Goal: Information Seeking & Learning: Learn about a topic

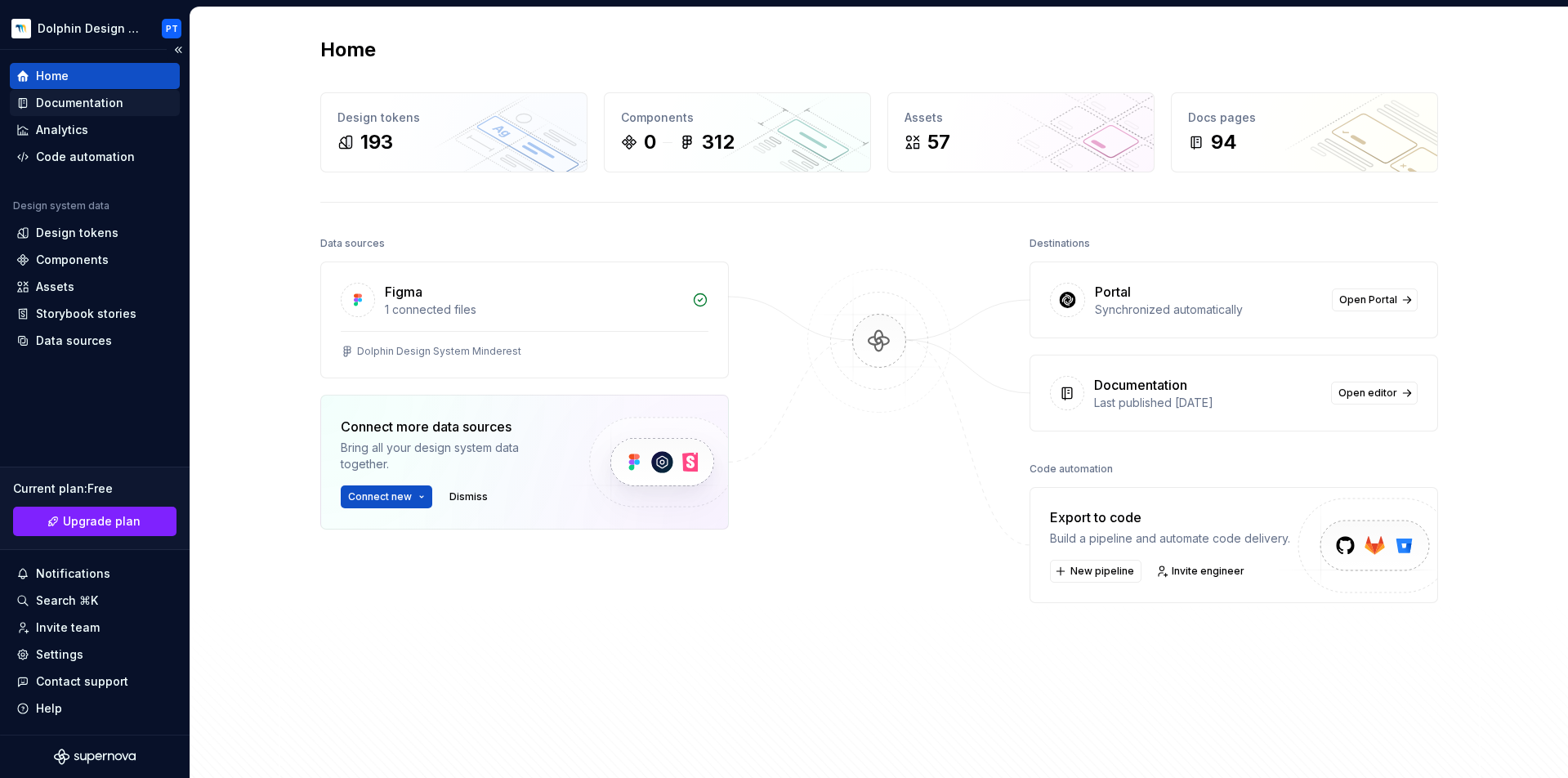
click at [101, 103] on div "Documentation" at bounding box center [79, 103] width 87 height 16
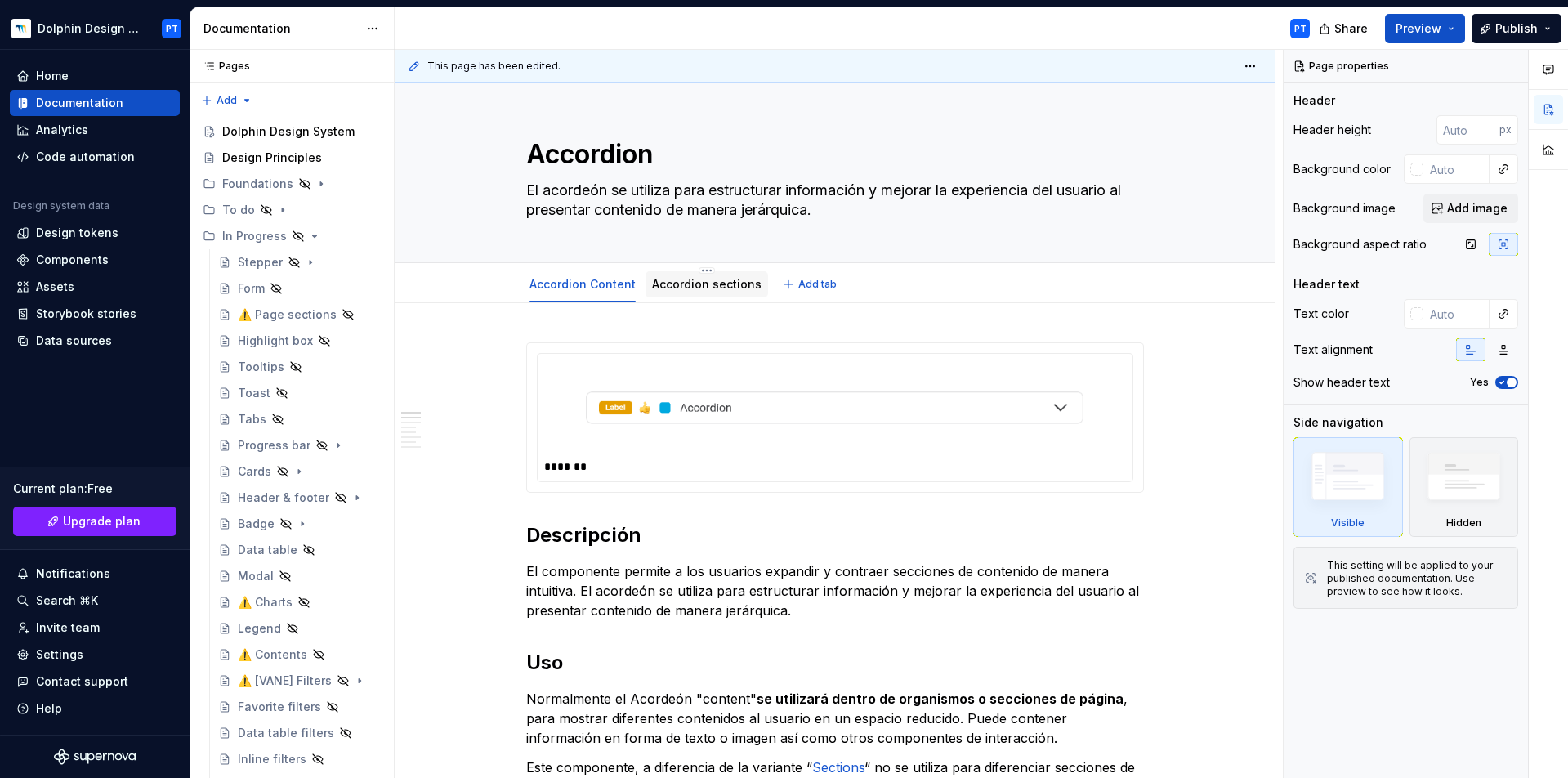
click at [680, 295] on div "Accordion sections" at bounding box center [707, 284] width 122 height 26
click at [662, 286] on link "Accordion sections" at bounding box center [707, 283] width 110 height 13
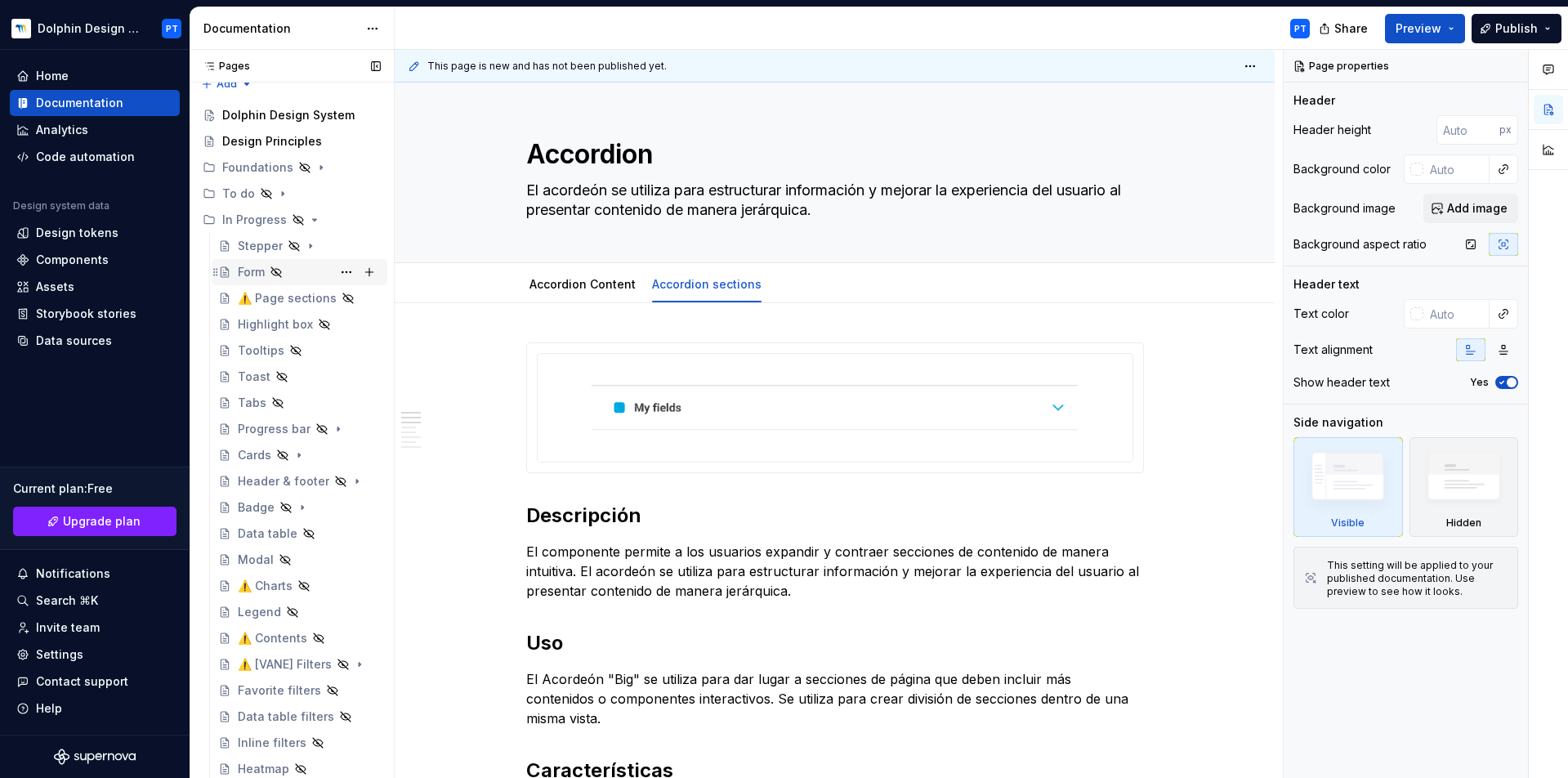
scroll to position [13, 0]
click at [282, 197] on icon "Page tree" at bounding box center [283, 197] width 2 height 4
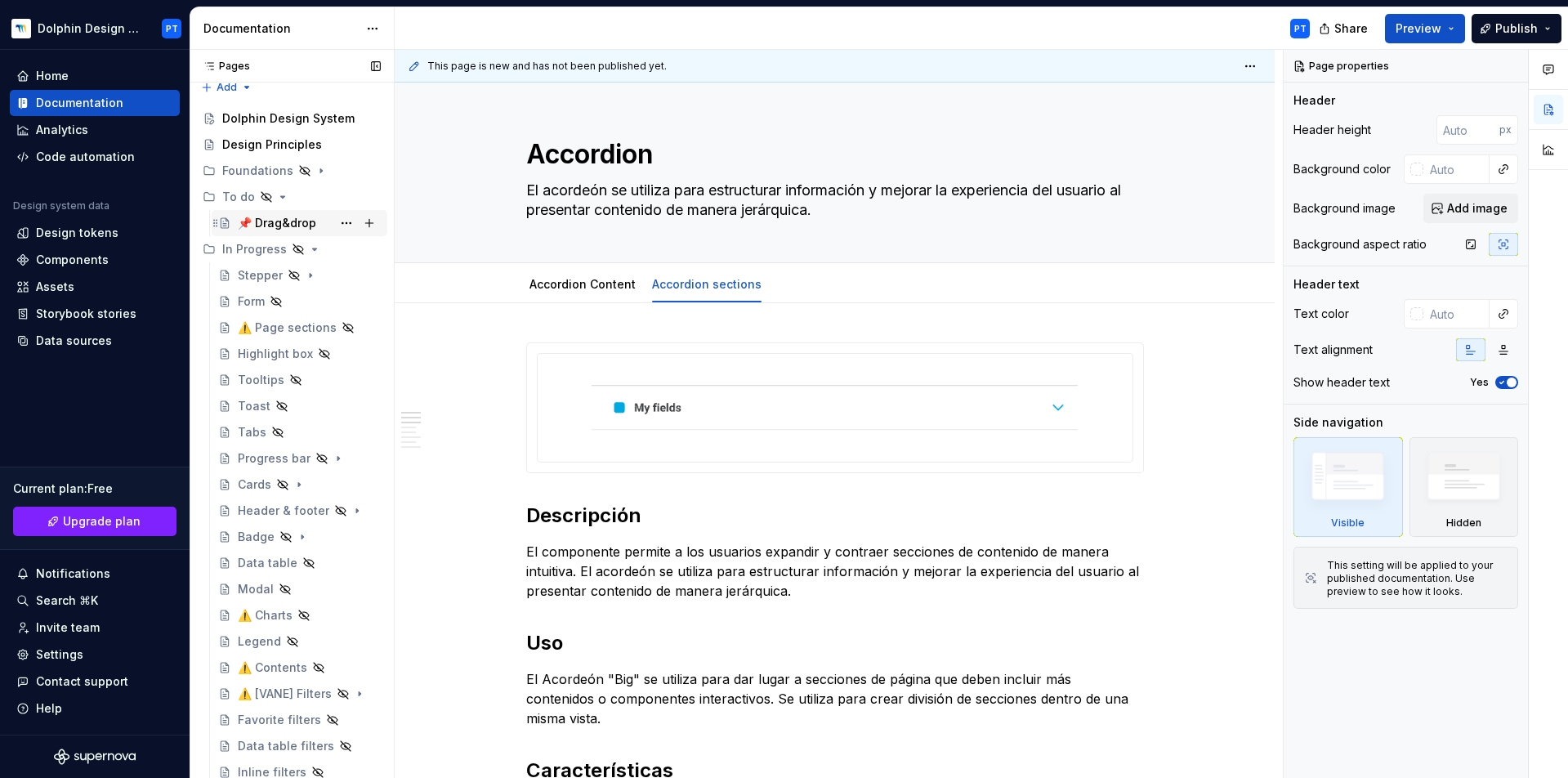
click at [302, 221] on div "📌 Drag&drop" at bounding box center [277, 223] width 78 height 16
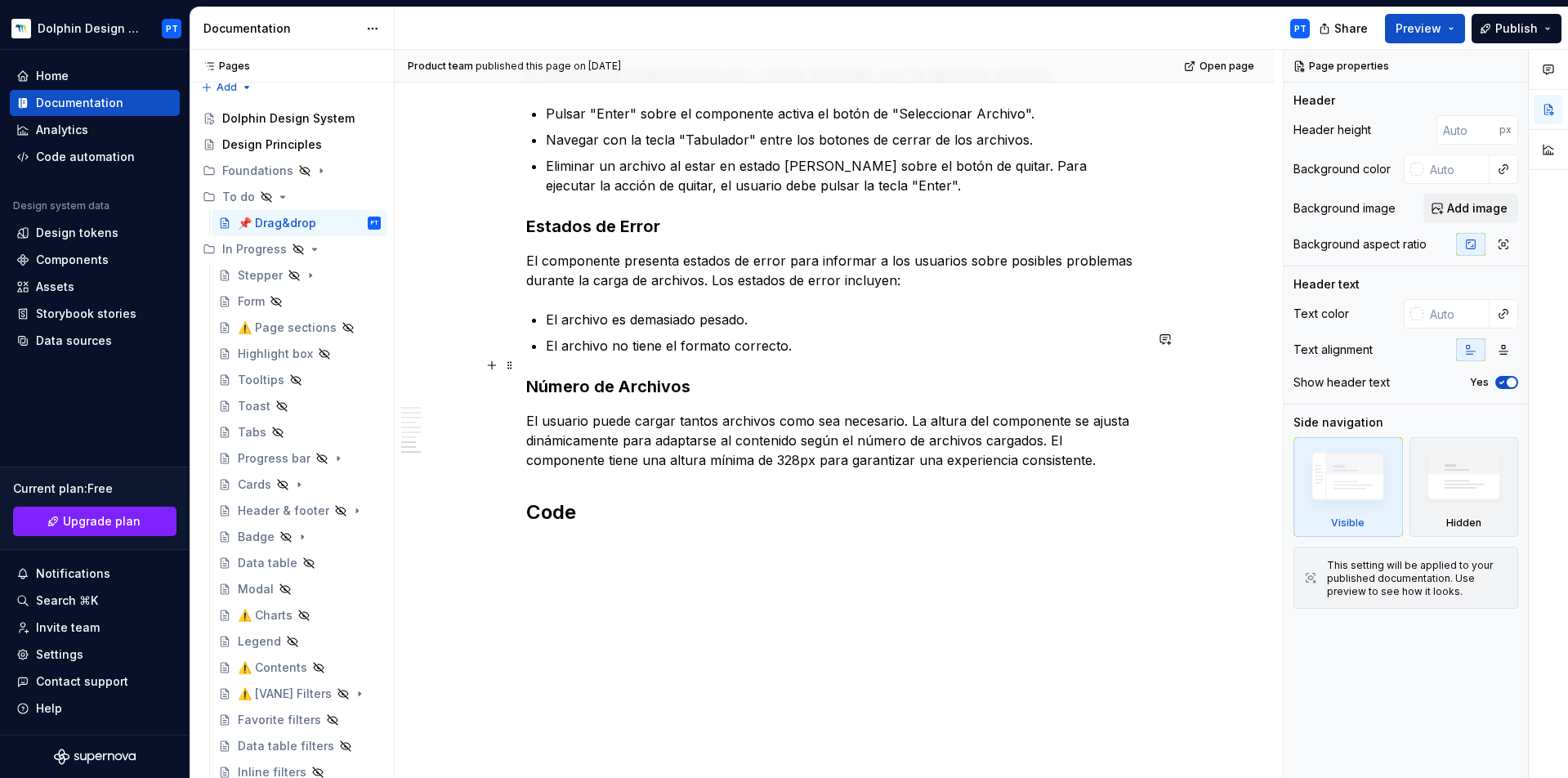
scroll to position [2186, 0]
type textarea "*"
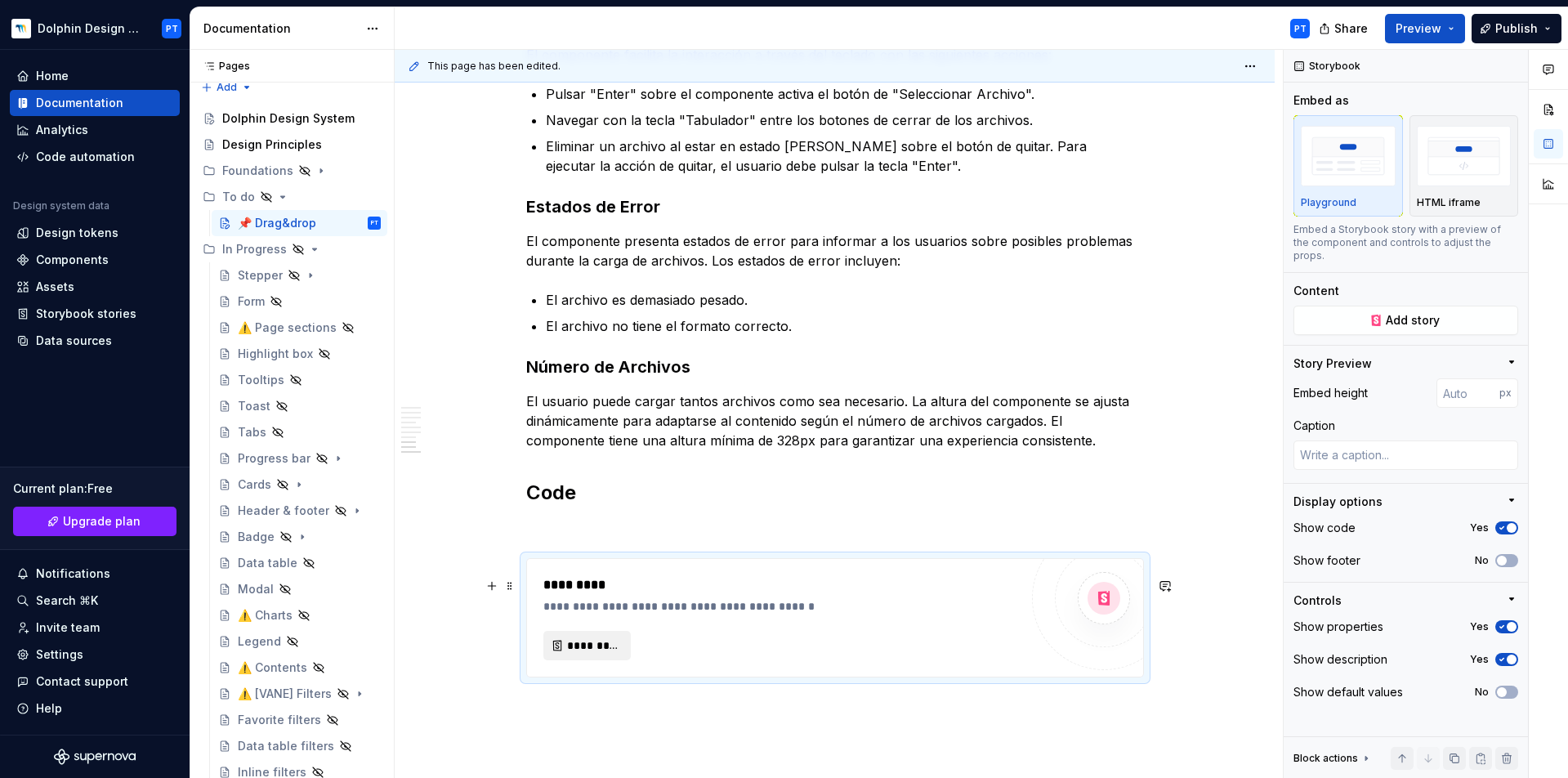
click at [598, 654] on span "*********" at bounding box center [594, 646] width 53 height 16
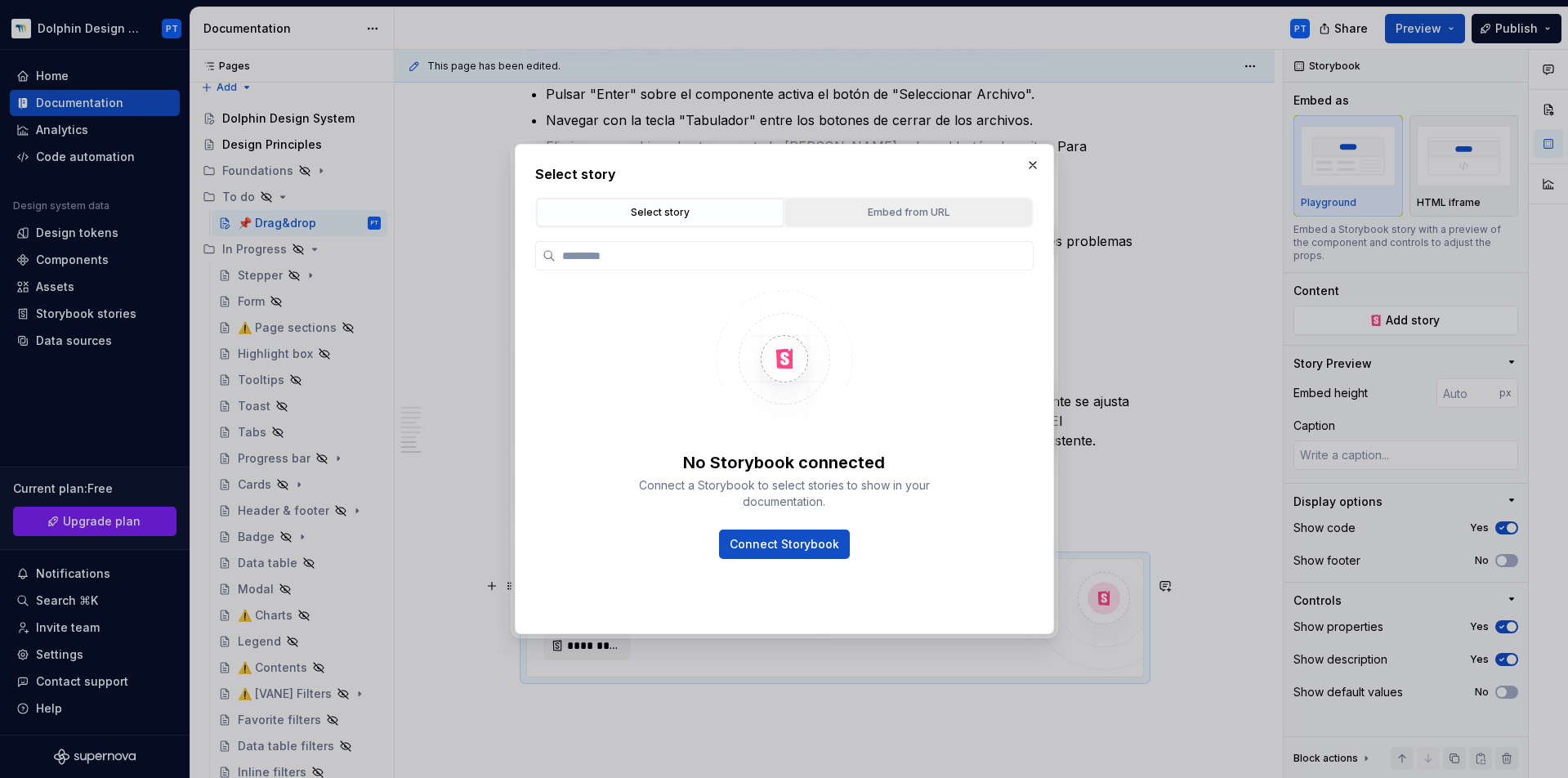
type textarea "*"
click at [854, 225] on button "Embed from URL" at bounding box center [909, 212] width 247 height 28
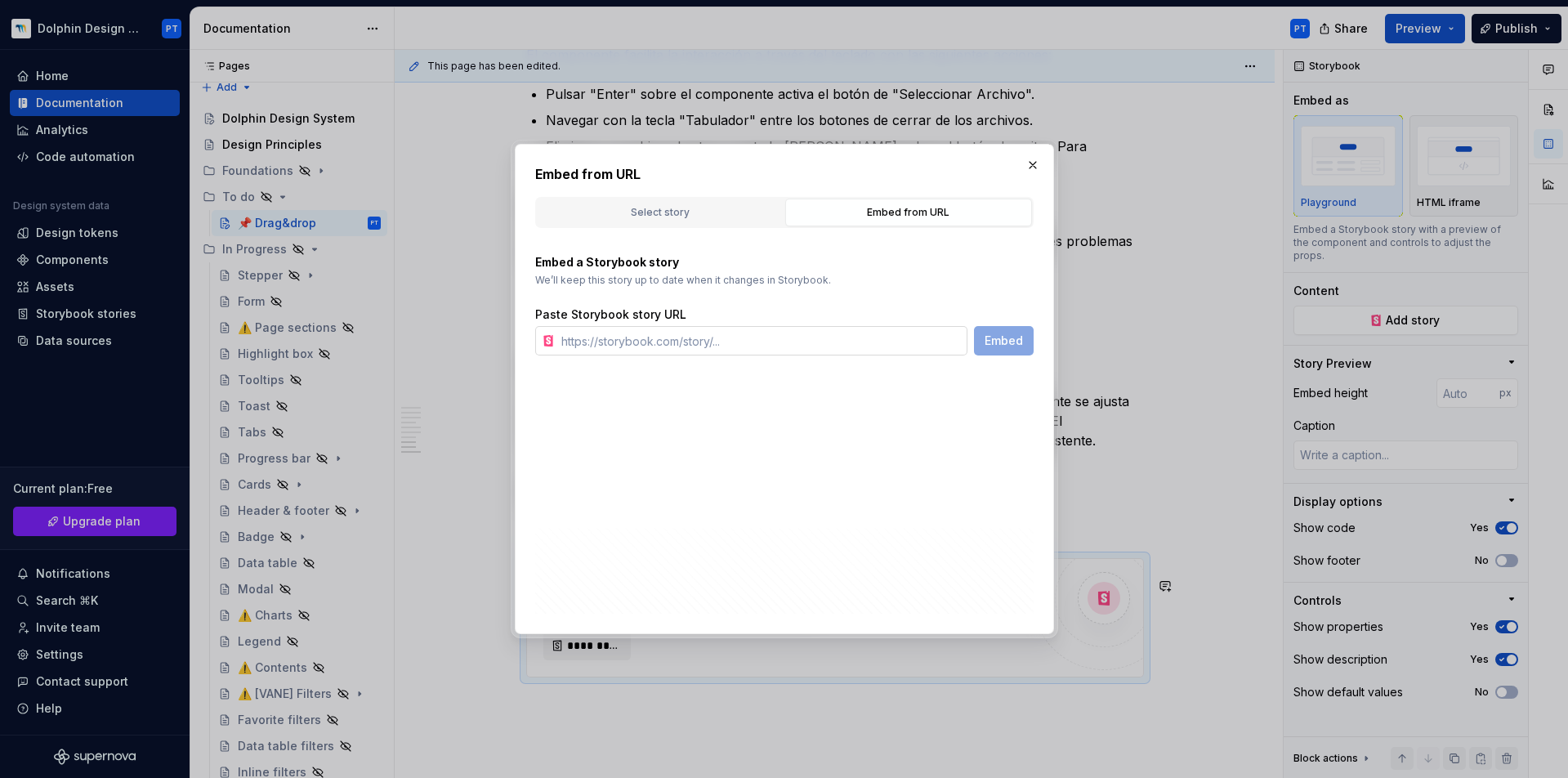
click at [799, 341] on input "text" at bounding box center [762, 340] width 413 height 30
paste input "https://dolphin.minderest.com/?path=/docs/componentes-vue-structure-drag-drop--…"
type input "https://dolphin.minderest.com/?path=/docs/componentes-vue-structure-drag-drop--…"
click at [1004, 345] on span "Embed" at bounding box center [1004, 340] width 39 height 16
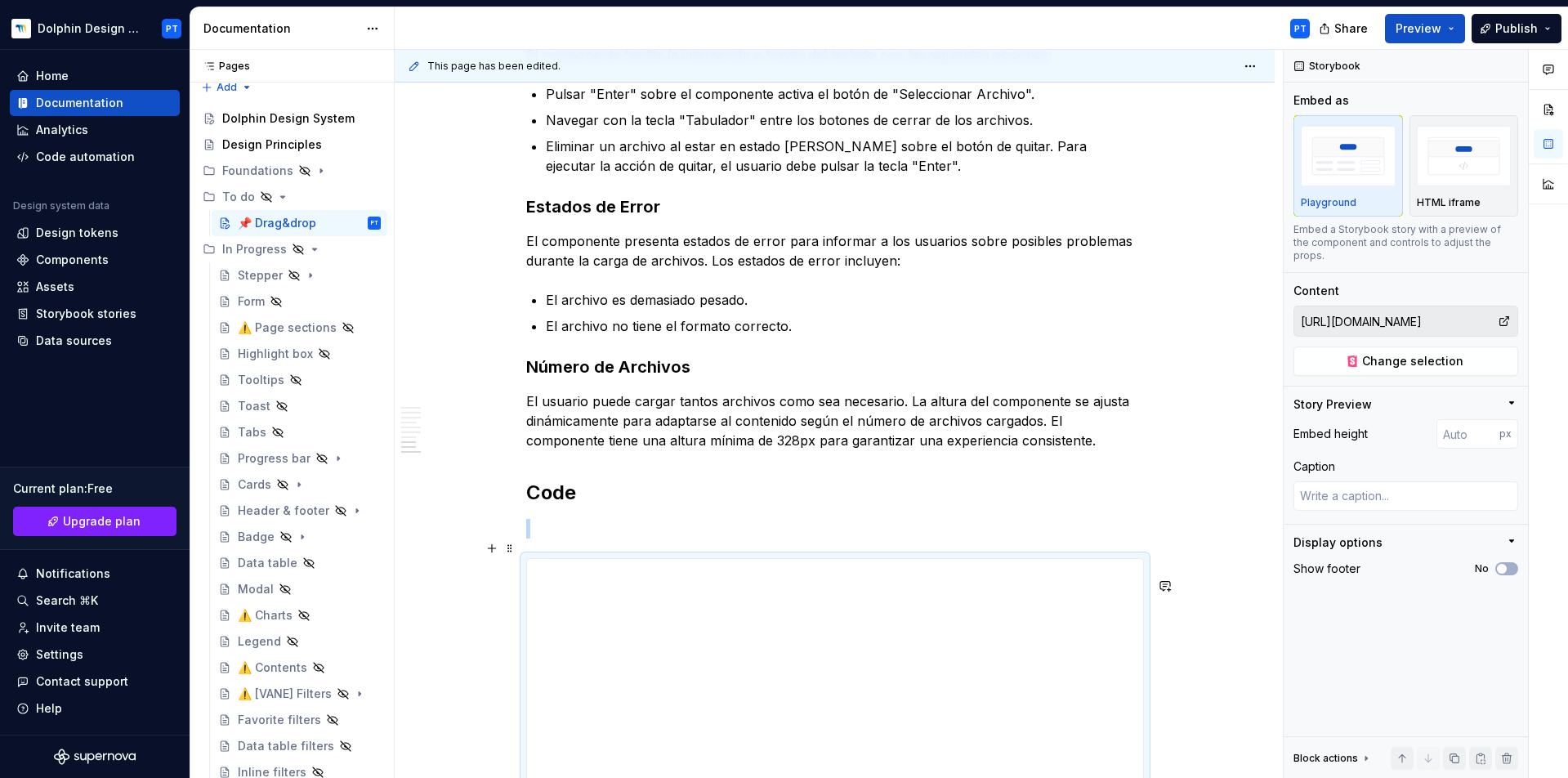
click at [626, 539] on p at bounding box center [835, 529] width 618 height 20
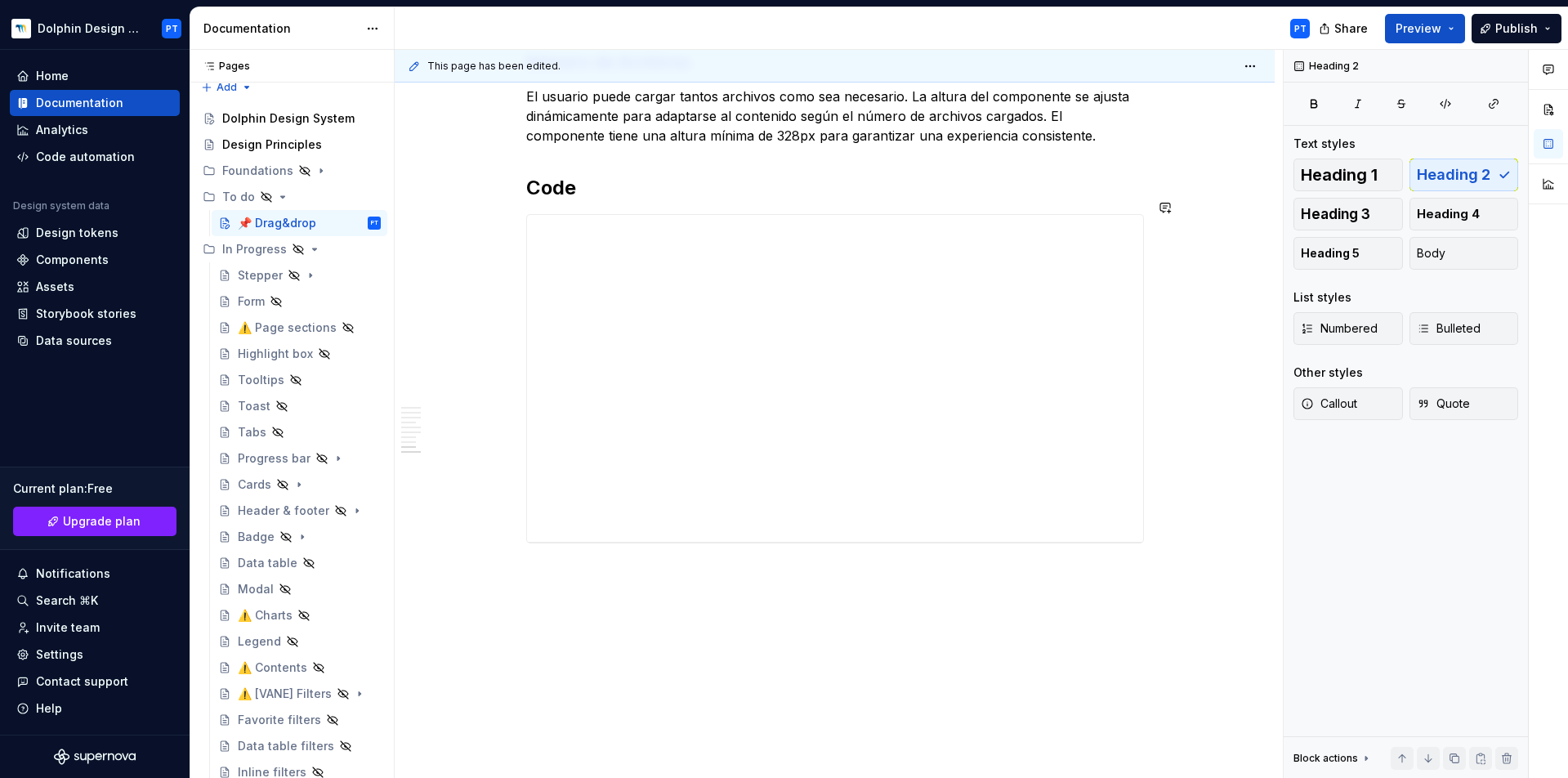
scroll to position [2488, 0]
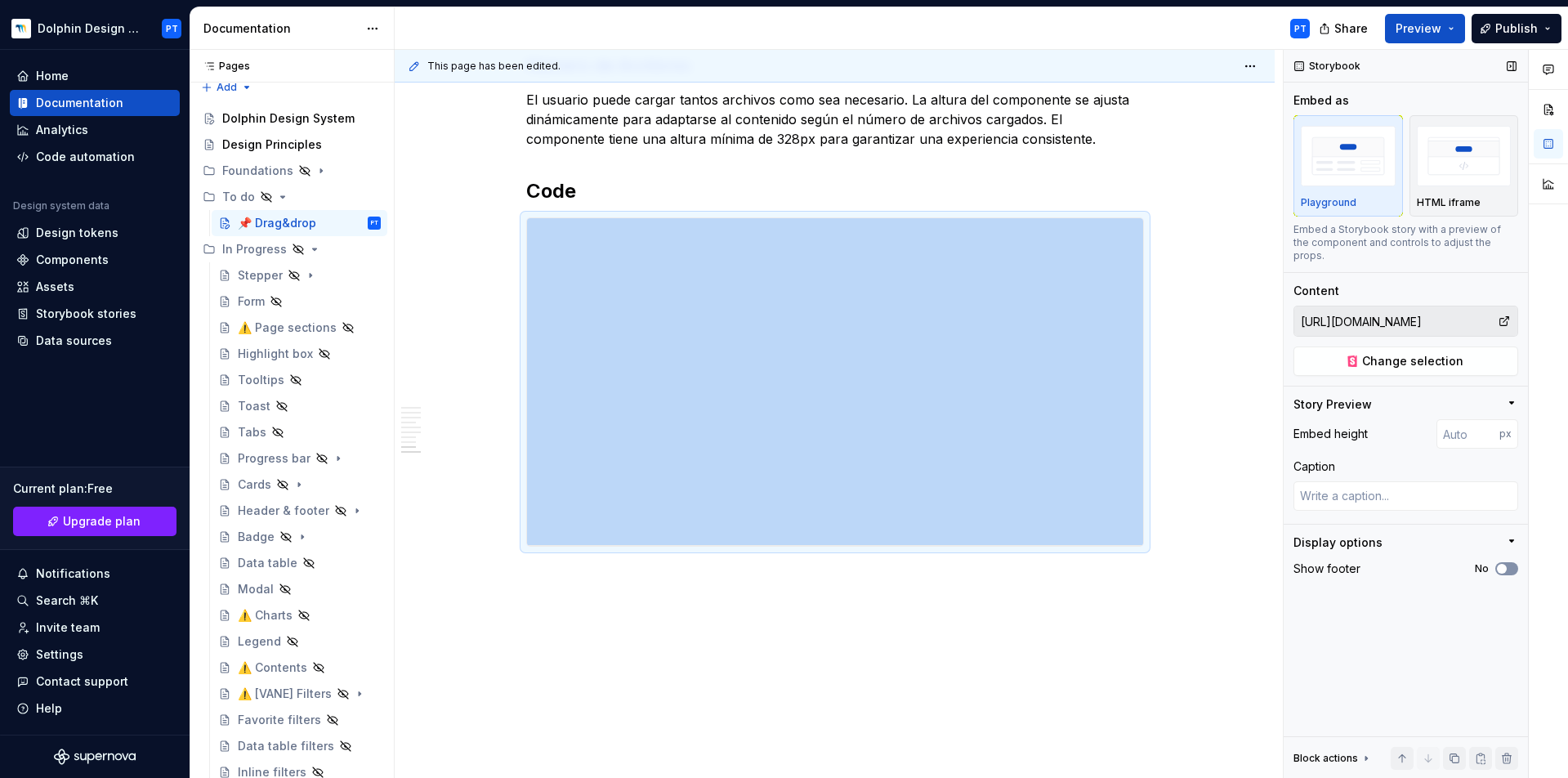
click at [1499, 564] on span "button" at bounding box center [1502, 569] width 10 height 10
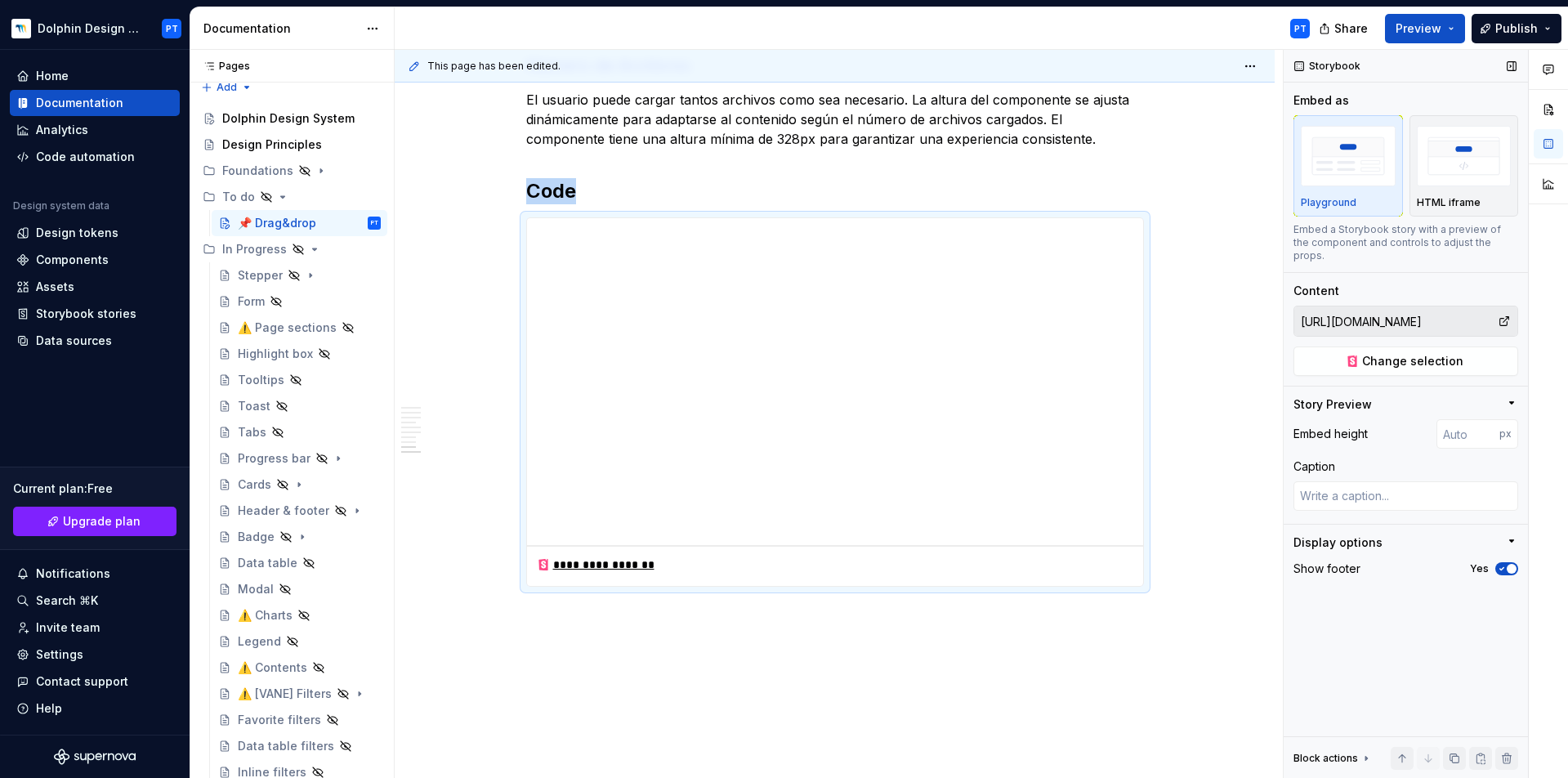
click at [1499, 564] on icon "button" at bounding box center [1502, 569] width 13 height 10
type textarea "*"
type input "397"
type textarea "*"
type input "390"
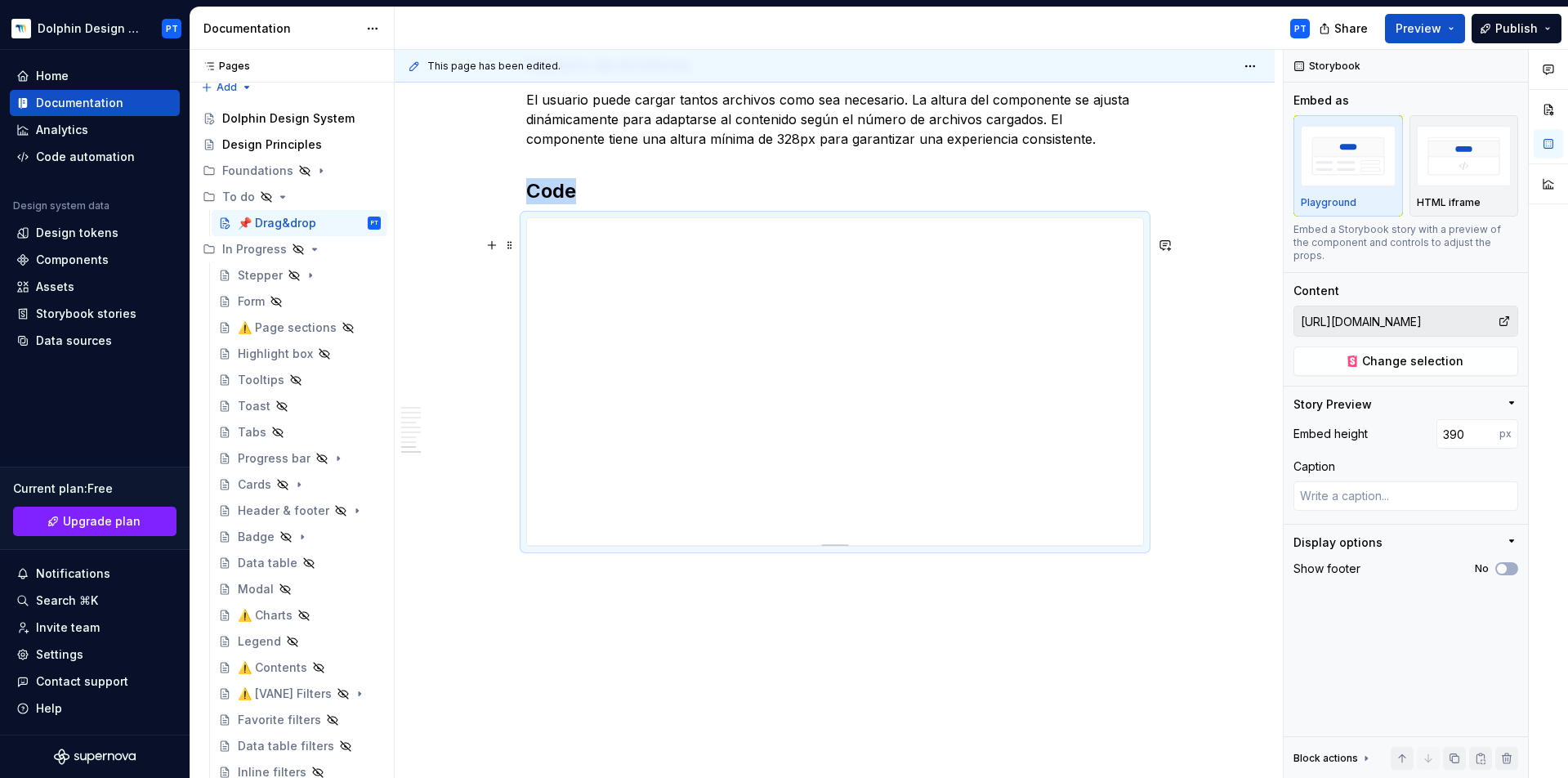
type textarea "*"
type input "381"
type textarea "*"
type input "372"
type textarea "*"
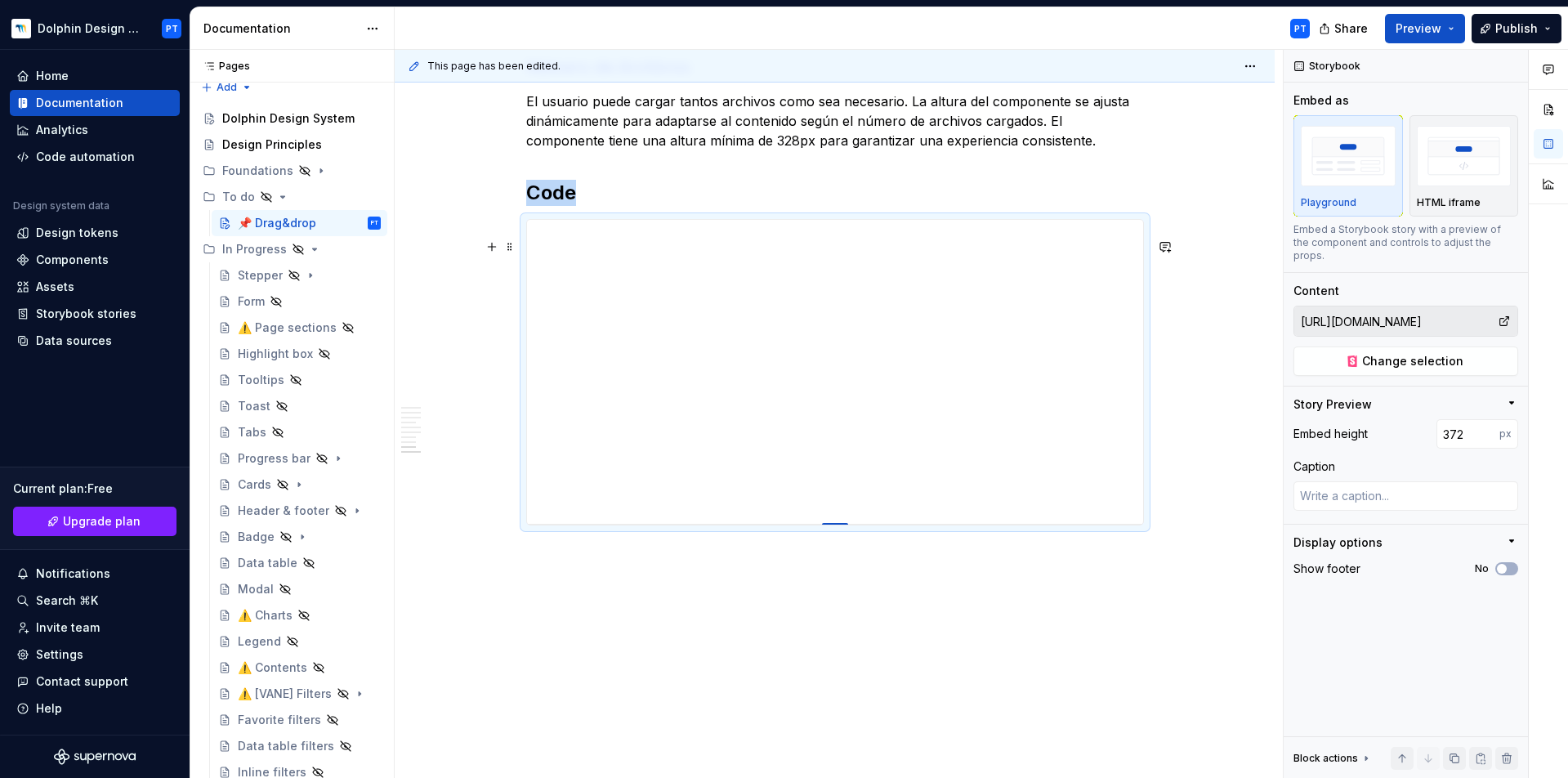
type input "364"
type textarea "*"
type input "354"
type textarea "*"
type input "347"
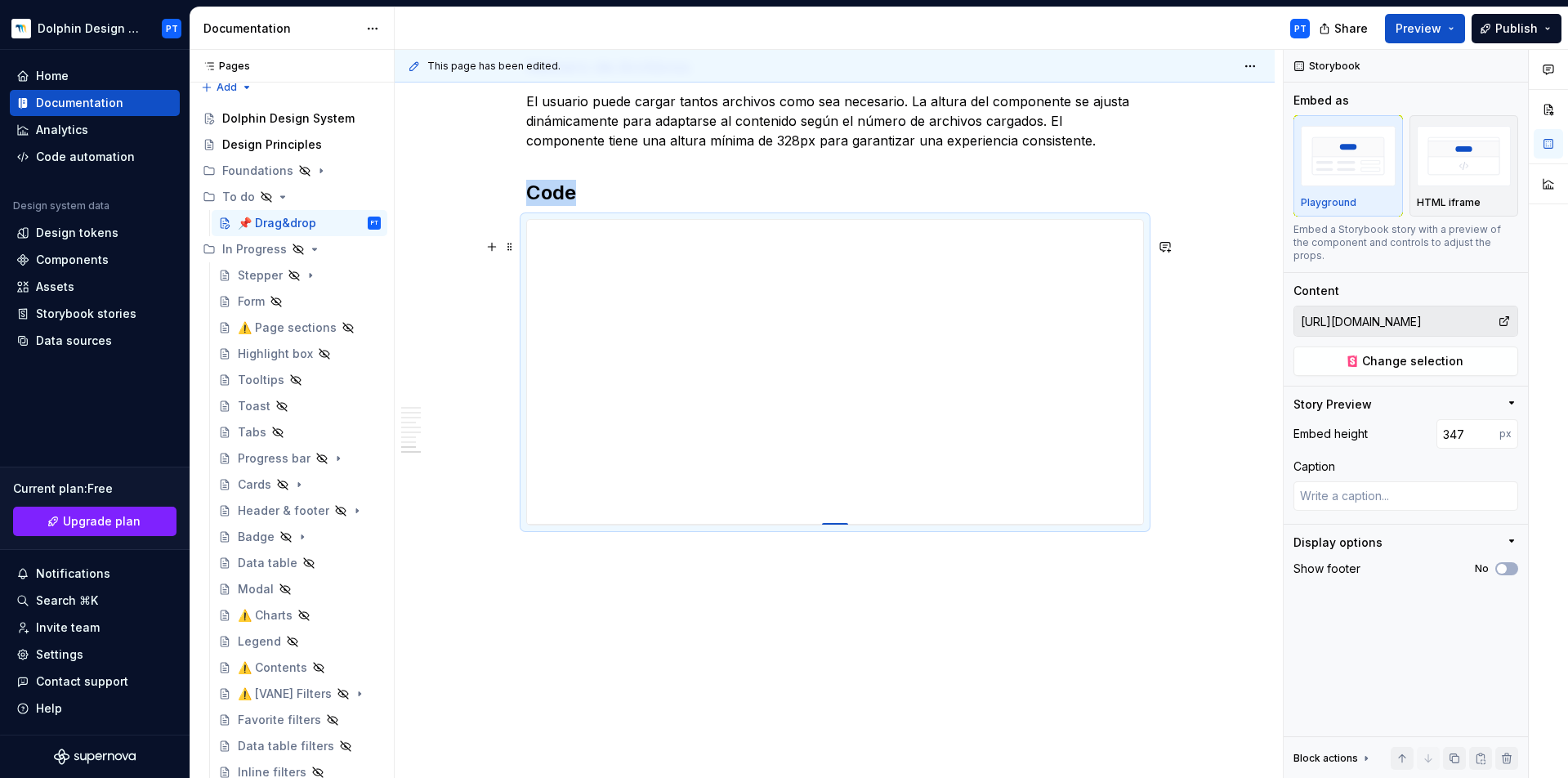
type textarea "*"
type input "335"
type textarea "*"
type input "313"
type textarea "*"
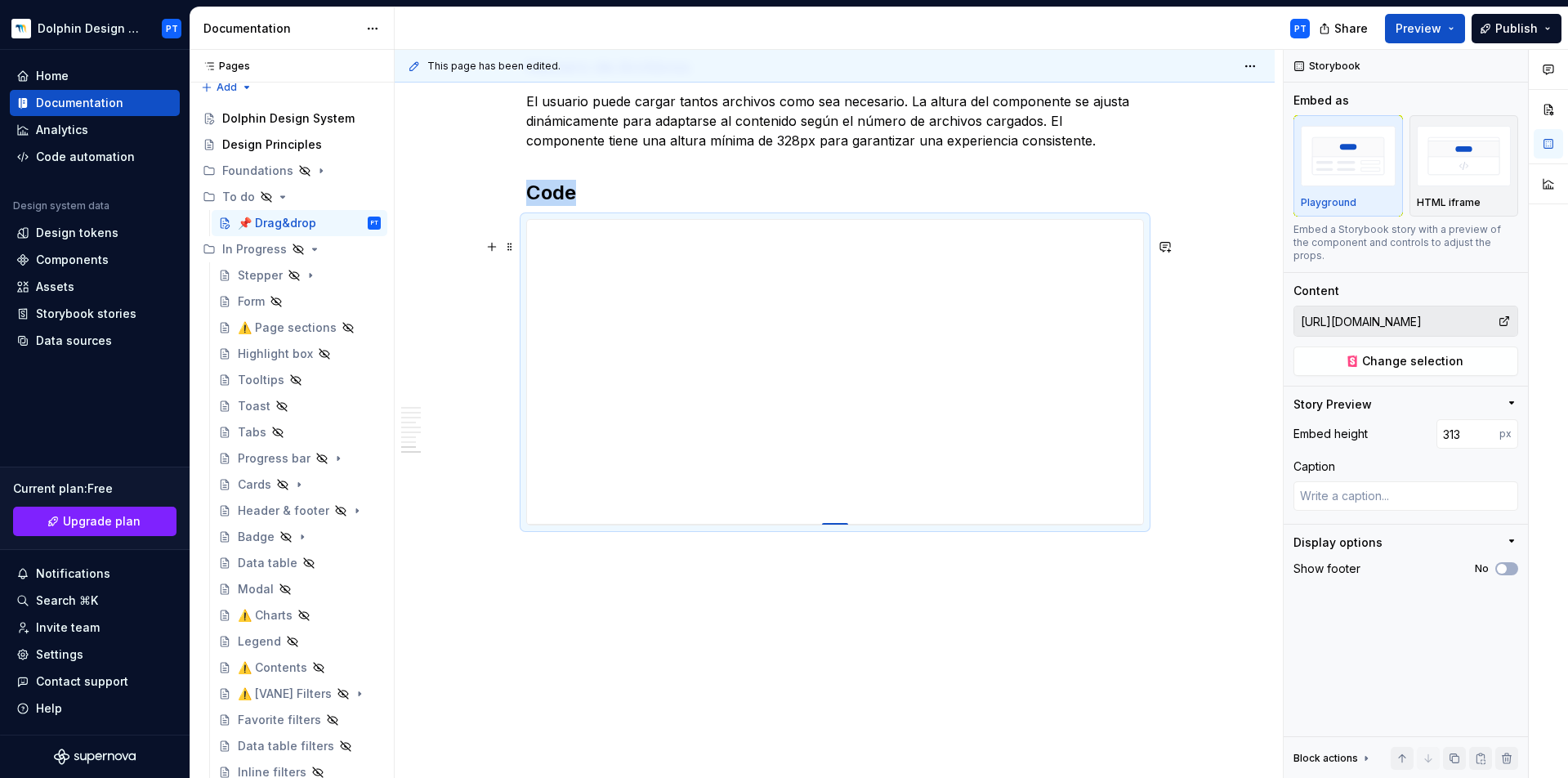
type input "282"
type textarea "*"
type input "240"
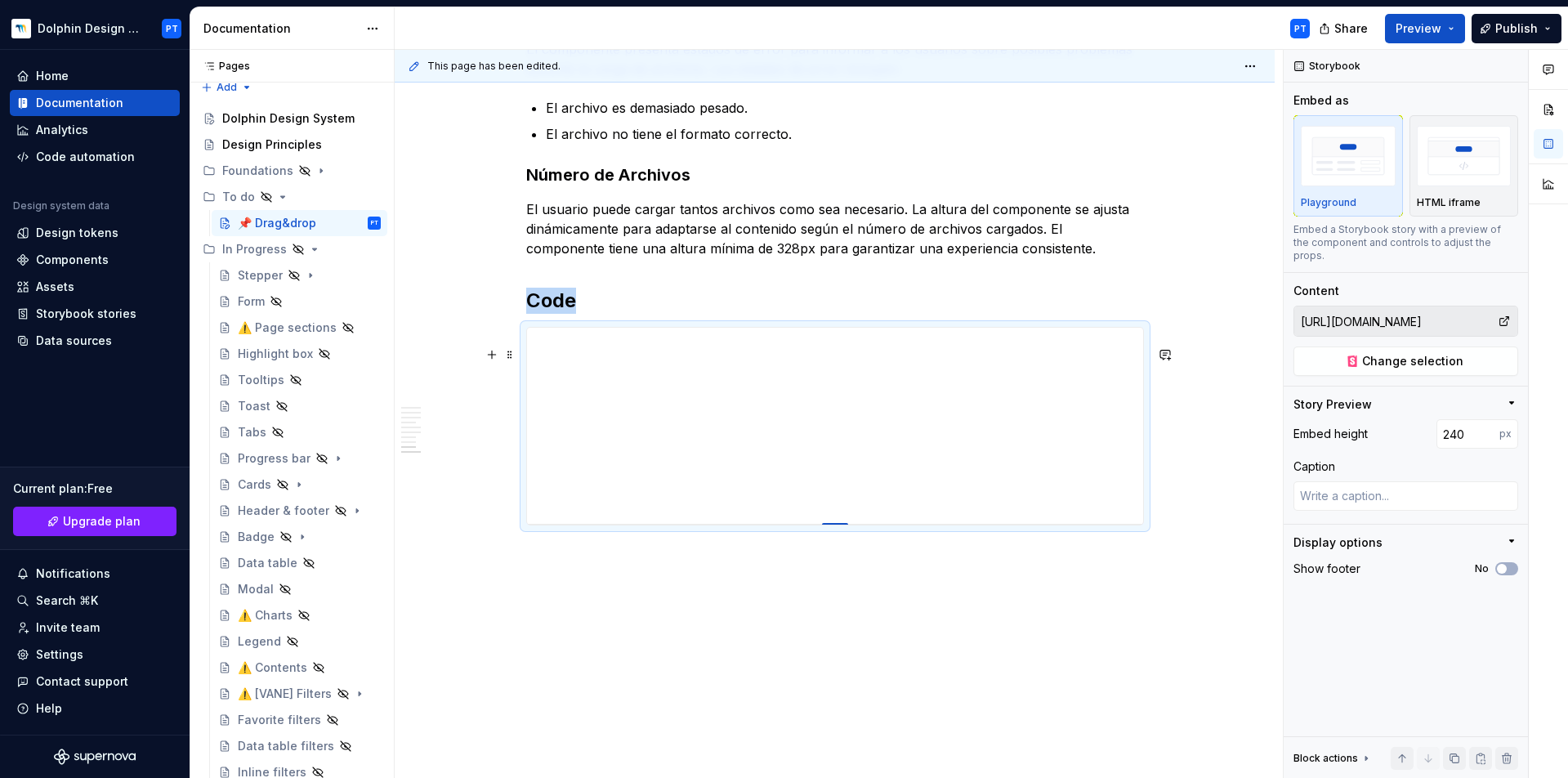
type textarea "*"
type input "192"
type textarea "*"
type input "139"
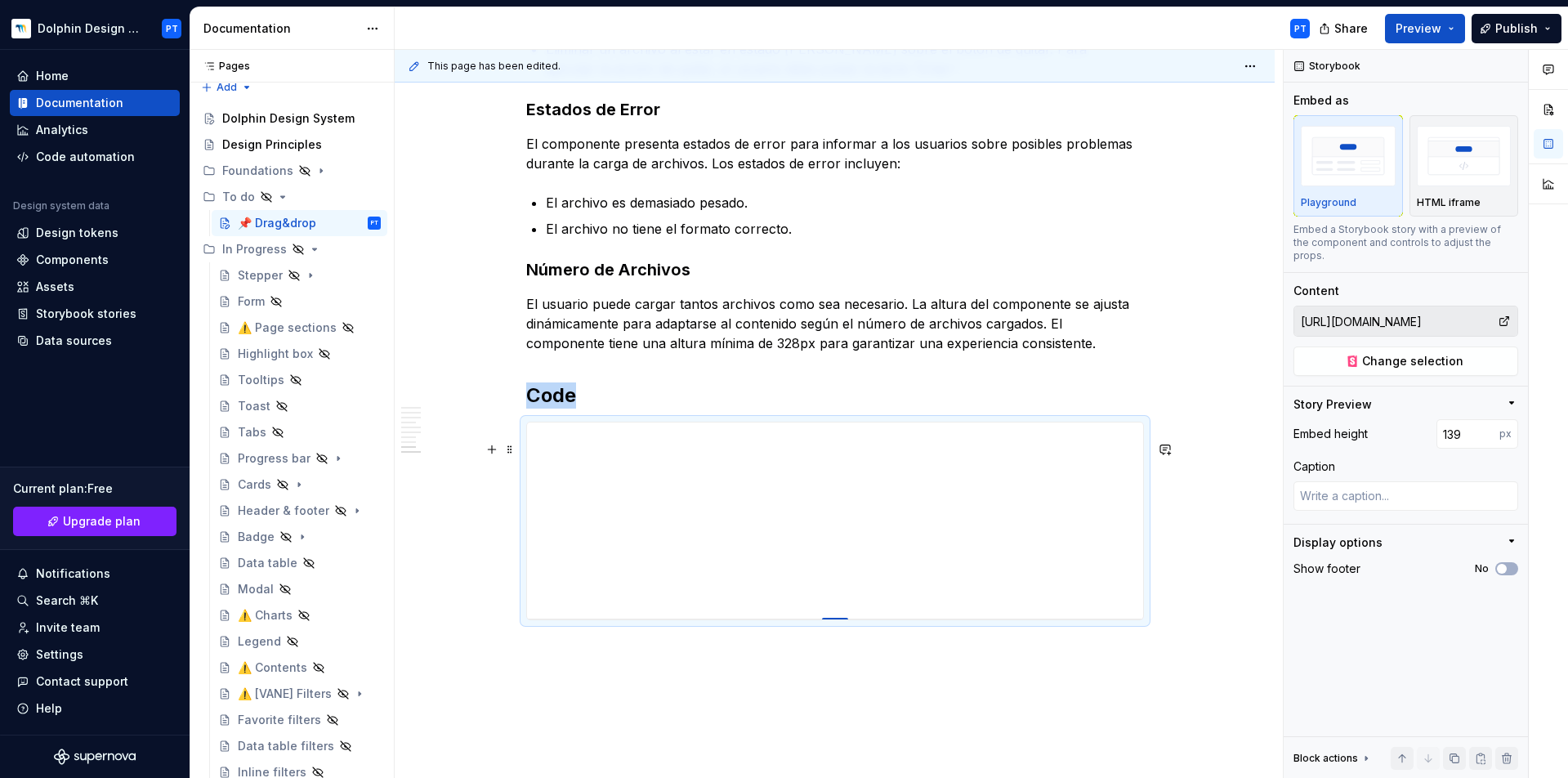
type textarea "*"
type input "100"
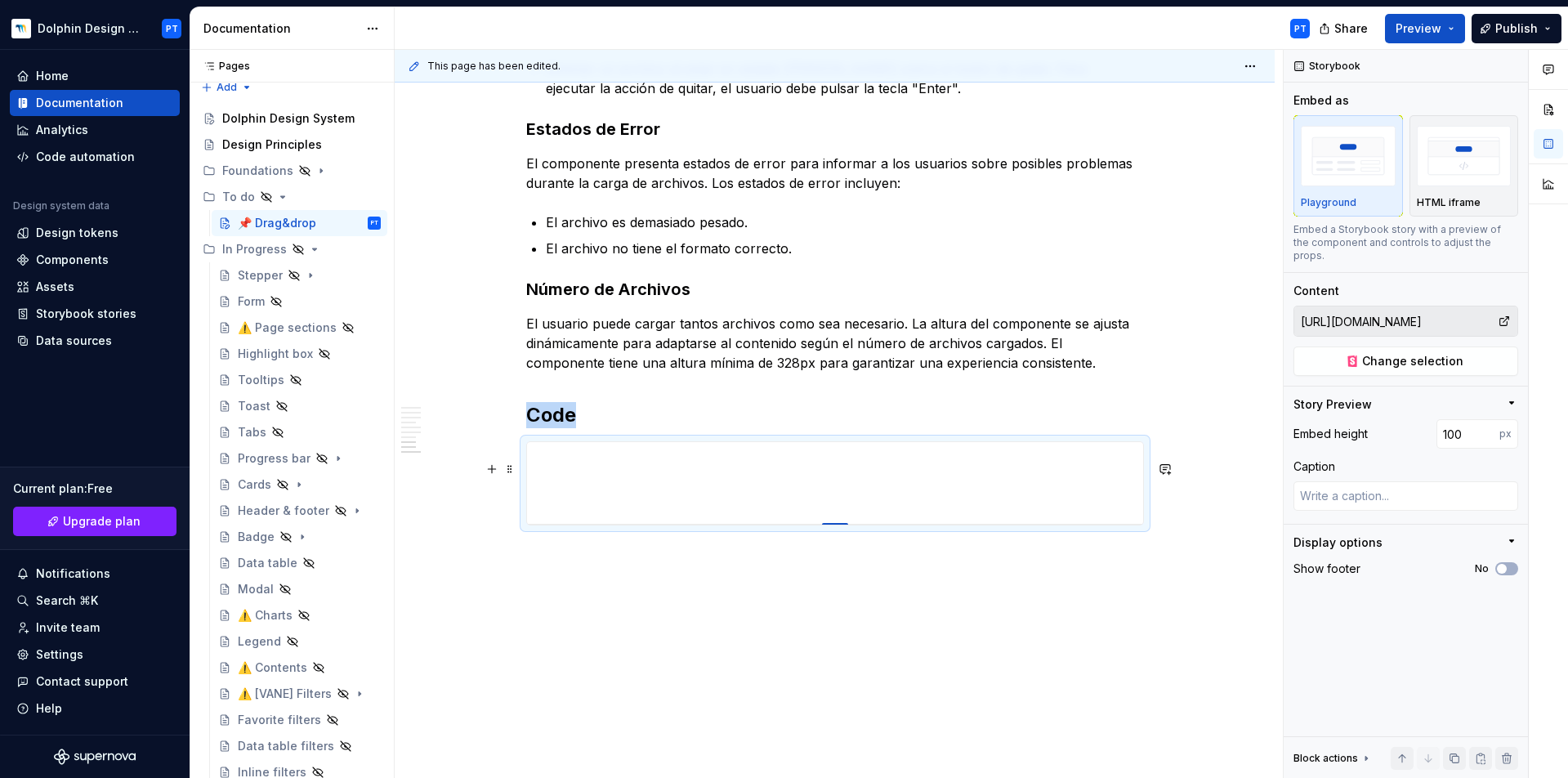
type textarea "*"
type input "103"
type textarea "*"
type input "108"
type textarea "*"
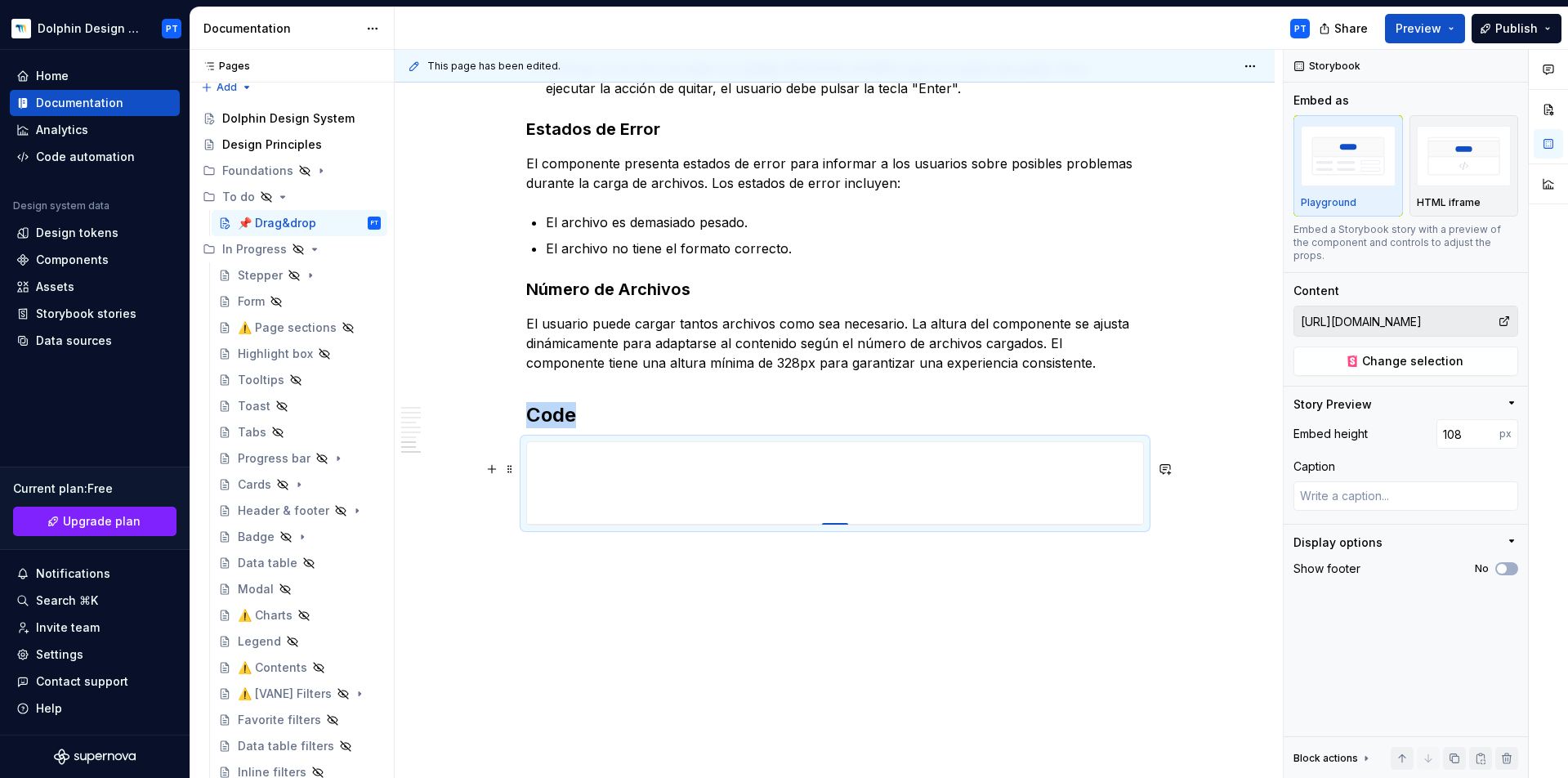
type input "116"
type textarea "*"
type input "124"
type textarea "*"
type input "128"
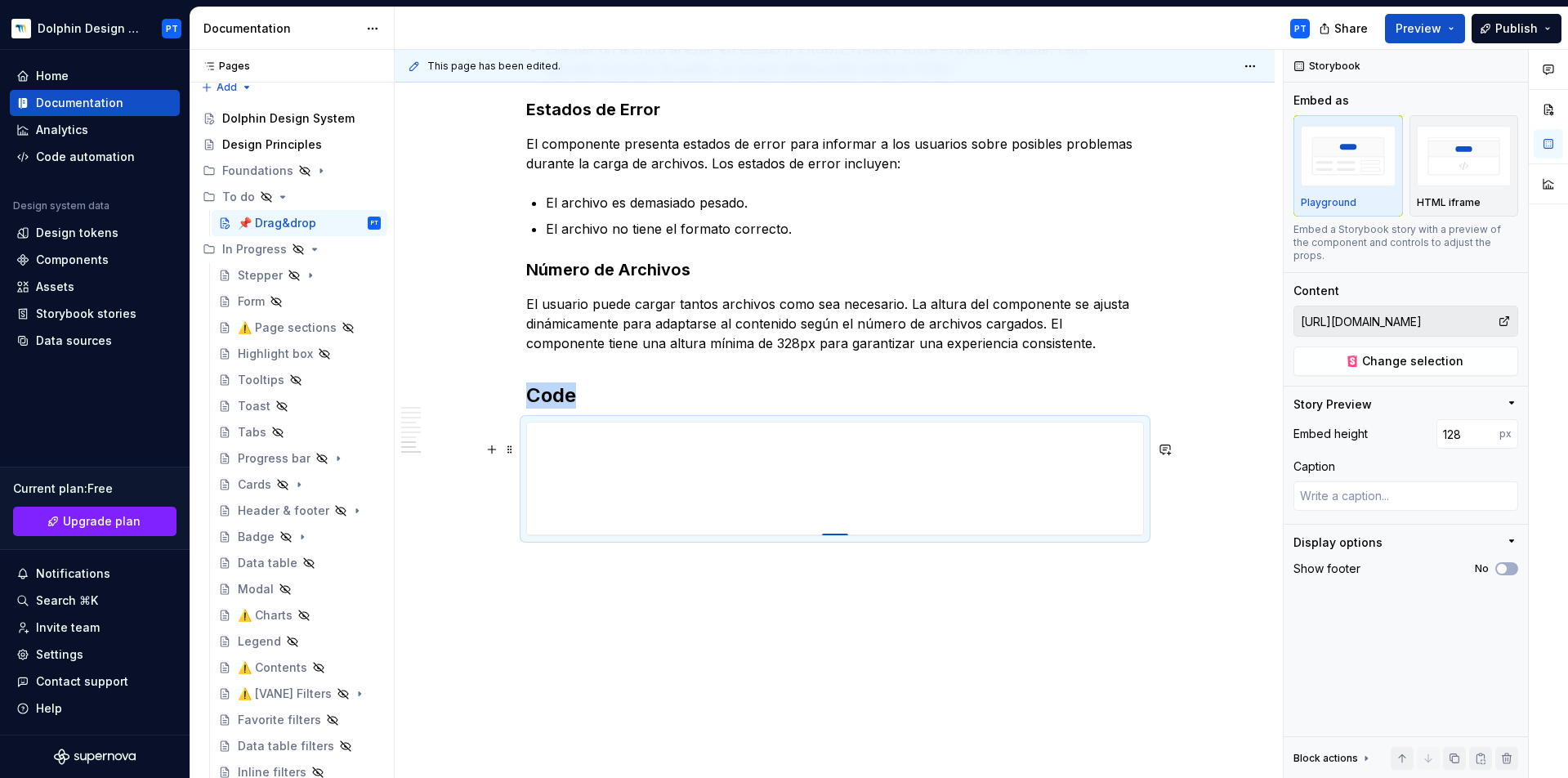
type textarea "*"
type input "137"
type textarea "*"
type input "148"
type textarea "*"
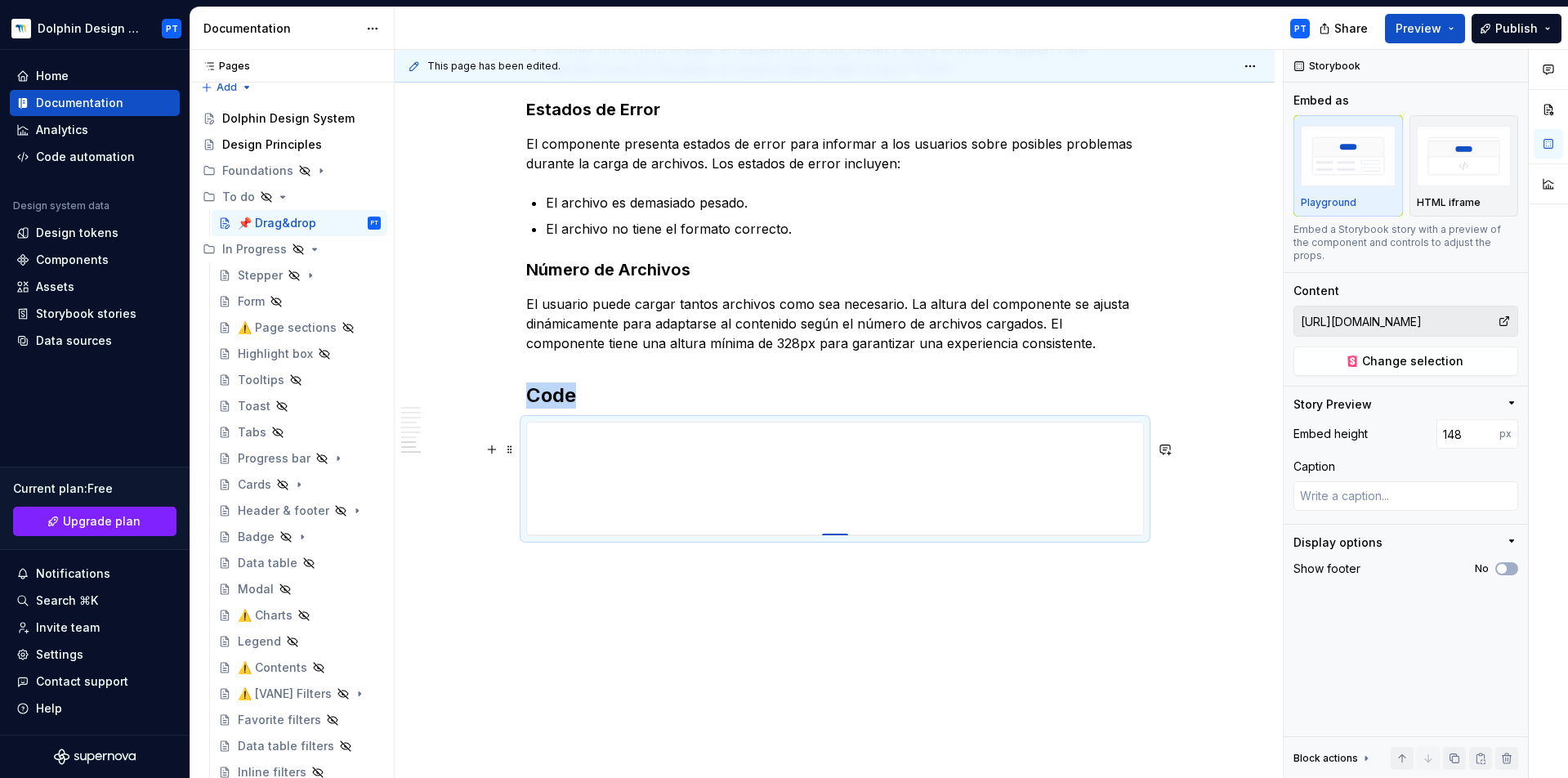
type input "153"
type textarea "*"
type input "156"
type textarea "*"
type input "160"
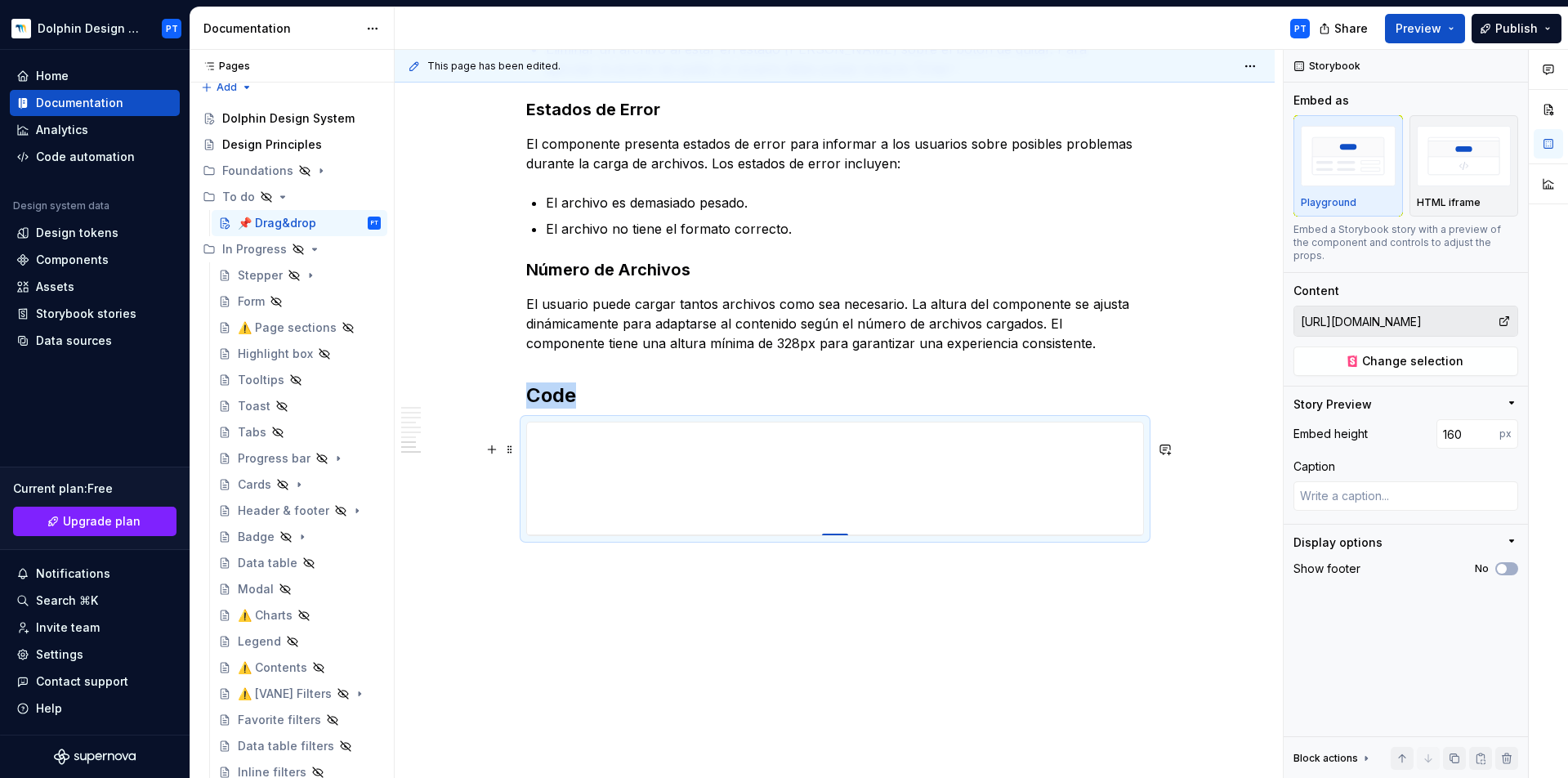
type textarea "*"
type input "162"
type textarea "*"
type input "164"
type textarea "*"
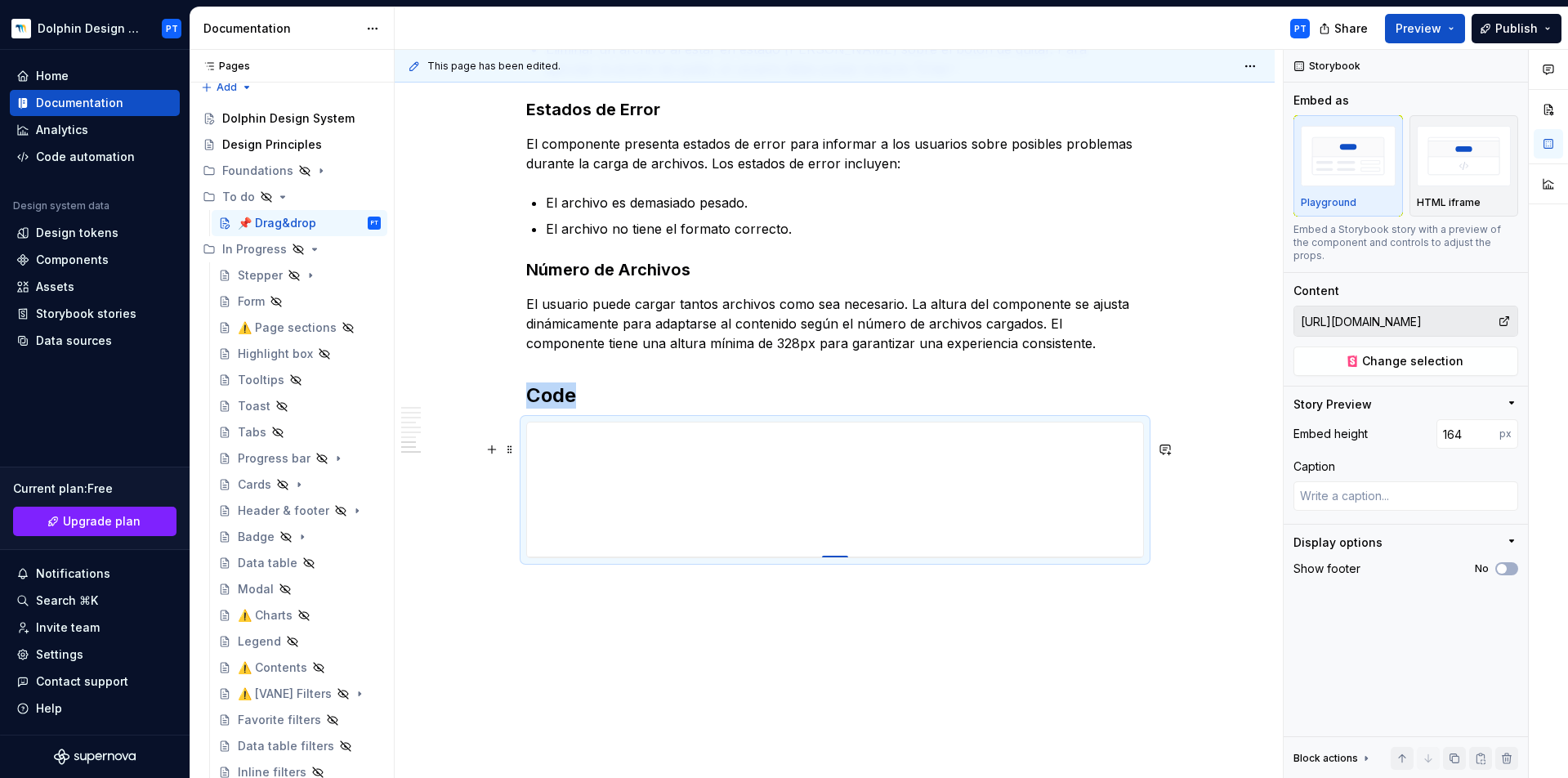
type input "166"
type textarea "*"
type input "176"
type textarea "*"
type input "185"
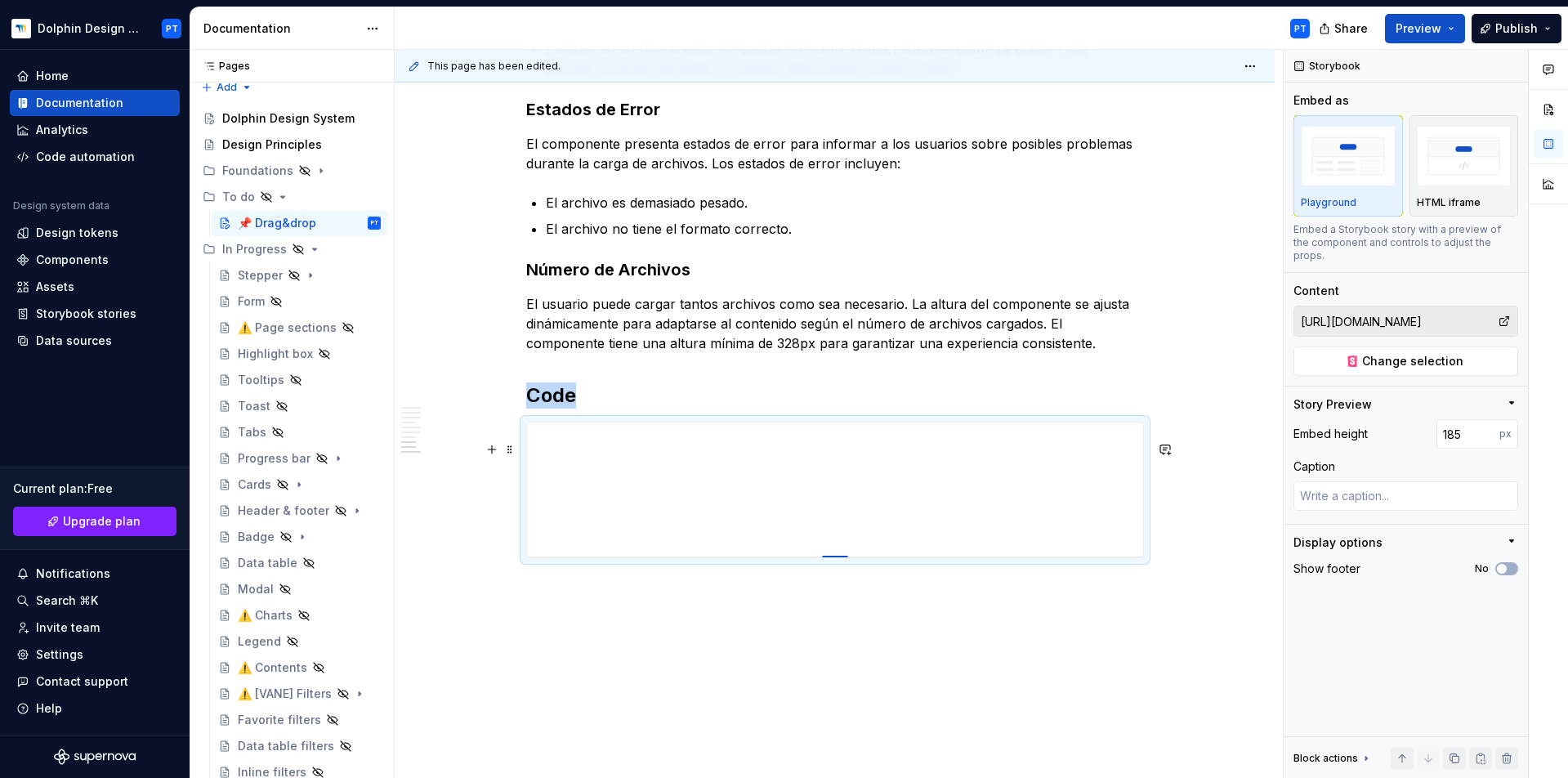
type textarea "*"
type input "201"
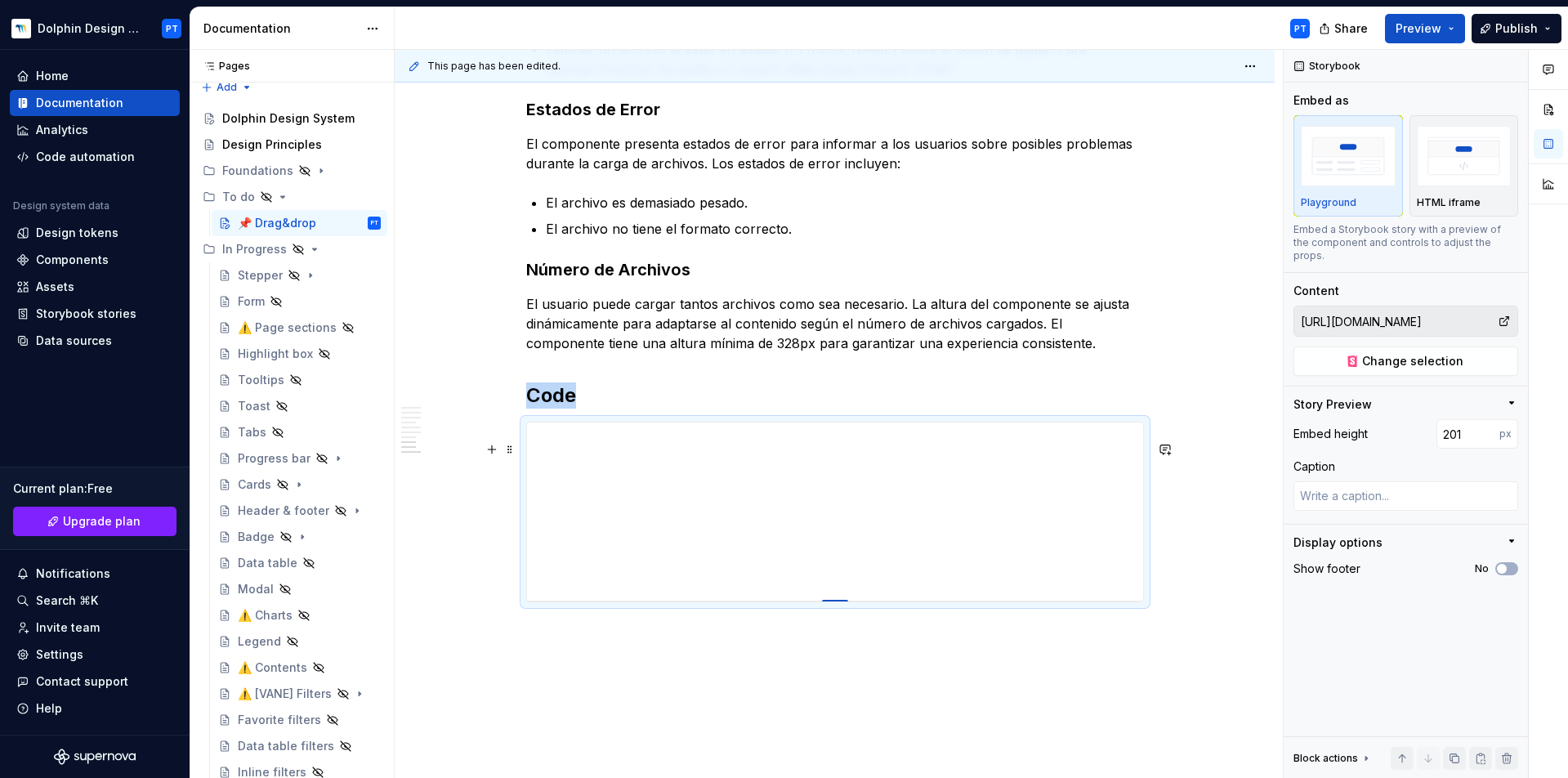
type textarea "*"
type input "218"
type textarea "*"
type input "237"
type textarea "*"
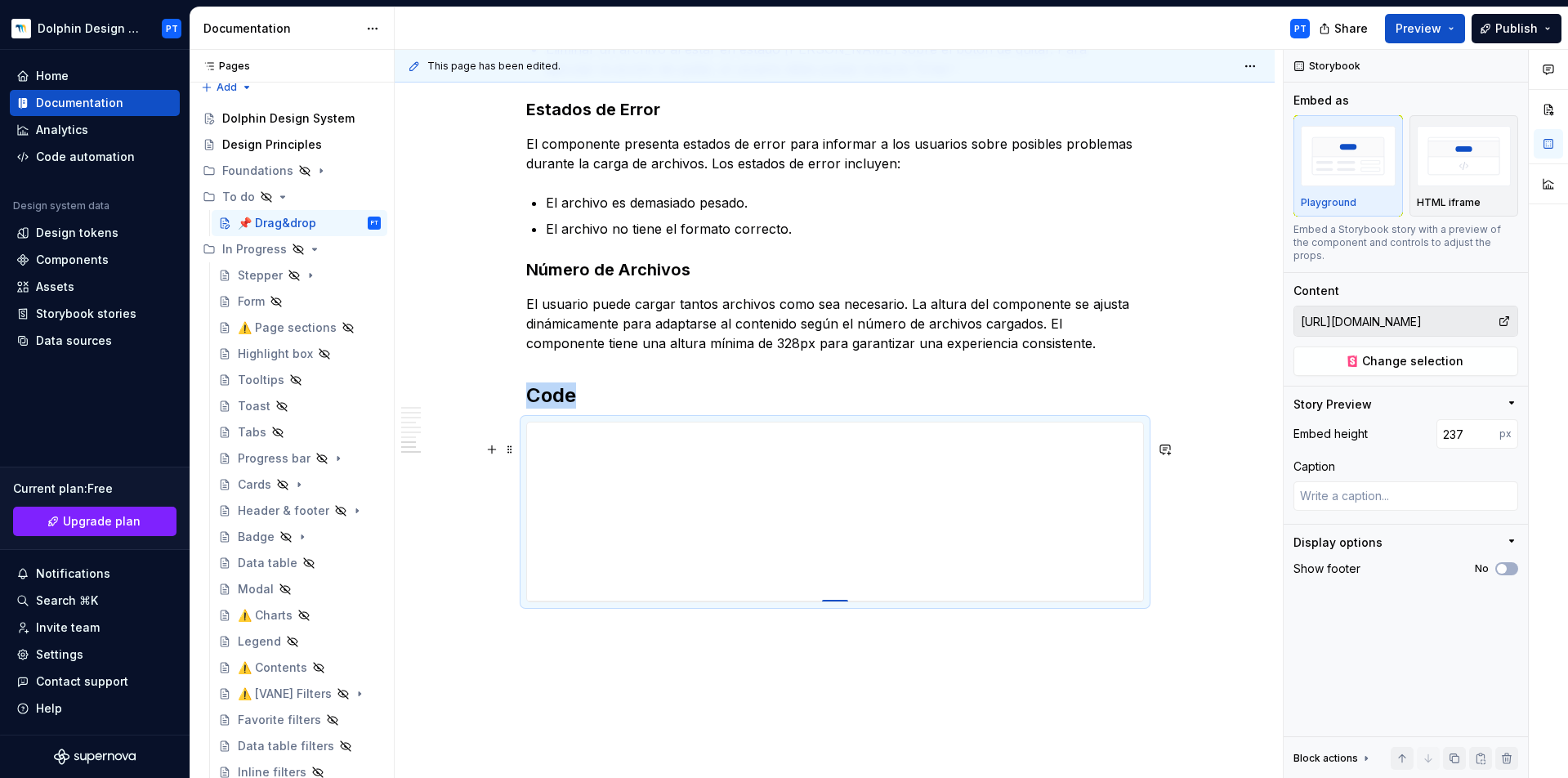
type input "242"
type textarea "*"
type input "244"
type textarea "*"
type input "246"
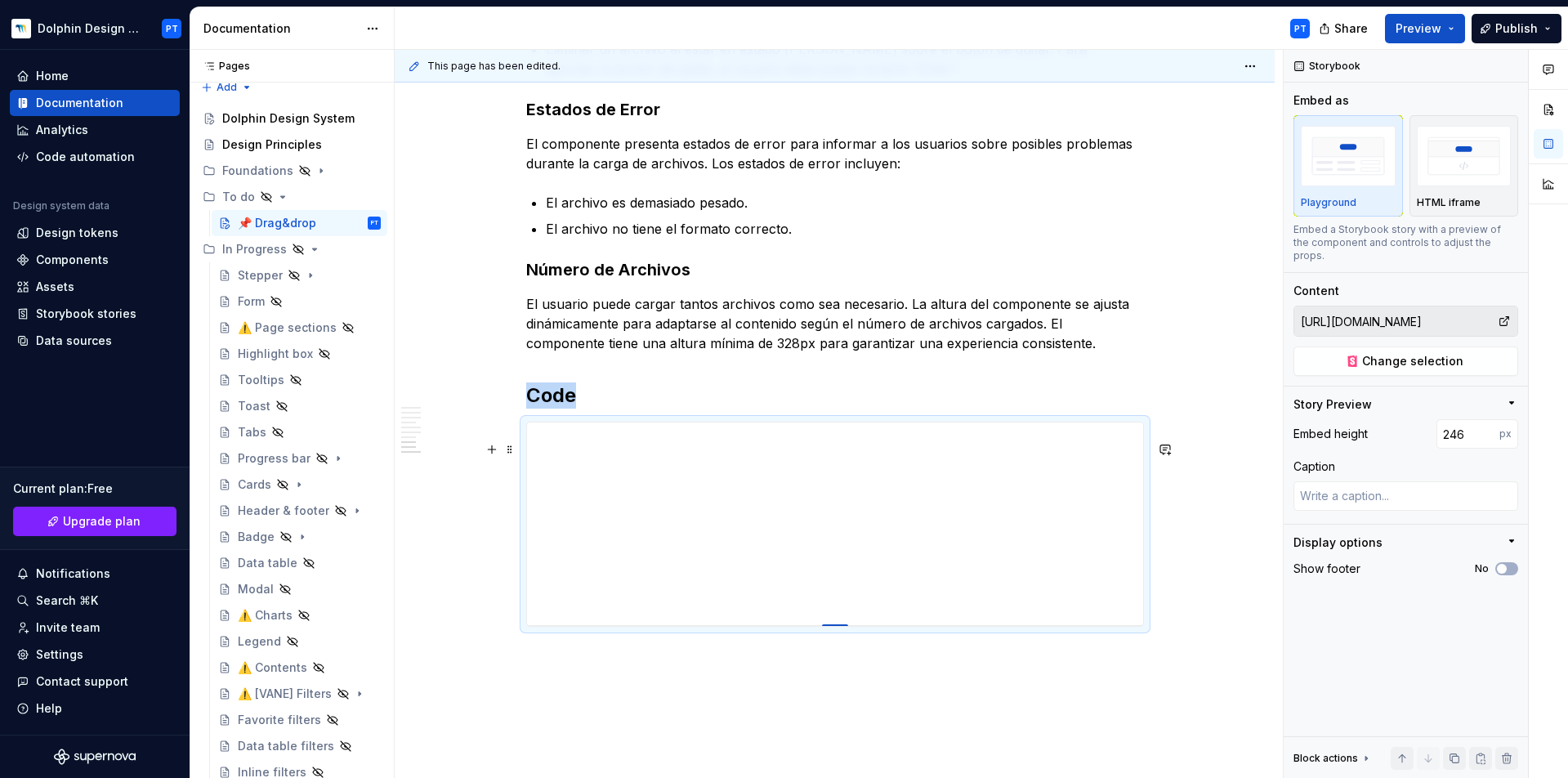
type textarea "*"
type input "248"
type textarea "*"
type input "249"
type textarea "*"
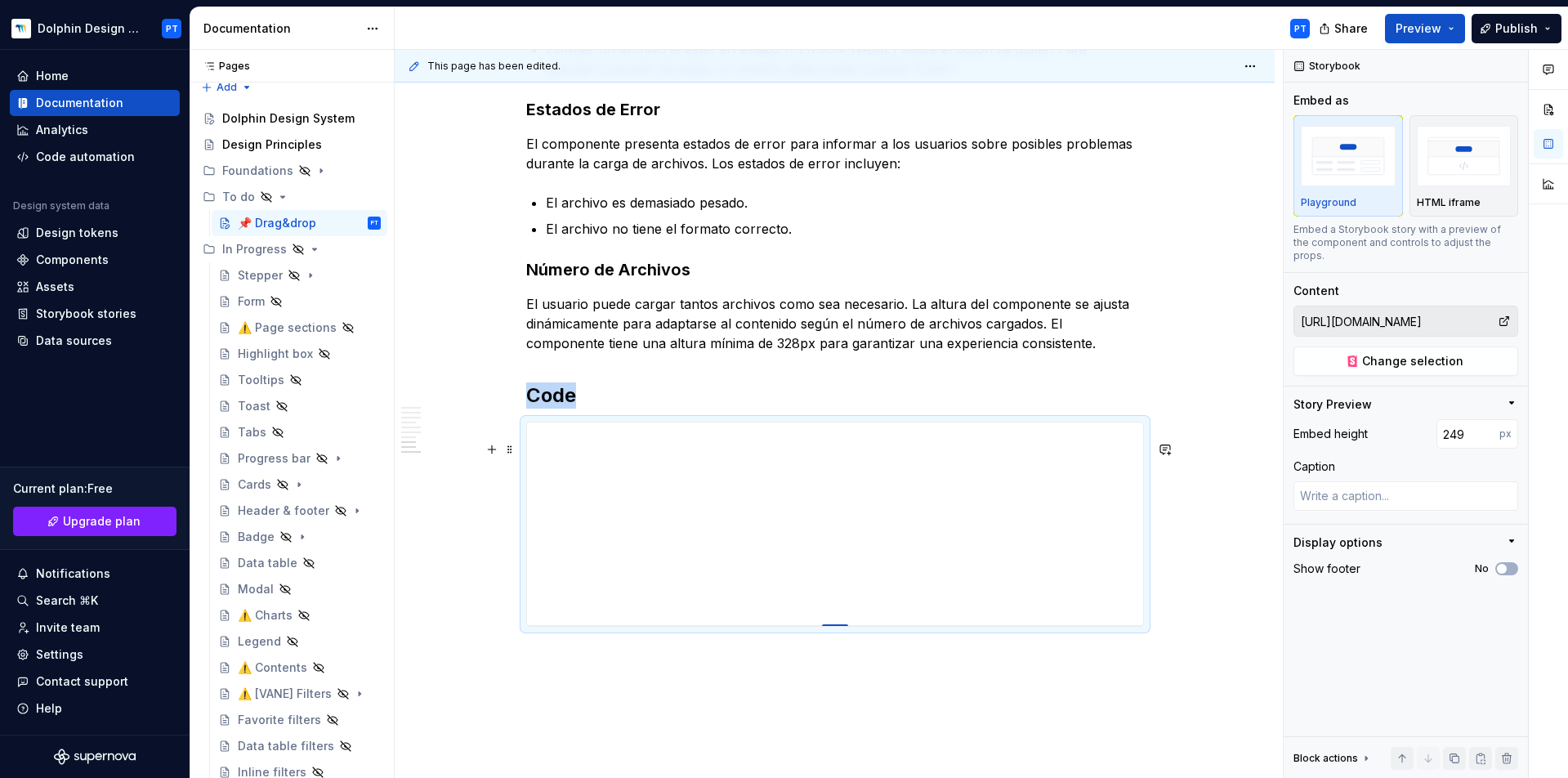
type input "252"
type textarea "*"
type input "255"
type textarea "*"
type input "263"
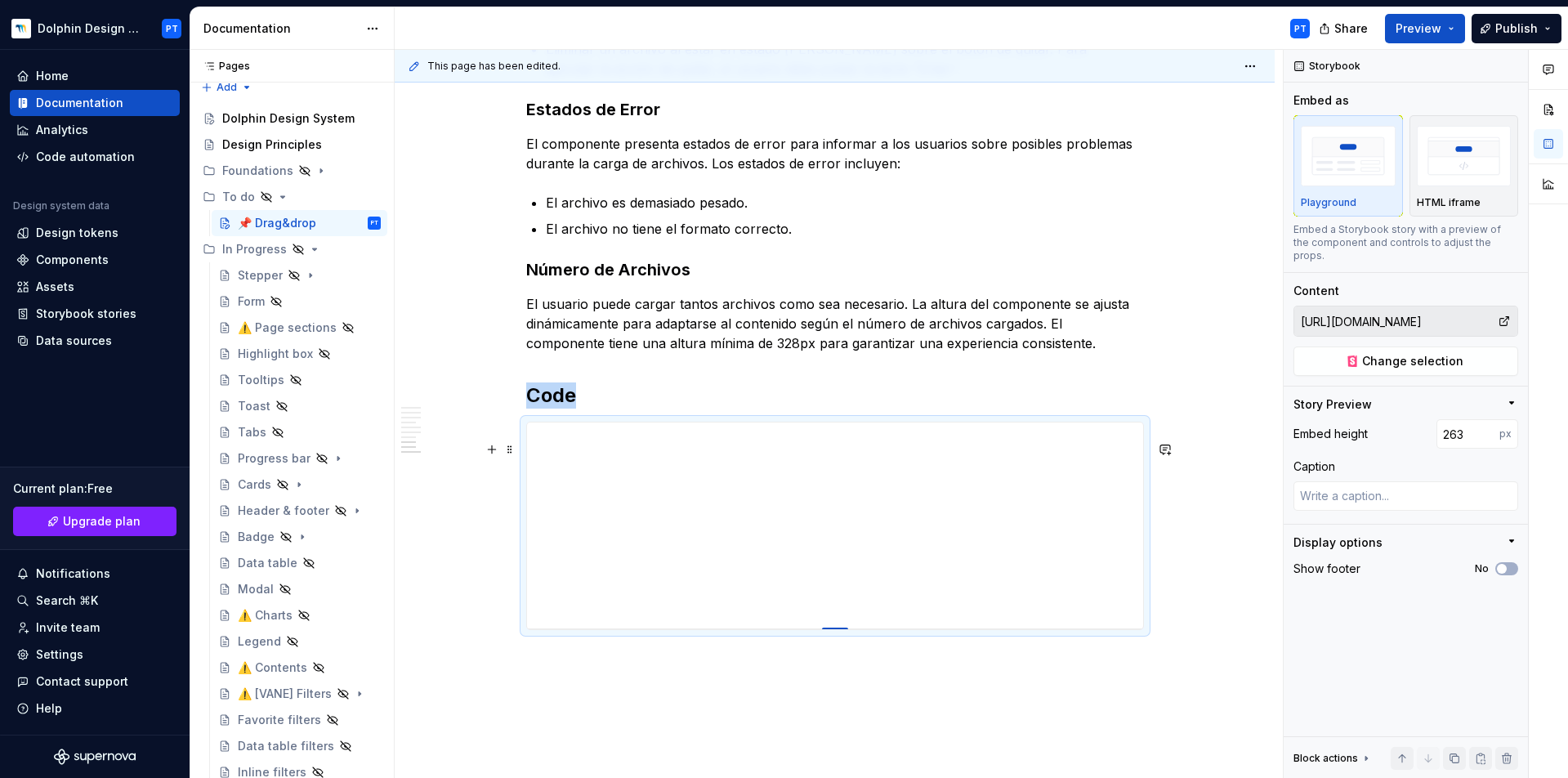
type textarea "*"
type input "267"
type textarea "*"
type input "276"
type textarea "*"
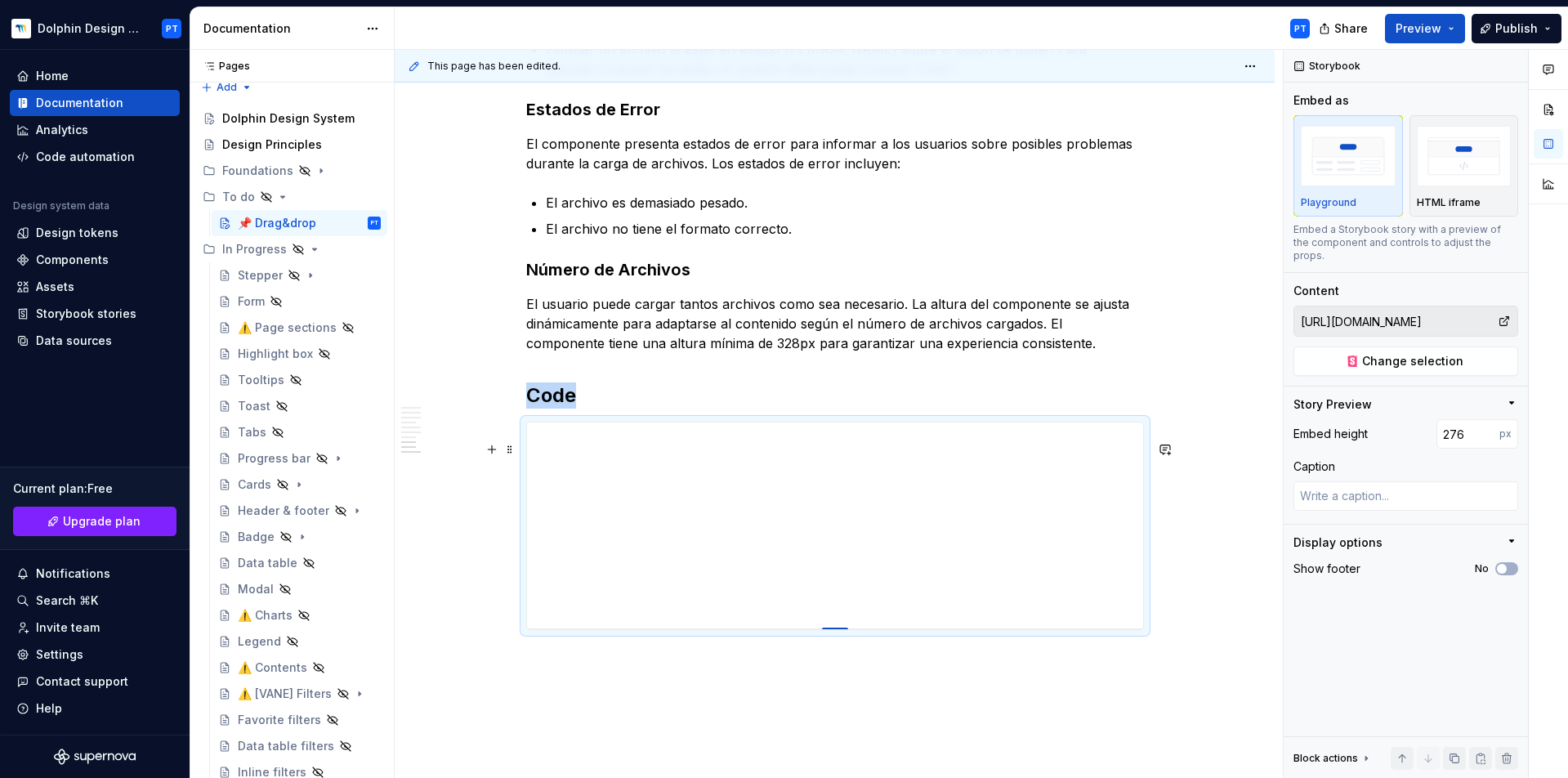
type input "281"
type textarea "*"
type input "282"
type textarea "*"
type input "284"
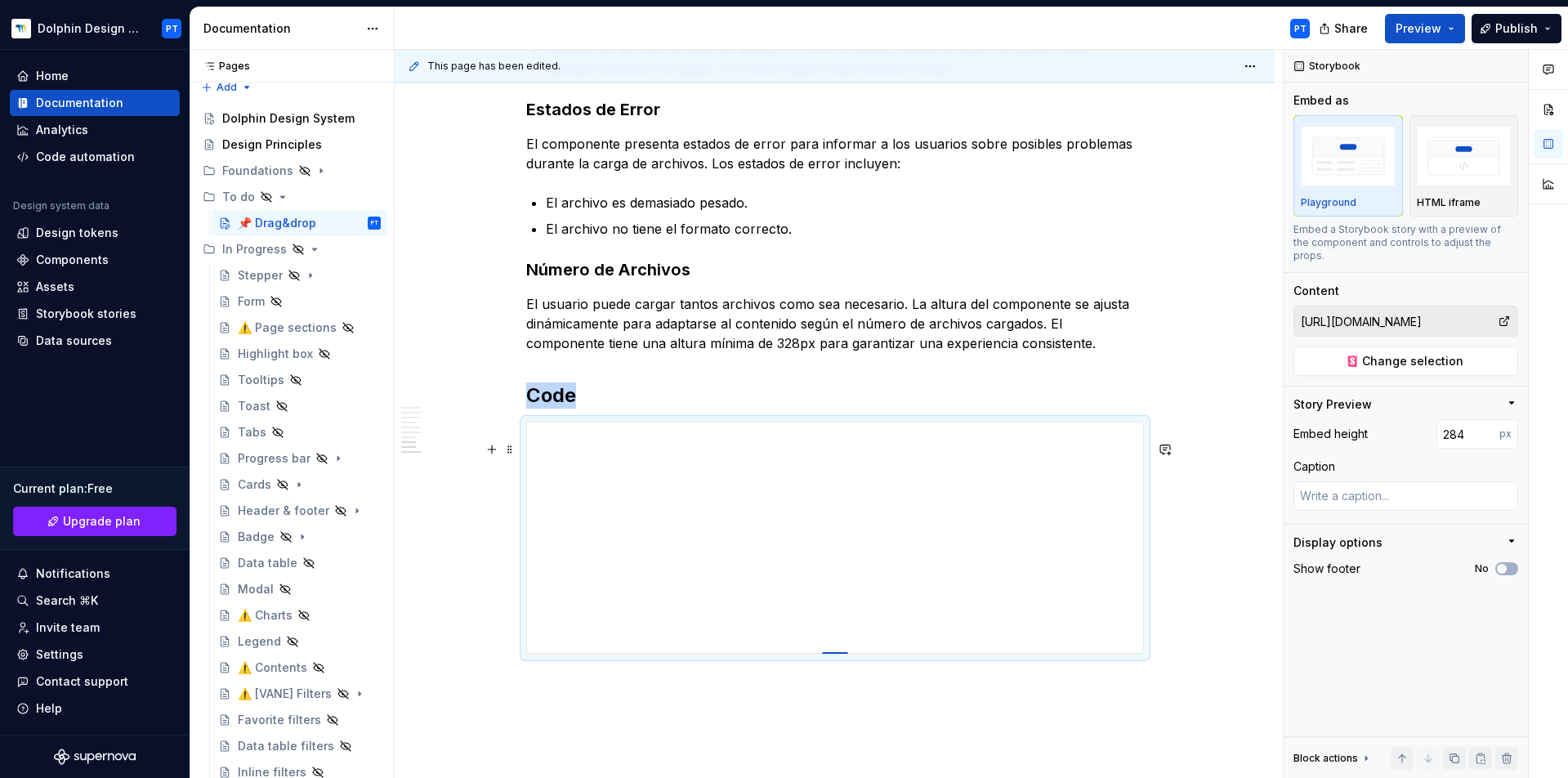
type textarea "*"
type input "285"
type textarea "*"
type input "288"
type textarea "*"
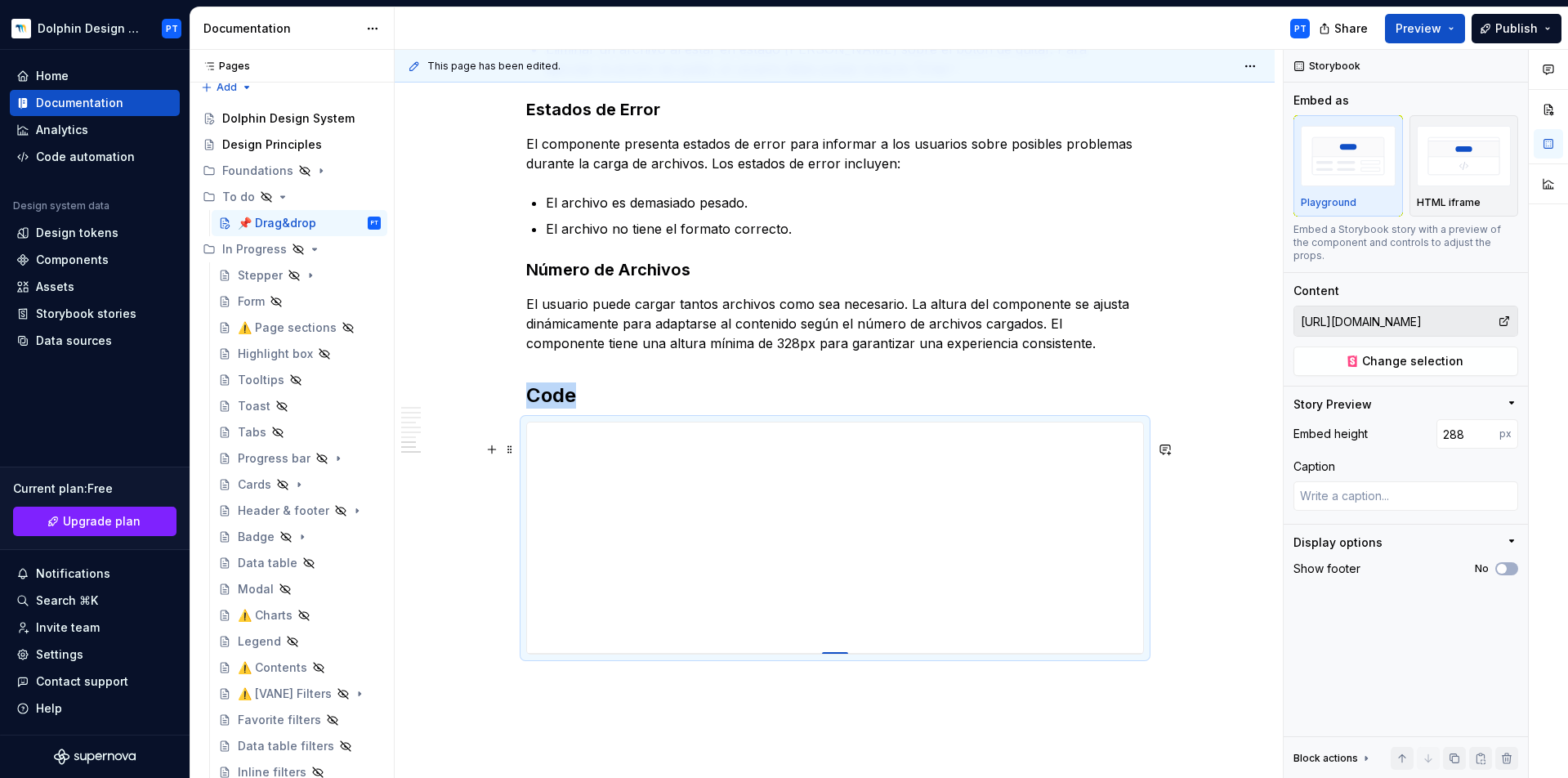
type input "290"
type textarea "*"
type input "291"
type textarea "*"
type input "292"
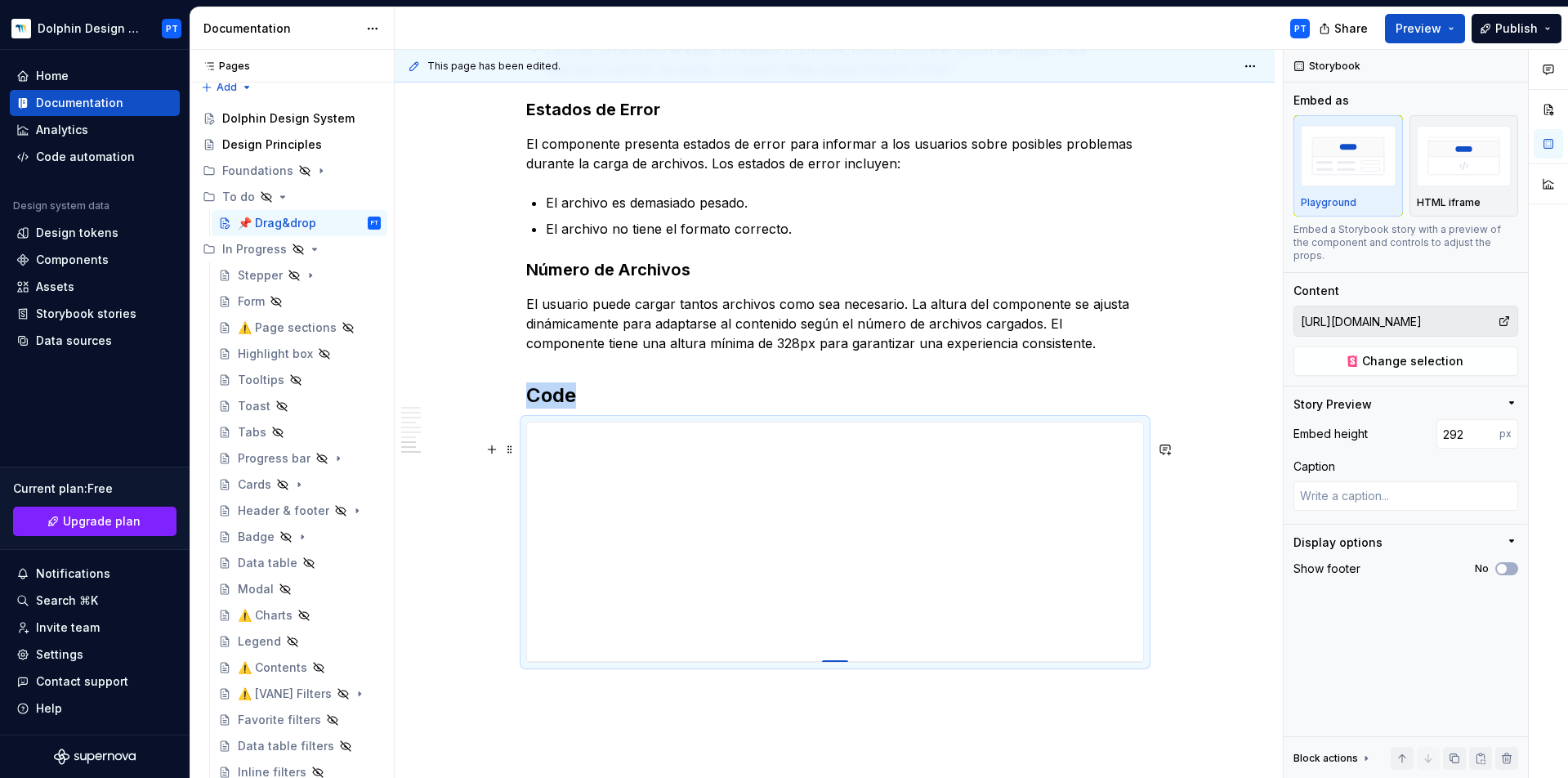
type textarea "*"
type input "297"
type textarea "*"
type input "303"
type textarea "*"
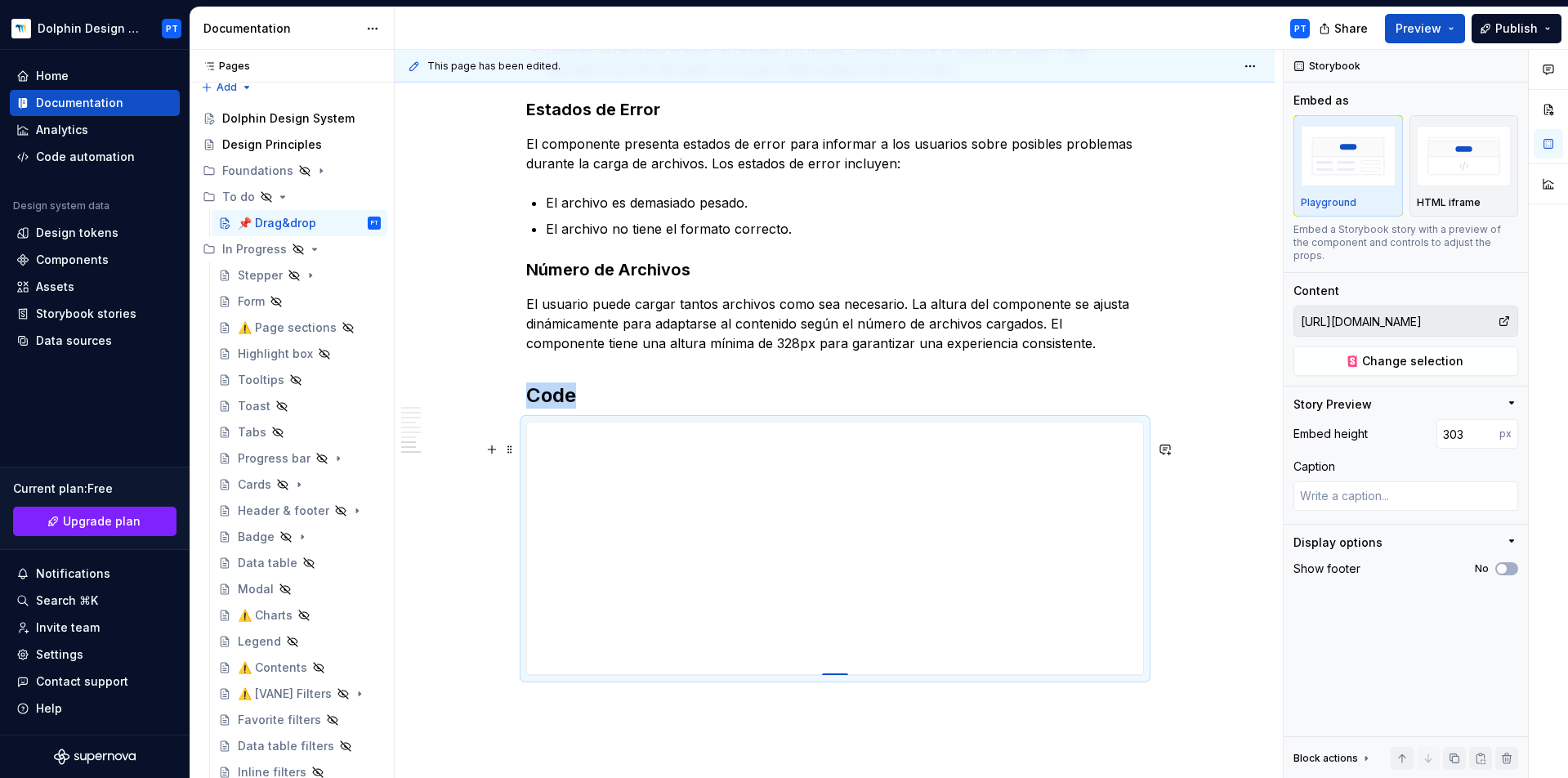
type input "308"
type textarea "*"
type input "309"
type textarea "*"
type input "312"
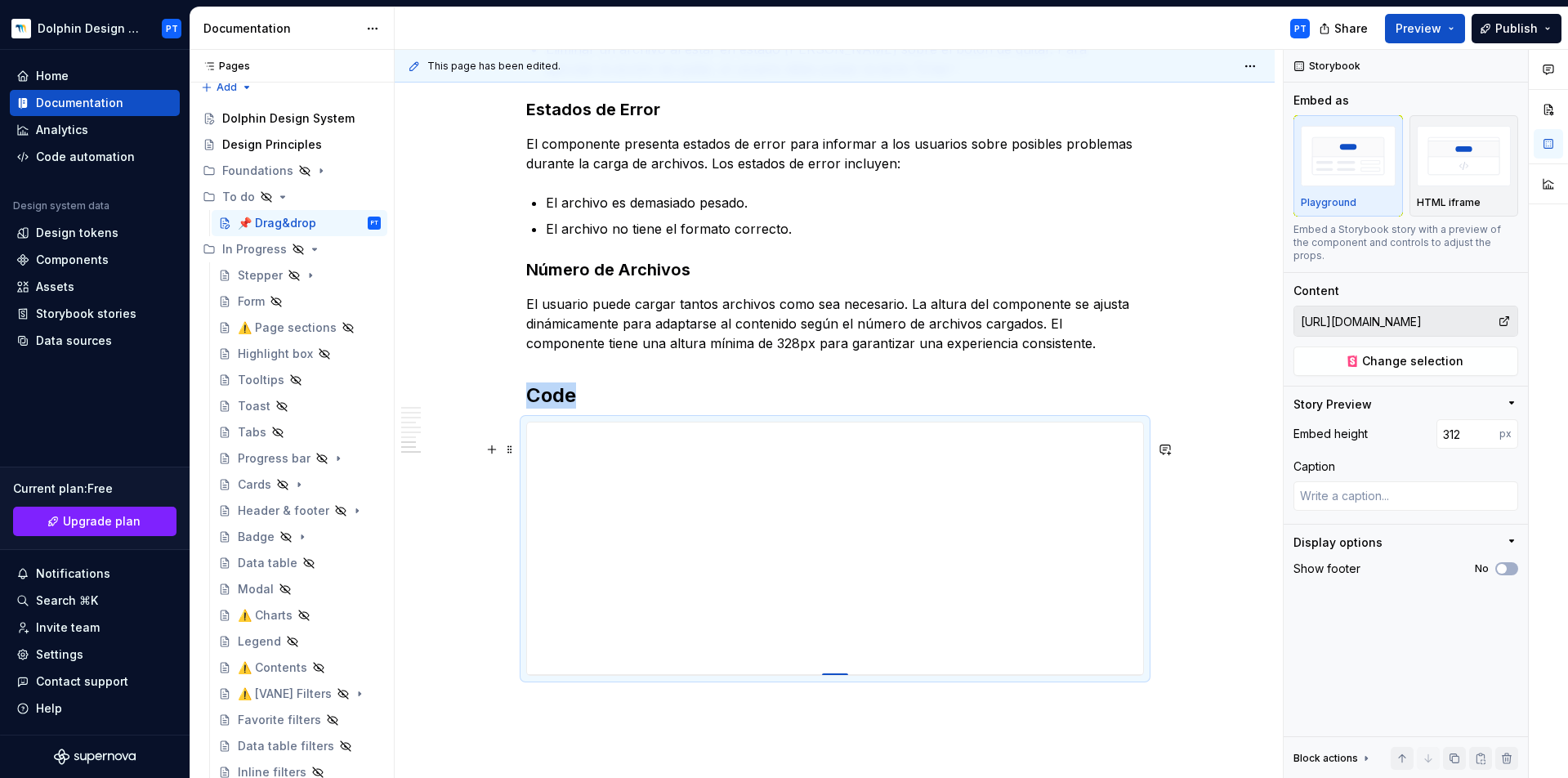
type textarea "*"
type input "314"
type textarea "*"
type input "315"
type textarea "*"
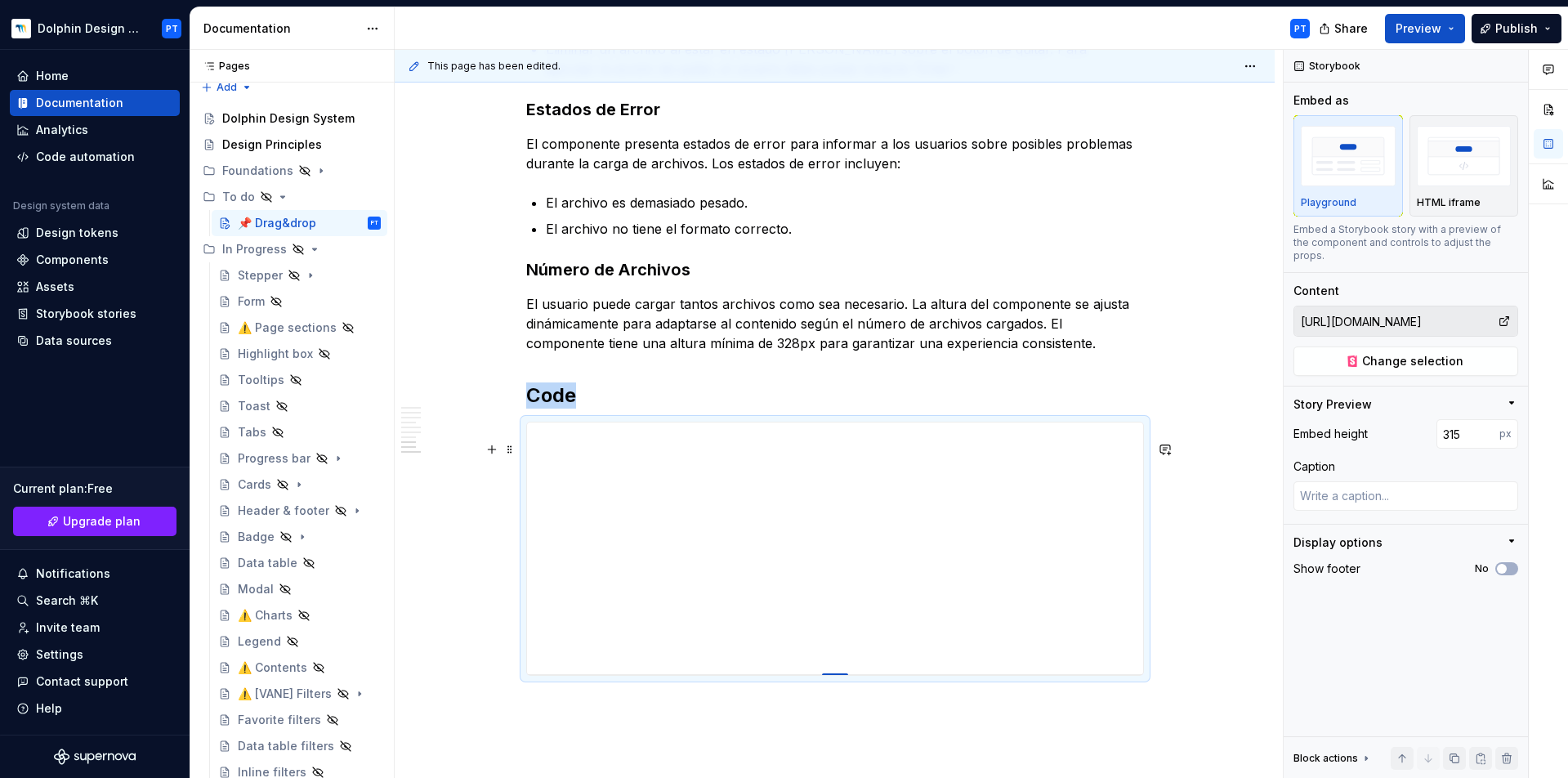
type input "316"
drag, startPoint x: 832, startPoint y: 564, endPoint x: 860, endPoint y: 702, distance: 140.8
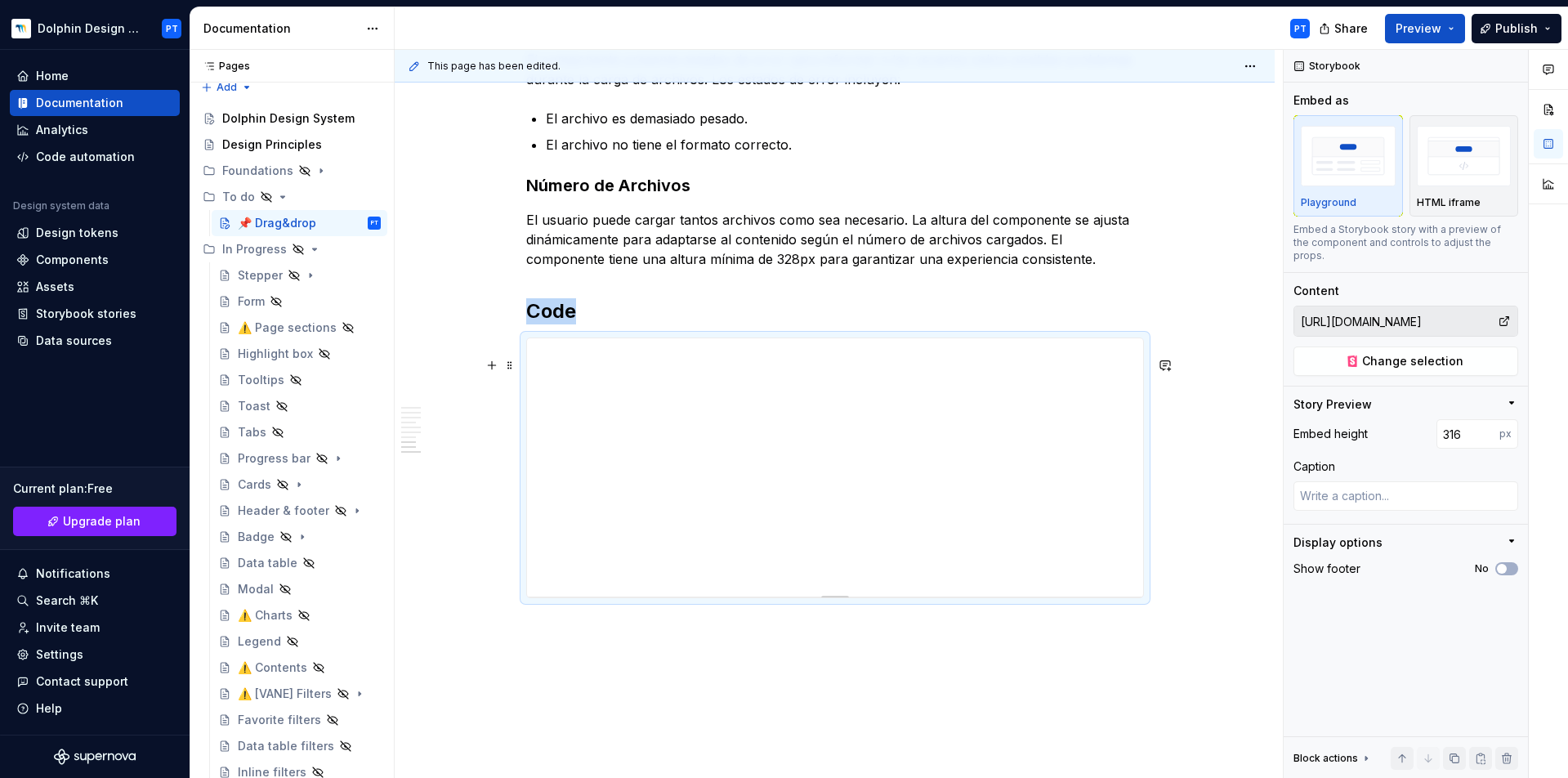
scroll to position [2460, 0]
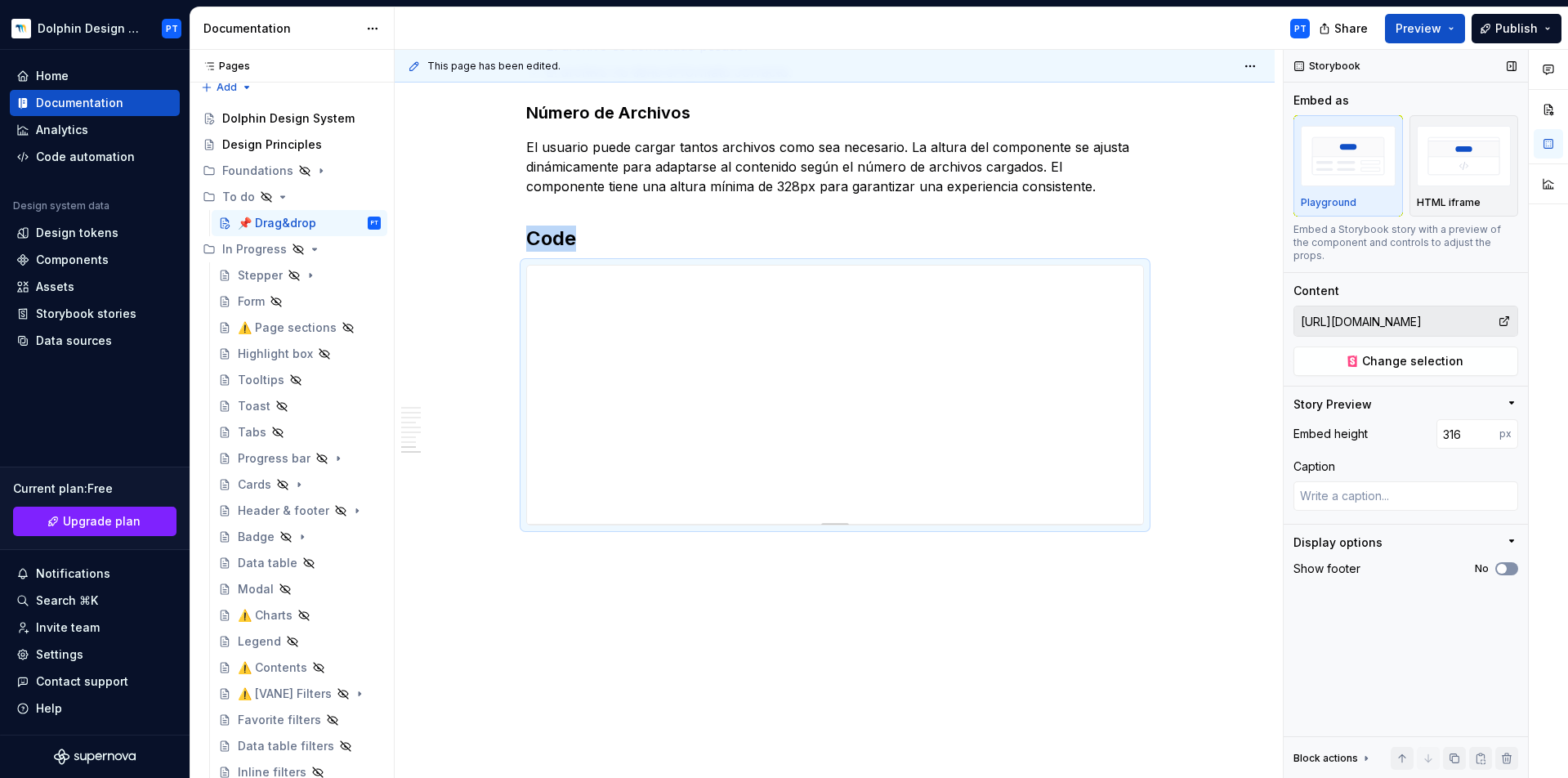
click at [1514, 562] on button "No" at bounding box center [1506, 569] width 22 height 13
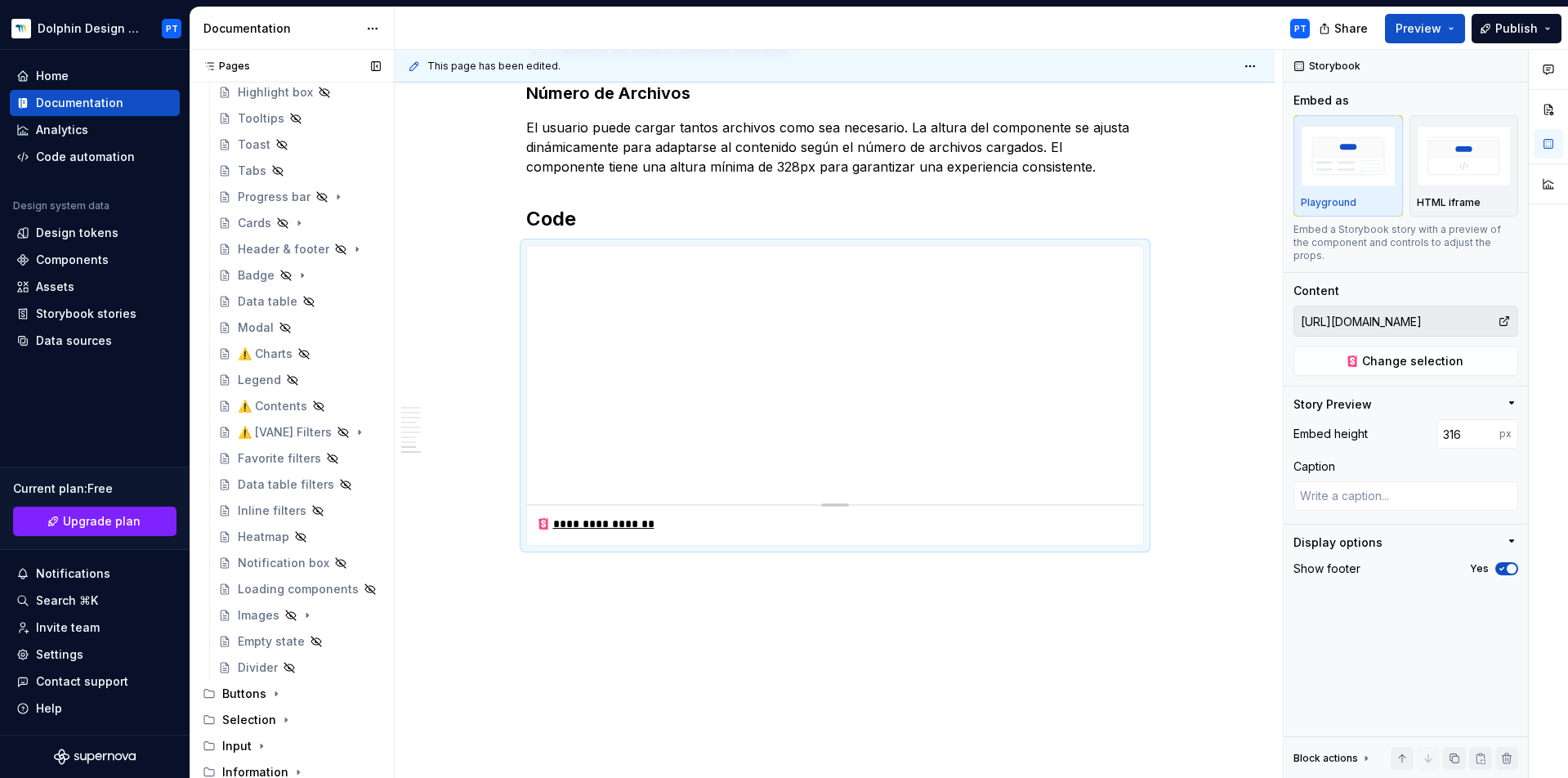
scroll to position [749, 0]
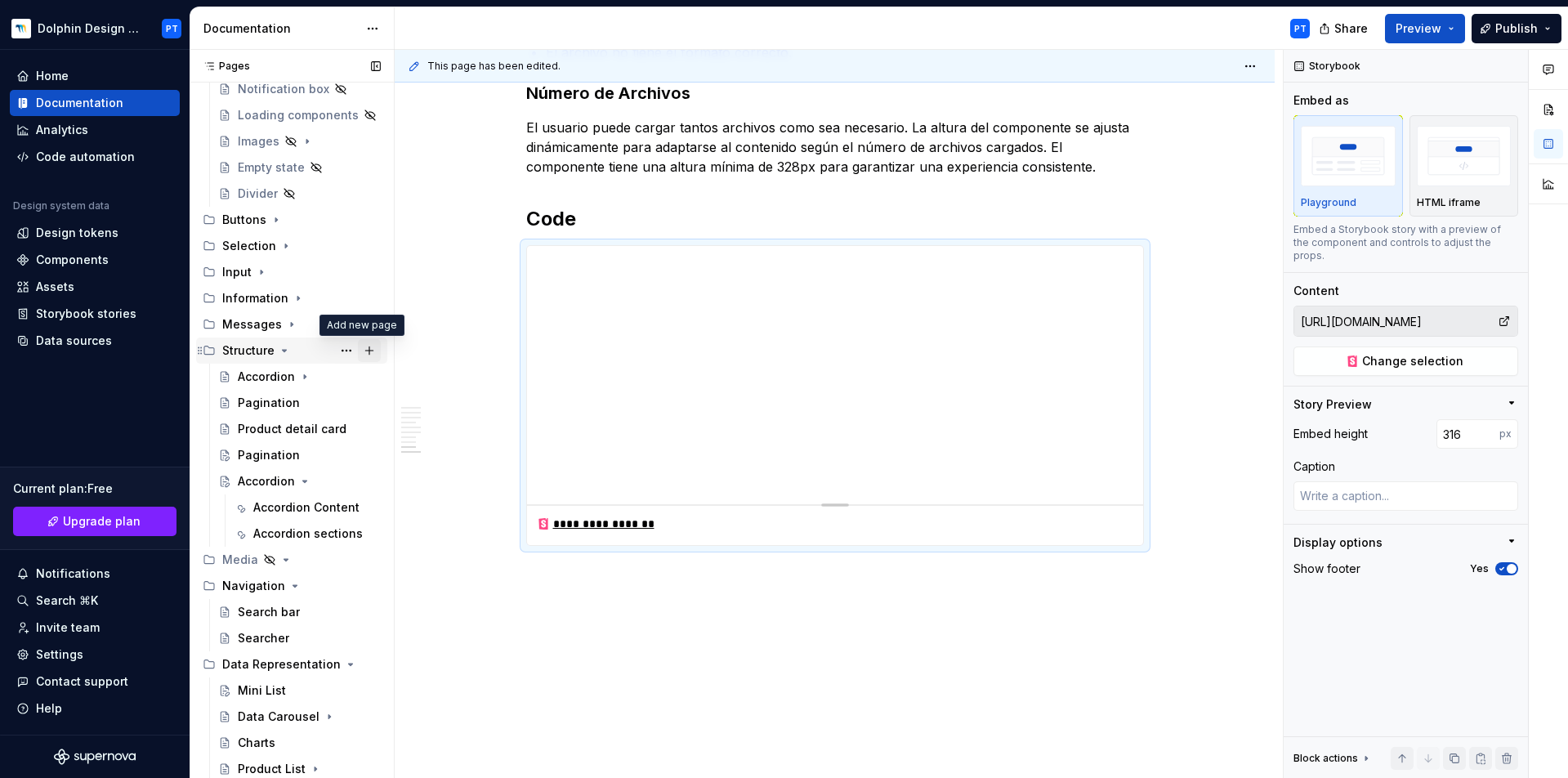
click at [359, 347] on button "Page tree" at bounding box center [369, 350] width 22 height 22
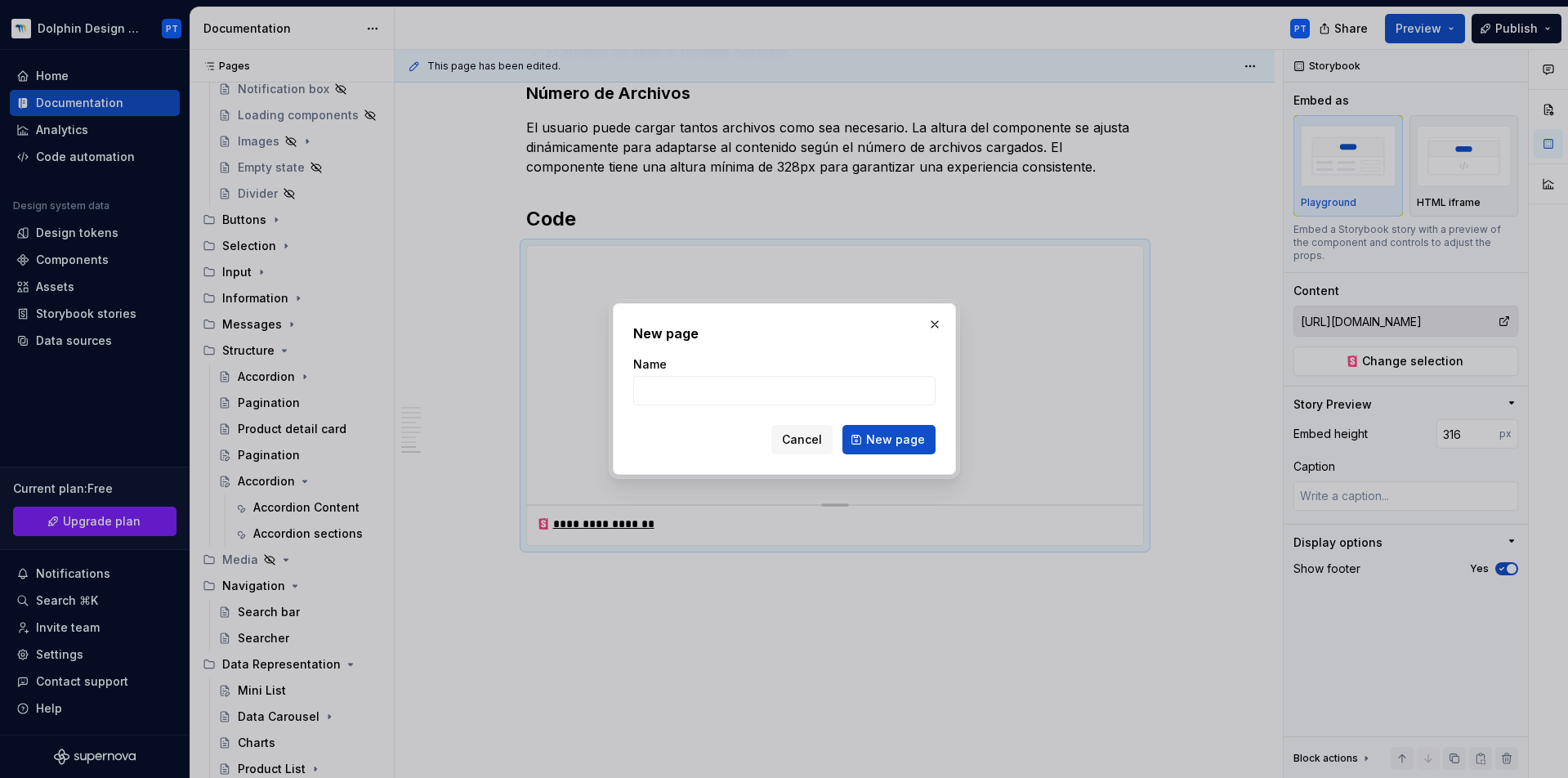
type textarea "*"
type input "Footer"
click at [890, 440] on button "New page" at bounding box center [889, 439] width 93 height 30
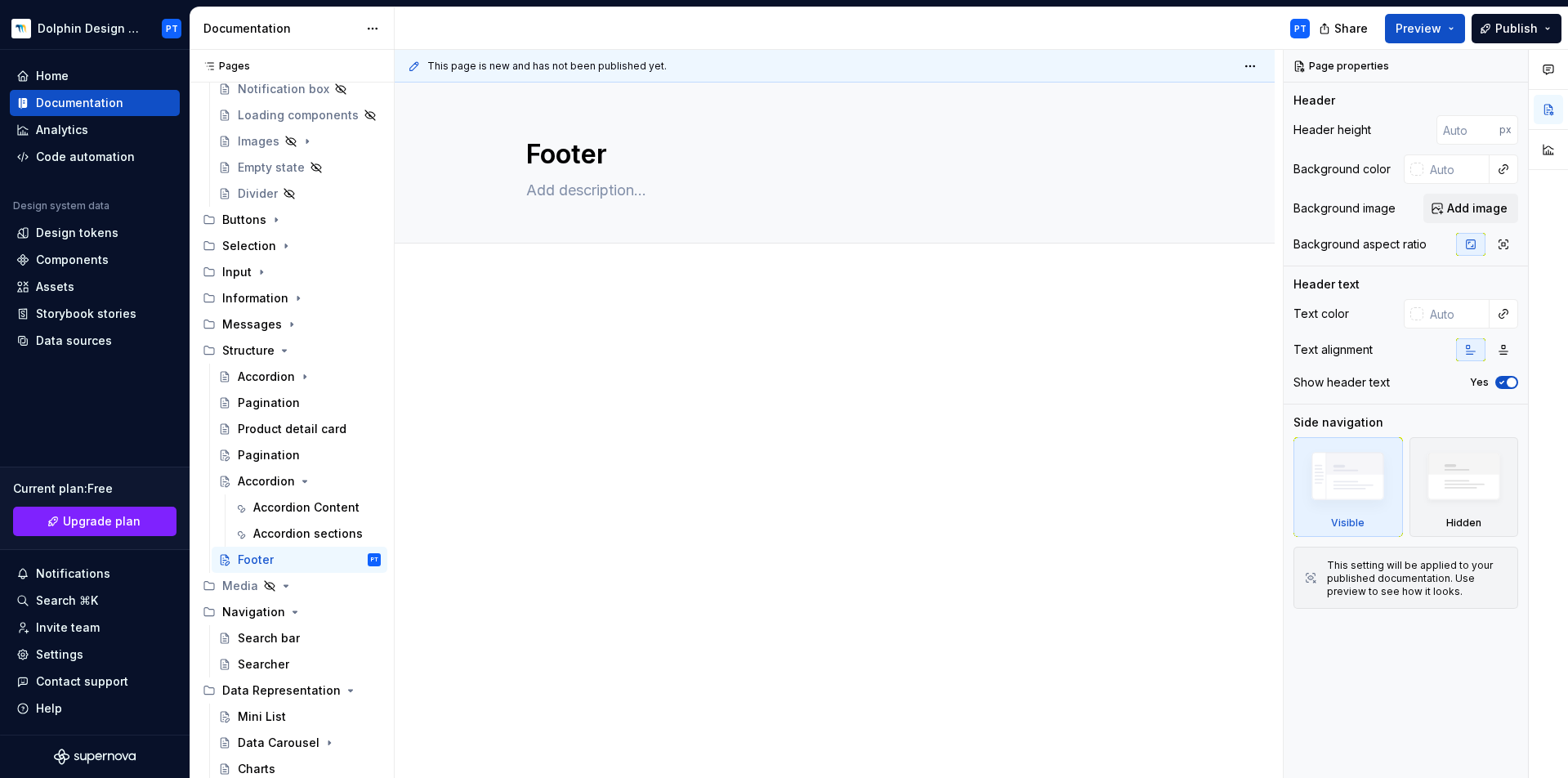
click at [618, 330] on p at bounding box center [835, 329] width 618 height 20
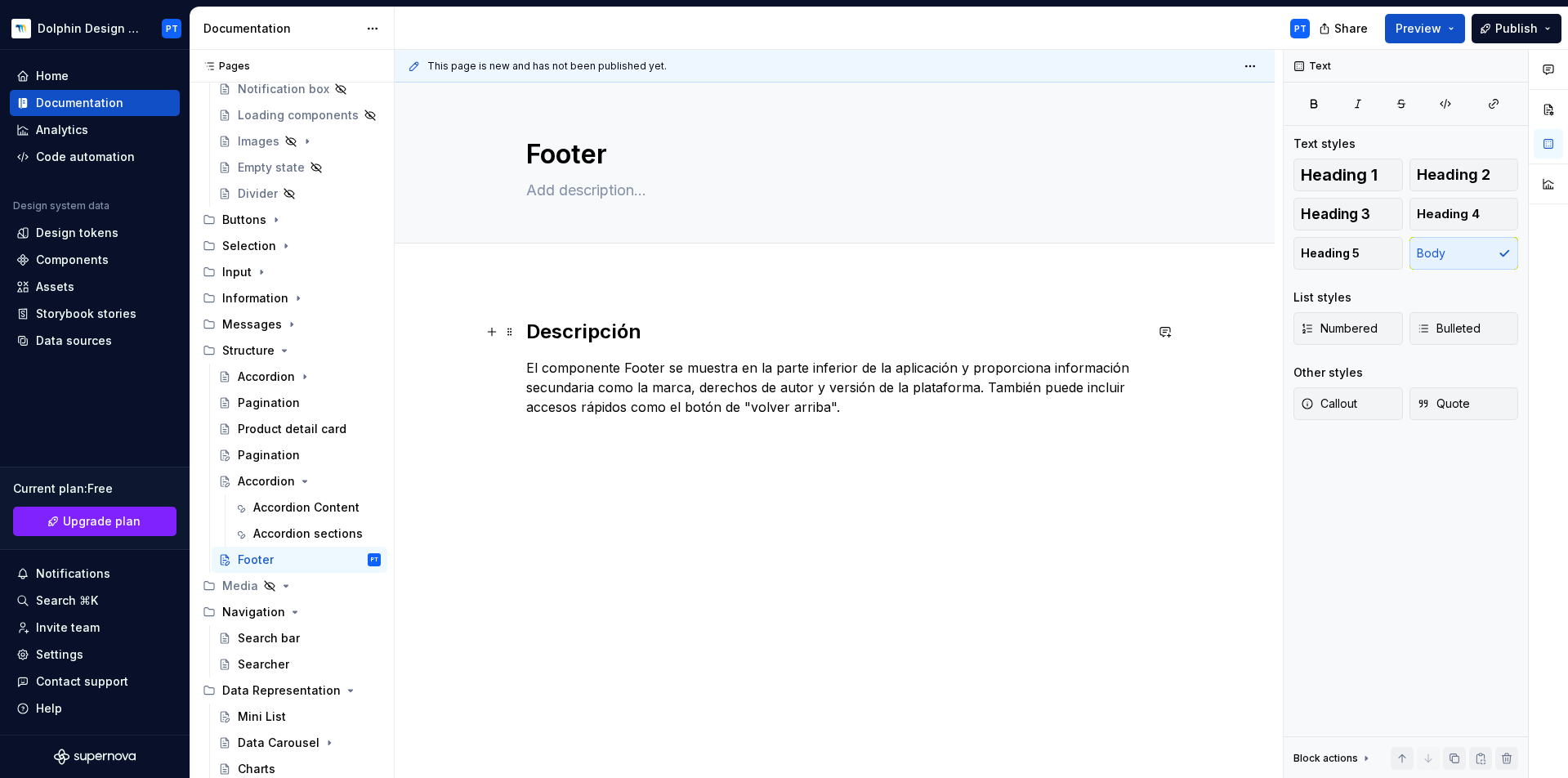
click at [524, 330] on div "Descripción El componente Footer se muestra en la parte inferior de la aplicaci…" at bounding box center [835, 474] width 880 height 391
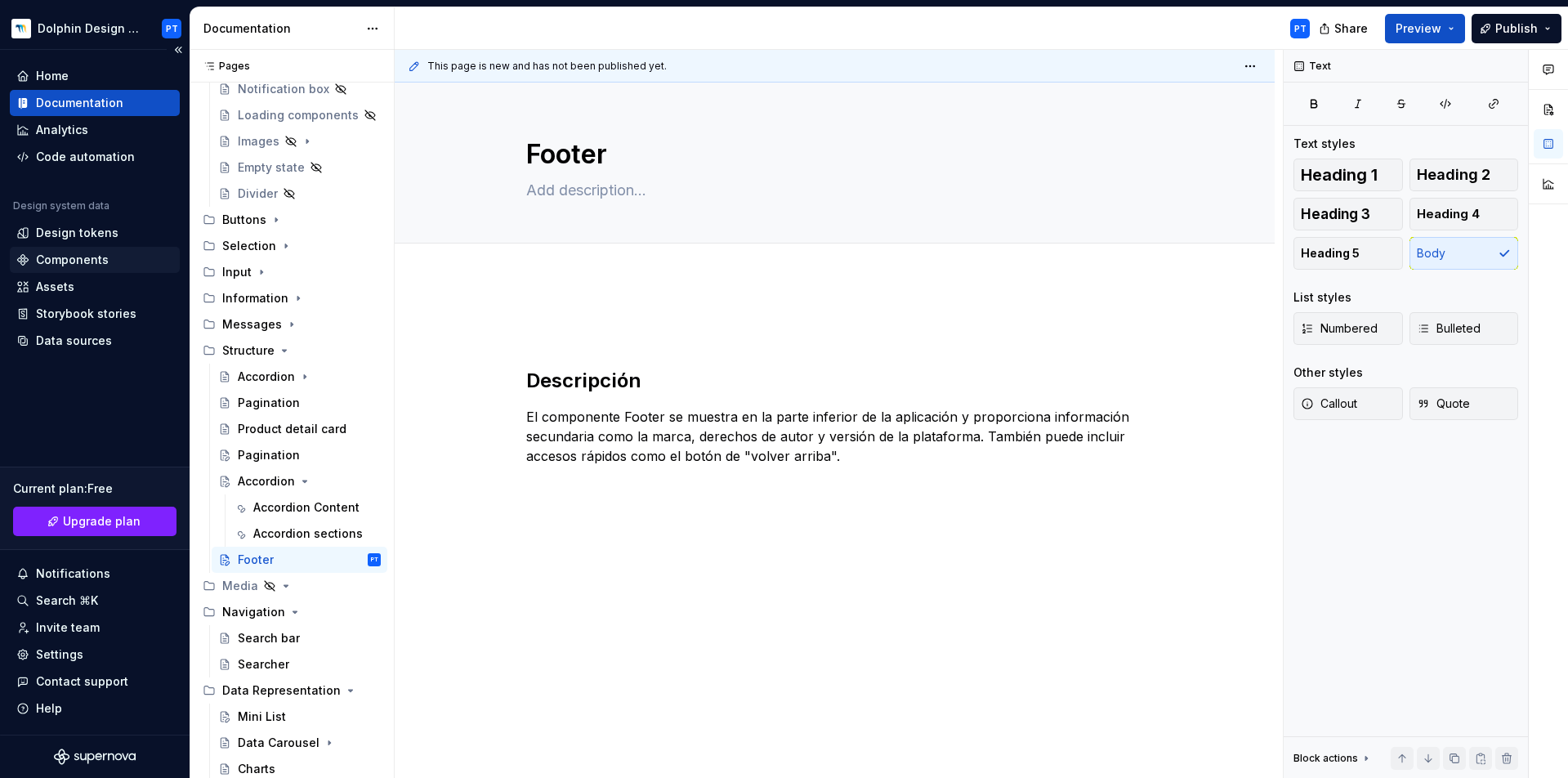
click at [72, 256] on div "Components" at bounding box center [72, 260] width 73 height 16
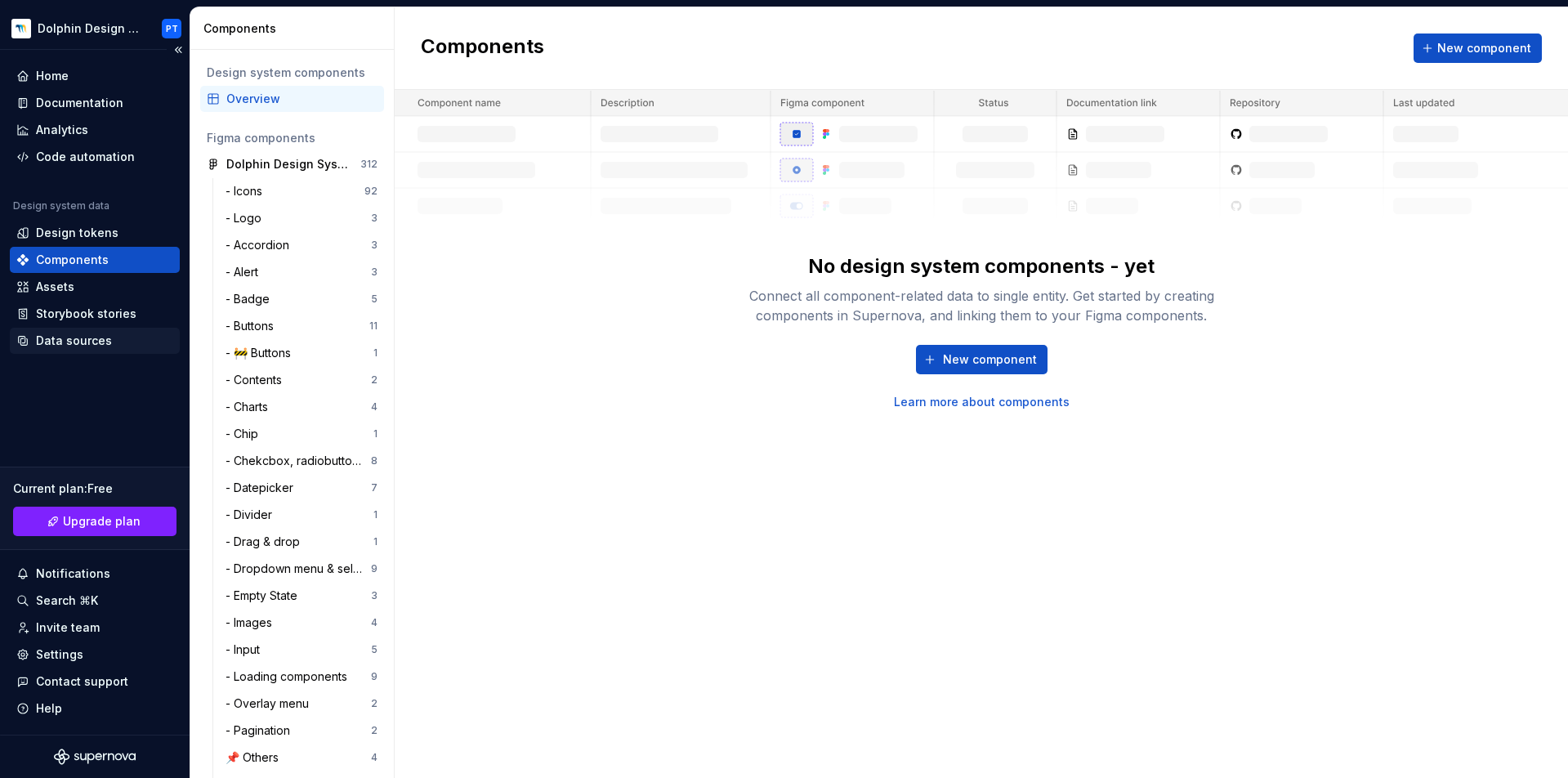
click at [69, 339] on div "Data sources" at bounding box center [74, 340] width 76 height 16
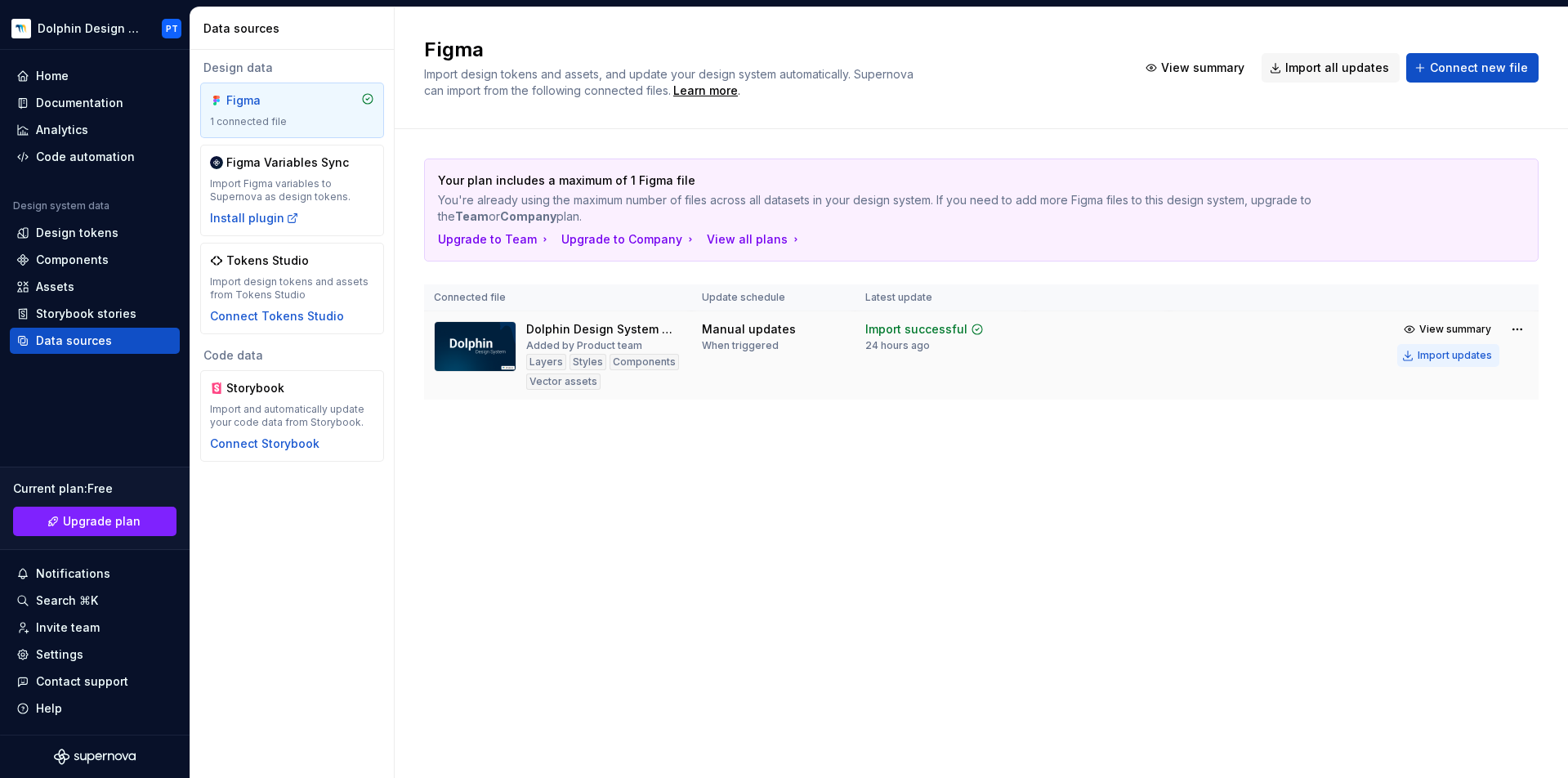
click at [1456, 359] on div "Import updates" at bounding box center [1455, 356] width 75 height 13
click at [1440, 362] on button "Import updates" at bounding box center [1449, 355] width 102 height 22
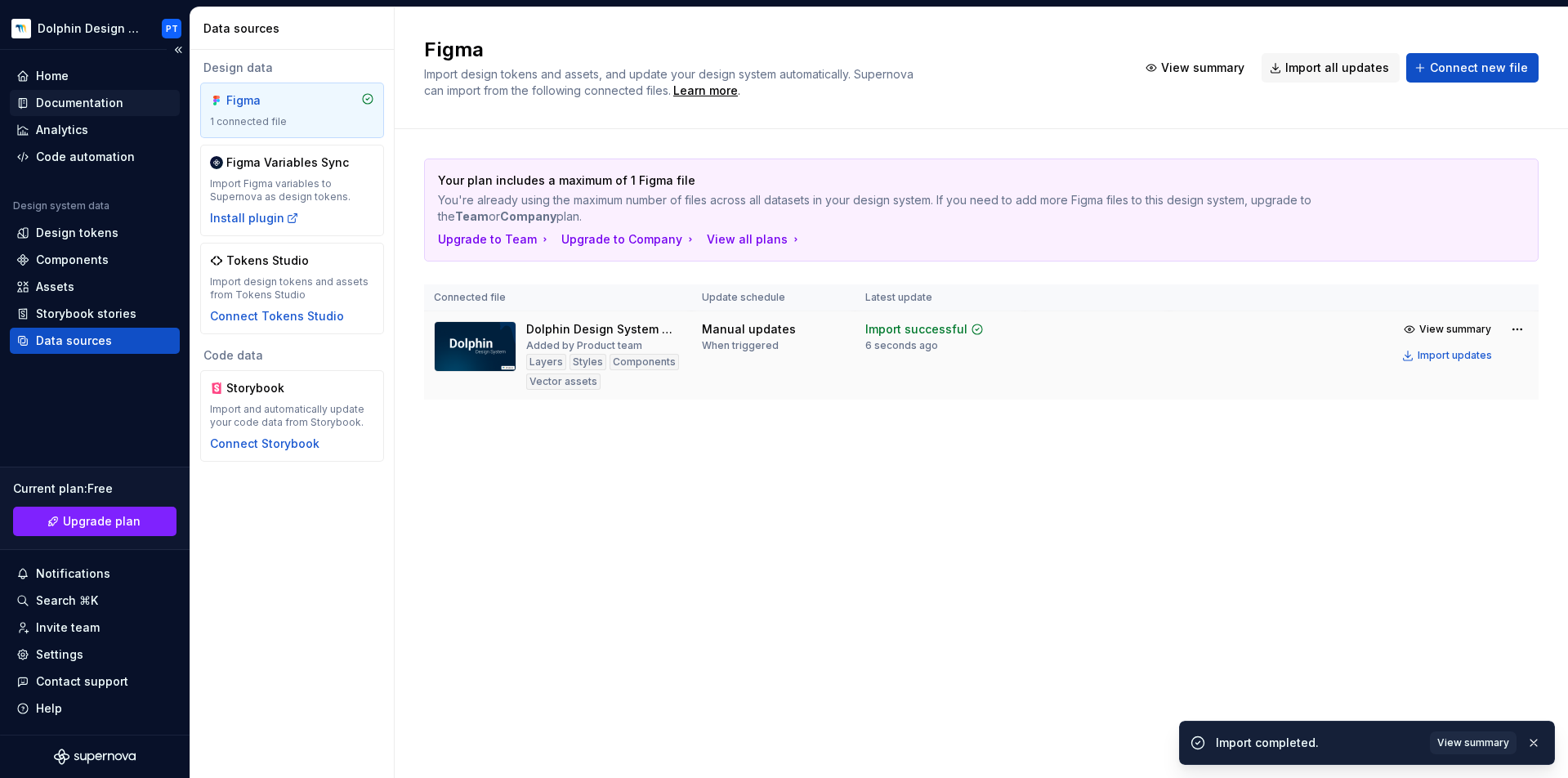
click at [65, 102] on div "Documentation" at bounding box center [79, 103] width 87 height 16
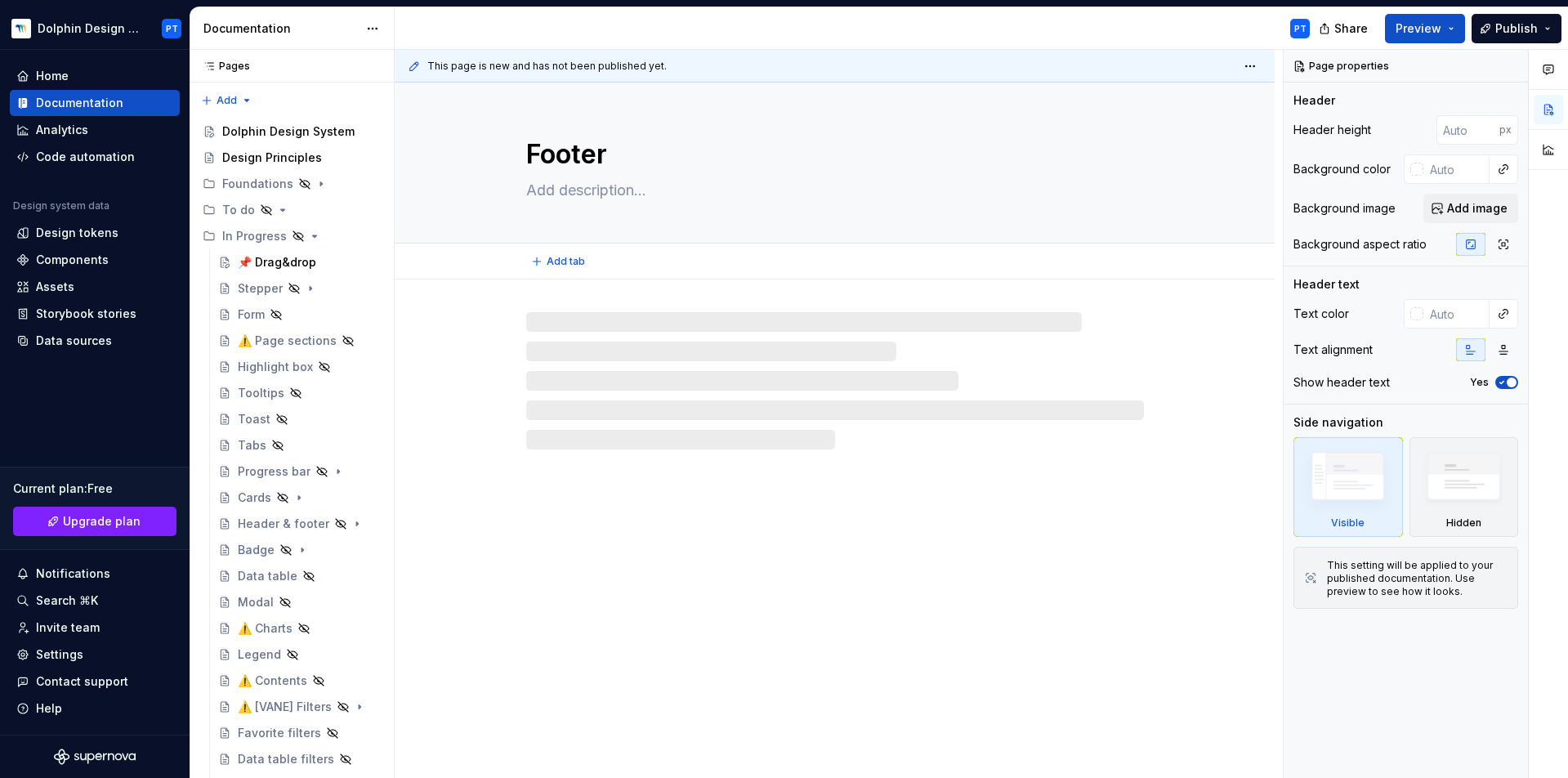
type textarea "*"
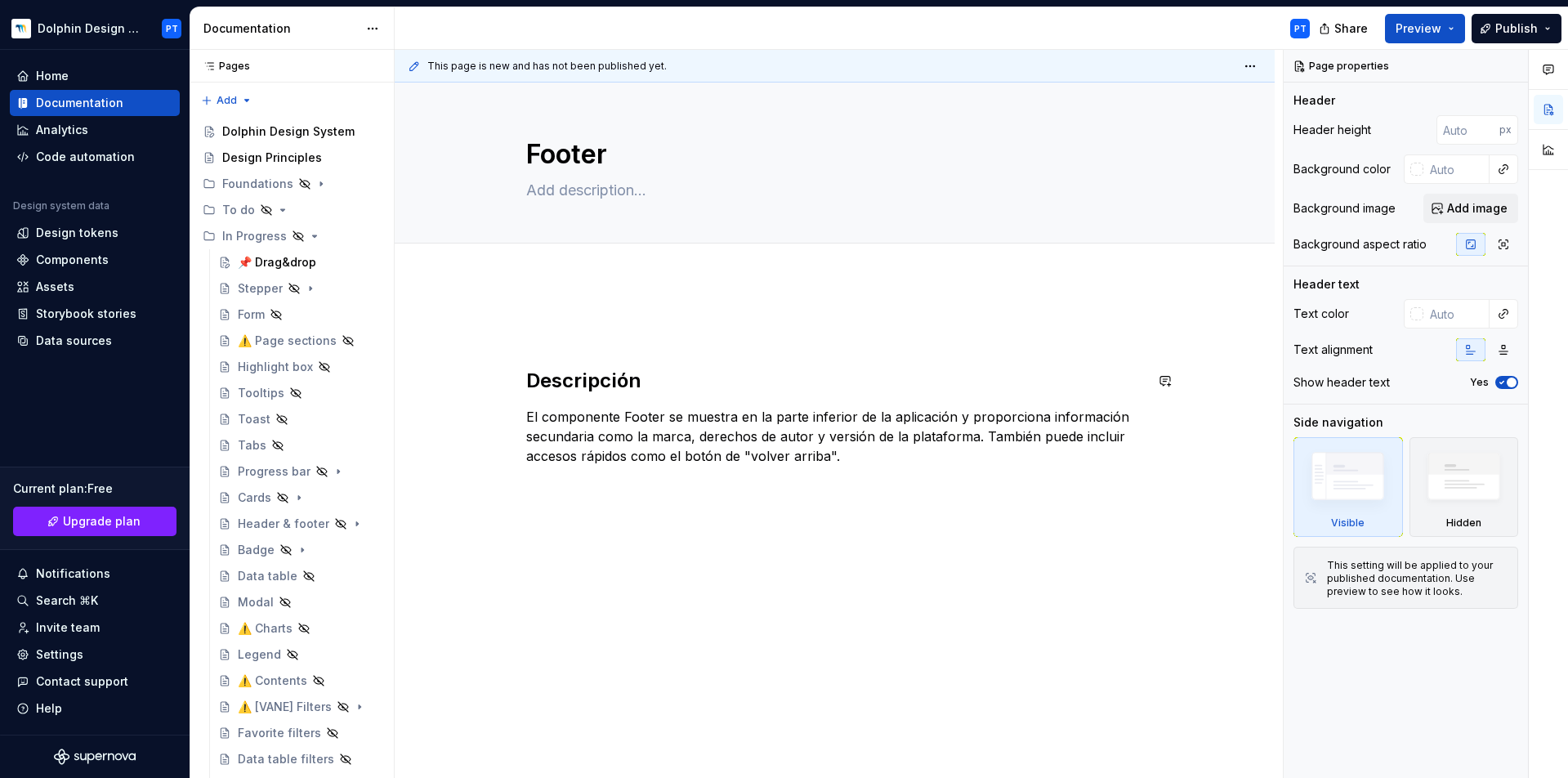
click at [550, 336] on p at bounding box center [835, 329] width 618 height 20
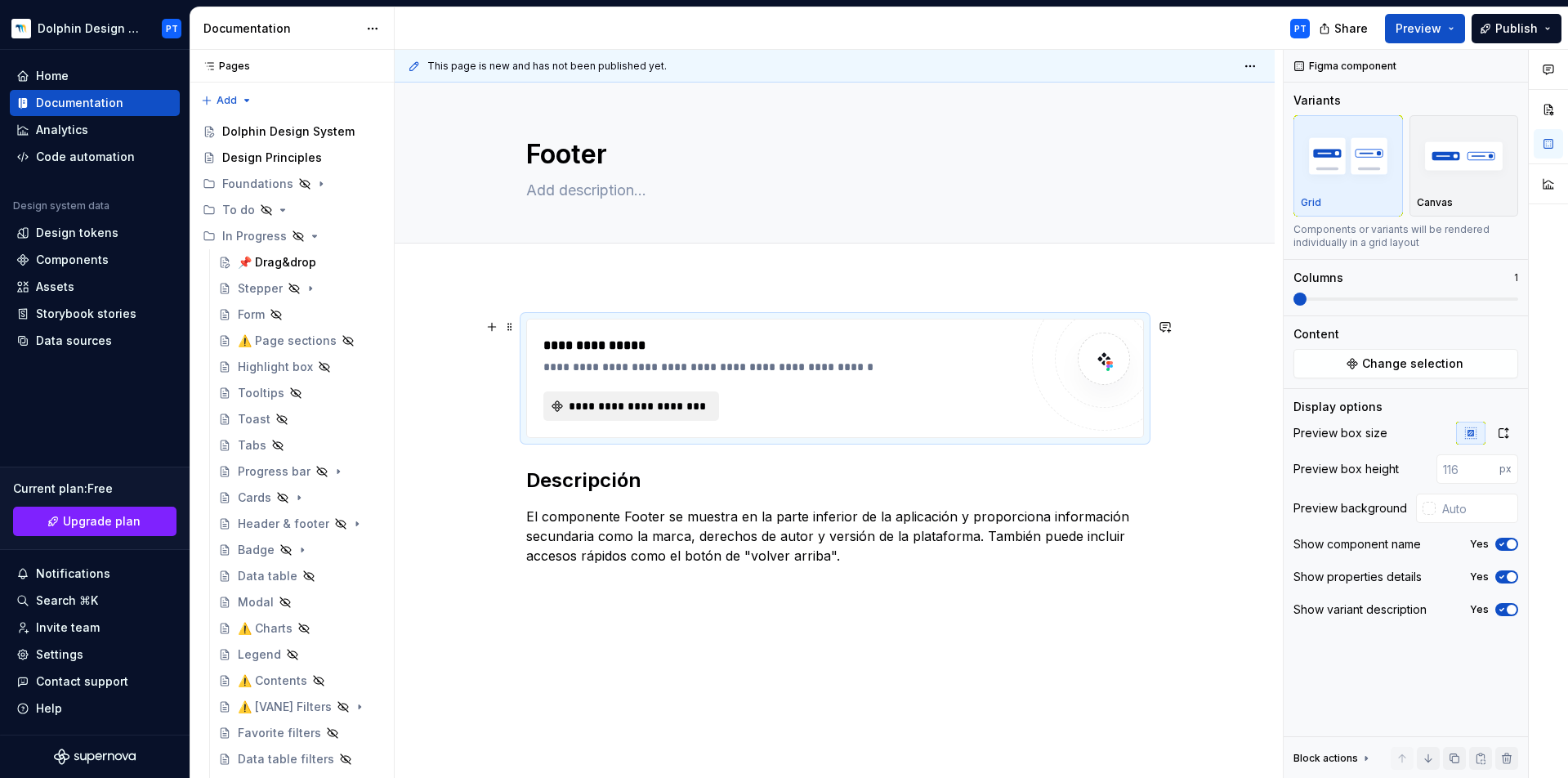
click at [586, 404] on span "**********" at bounding box center [638, 406] width 141 height 16
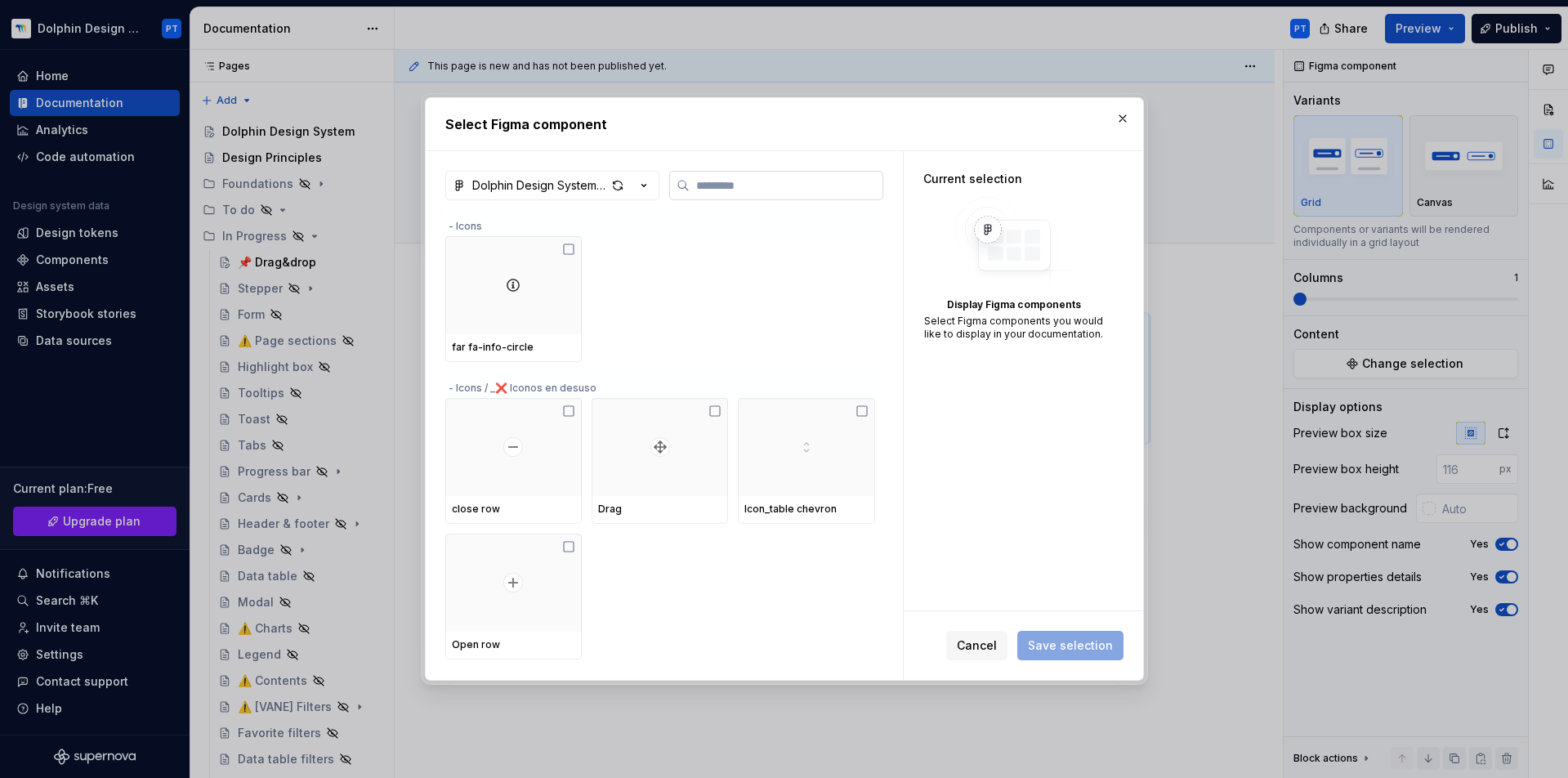
click at [709, 184] on input "search" at bounding box center [786, 185] width 193 height 16
click at [616, 189] on div "button" at bounding box center [617, 185] width 22 height 22
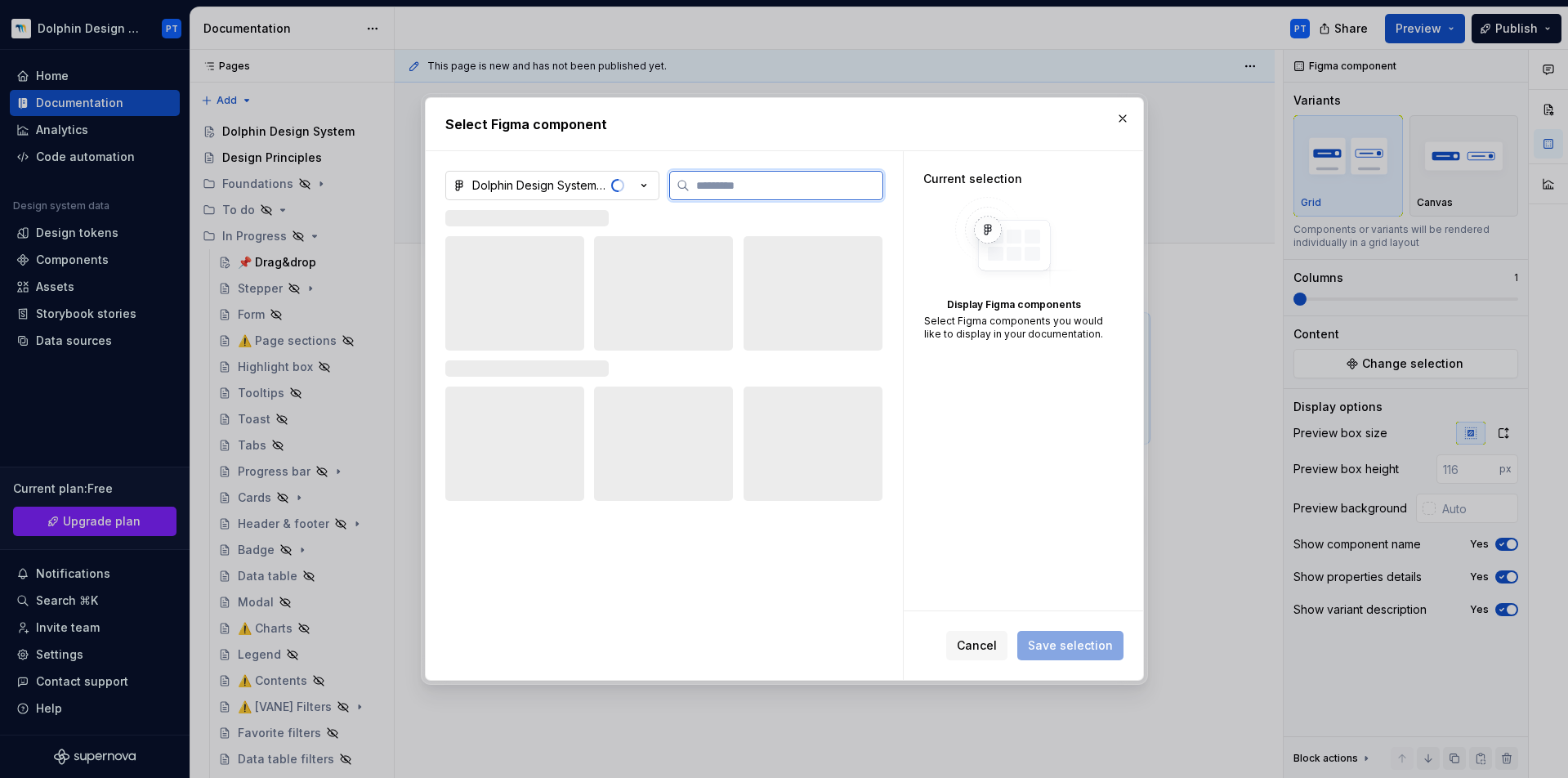
type textarea "*"
click at [713, 189] on input "search" at bounding box center [786, 185] width 193 height 16
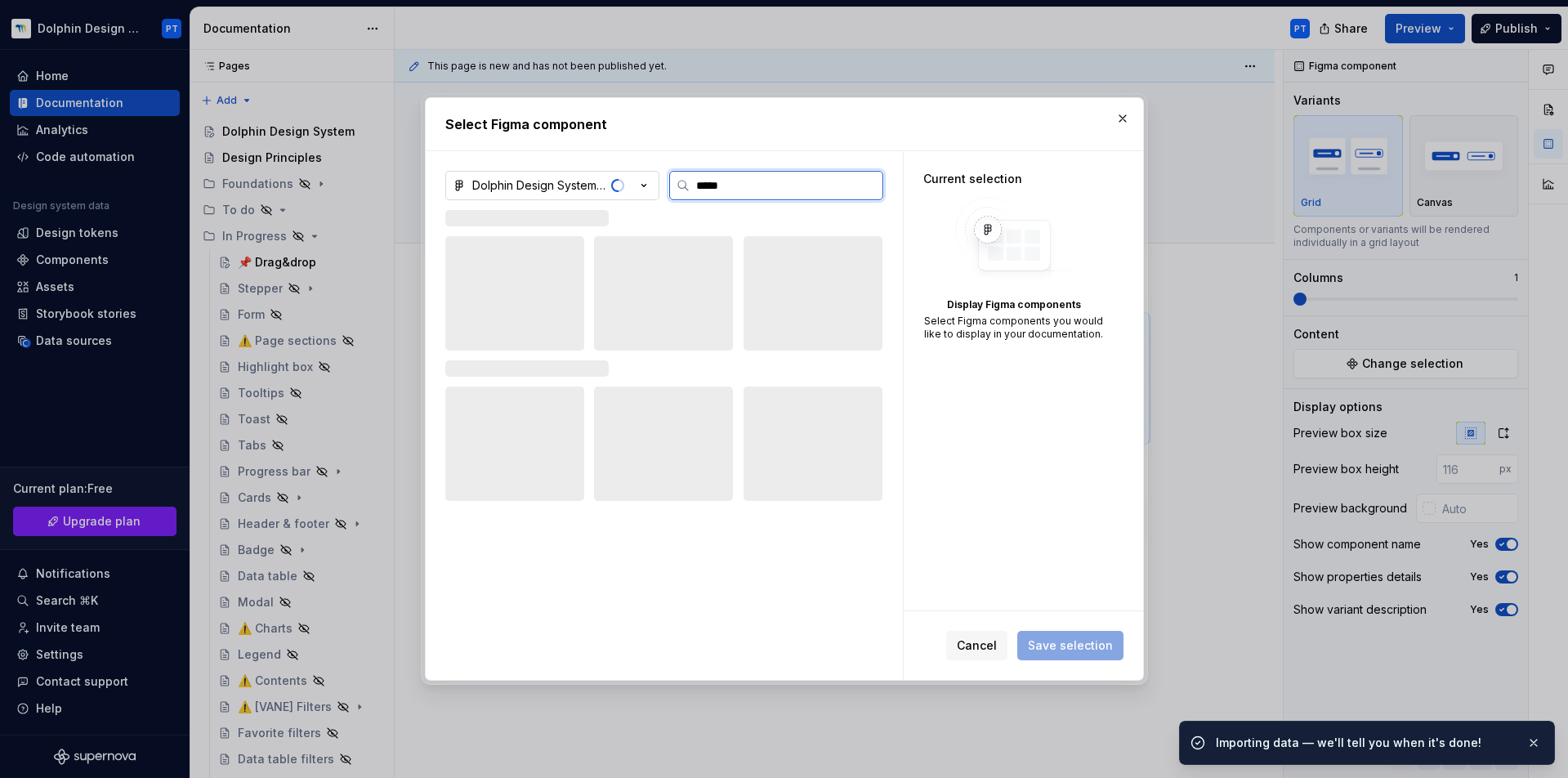
type input "******"
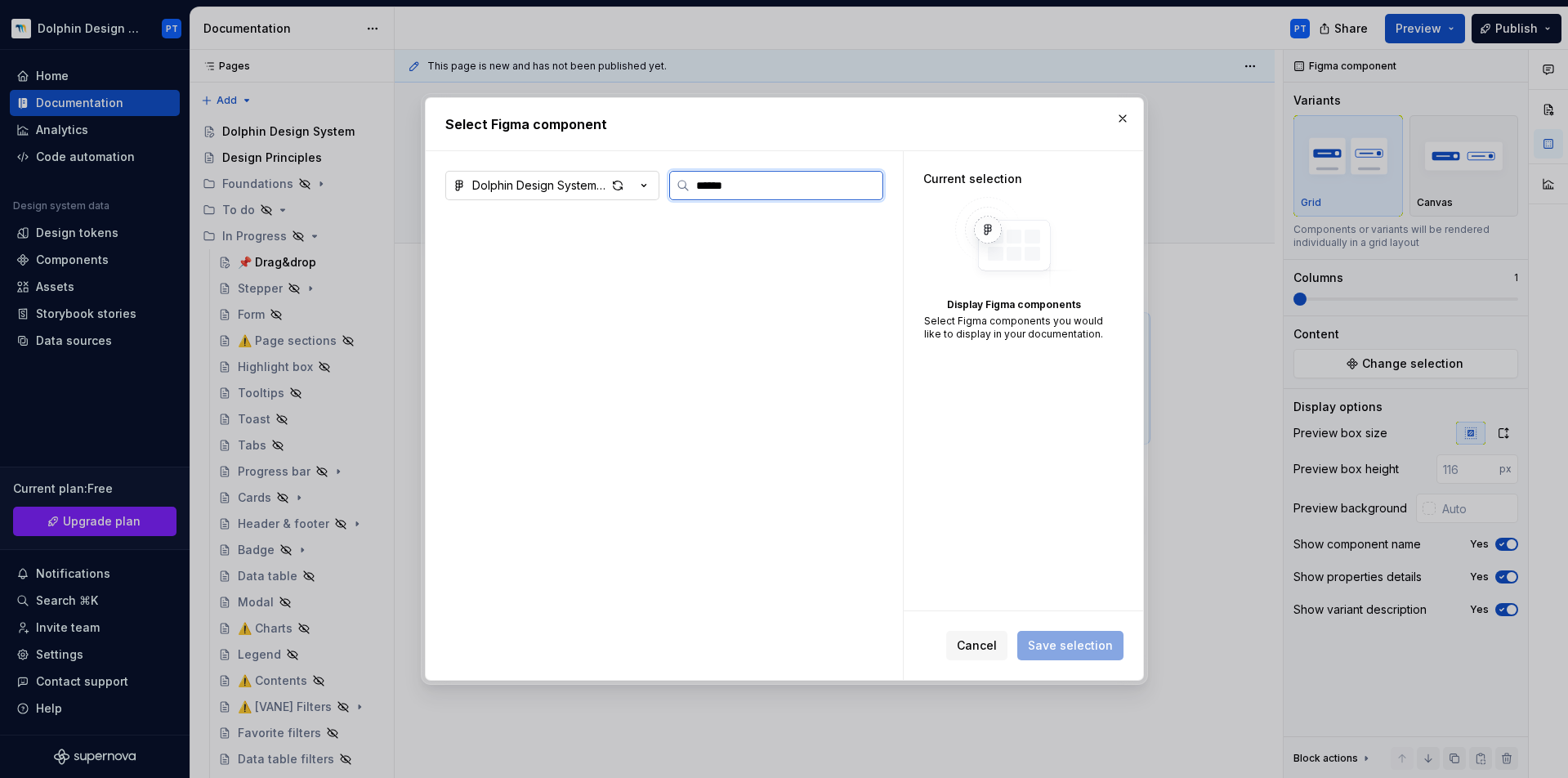
type textarea "*"
type input "******"
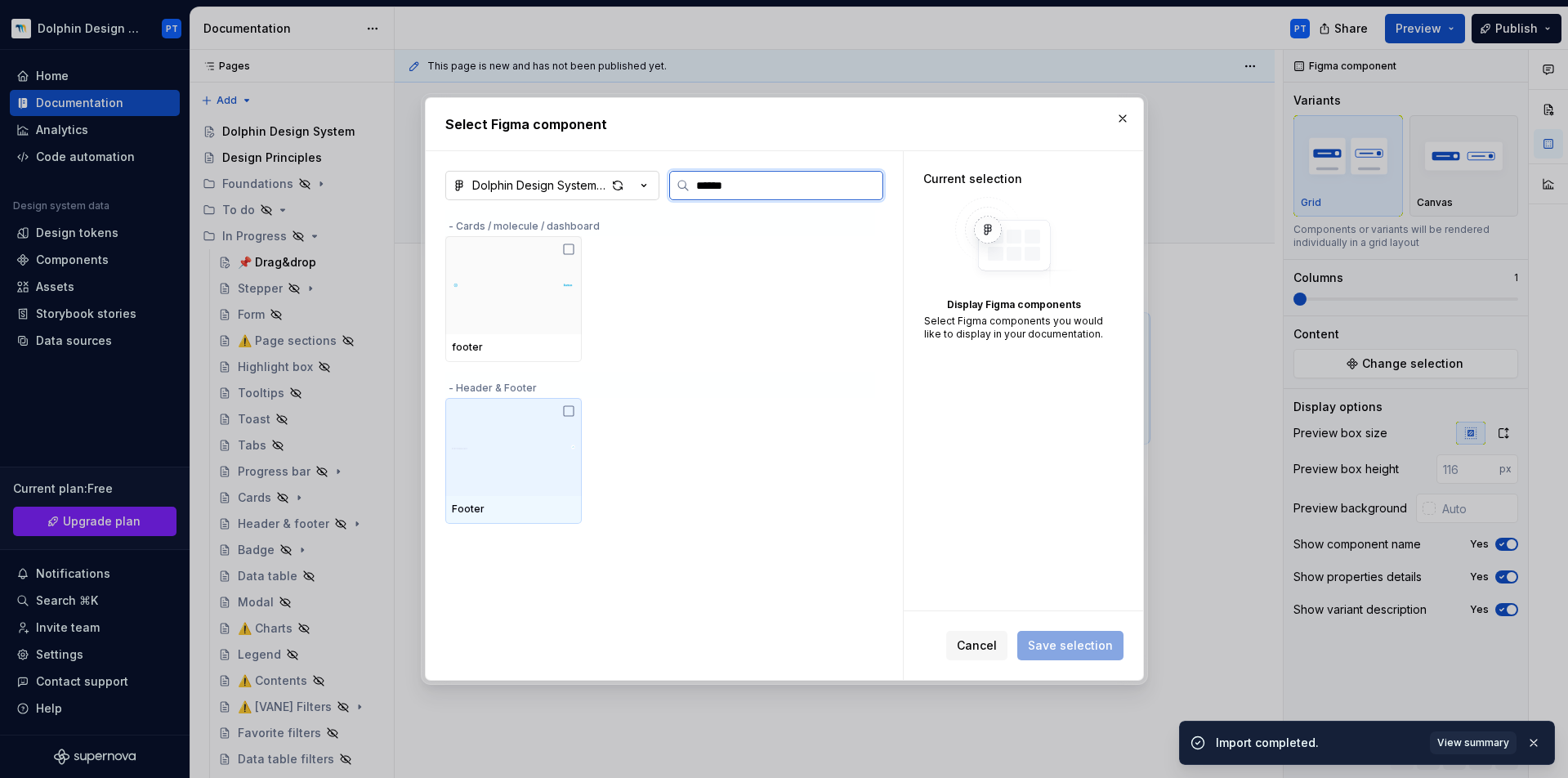
click at [512, 482] on div at bounding box center [514, 446] width 137 height 98
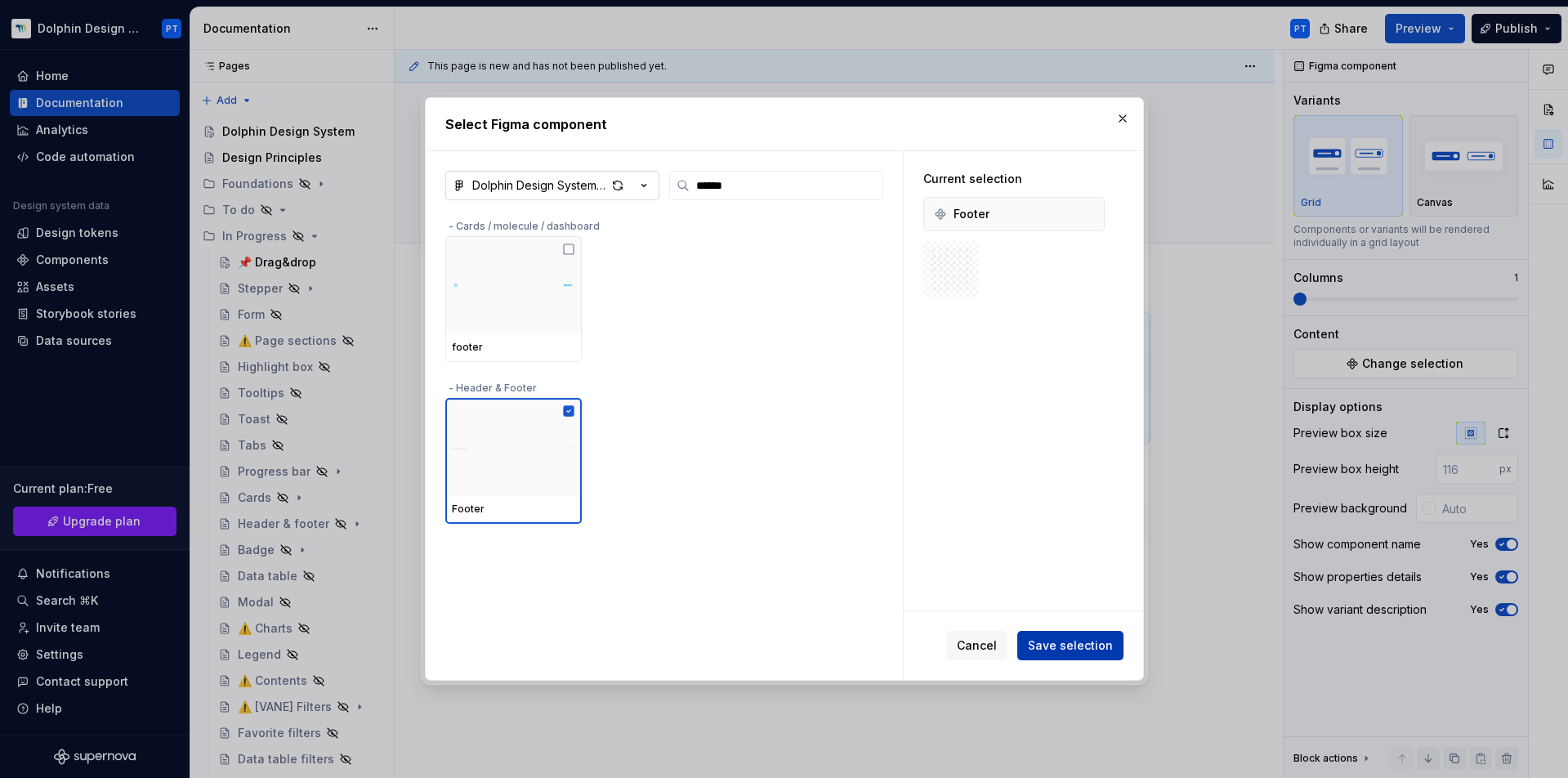
click at [1050, 646] on span "Save selection" at bounding box center [1070, 646] width 85 height 16
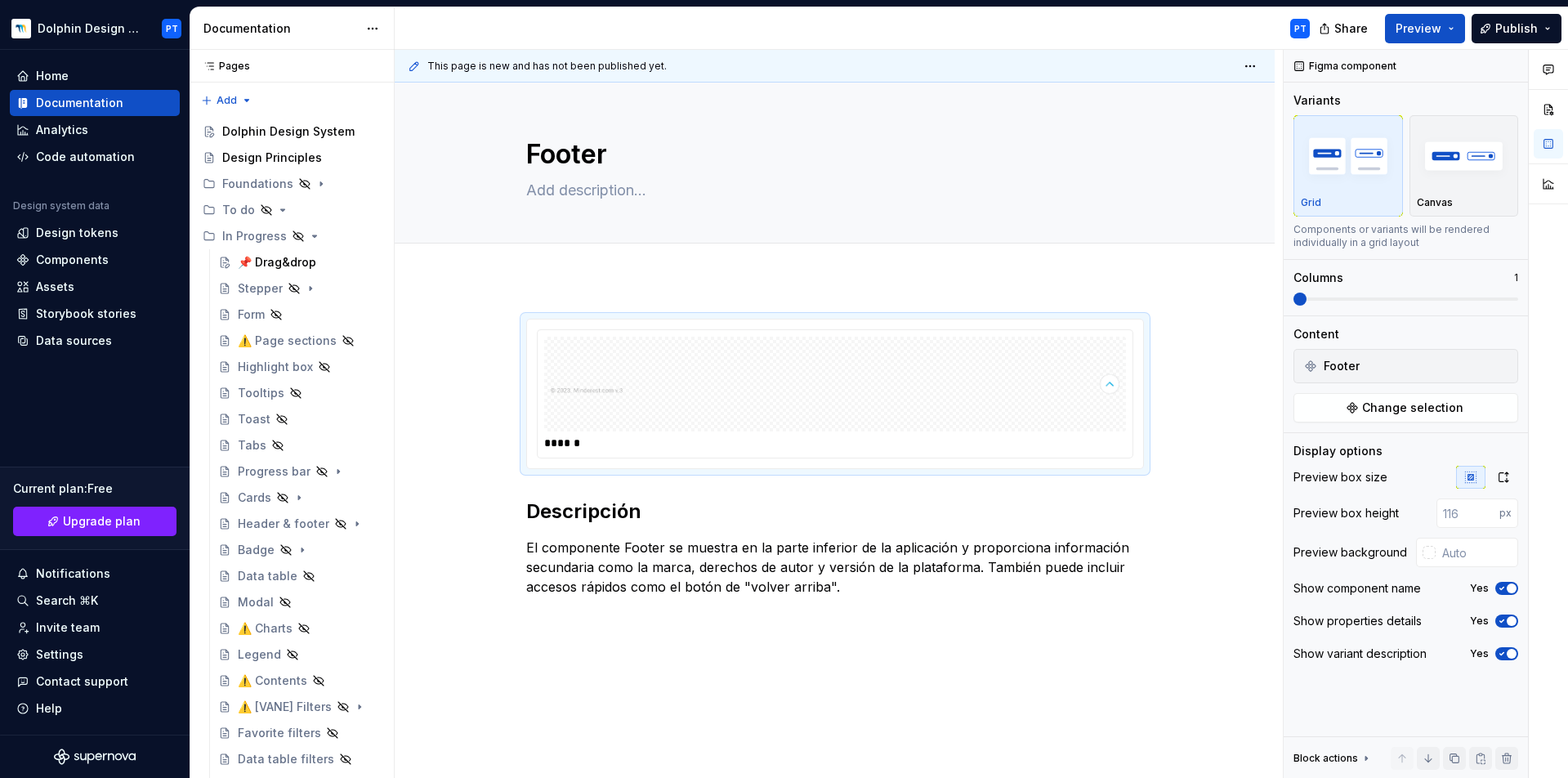
type textarea "*"
click at [1452, 546] on input "text" at bounding box center [1477, 553] width 83 height 30
paste input "F7F7F7"
type input "#F7F7F7"
click at [1207, 548] on div "****** Descripción El componente Footer se muestra en la parte inferior de la a…" at bounding box center [835, 564] width 880 height 570
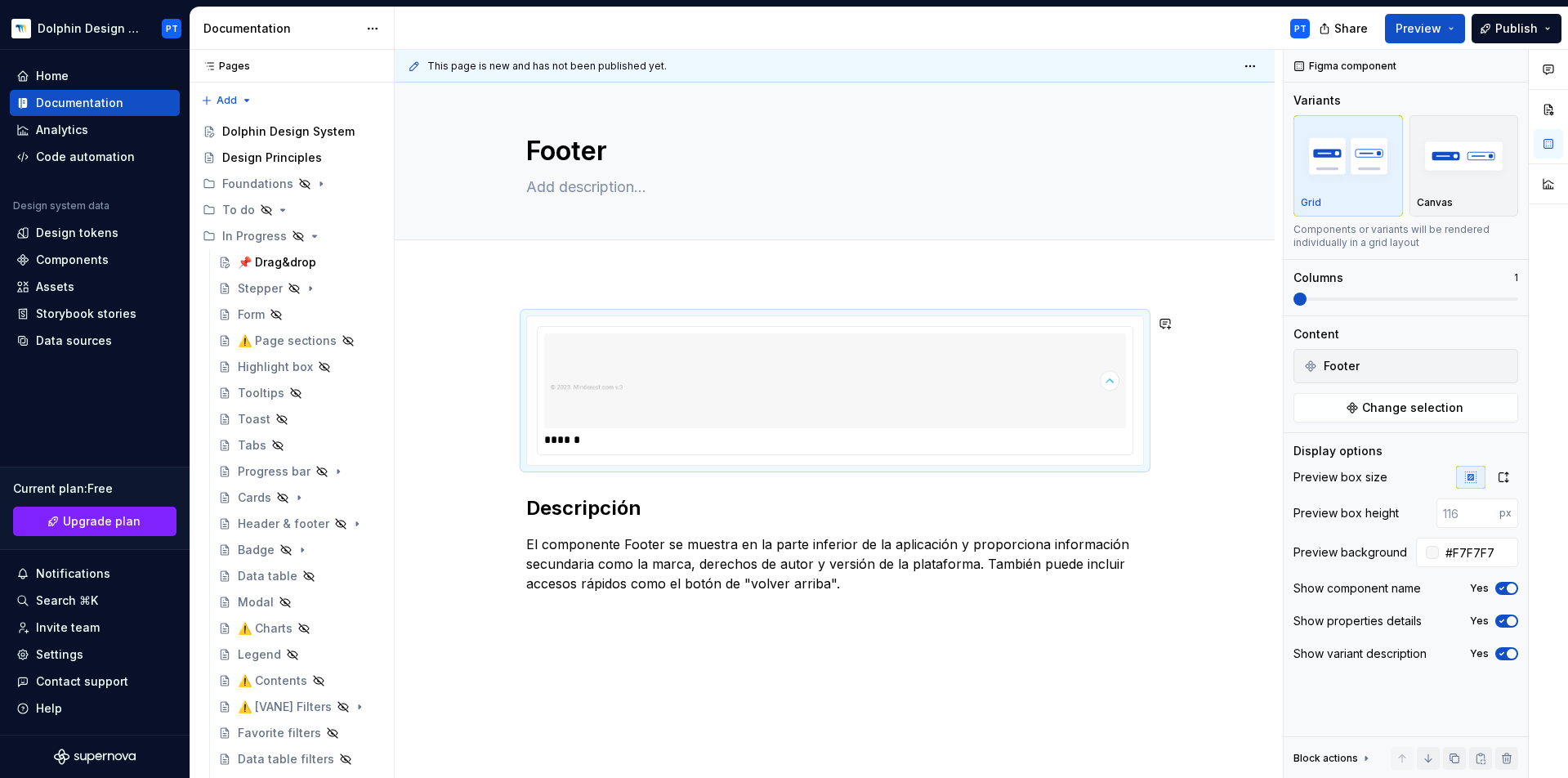
scroll to position [71, 0]
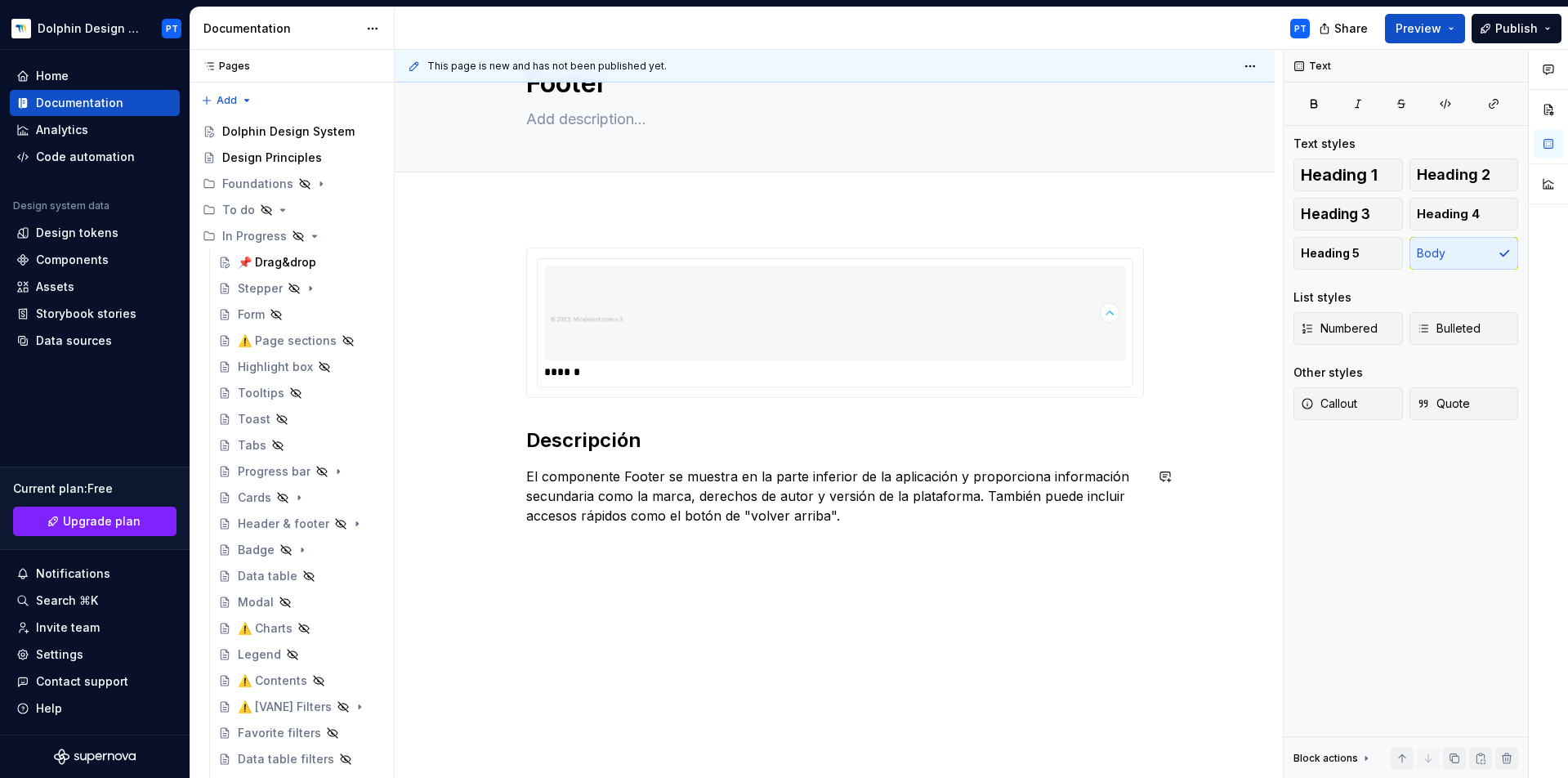
click at [642, 555] on div "****** Descripción El componente Footer se muestra en la parte inferior de la a…" at bounding box center [835, 493] width 880 height 570
click at [559, 550] on p at bounding box center [835, 545] width 618 height 20
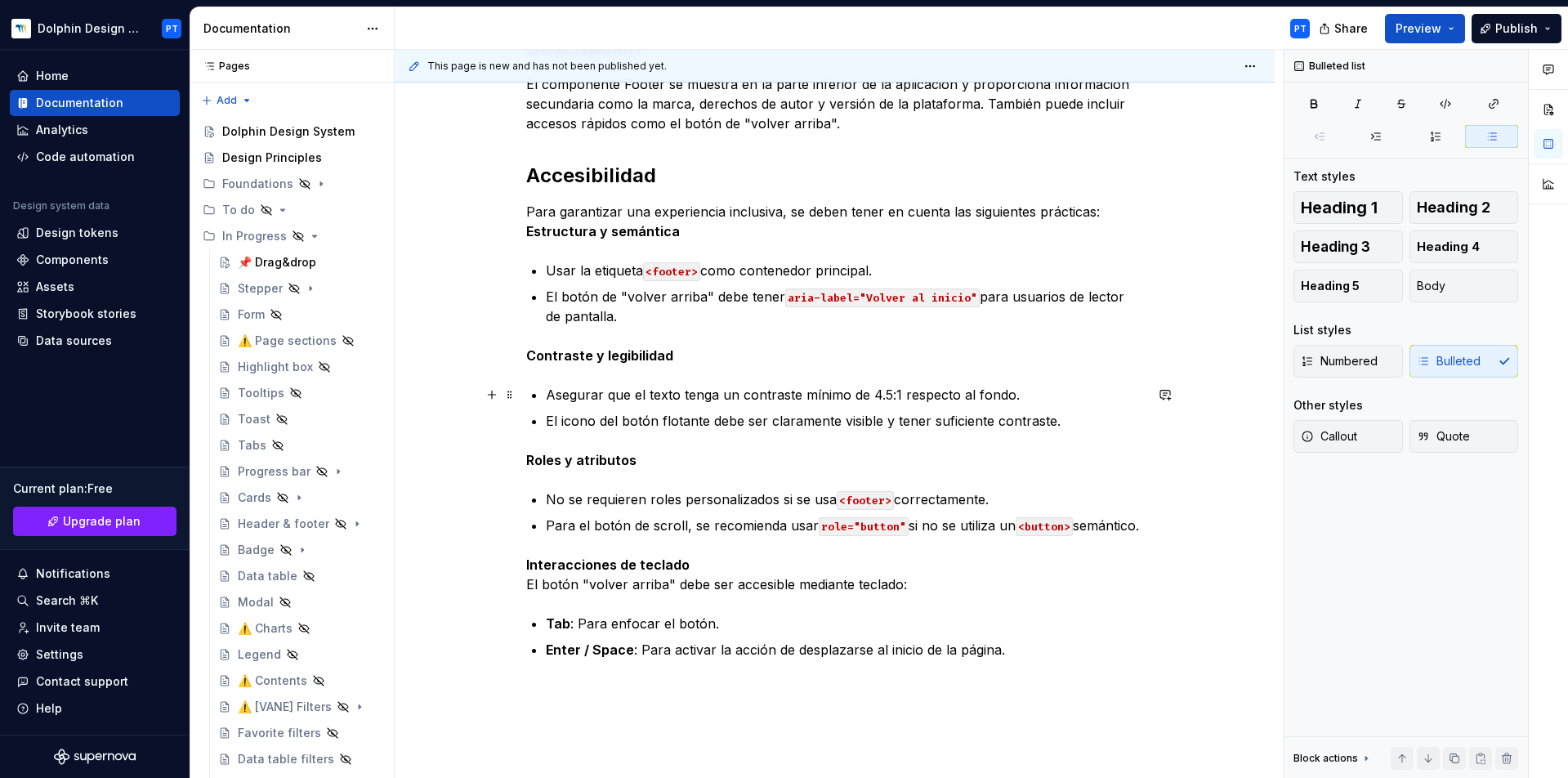
scroll to position [423, 0]
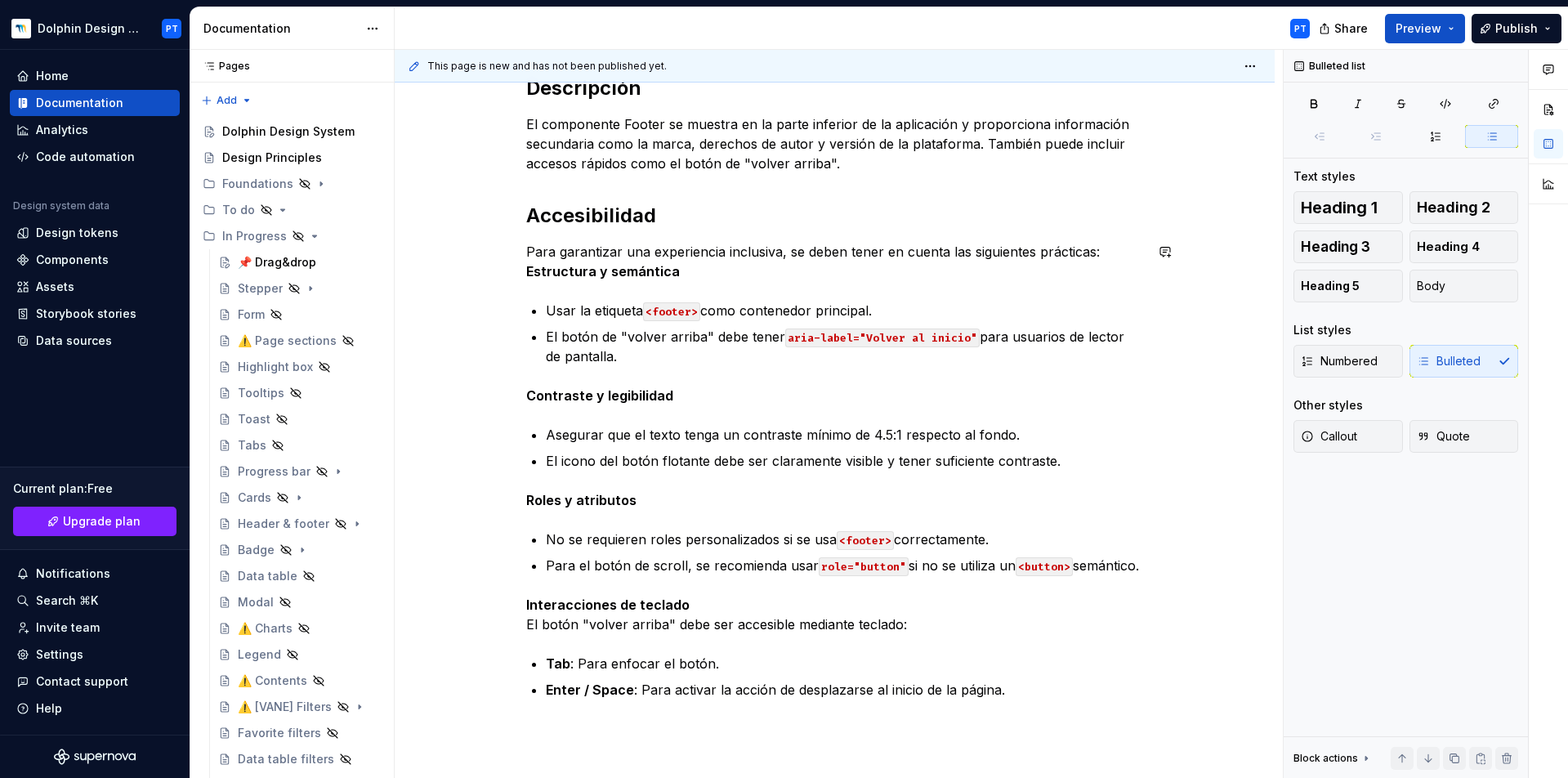
click at [741, 283] on div "****** Descripción El componente Footer se muestra en la parte inferior de la a…" at bounding box center [835, 297] width 618 height 804
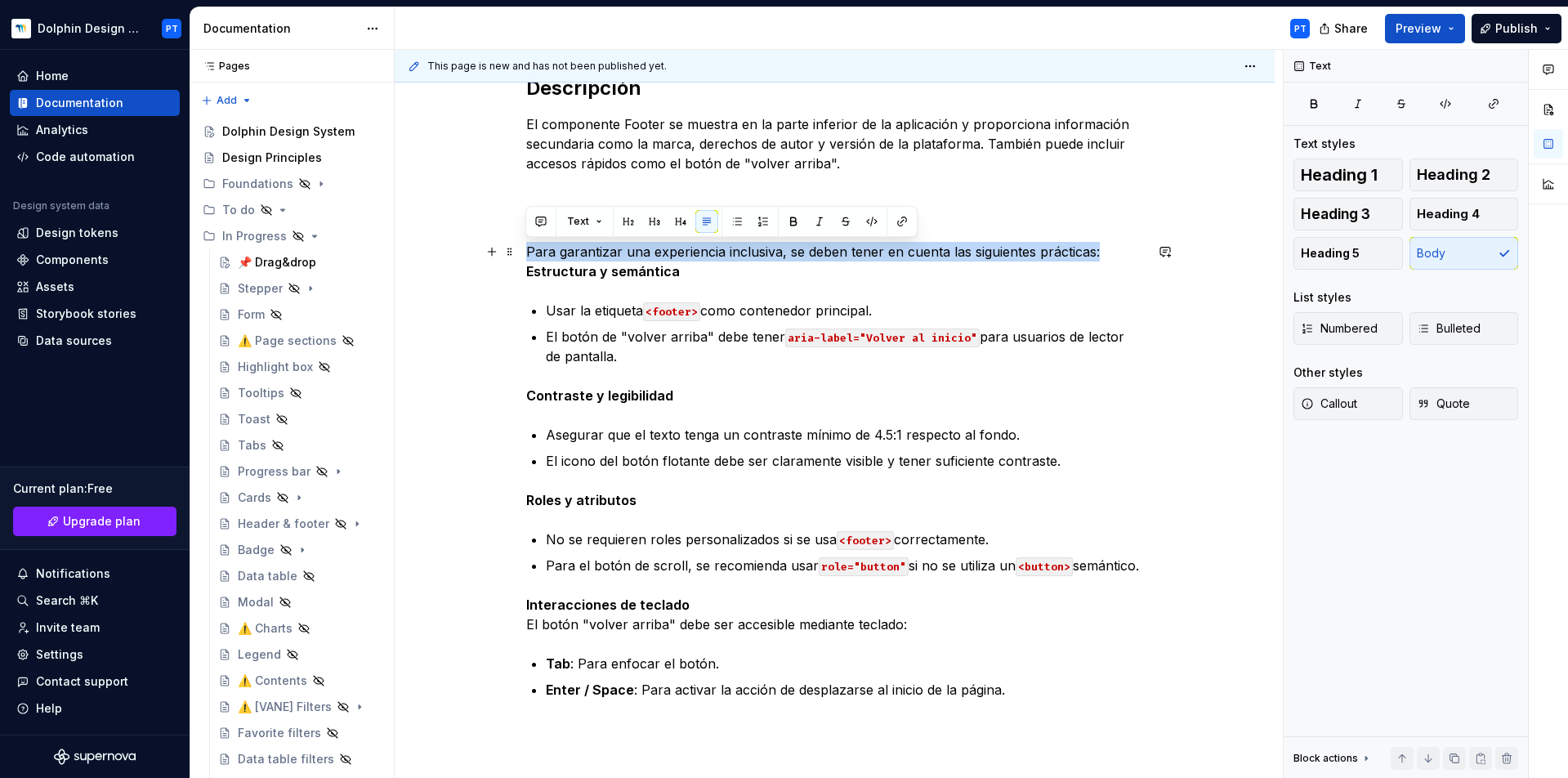
drag, startPoint x: 1098, startPoint y: 250, endPoint x: 524, endPoint y: 251, distance: 574.0
click at [524, 251] on div "****** Descripción El componente Footer se muestra en la parte inferior de la a…" at bounding box center [835, 404] width 880 height 1097
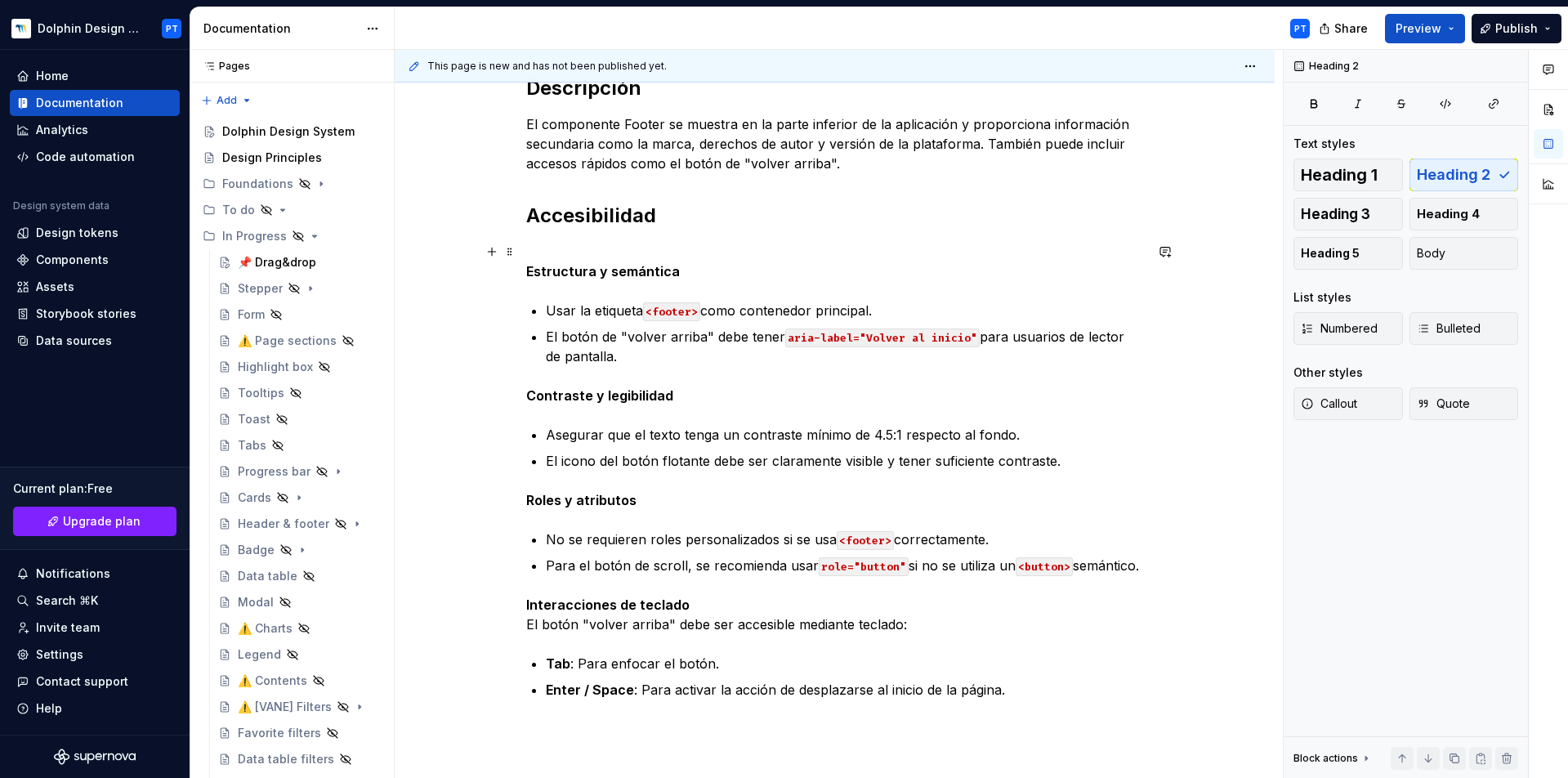
click at [559, 250] on p "Estructura y semántica" at bounding box center [835, 261] width 618 height 40
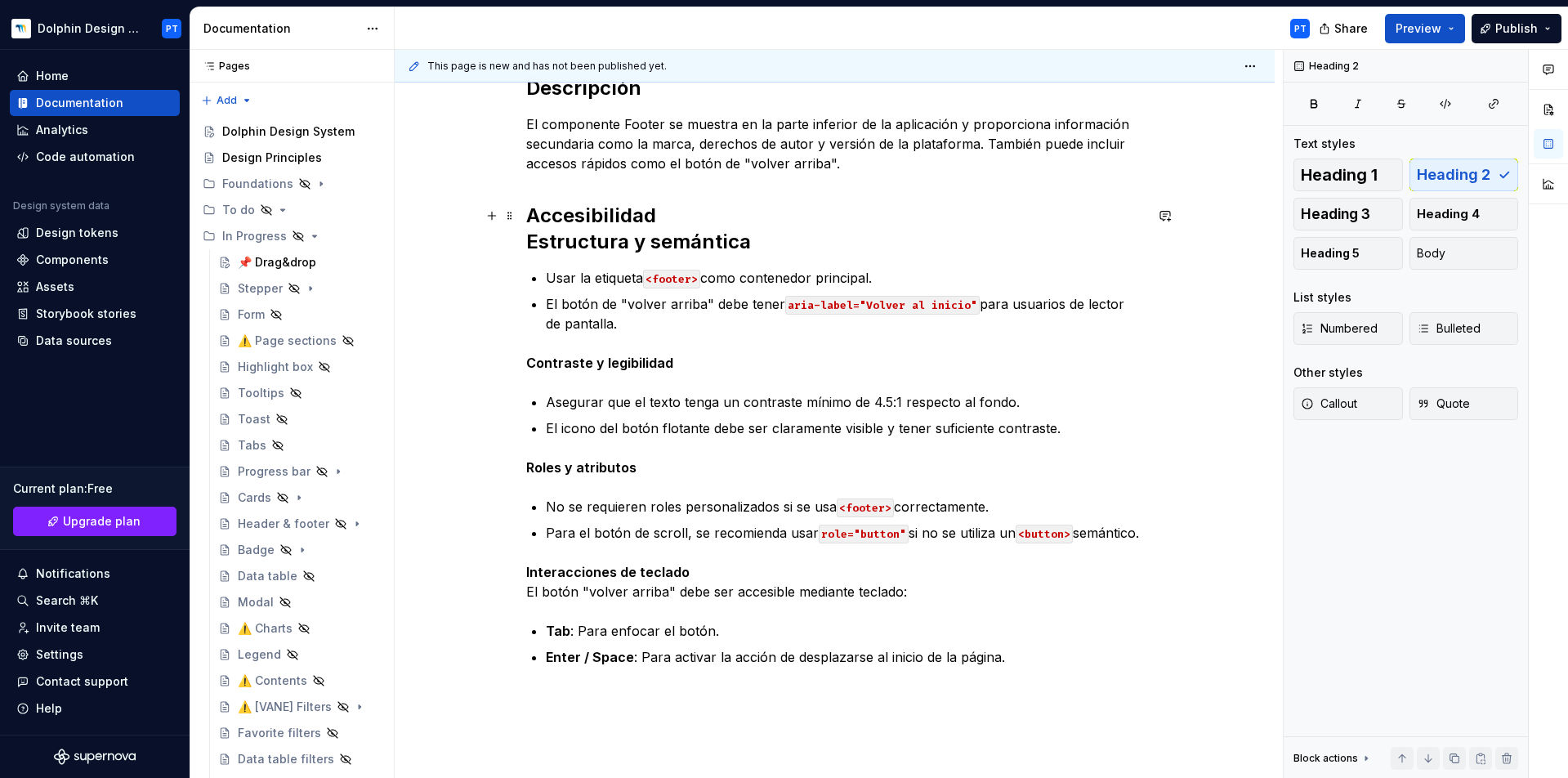
click at [631, 238] on strong "Estructura y semántica" at bounding box center [639, 242] width 225 height 23
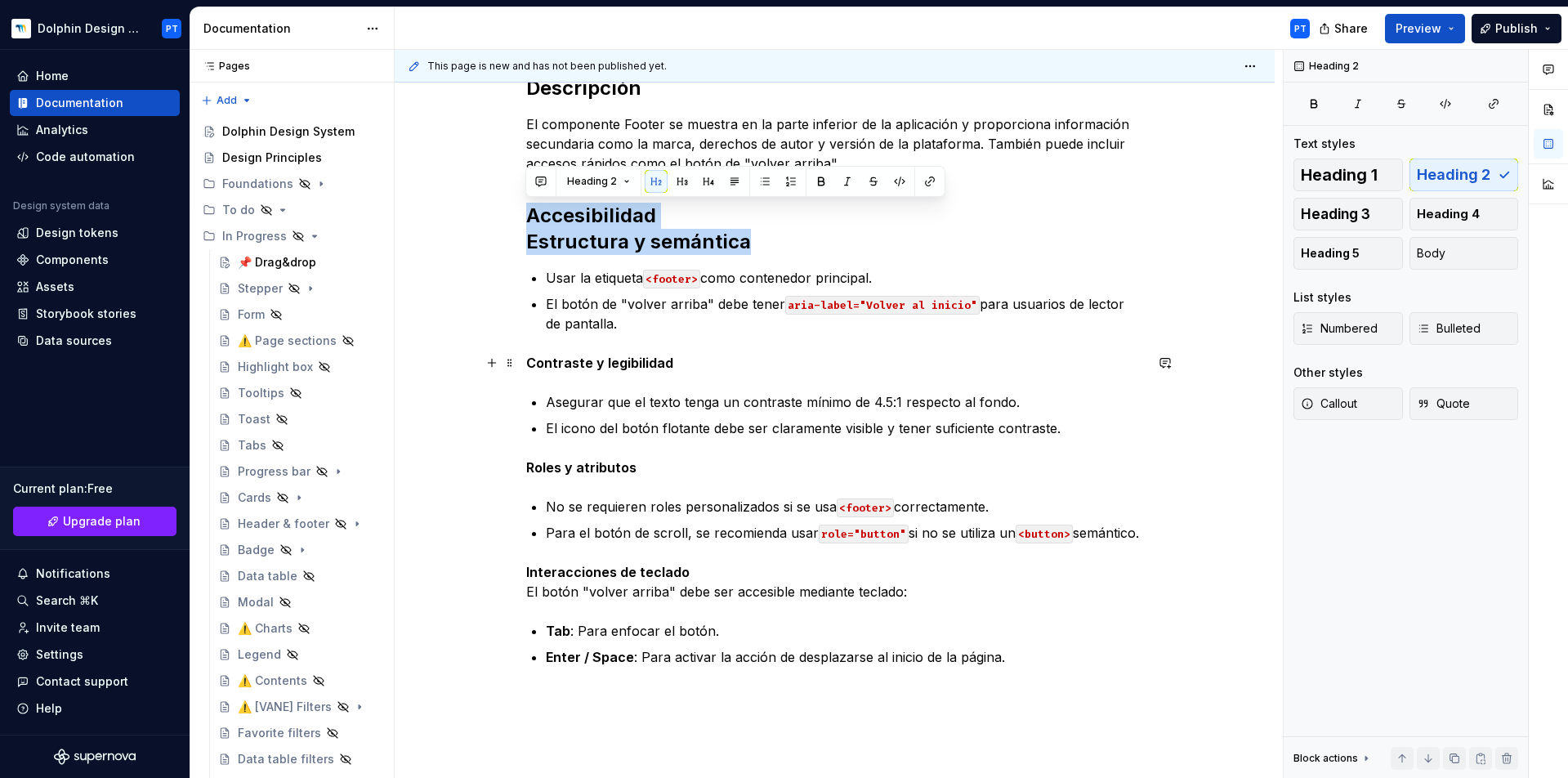
click at [612, 361] on strong "Contraste y legibilidad" at bounding box center [600, 363] width 147 height 16
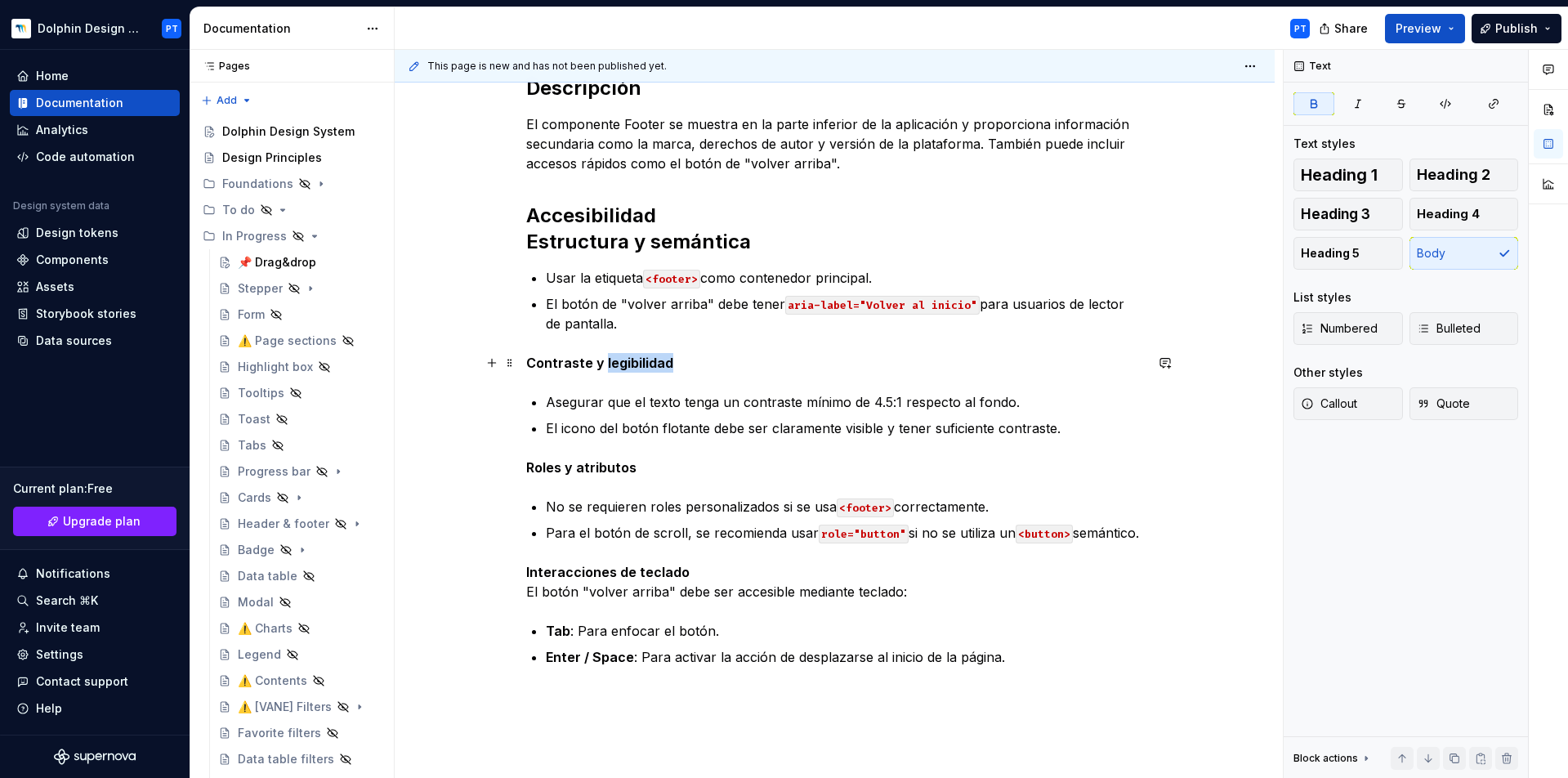
click at [612, 361] on strong "Contraste y legibilidad" at bounding box center [600, 363] width 147 height 16
click at [531, 242] on strong "Estructura y semántica" at bounding box center [639, 242] width 225 height 23
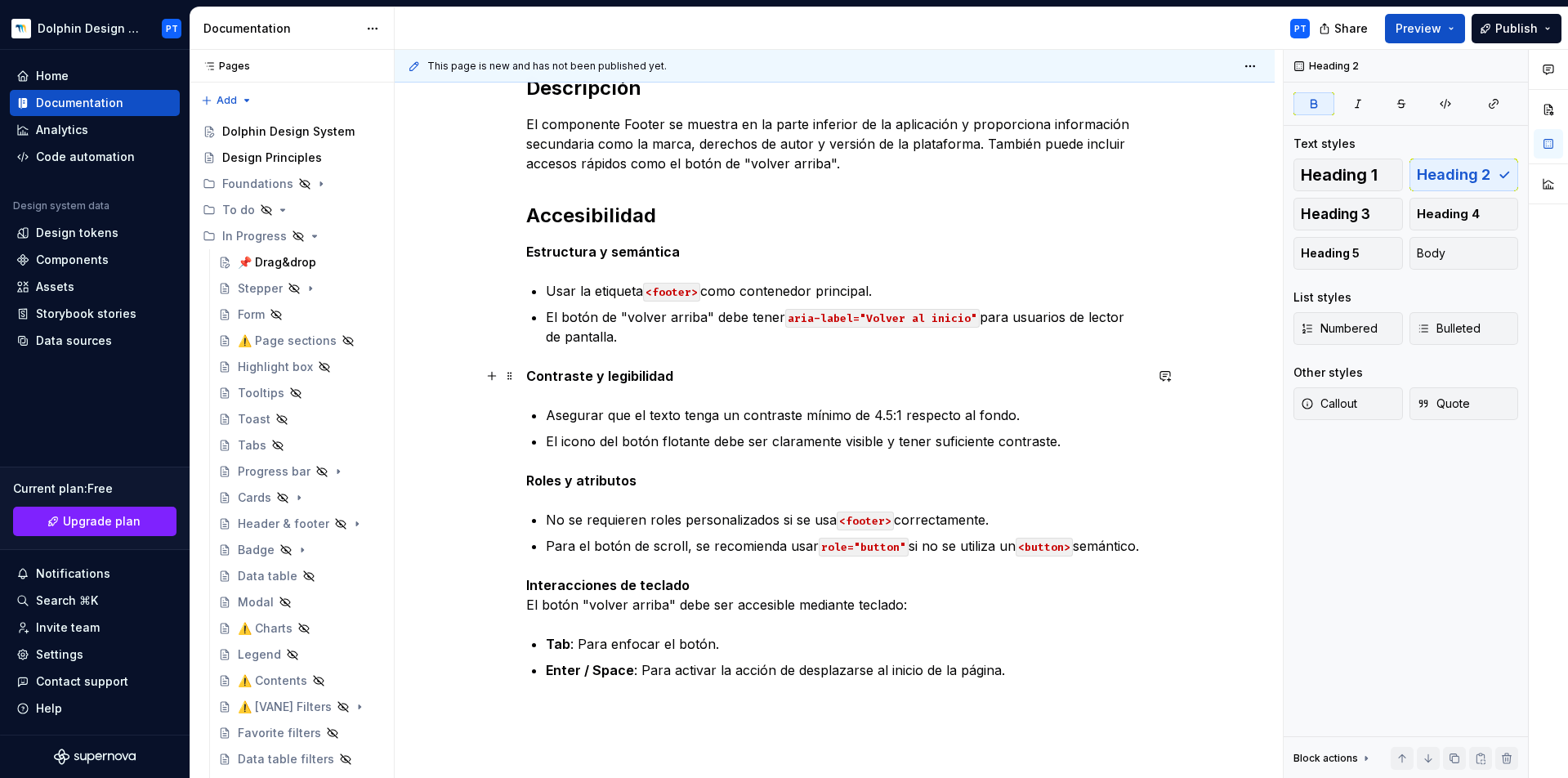
click at [617, 376] on strong "Contraste y legibilidad" at bounding box center [600, 376] width 147 height 16
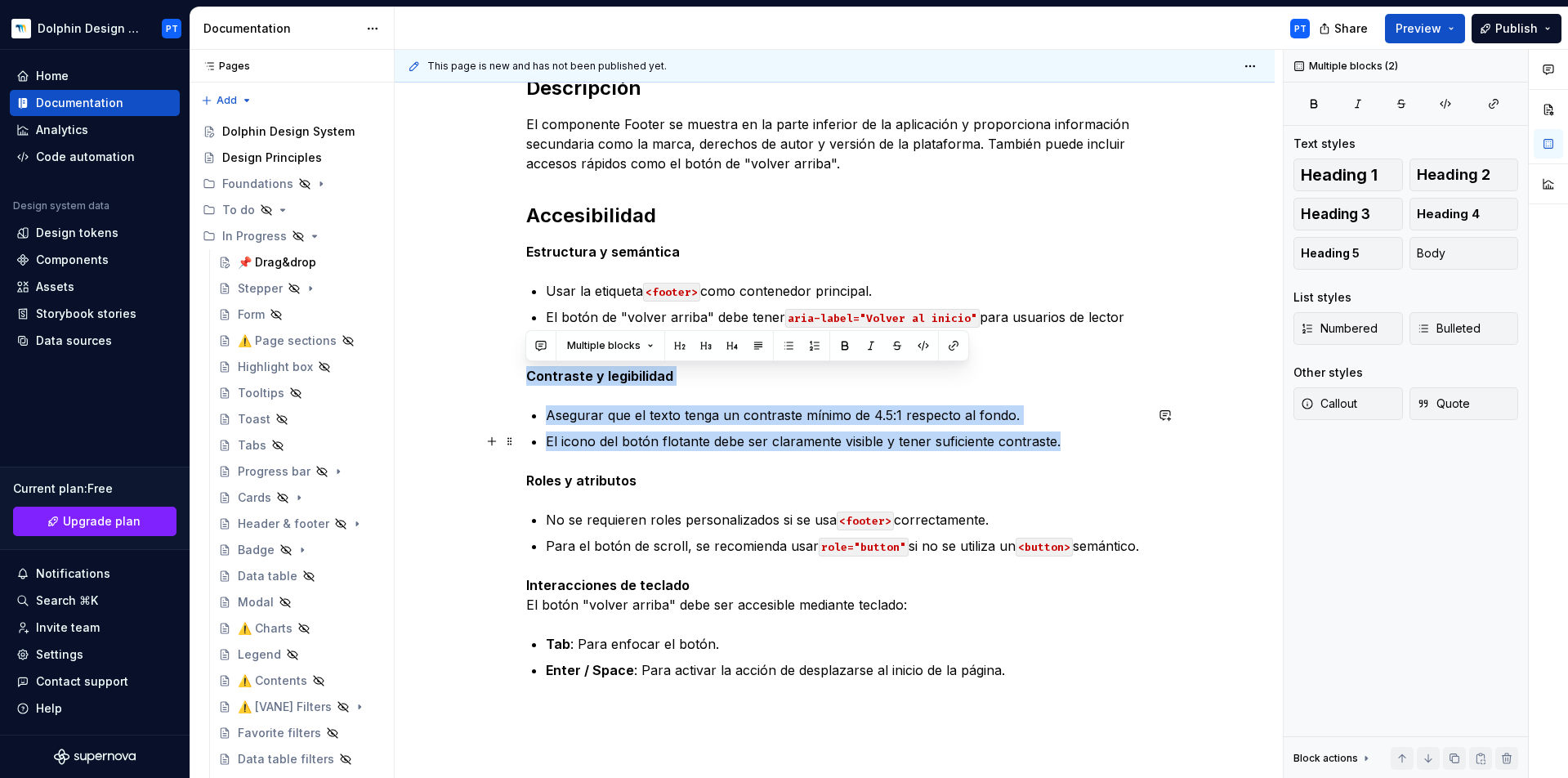
drag, startPoint x: 526, startPoint y: 376, endPoint x: 1088, endPoint y: 449, distance: 566.7
click at [1088, 449] on div "****** Descripción El componente Footer se muestra en la parte inferior de la a…" at bounding box center [835, 288] width 618 height 785
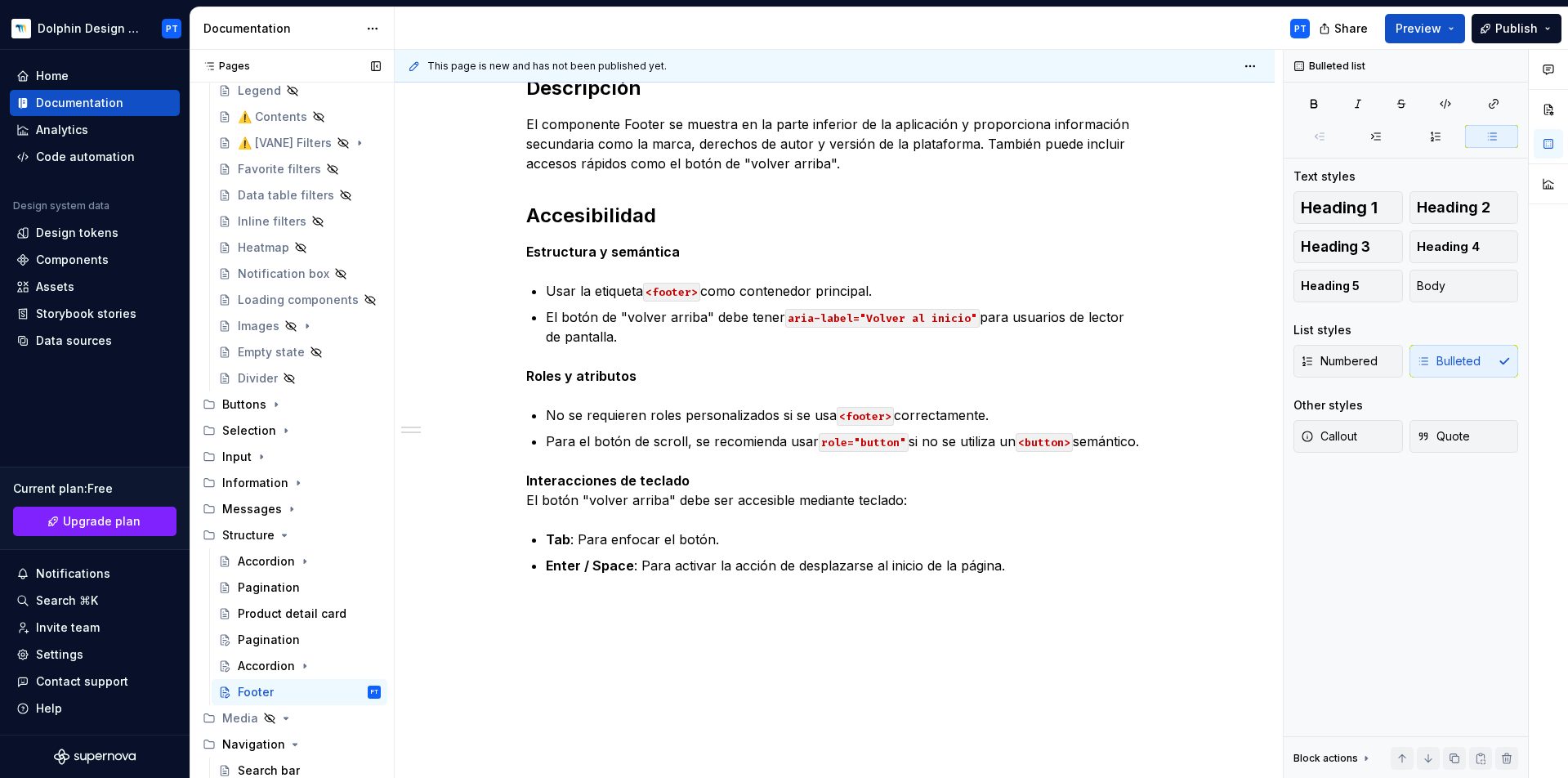
scroll to position [722, 0]
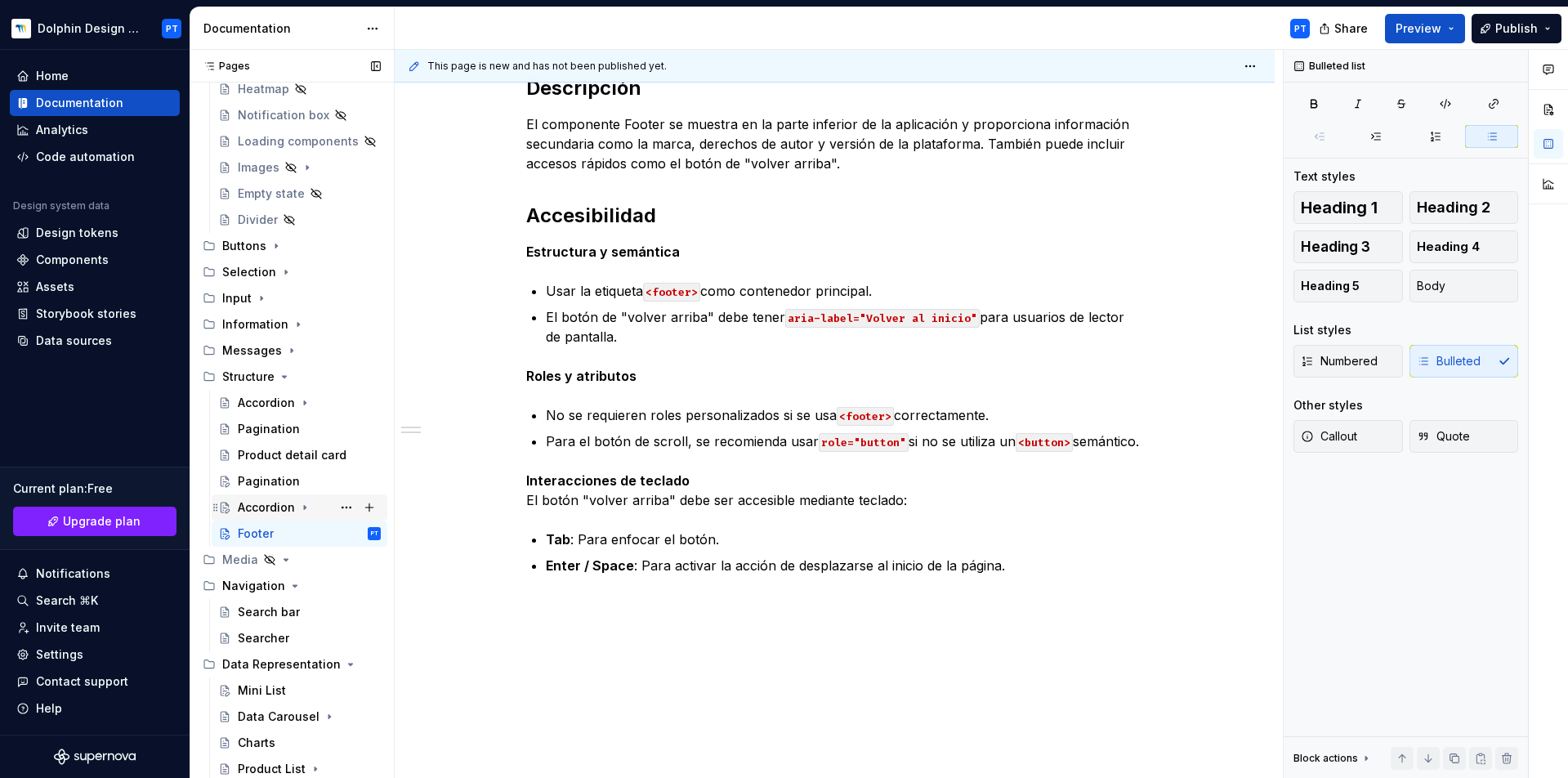
click at [295, 506] on div "Accordion" at bounding box center [309, 507] width 143 height 22
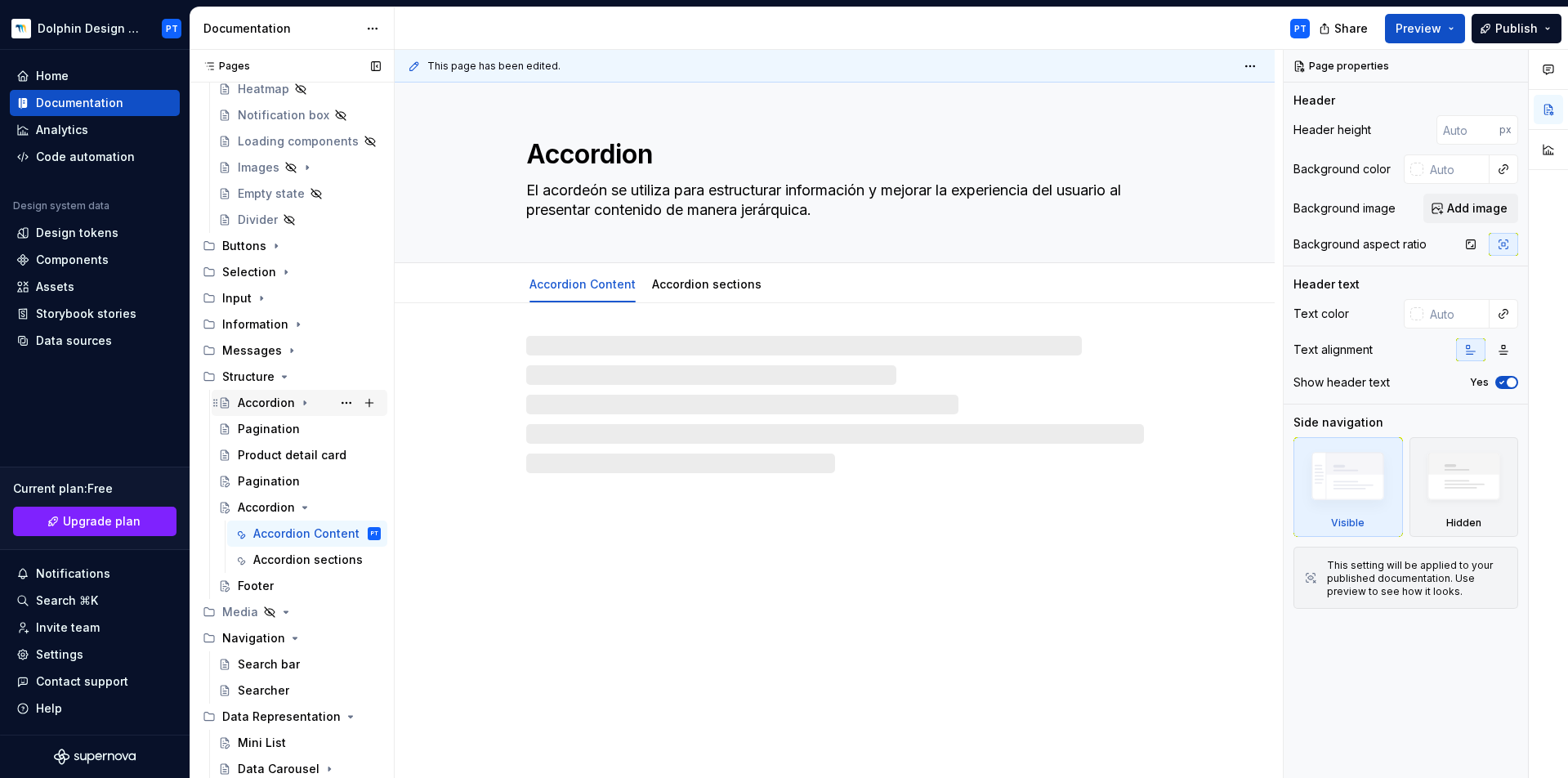
click at [303, 404] on icon "Page tree" at bounding box center [304, 402] width 13 height 13
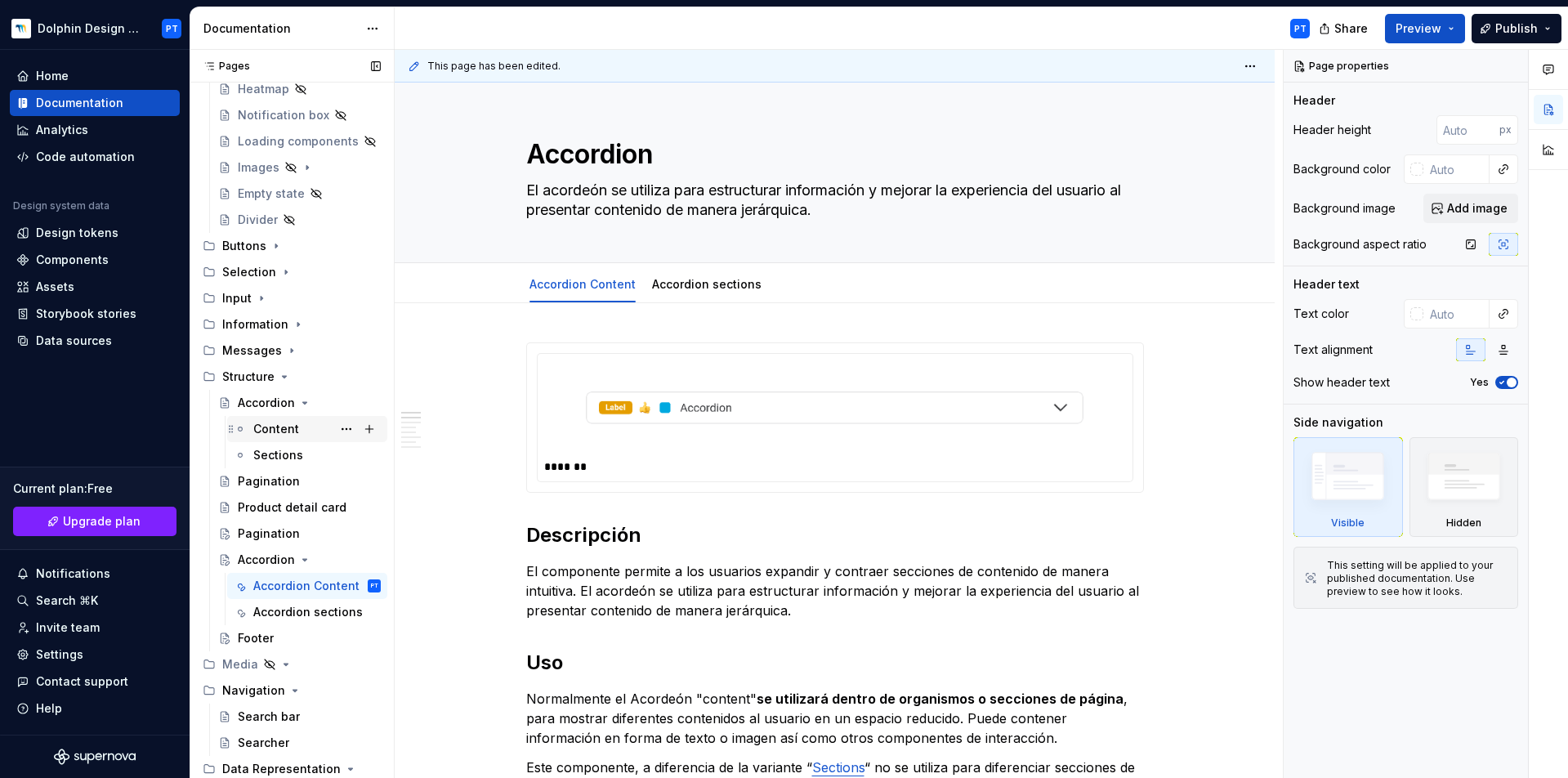
click at [293, 425] on div "Content" at bounding box center [276, 429] width 46 height 16
click at [283, 459] on div "Sections" at bounding box center [278, 455] width 50 height 16
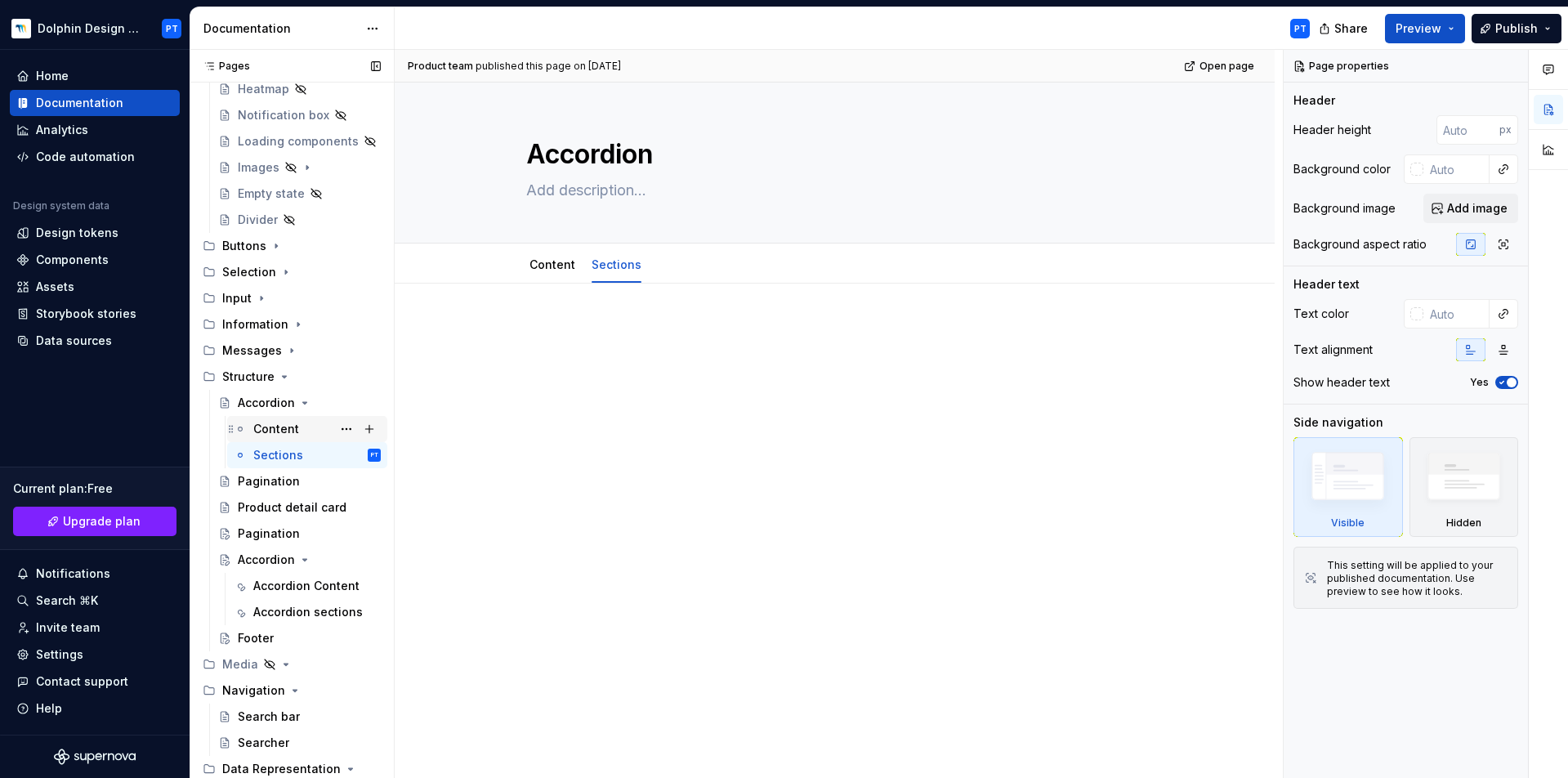
click at [287, 424] on div "Content" at bounding box center [276, 429] width 46 height 16
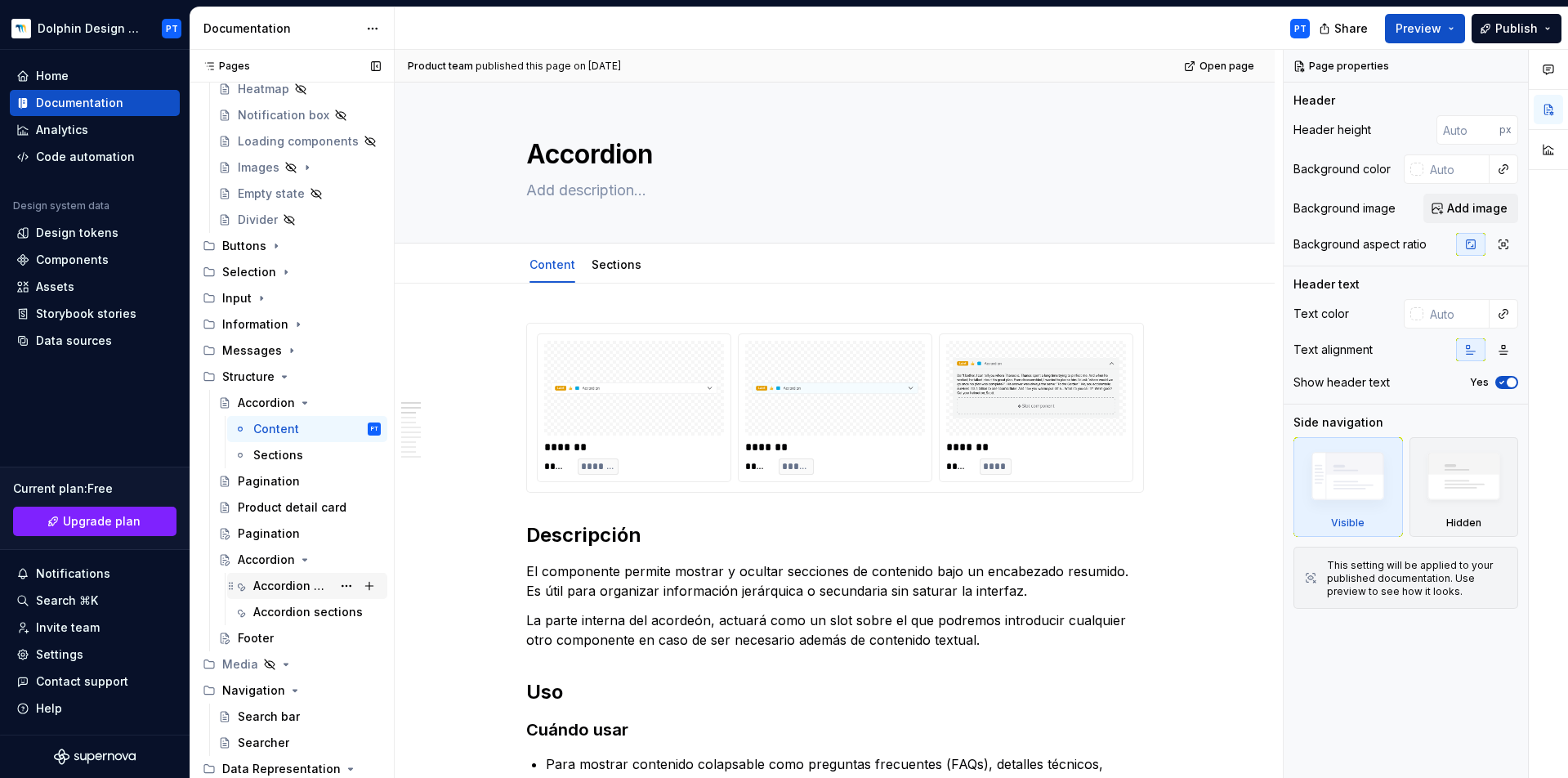
click at [269, 585] on div "Accordion Content" at bounding box center [292, 586] width 78 height 16
click at [275, 588] on div "Accordion Content" at bounding box center [292, 586] width 78 height 16
type textarea "*"
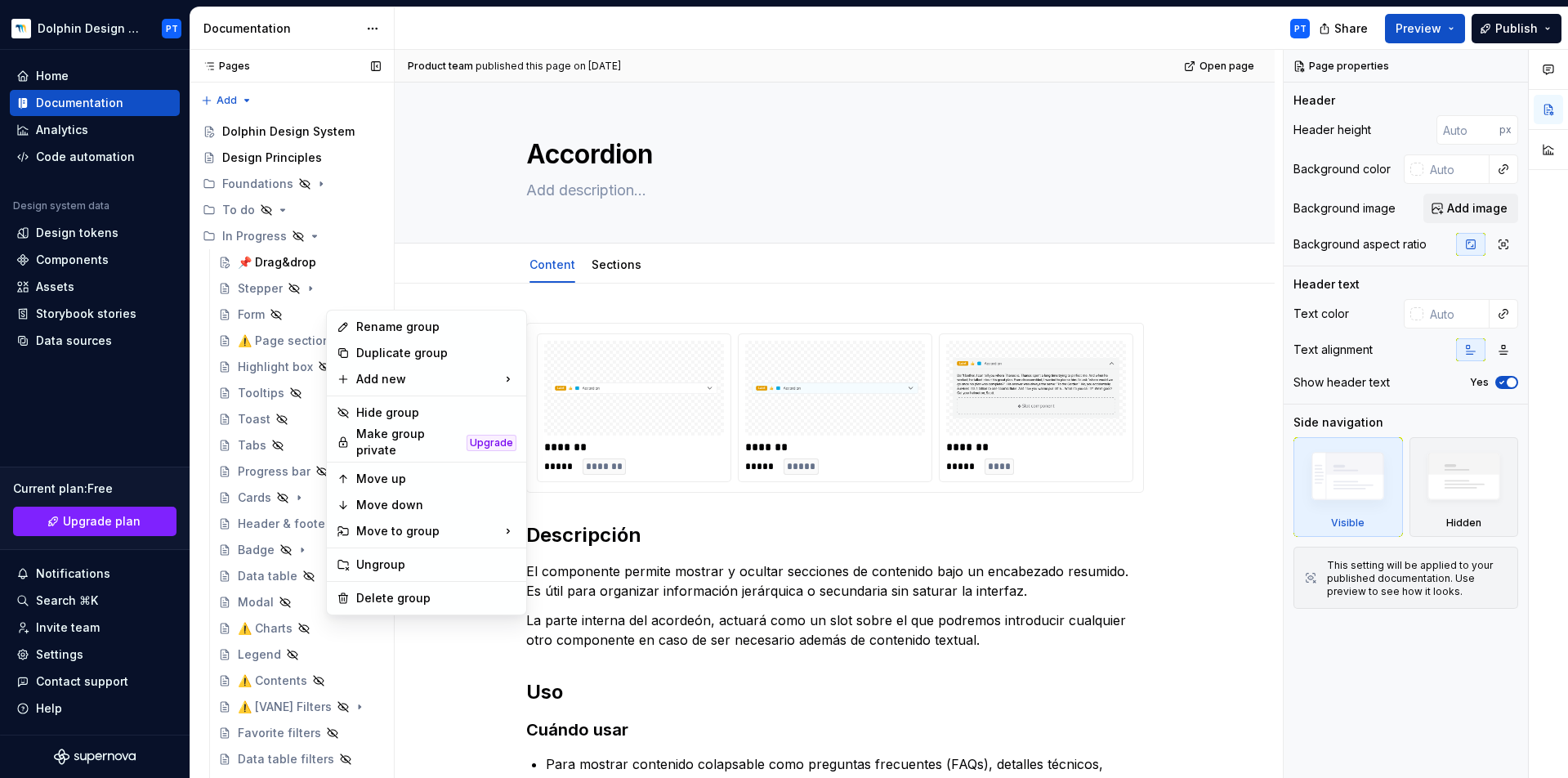
click at [311, 349] on div "Pages Pages Add Accessibility guide for tree Page tree. Navigate the tree with …" at bounding box center [291, 418] width 204 height 736
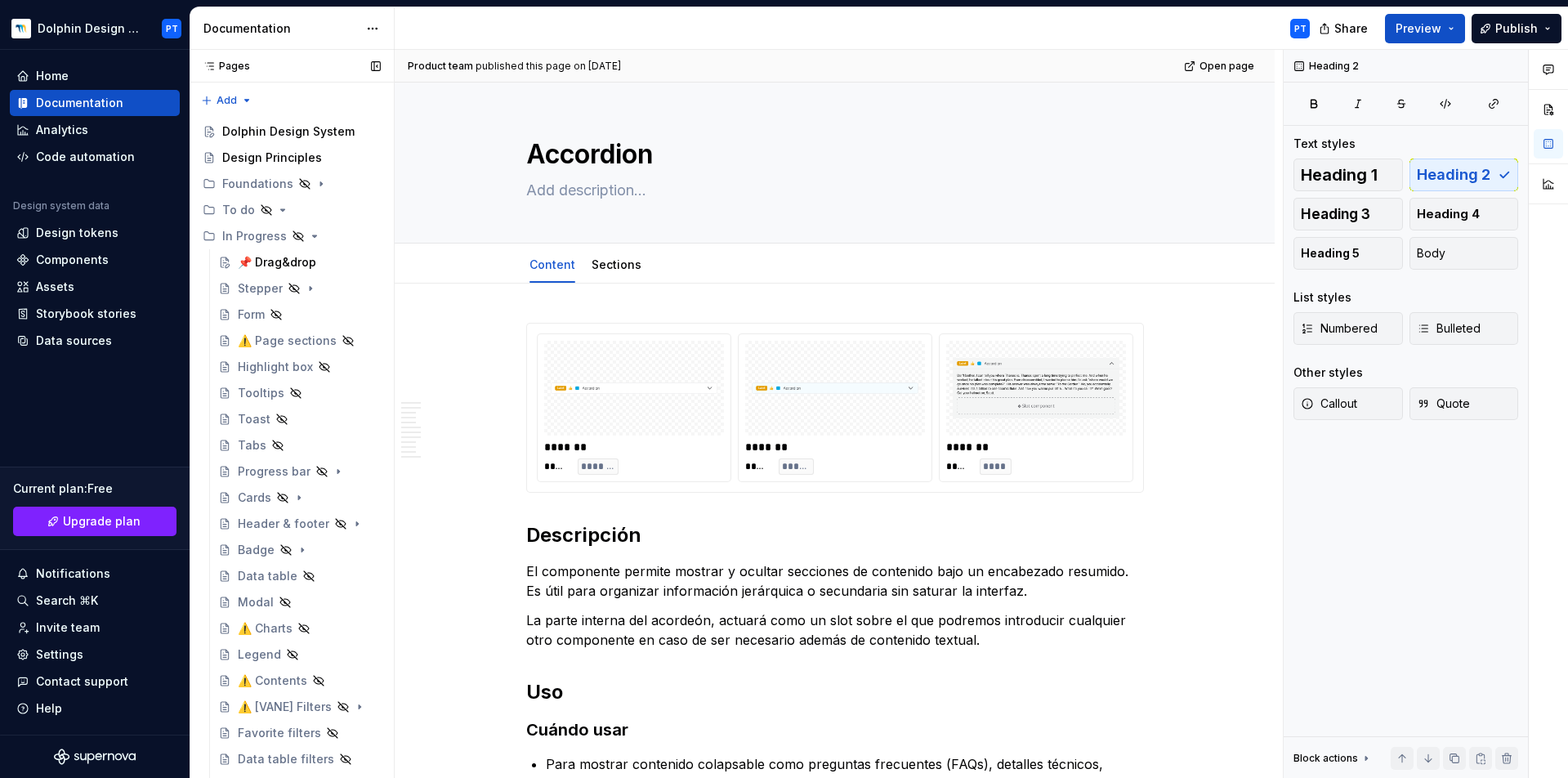
scroll to position [775, 0]
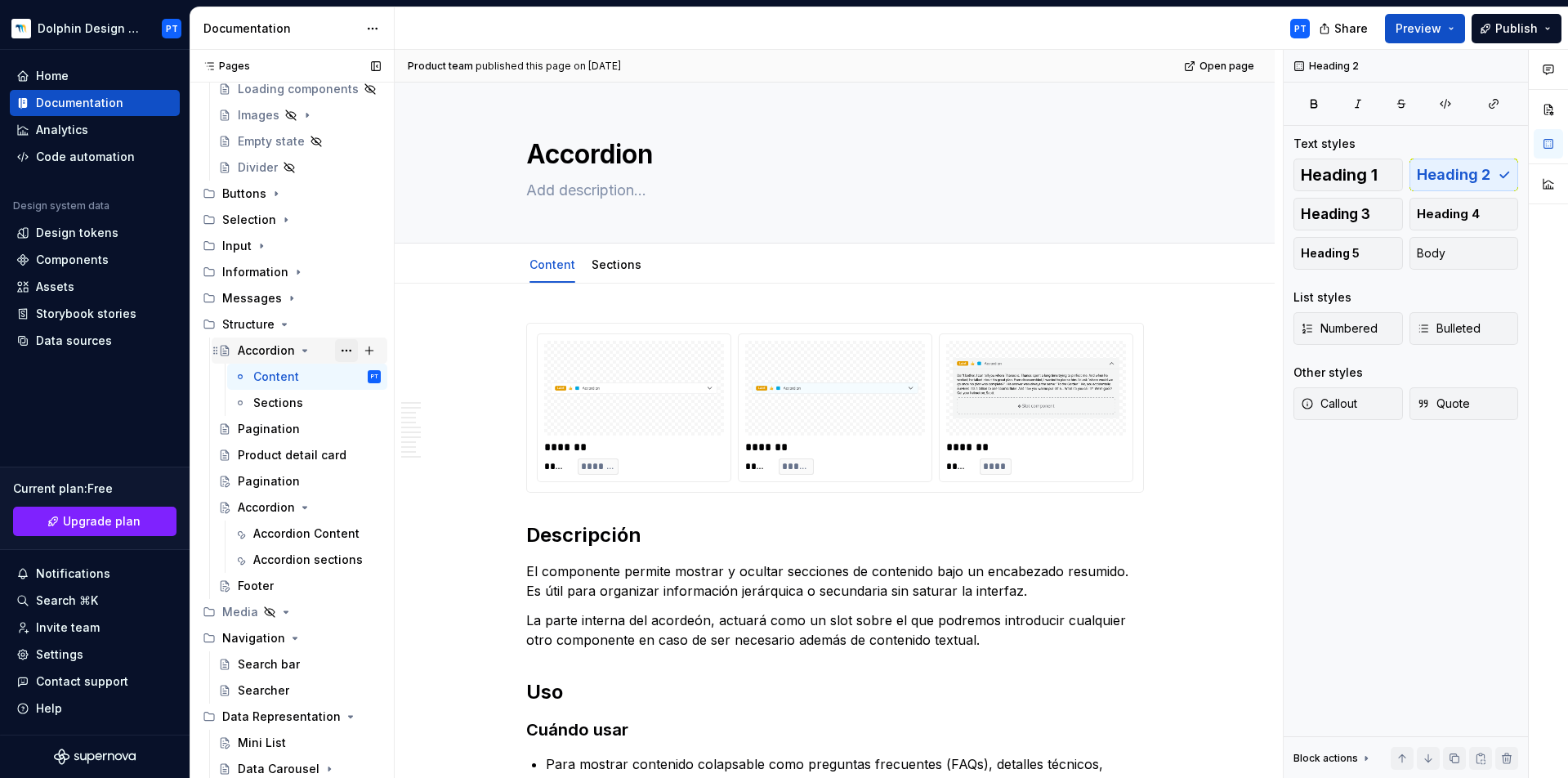
click at [336, 355] on button "Page tree" at bounding box center [346, 350] width 22 height 22
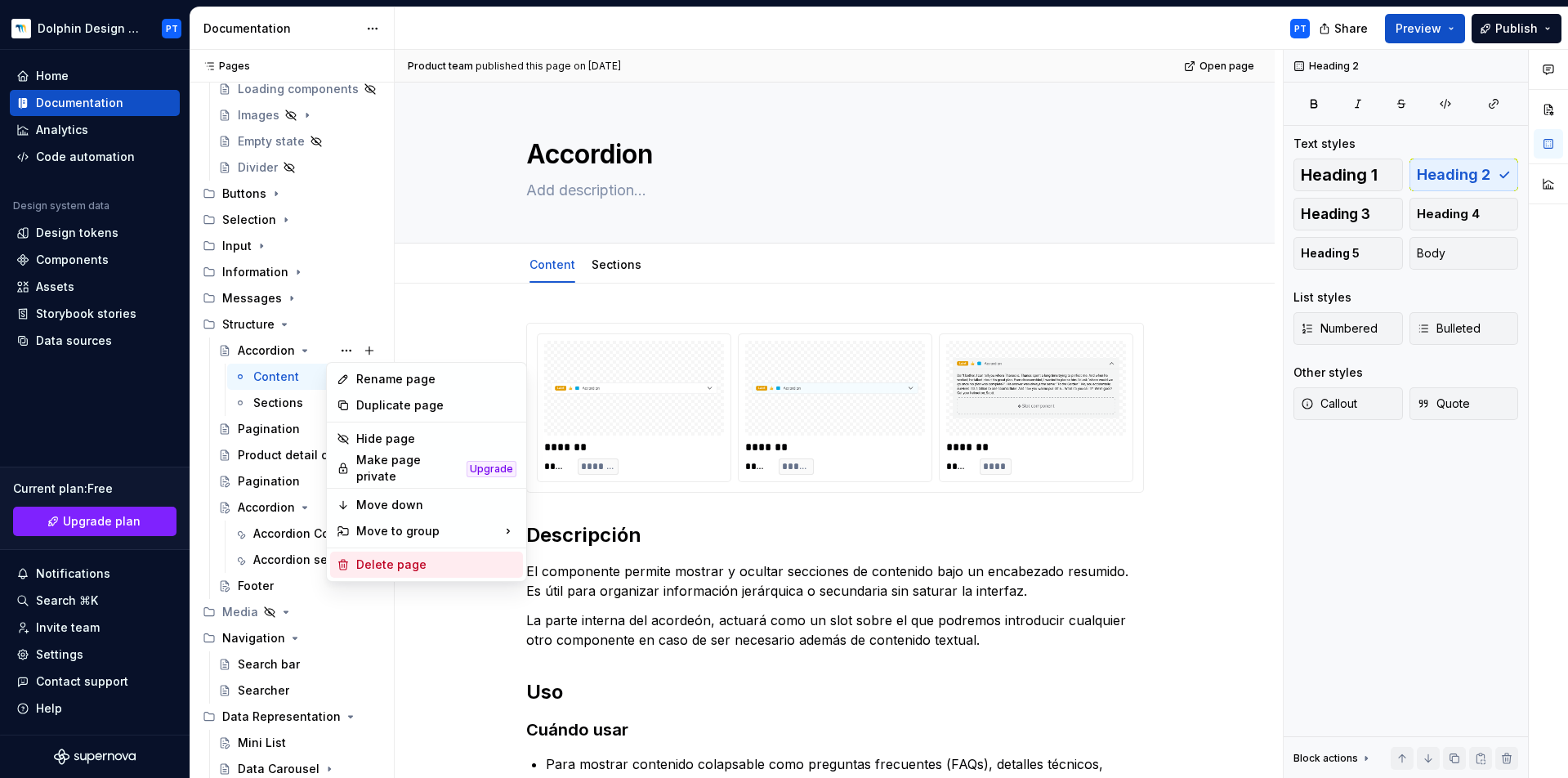
click at [389, 557] on div "Delete page" at bounding box center [436, 565] width 160 height 16
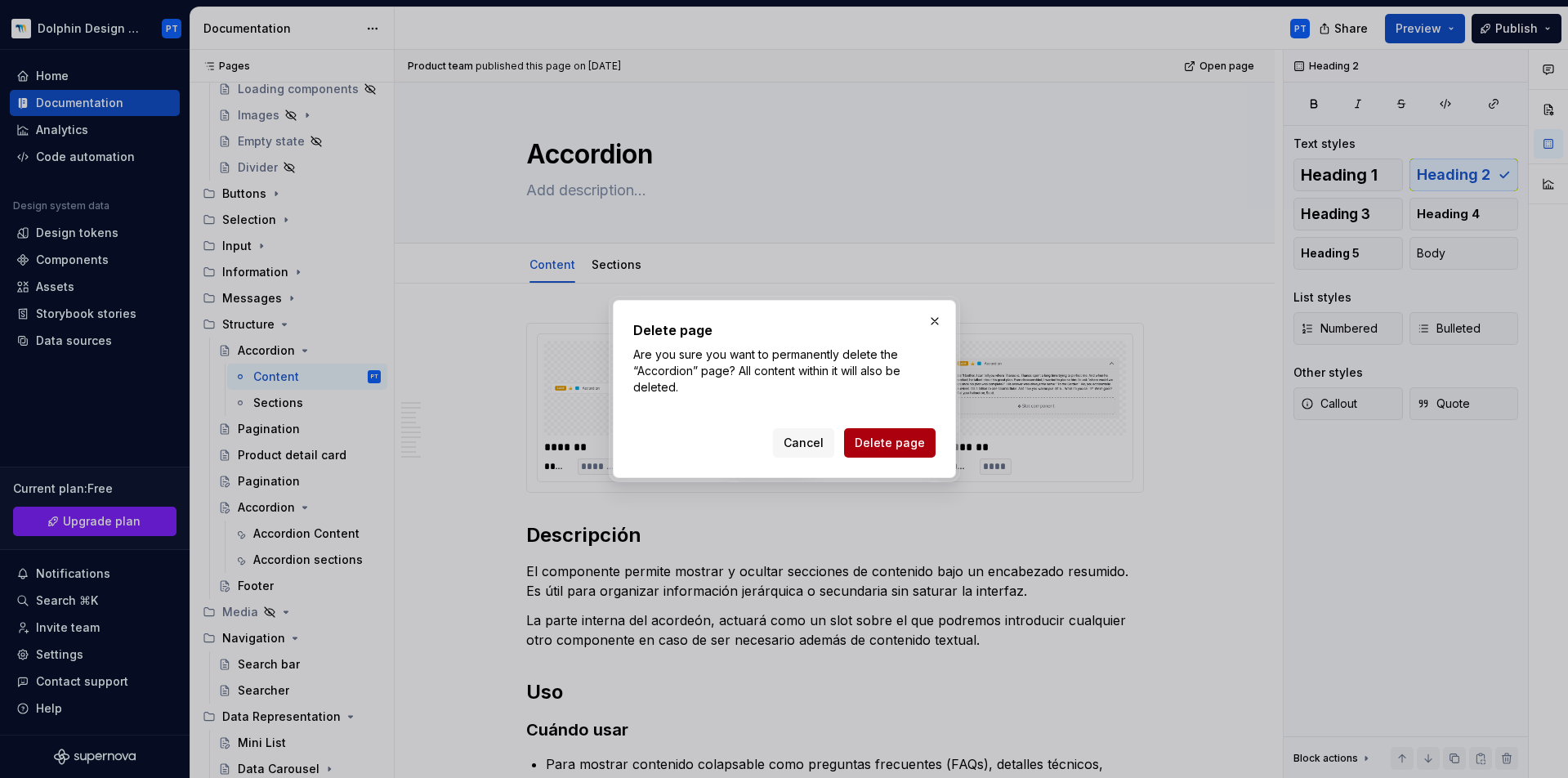
click at [902, 441] on span "Delete page" at bounding box center [890, 443] width 70 height 16
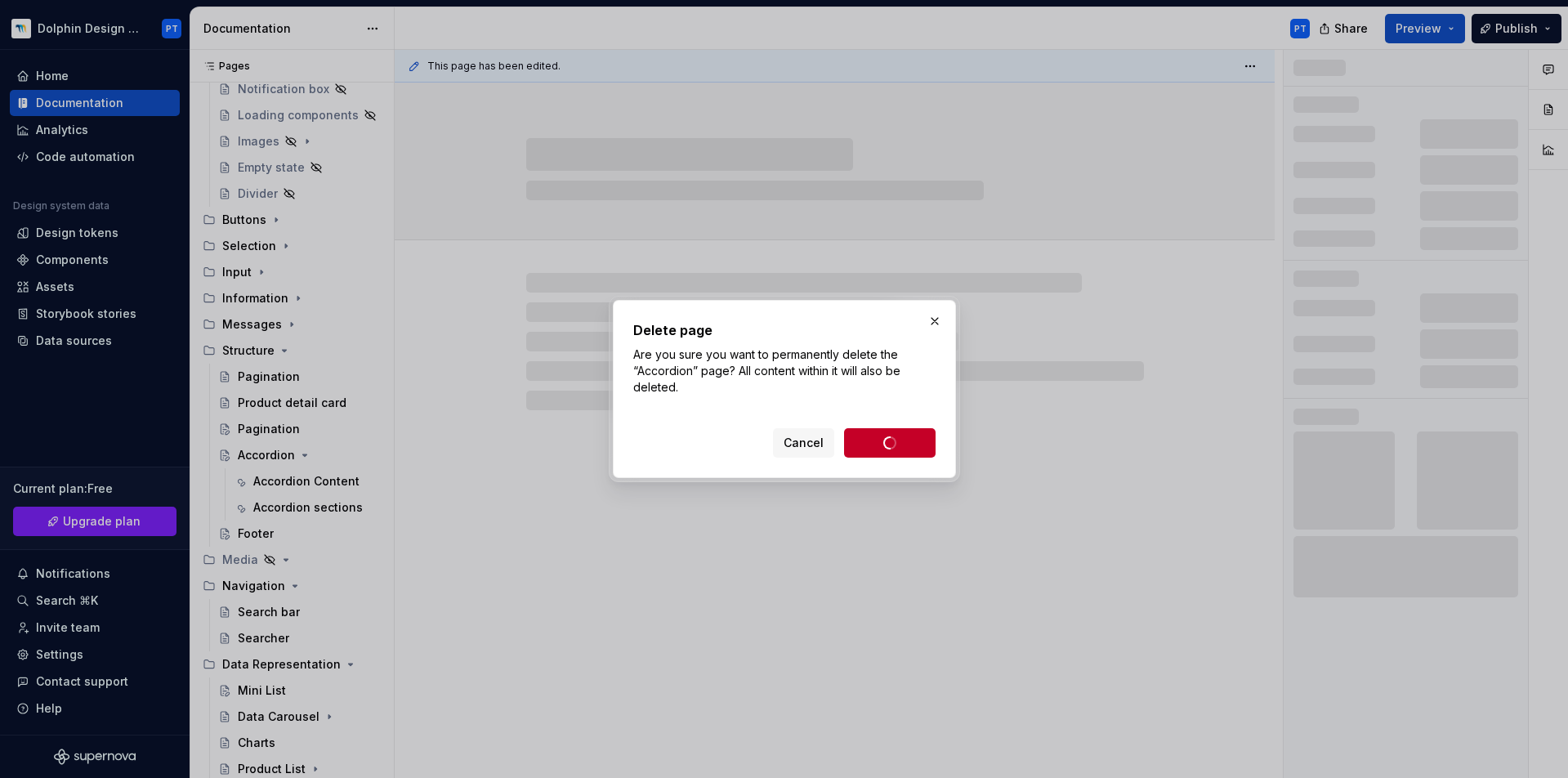
scroll to position [749, 0]
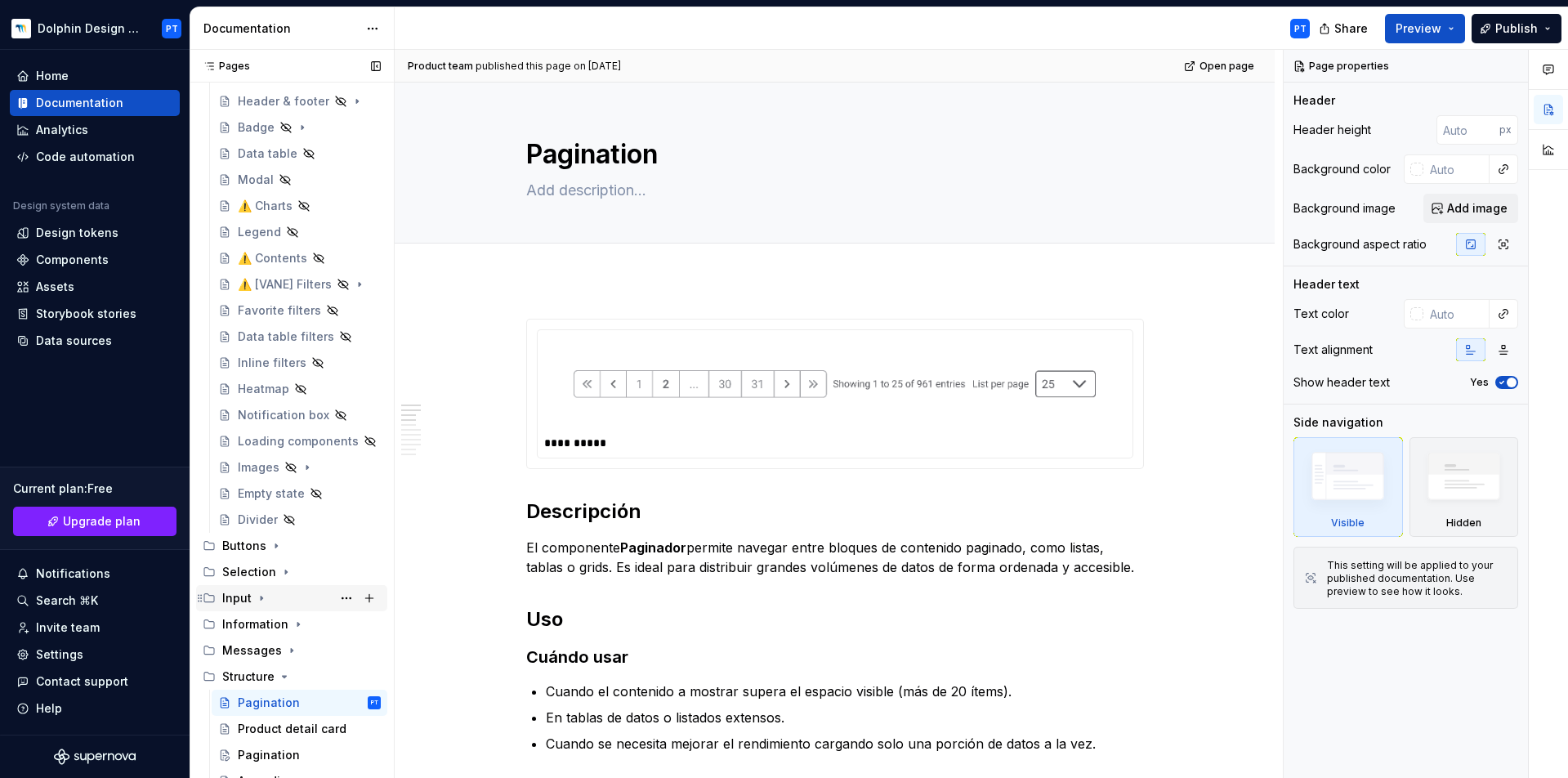
scroll to position [749, 0]
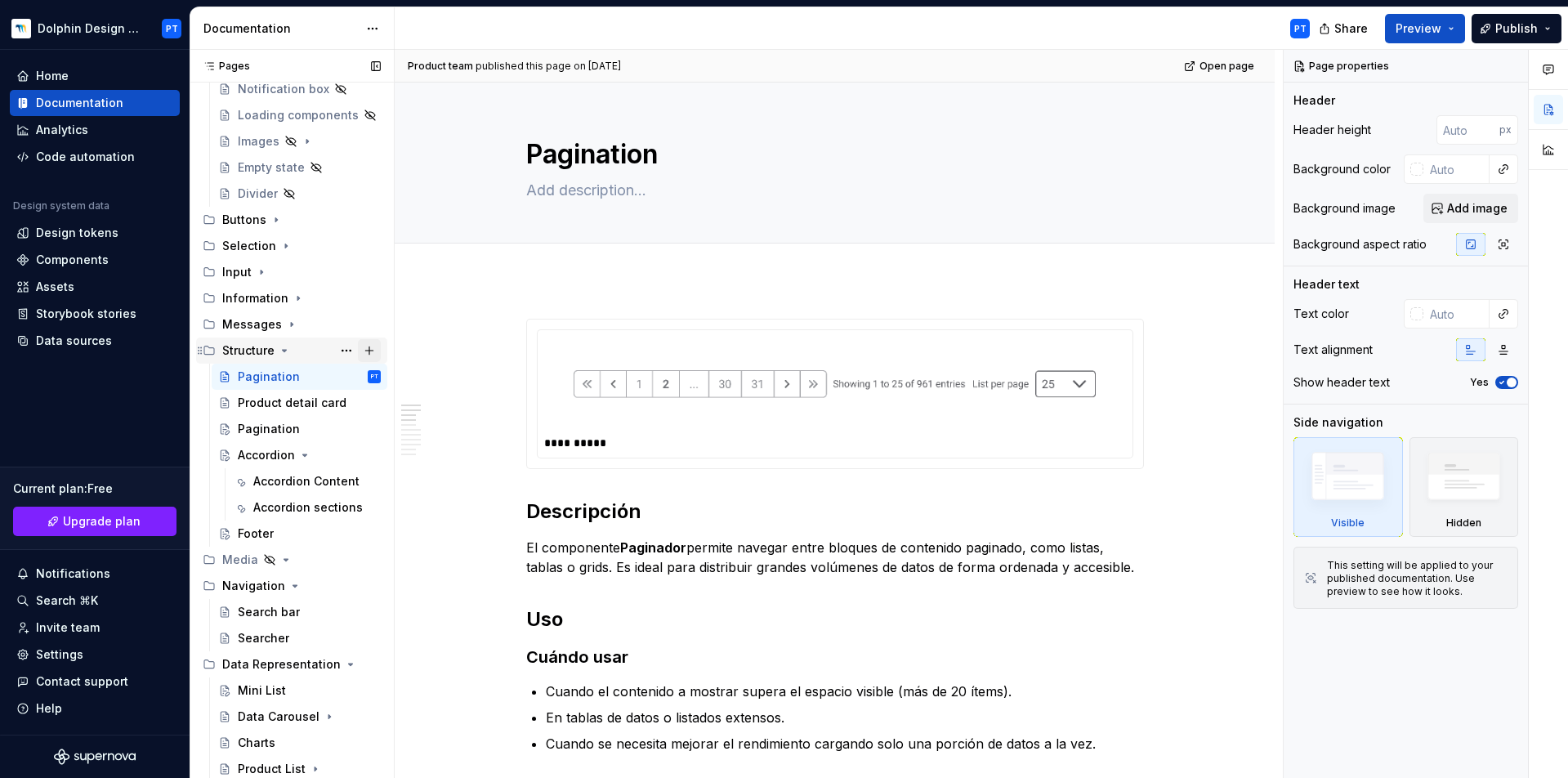
click at [360, 350] on button "Page tree" at bounding box center [369, 350] width 22 height 22
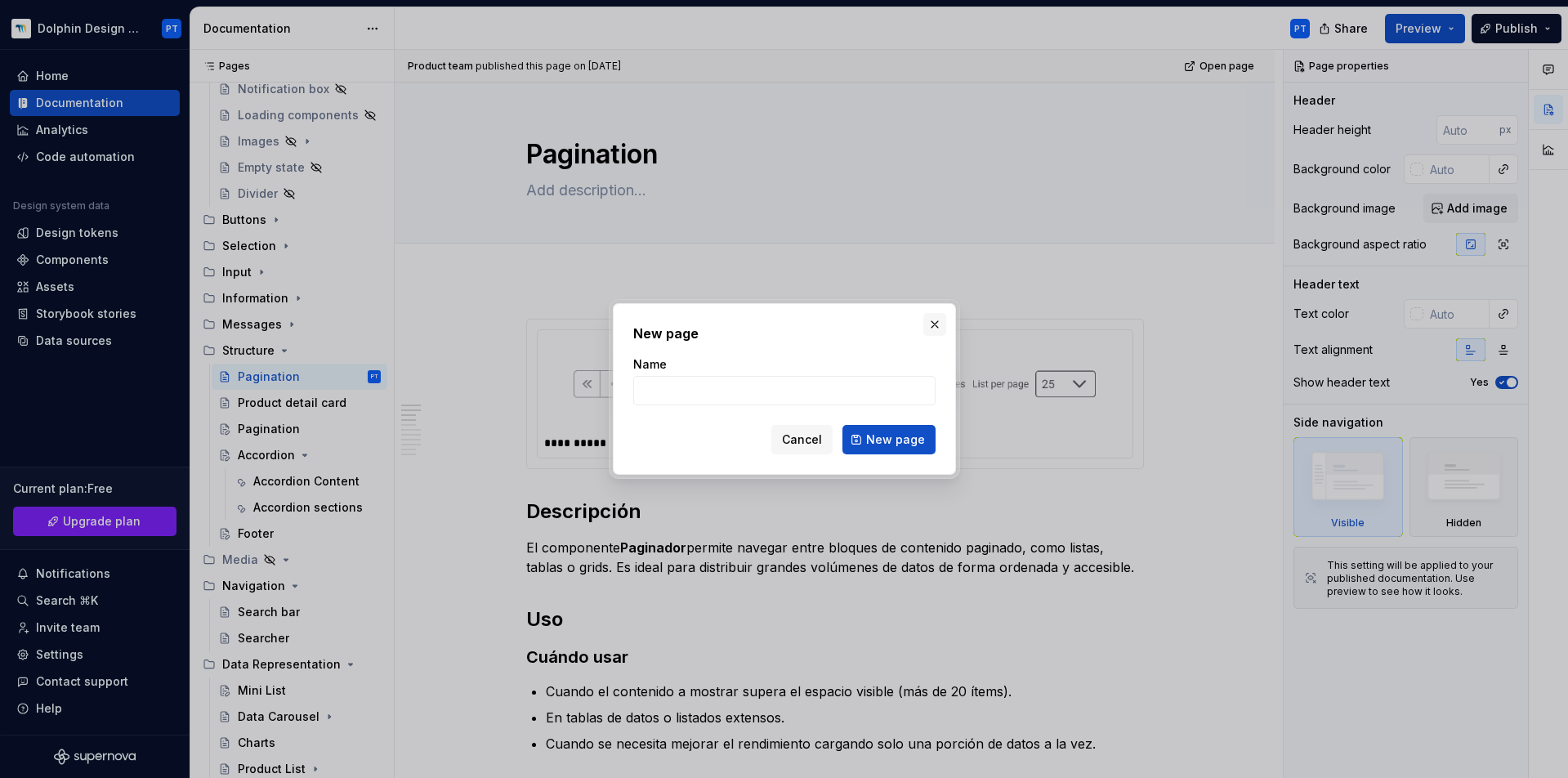
click at [933, 323] on button "button" at bounding box center [934, 324] width 22 height 22
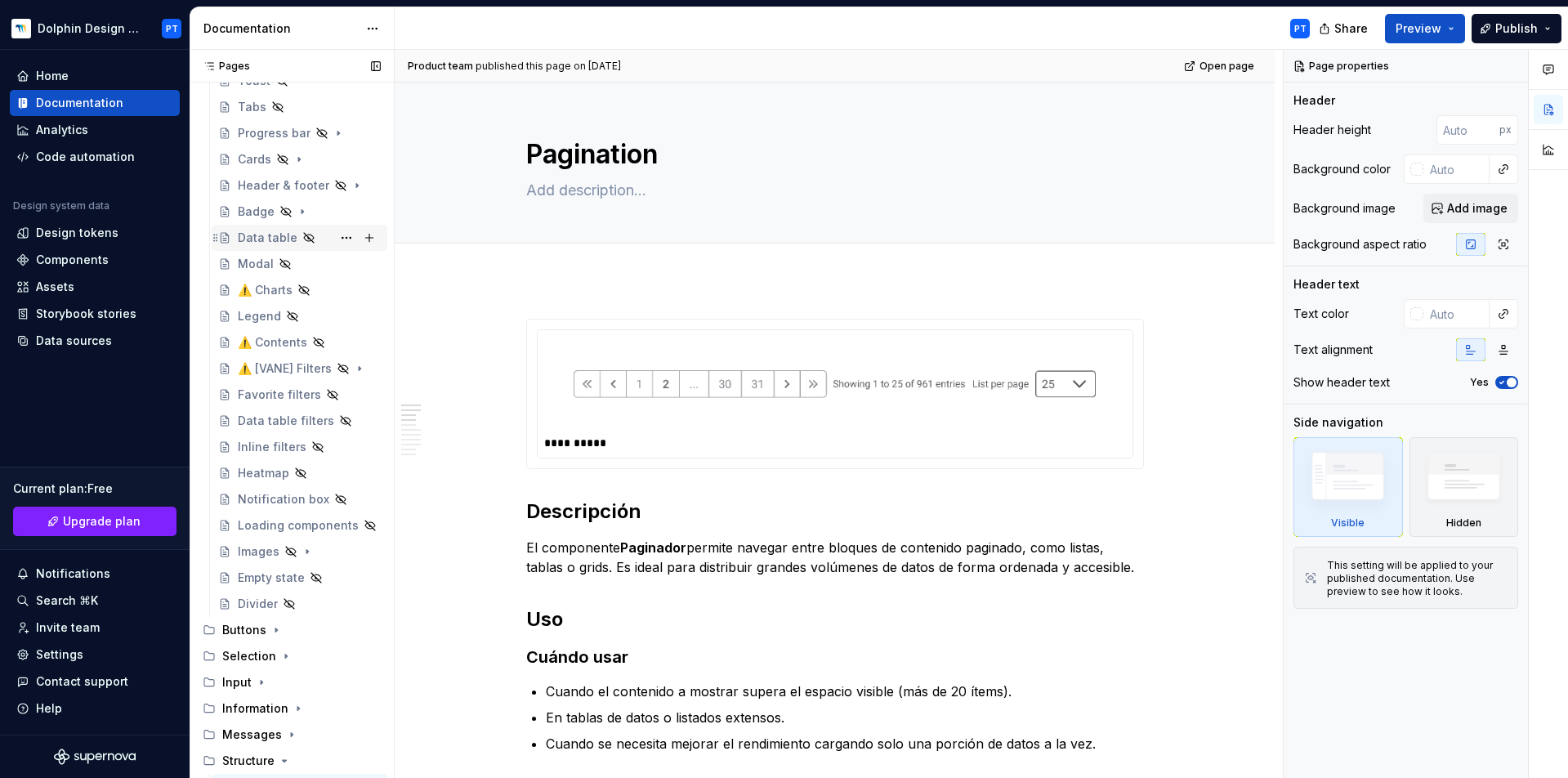
scroll to position [307, 0]
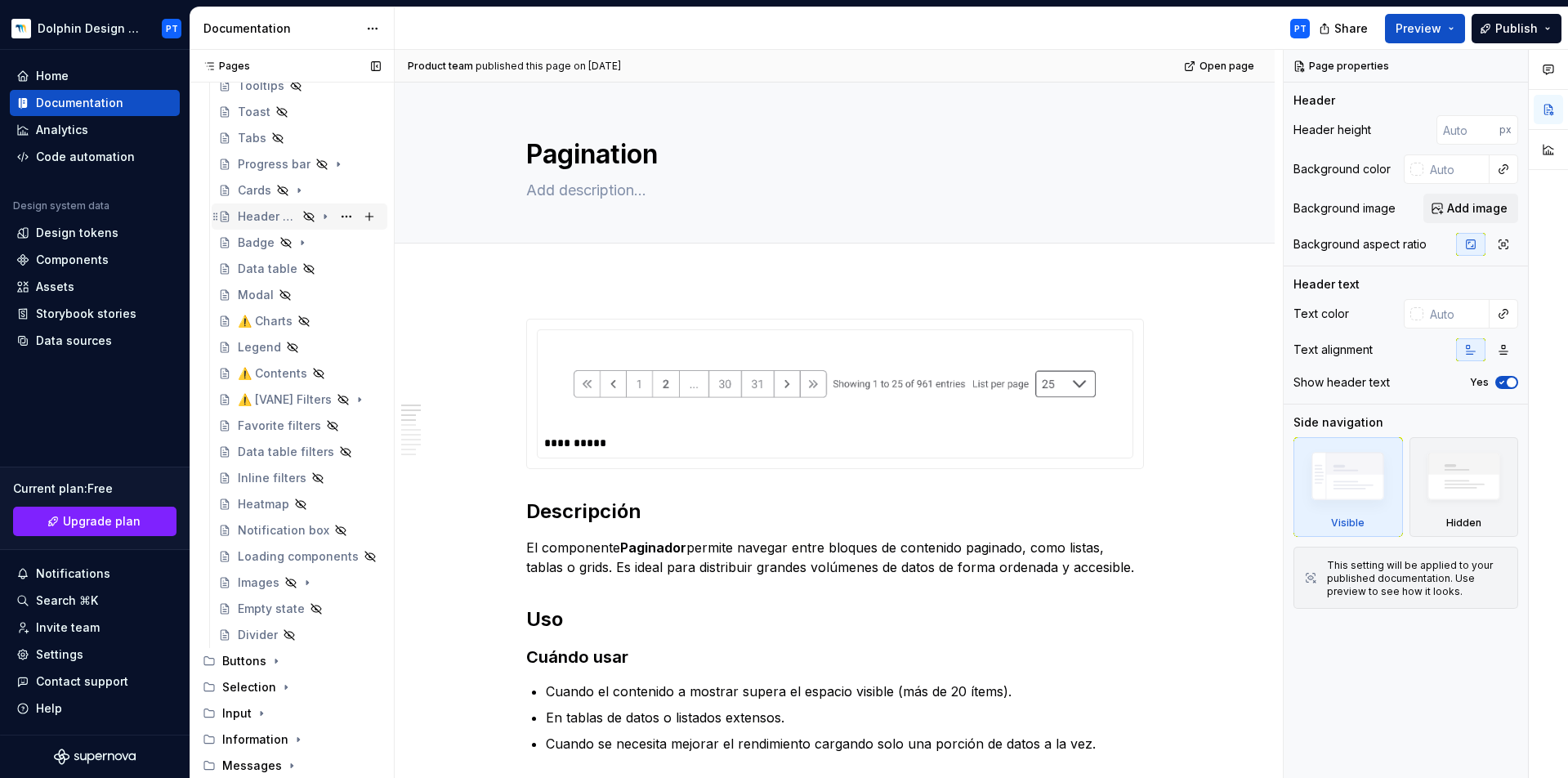
click at [260, 219] on div "Header & footer" at bounding box center [268, 217] width 59 height 16
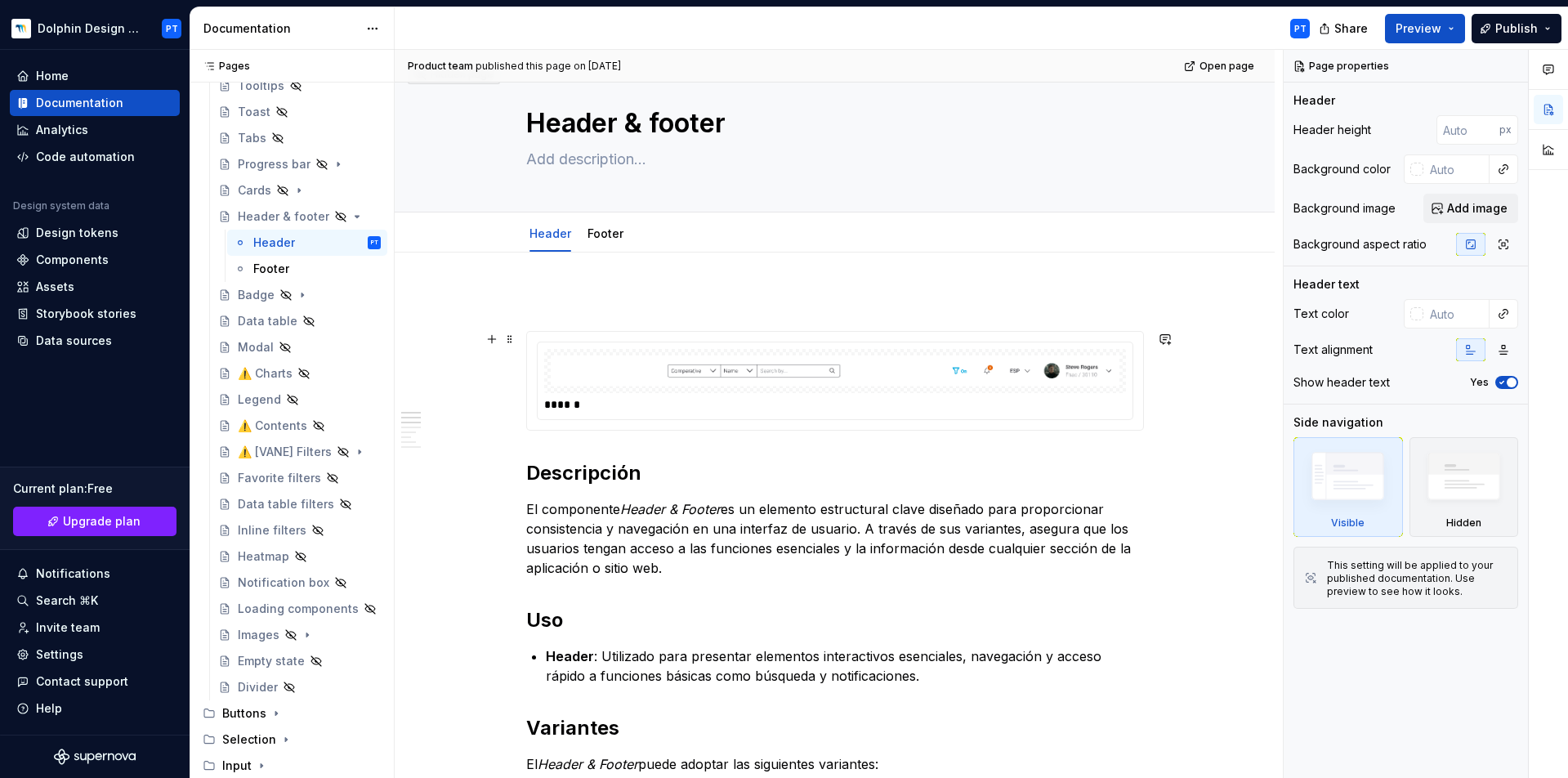
scroll to position [67, 0]
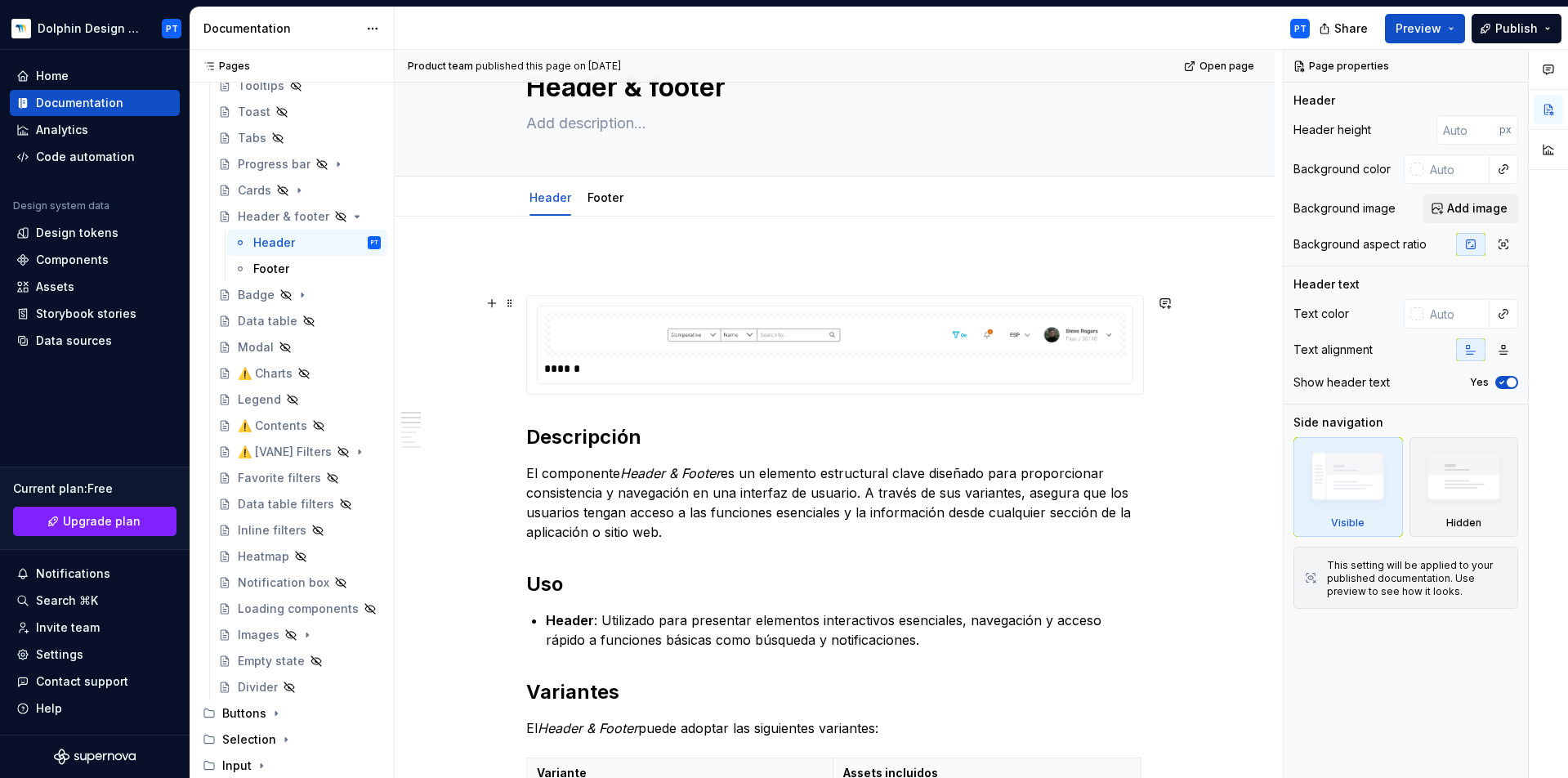
click at [859, 386] on div "******" at bounding box center [835, 344] width 616 height 98
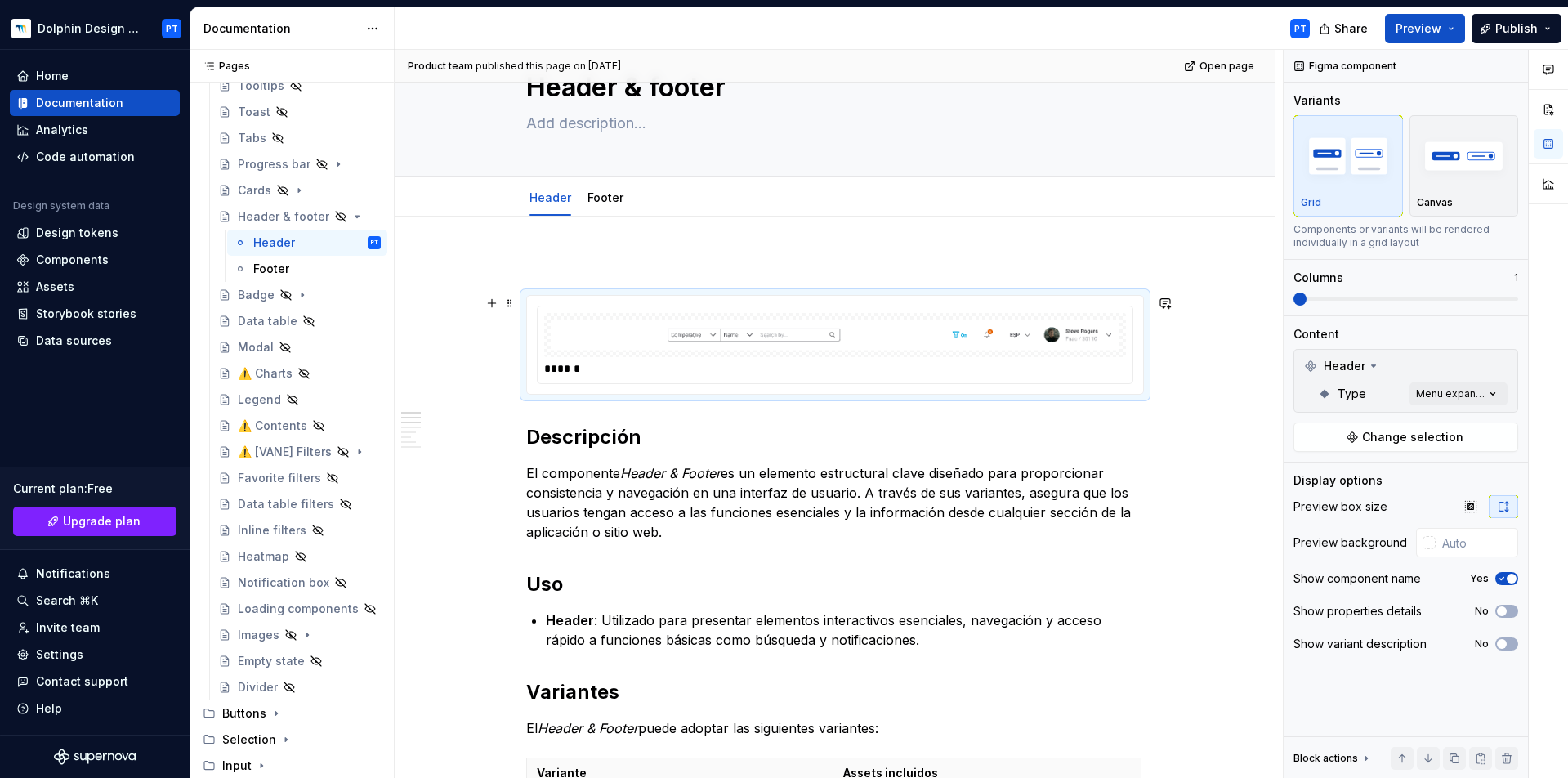
type textarea "*"
click at [1456, 547] on input "text" at bounding box center [1477, 543] width 83 height 30
type input "#FFFFFF"
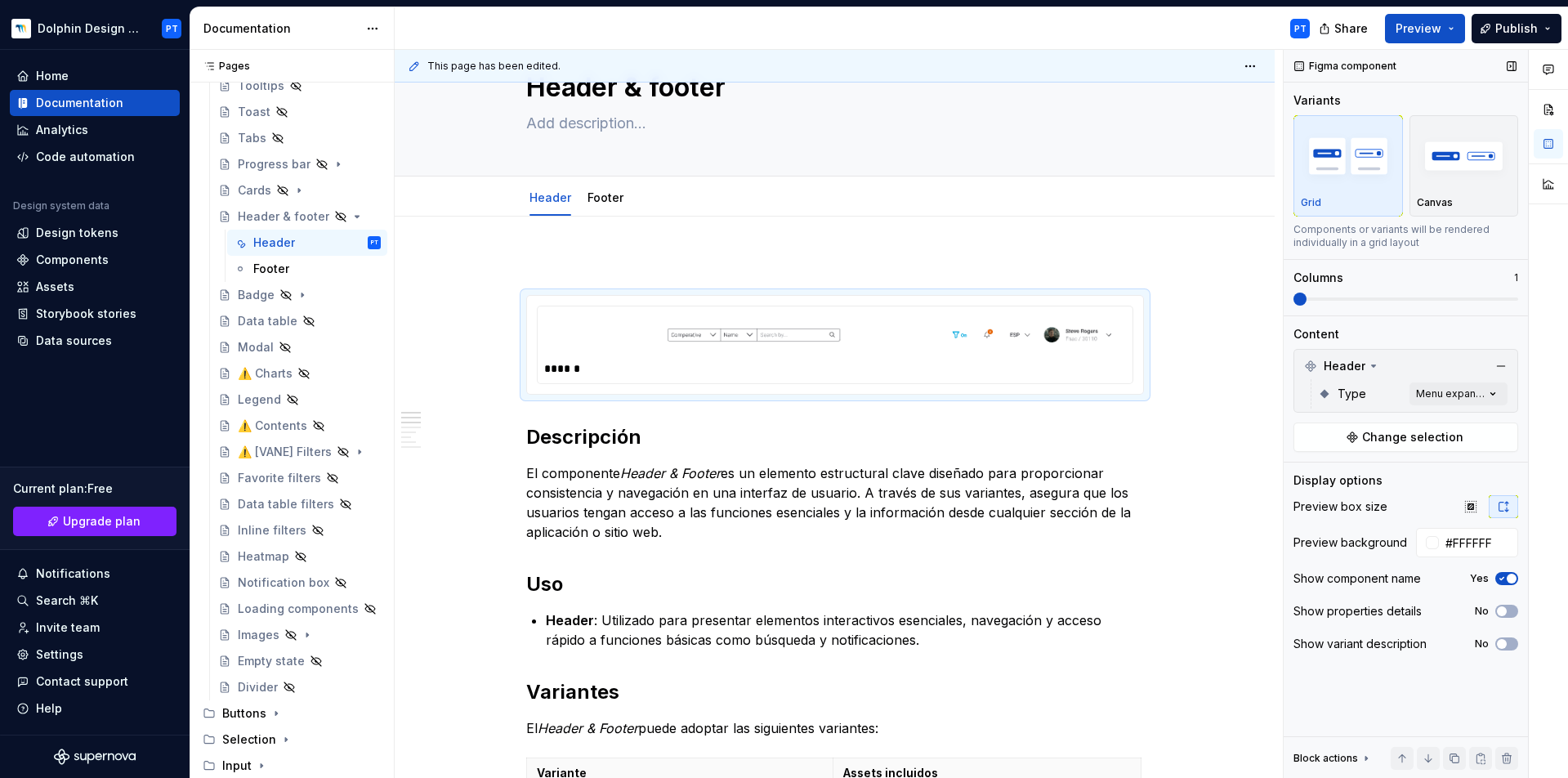
click at [1507, 578] on span "button" at bounding box center [1511, 579] width 10 height 10
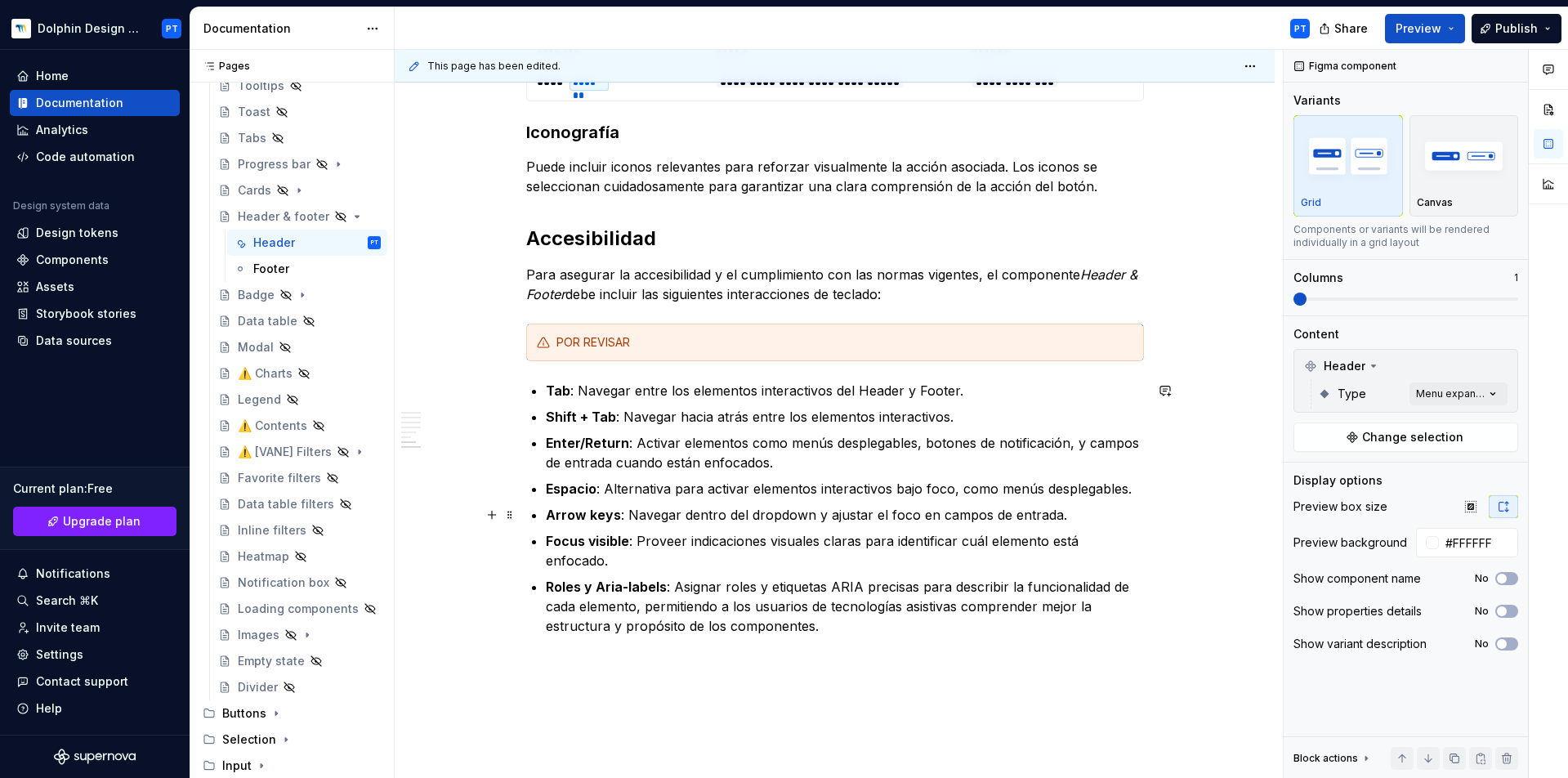
scroll to position [1204, 0]
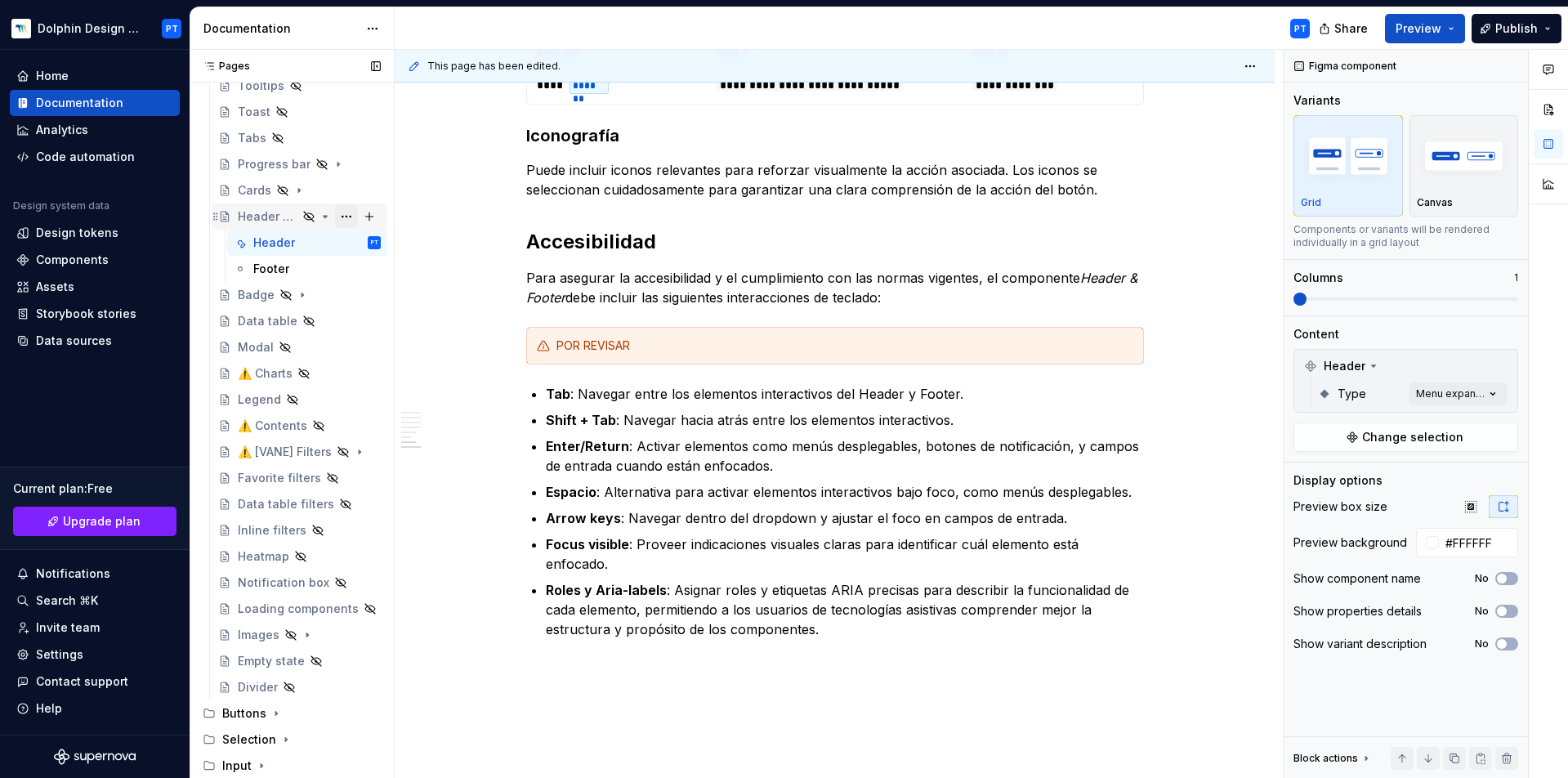
click at [341, 213] on button "Page tree" at bounding box center [346, 216] width 22 height 22
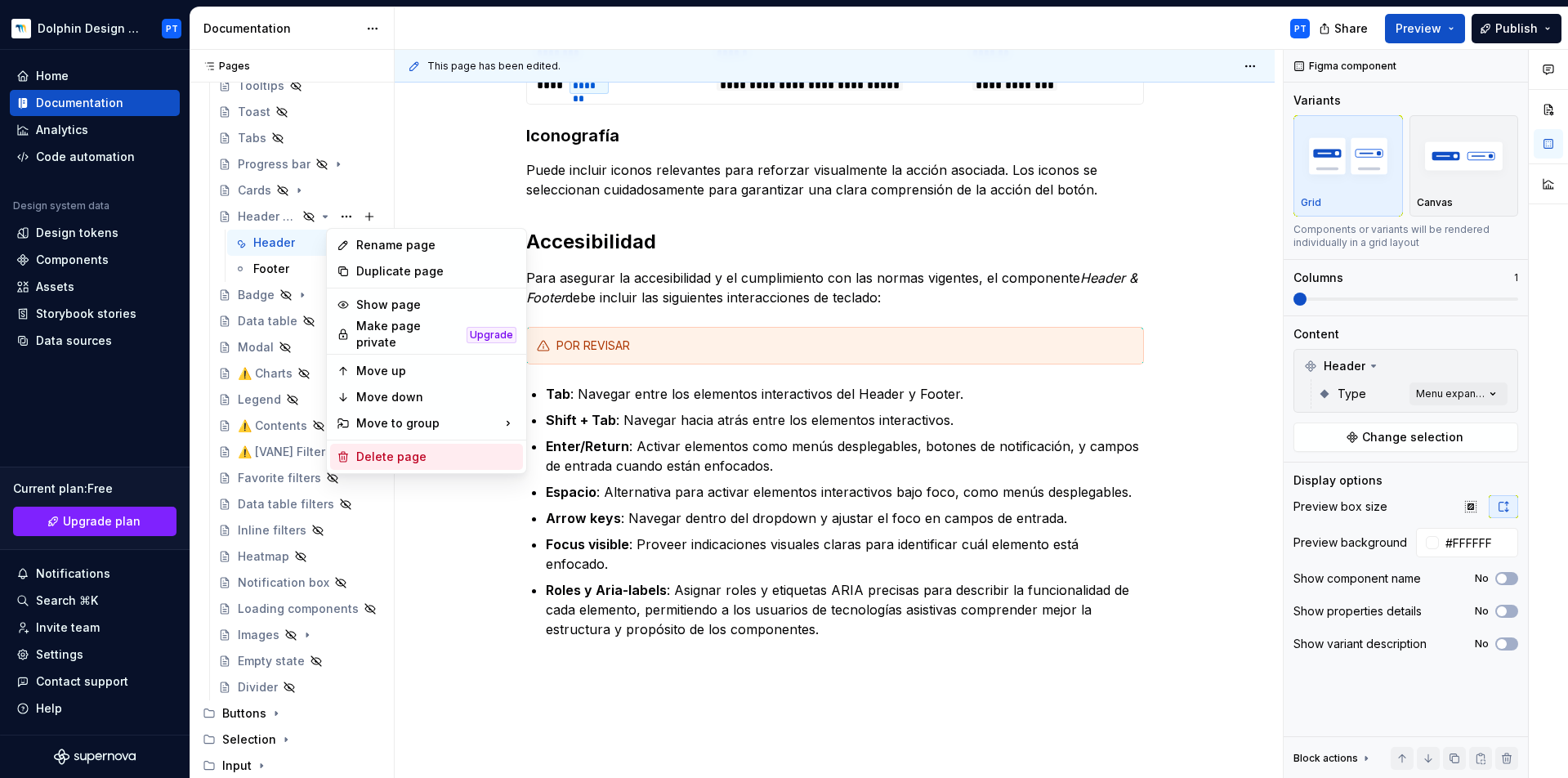
click at [371, 454] on div "Delete page" at bounding box center [436, 457] width 160 height 16
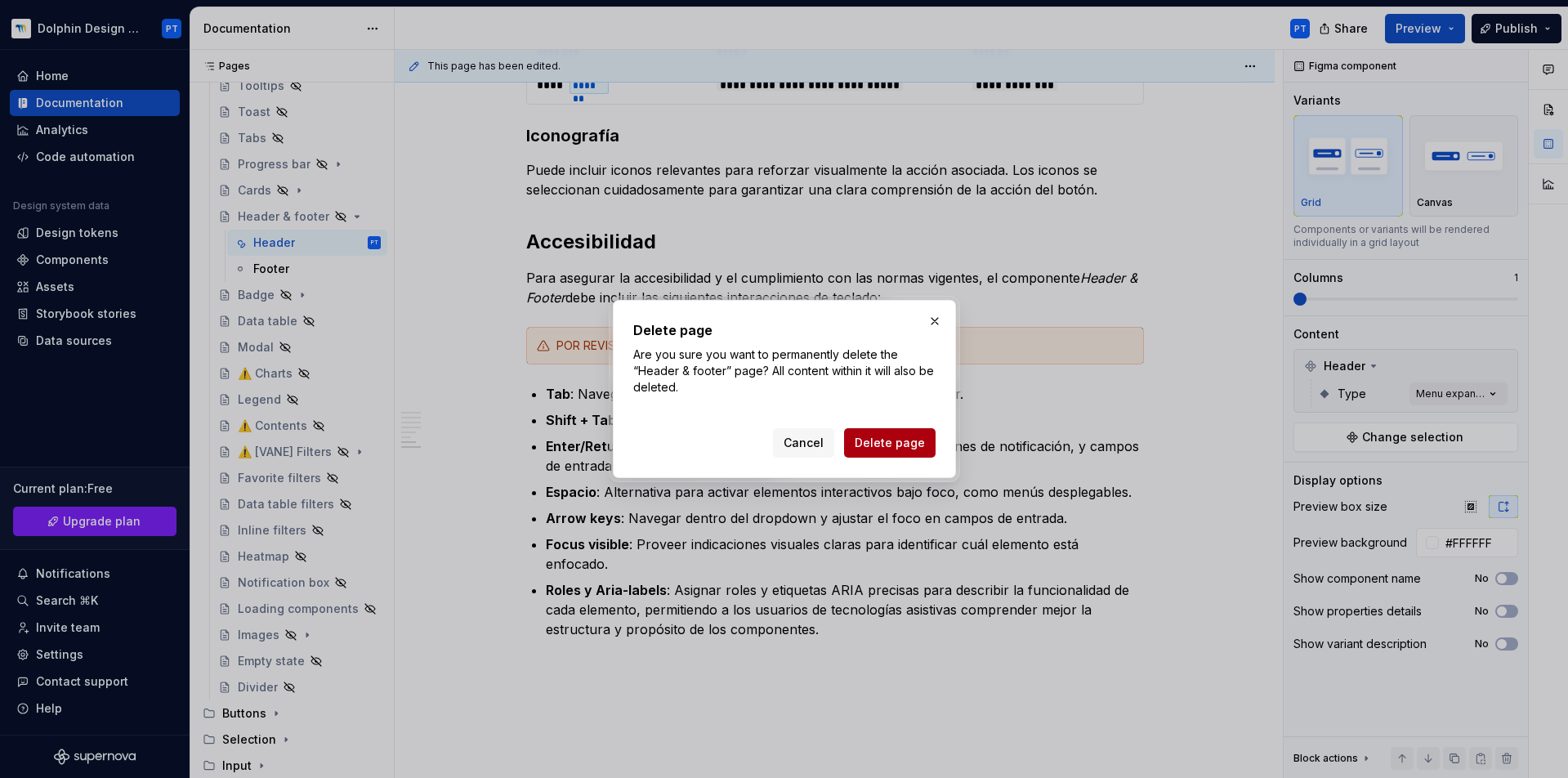
click at [878, 439] on span "Delete page" at bounding box center [890, 443] width 70 height 16
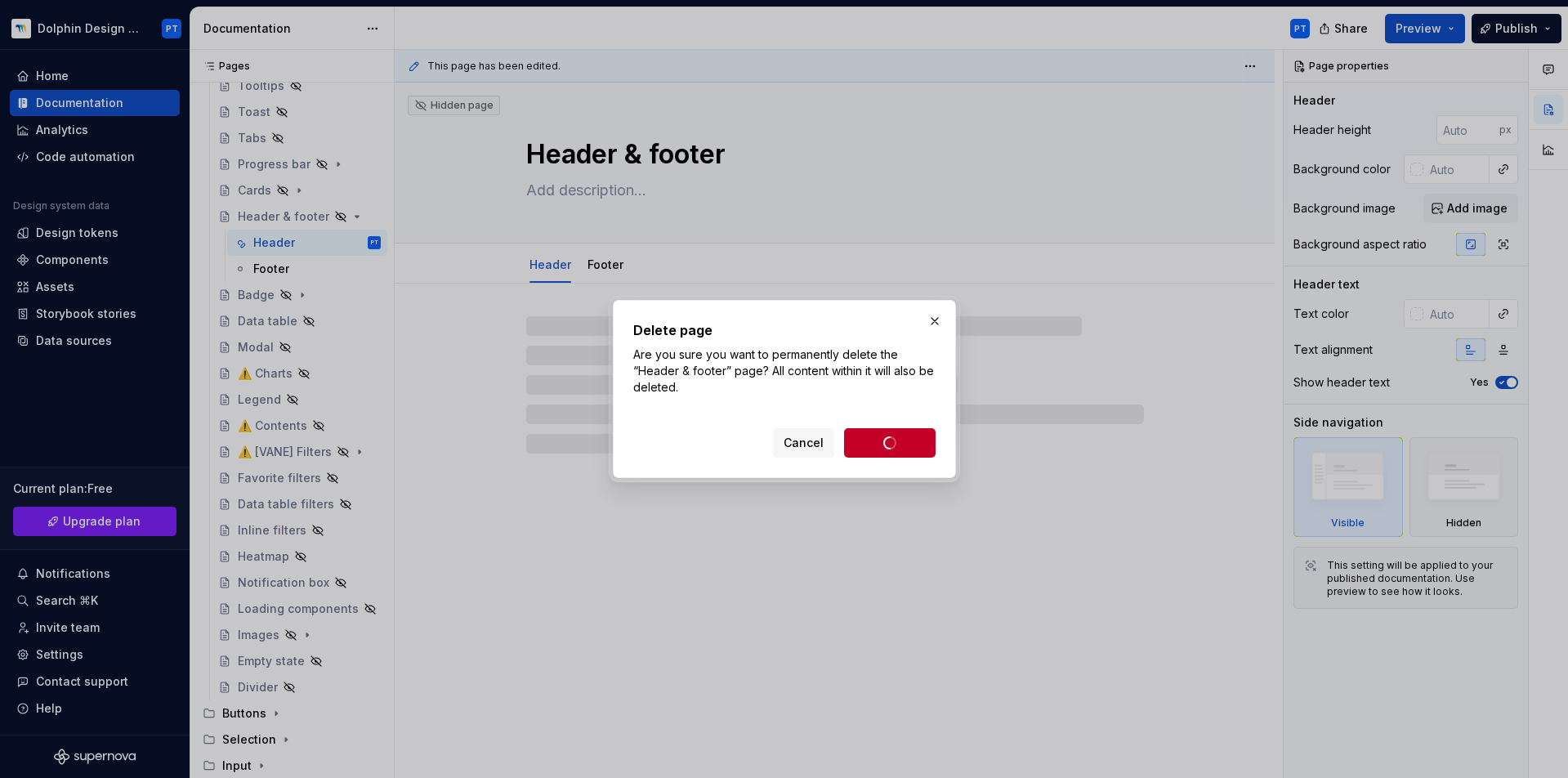
scroll to position [0, 0]
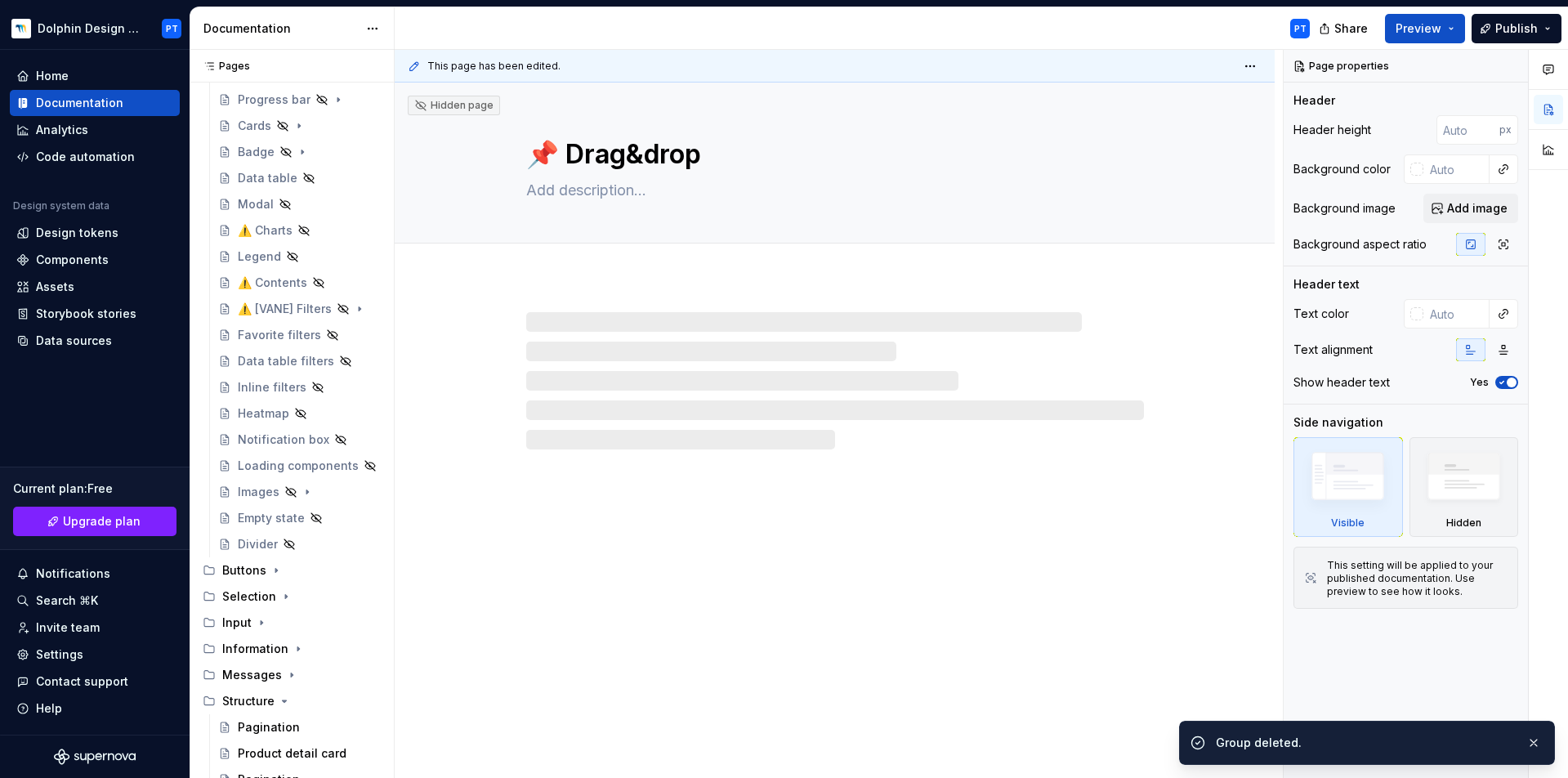
scroll to position [376, 0]
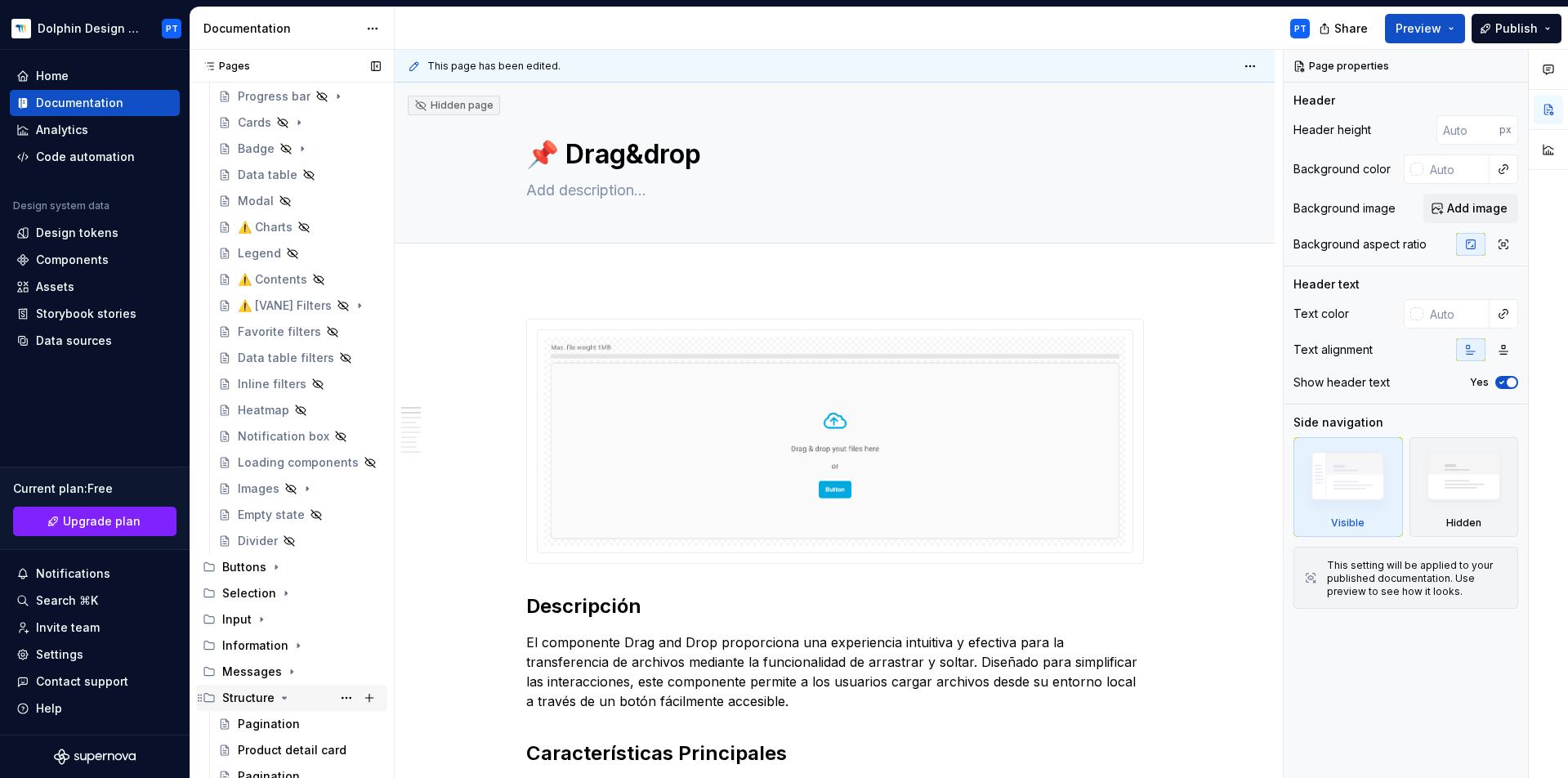
click at [250, 690] on div "Structure" at bounding box center [249, 698] width 52 height 16
click at [335, 634] on button "Page tree" at bounding box center [346, 645] width 22 height 22
click at [347, 468] on div "Pages Pages Add Accessibility guide for tree Page tree. Navigate the tree with …" at bounding box center [291, 418] width 204 height 736
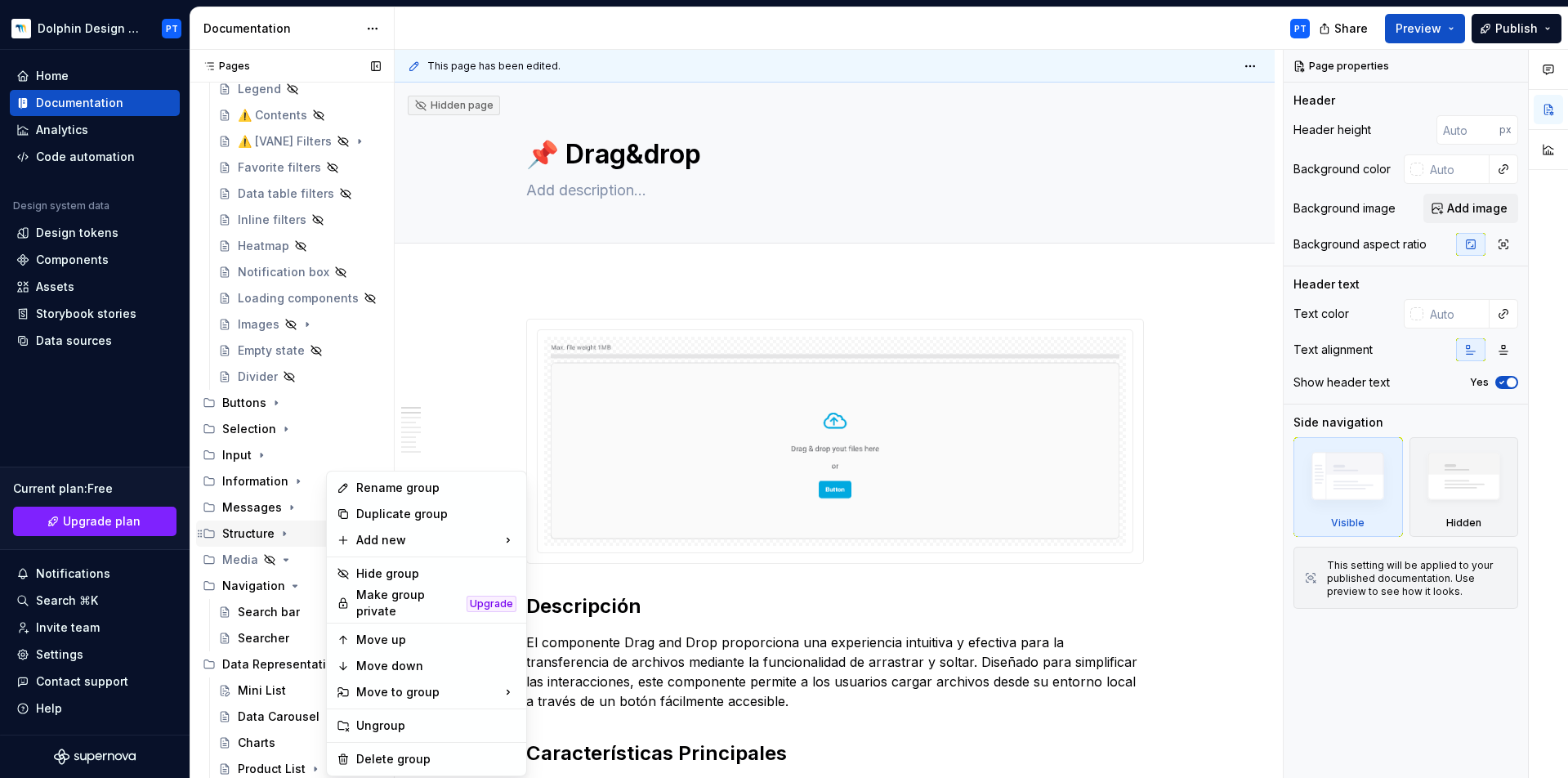
click at [248, 470] on div "Pages Pages Add Accessibility guide for tree Page tree. Navigate the tree with …" at bounding box center [291, 418] width 204 height 736
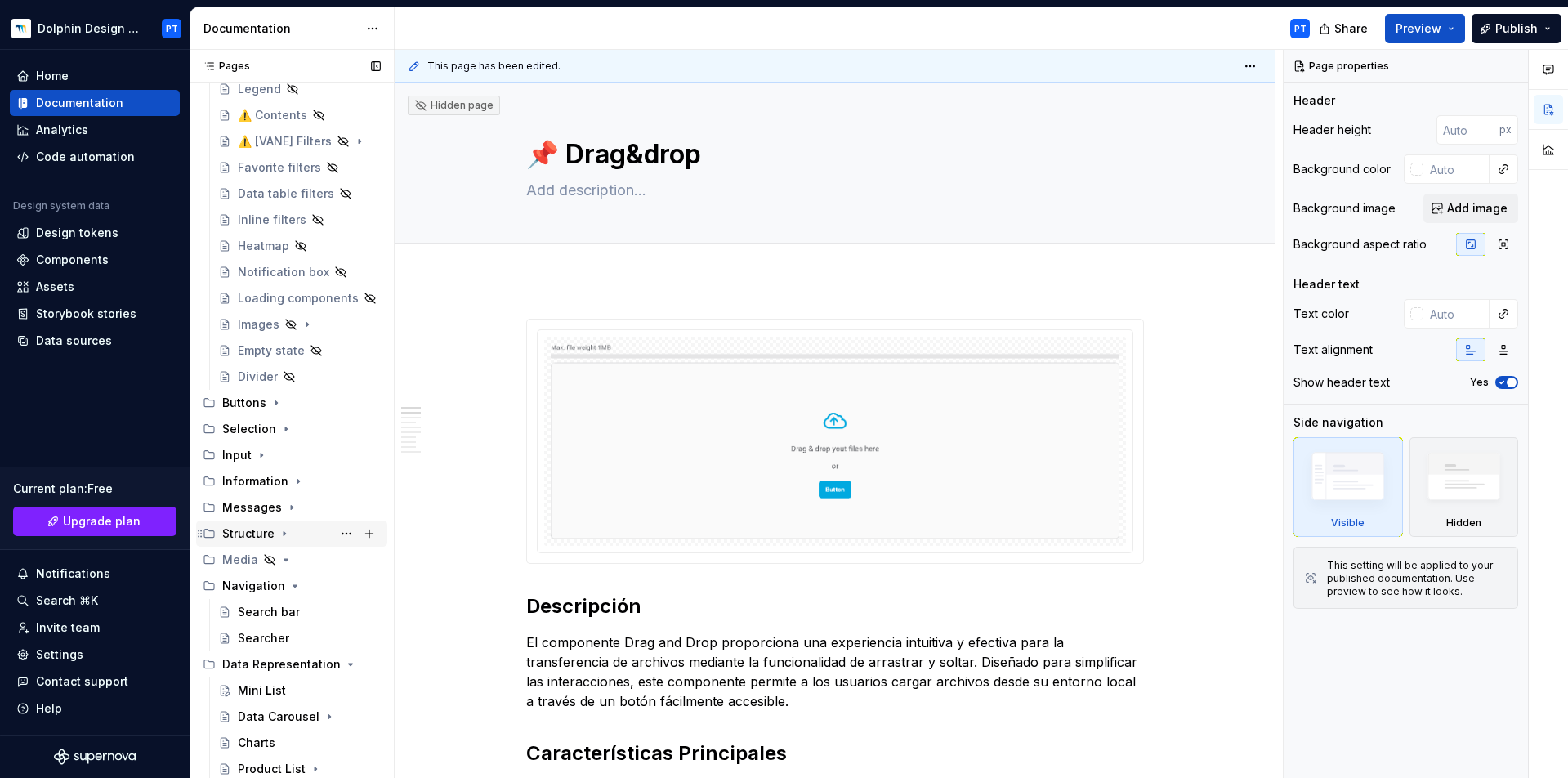
click at [257, 534] on div "Structure" at bounding box center [249, 534] width 52 height 16
click at [365, 533] on button "Page tree" at bounding box center [369, 533] width 22 height 22
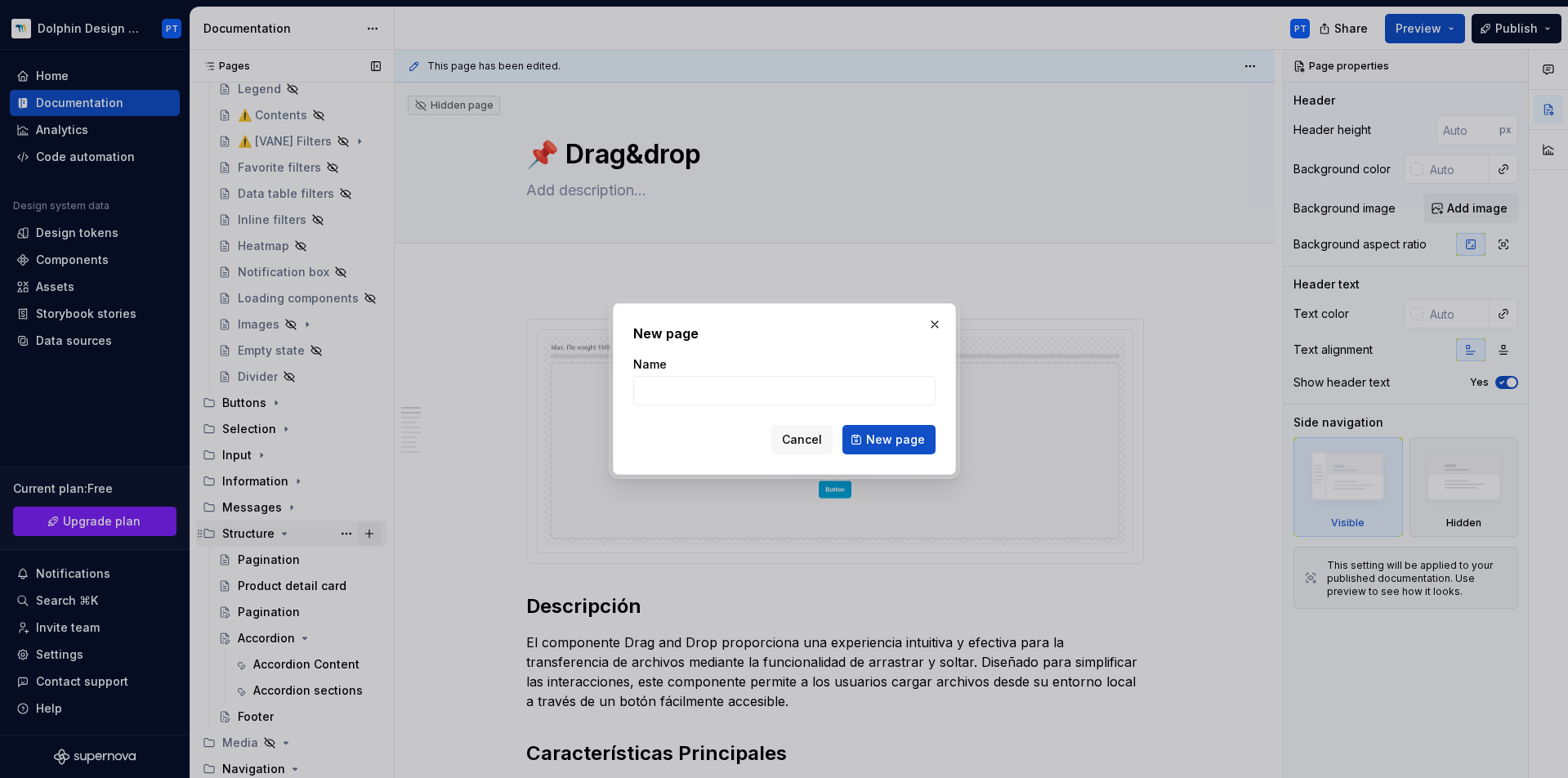
type textarea "*"
click at [668, 386] on input "Name" at bounding box center [784, 391] width 303 height 30
type input "Header"
click at [890, 440] on button "New page" at bounding box center [889, 439] width 93 height 30
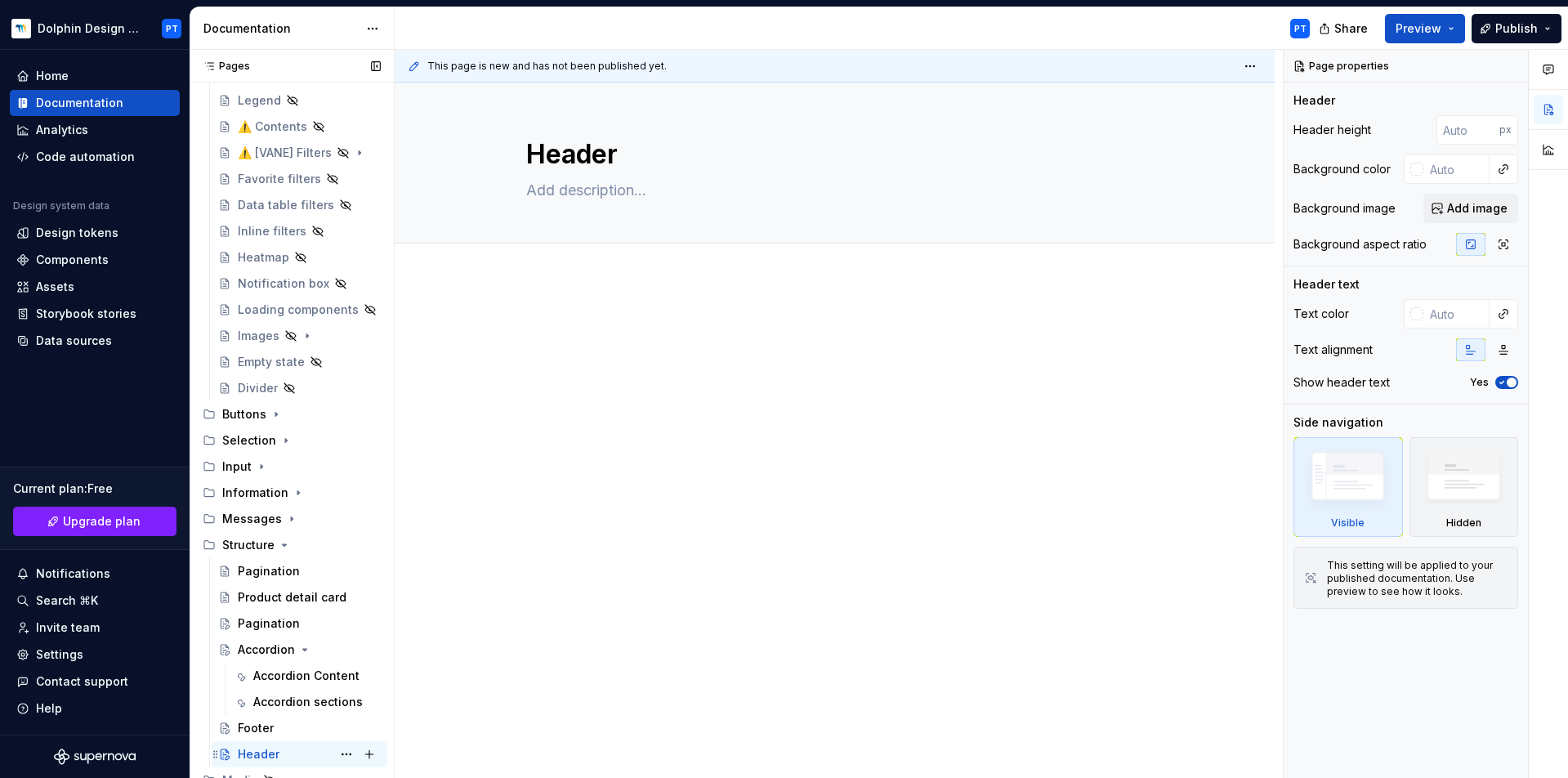
scroll to position [749, 0]
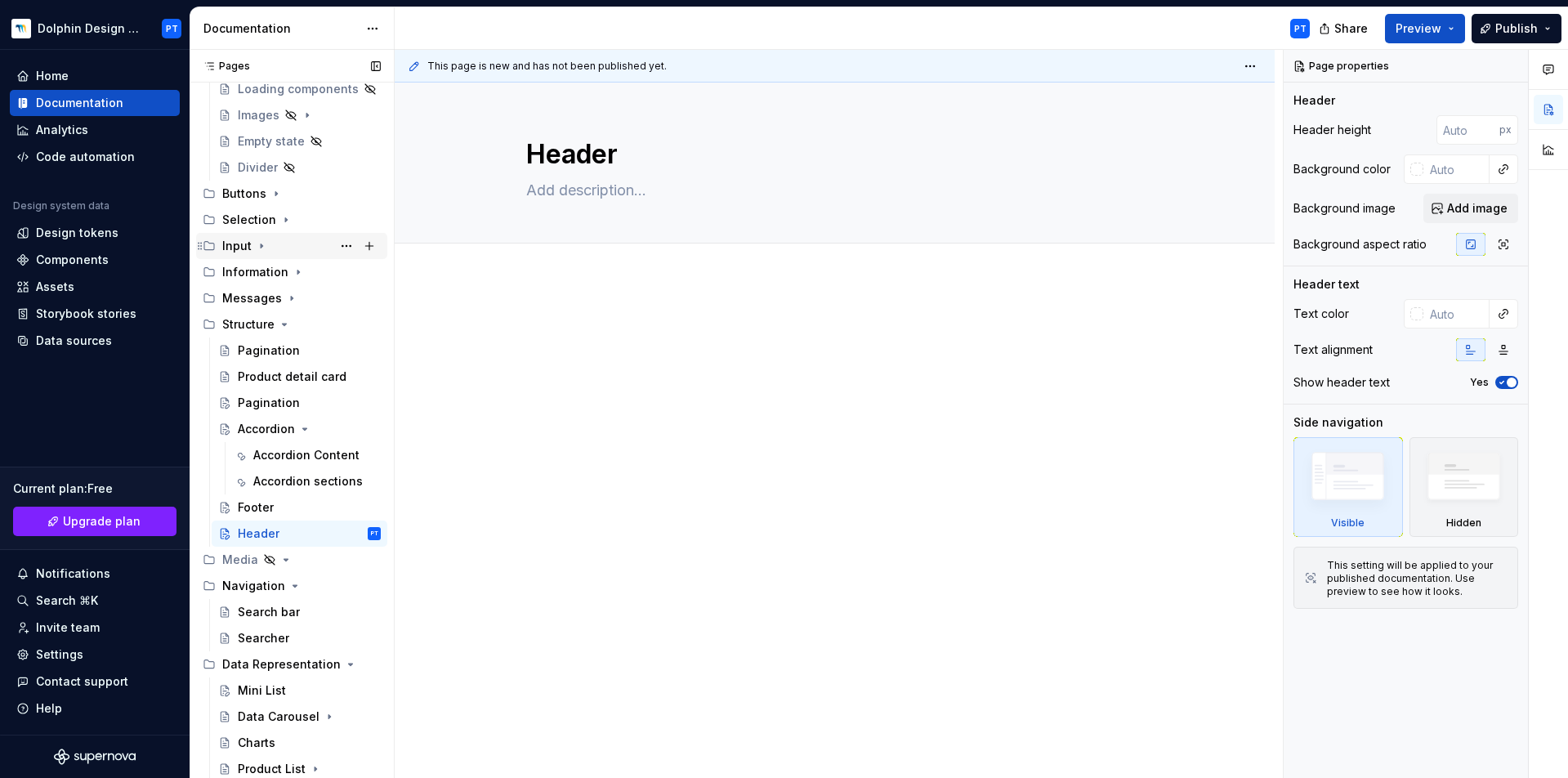
click at [268, 247] on div "Input" at bounding box center [302, 245] width 159 height 22
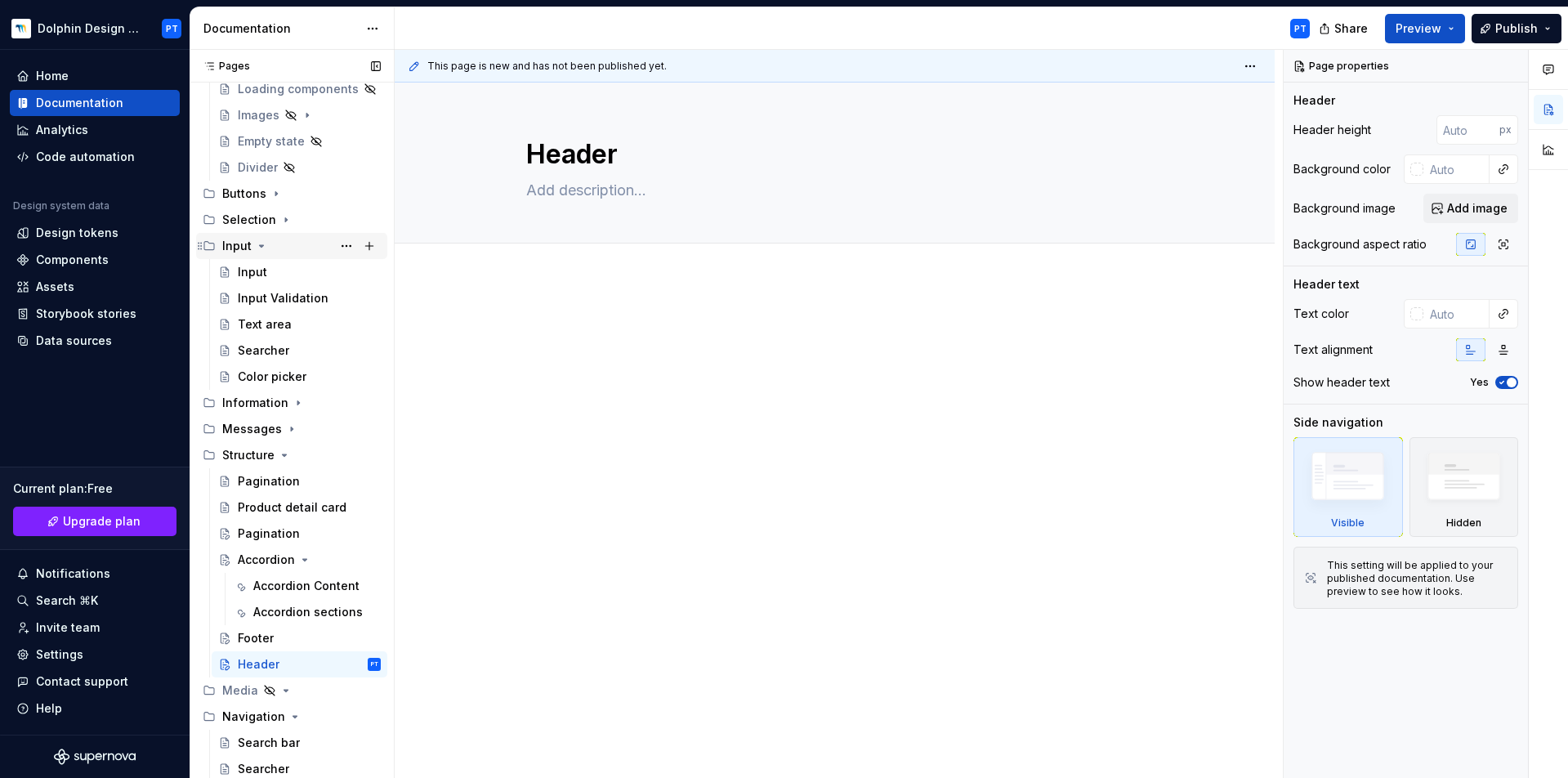
click at [268, 247] on div "Input" at bounding box center [302, 245] width 159 height 22
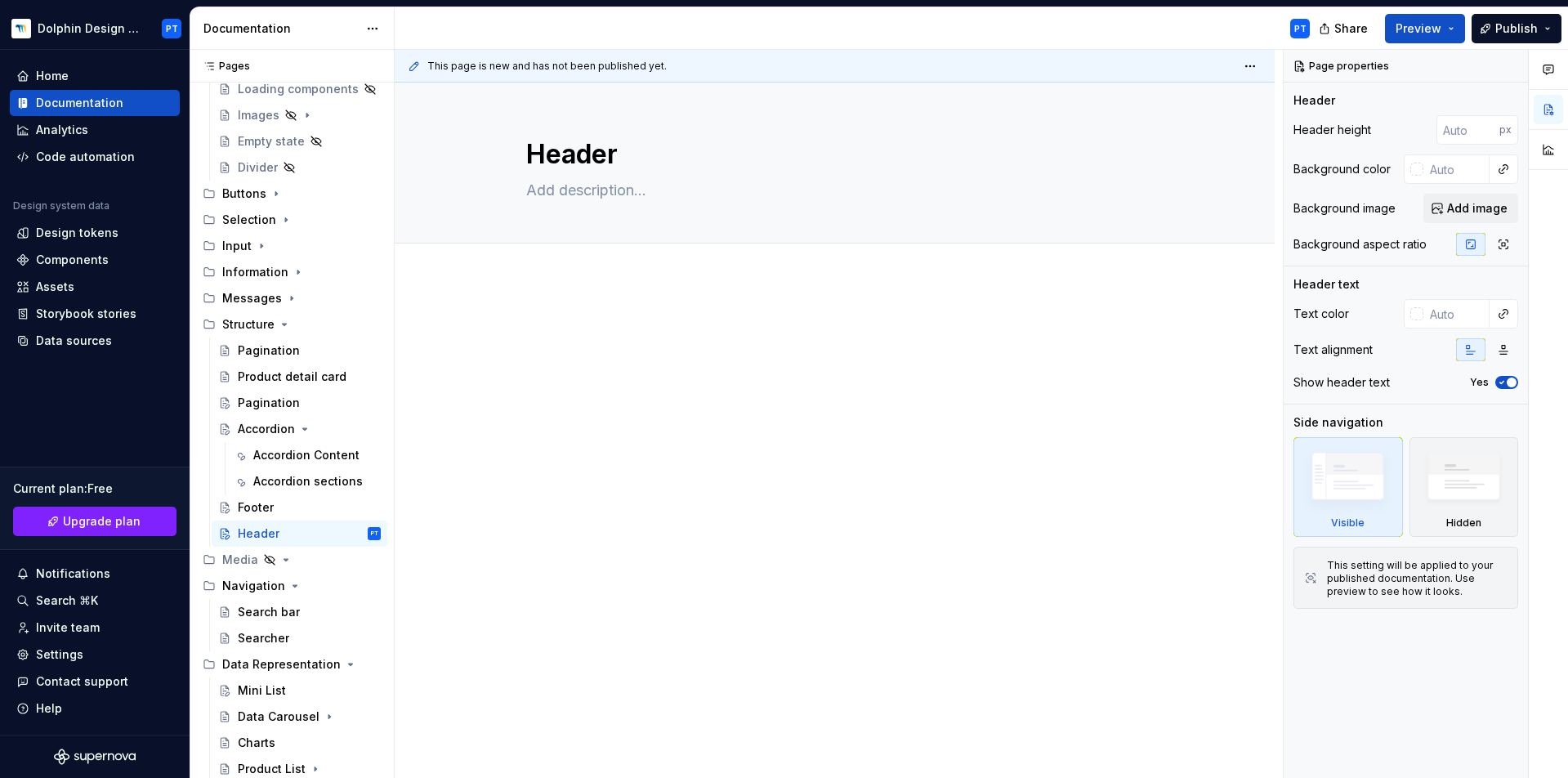
type textarea "*"
click at [550, 321] on p at bounding box center [835, 329] width 618 height 20
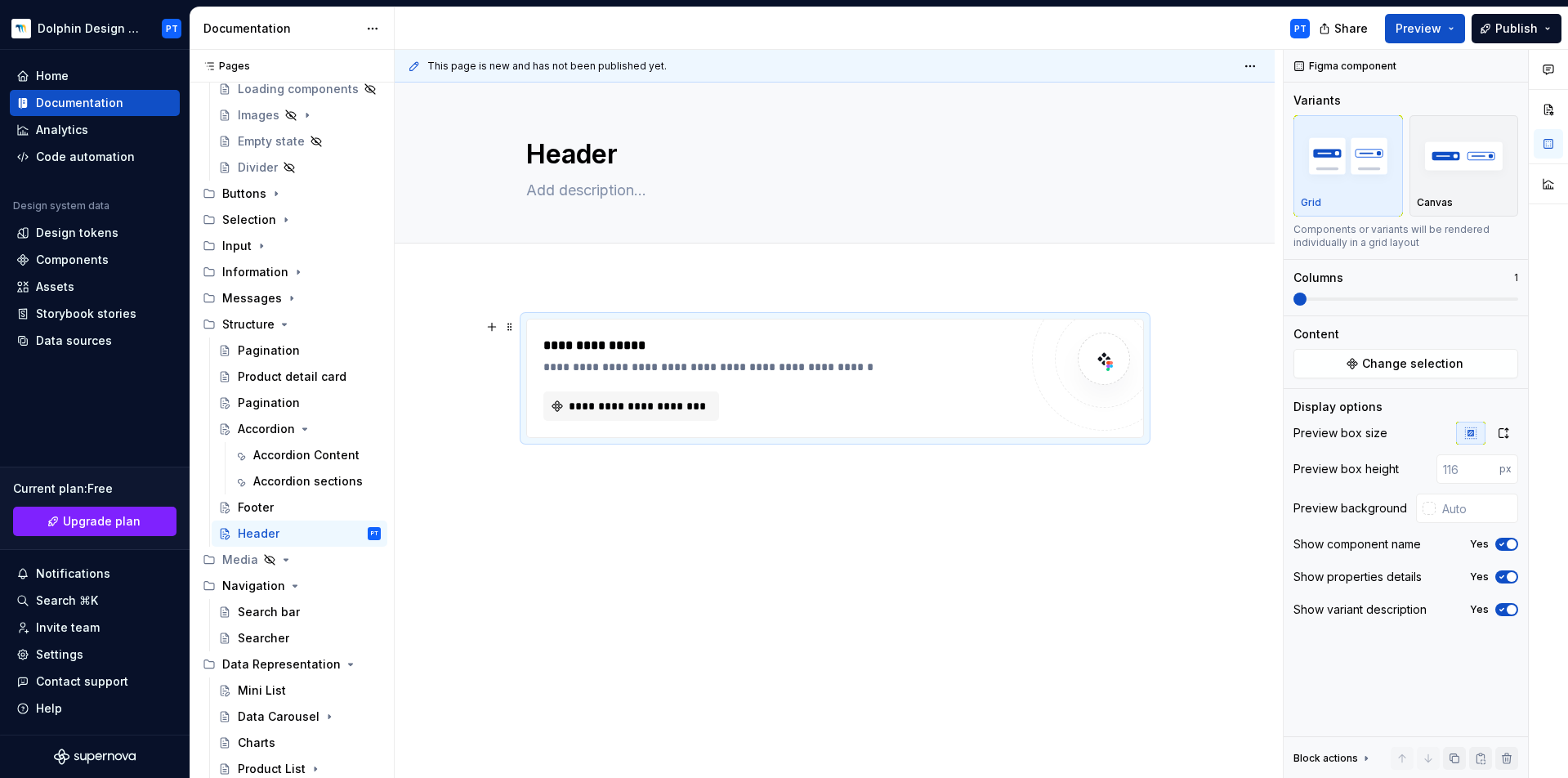
type textarea "*"
click at [639, 427] on div "**********" at bounding box center [835, 378] width 616 height 118
click at [640, 408] on span "**********" at bounding box center [638, 406] width 141 height 16
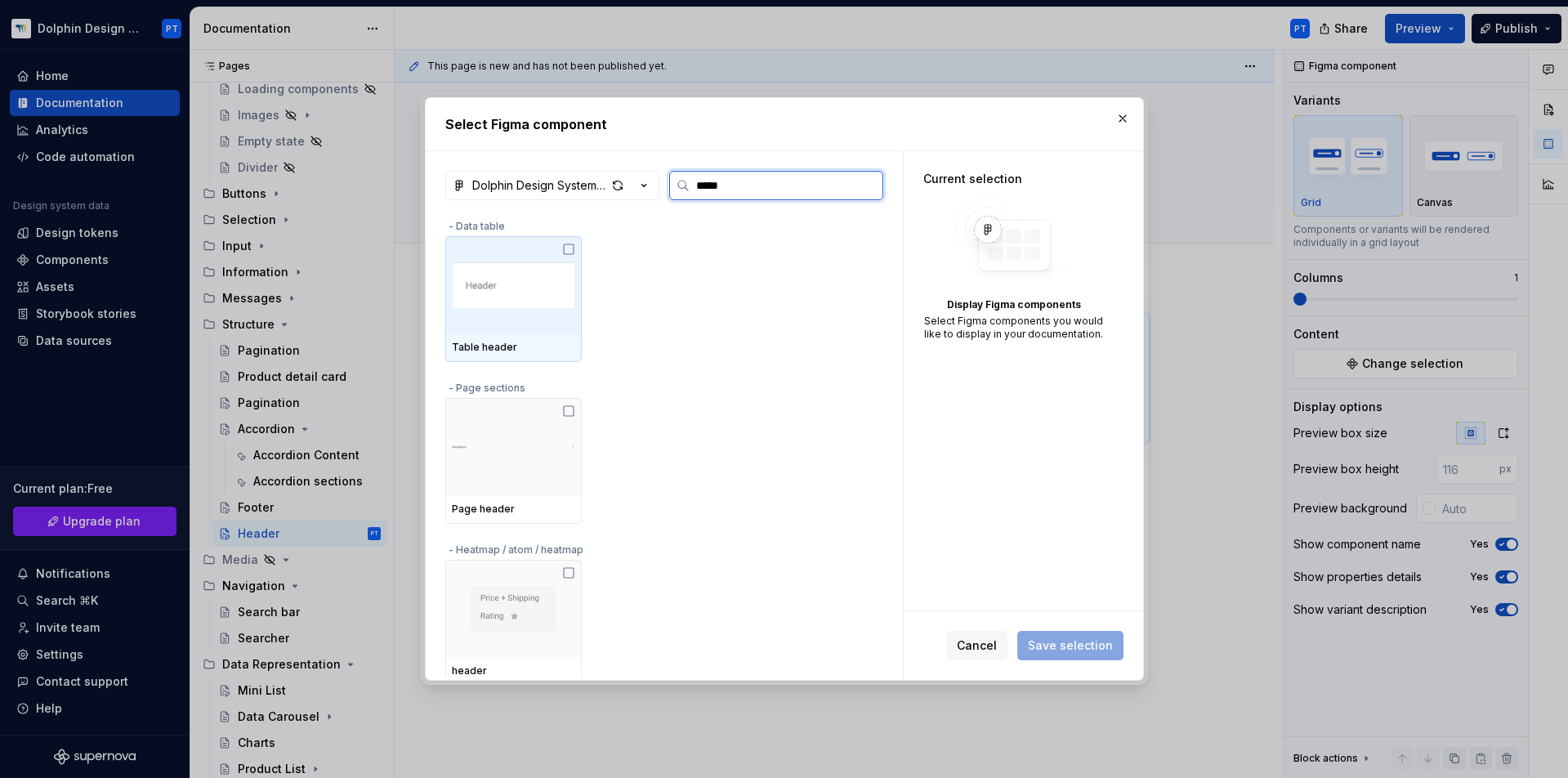
type input "******"
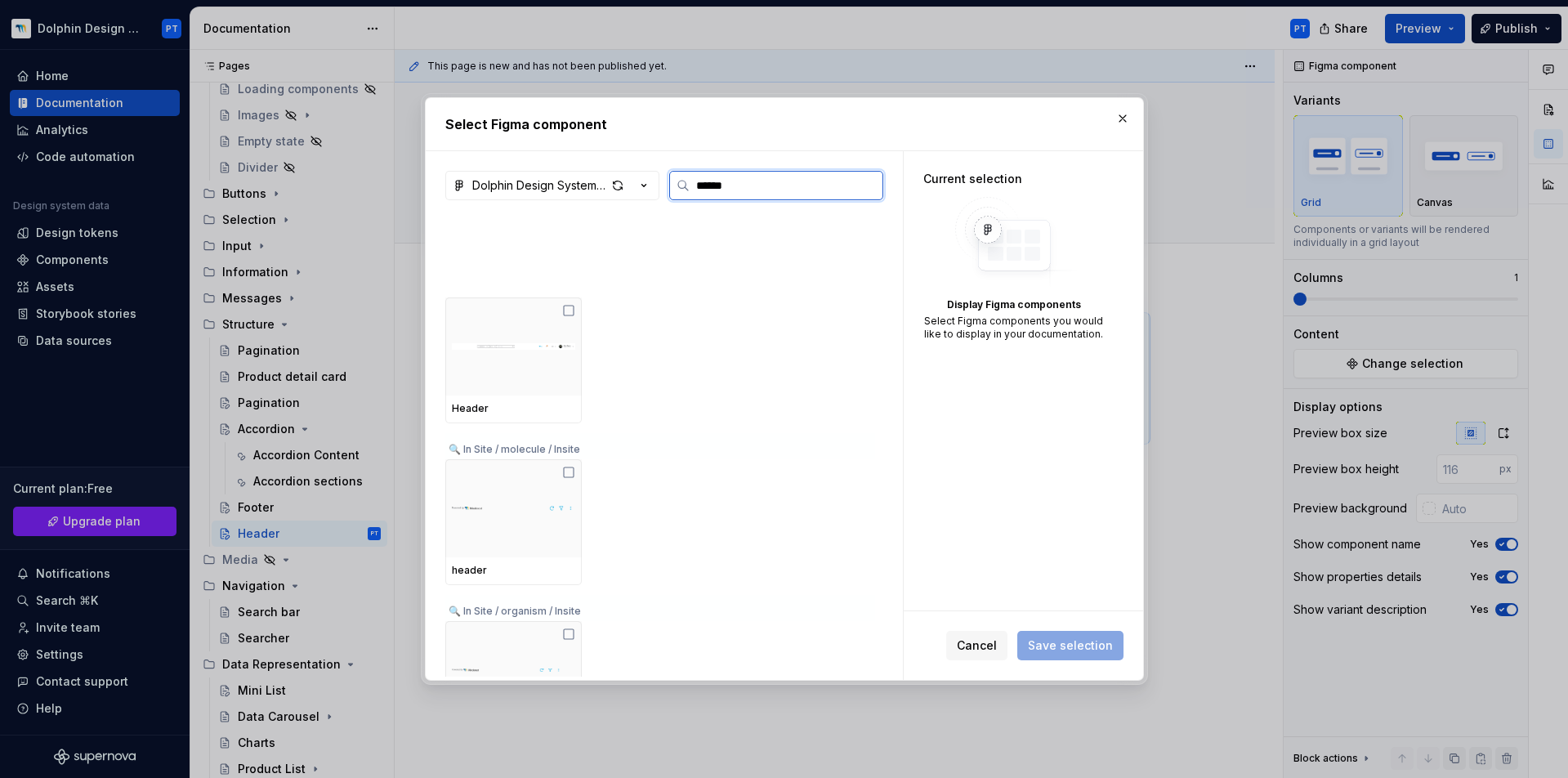
scroll to position [617, 0]
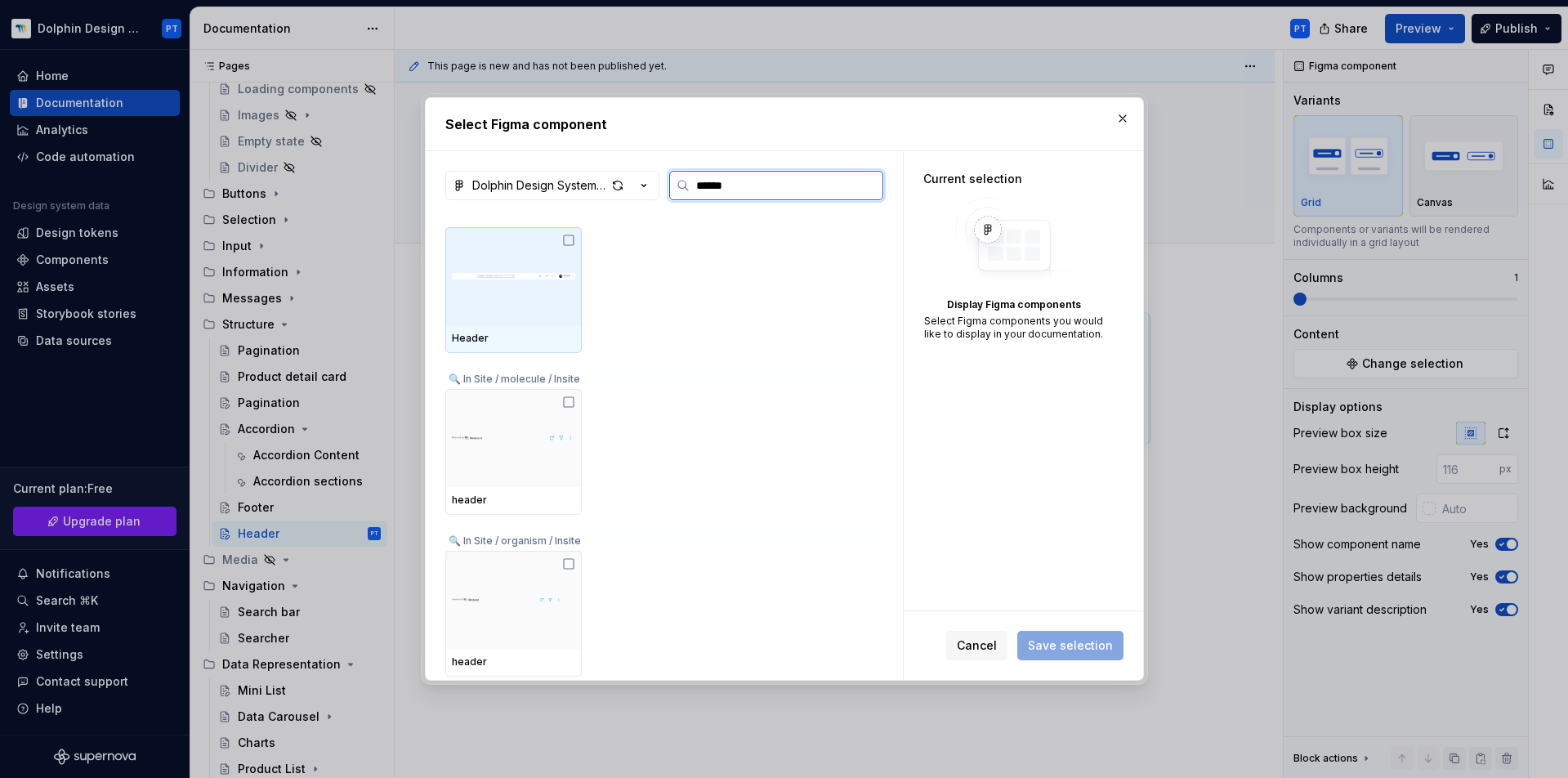
click at [506, 311] on div at bounding box center [514, 276] width 137 height 98
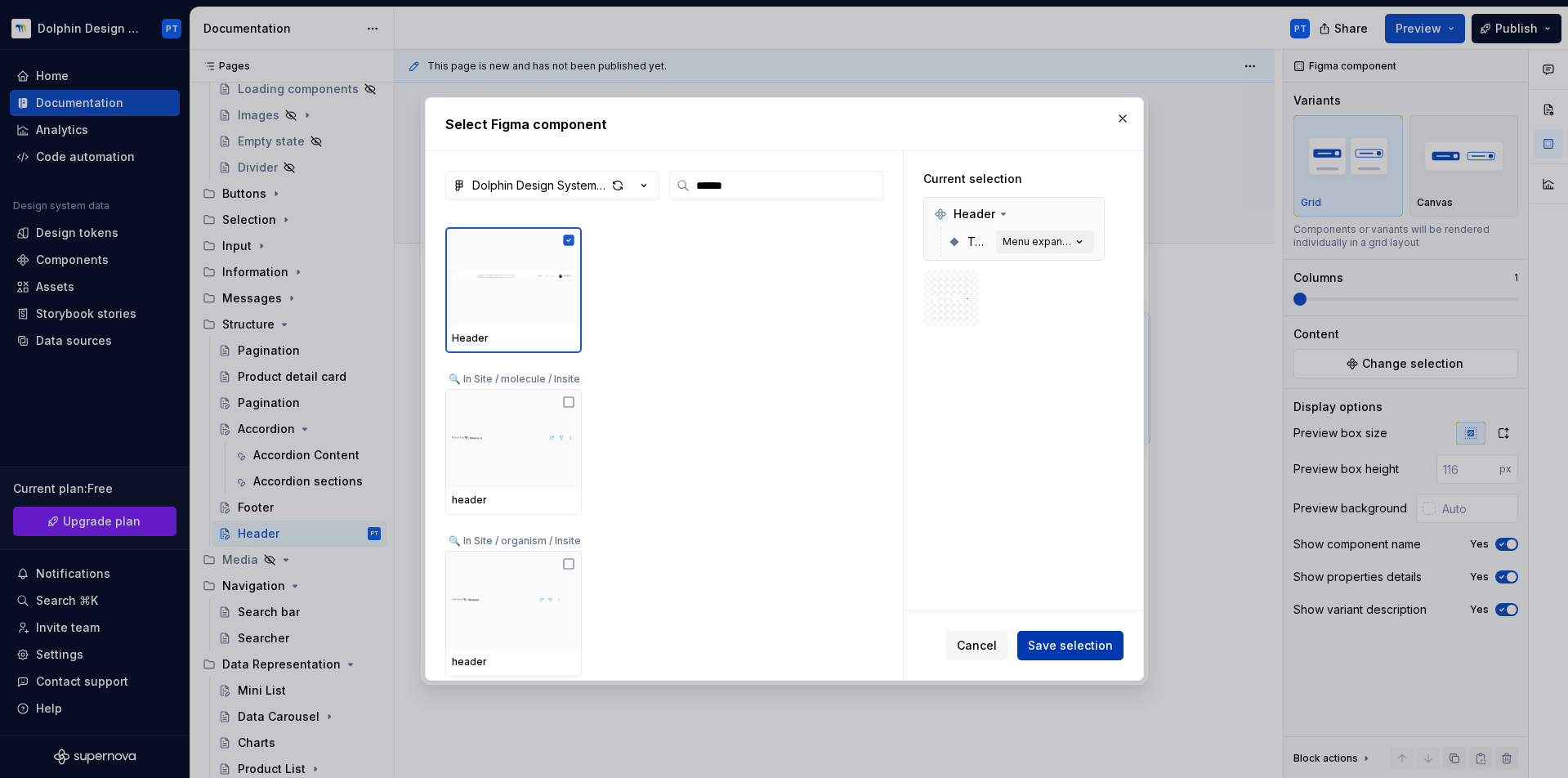
click at [1061, 644] on span "Save selection" at bounding box center [1070, 646] width 85 height 16
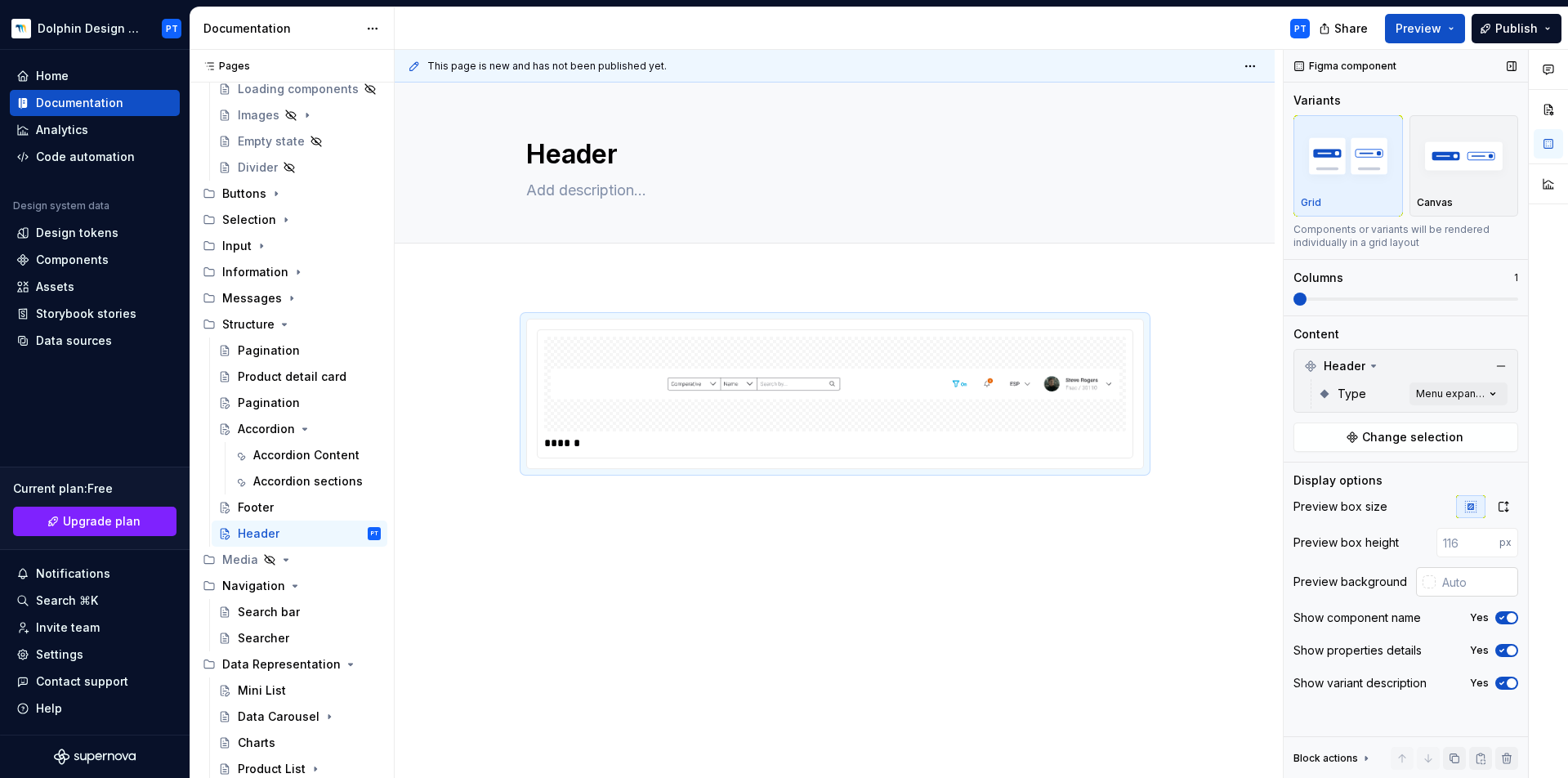
click at [1467, 582] on input "text" at bounding box center [1477, 582] width 83 height 30
click at [1479, 587] on input "#FFFFFF" at bounding box center [1479, 582] width 79 height 30
click at [1464, 580] on input "#FFFFFF" at bounding box center [1479, 582] width 79 height 30
drag, startPoint x: 1454, startPoint y: 584, endPoint x: 1511, endPoint y: 586, distance: 57.0
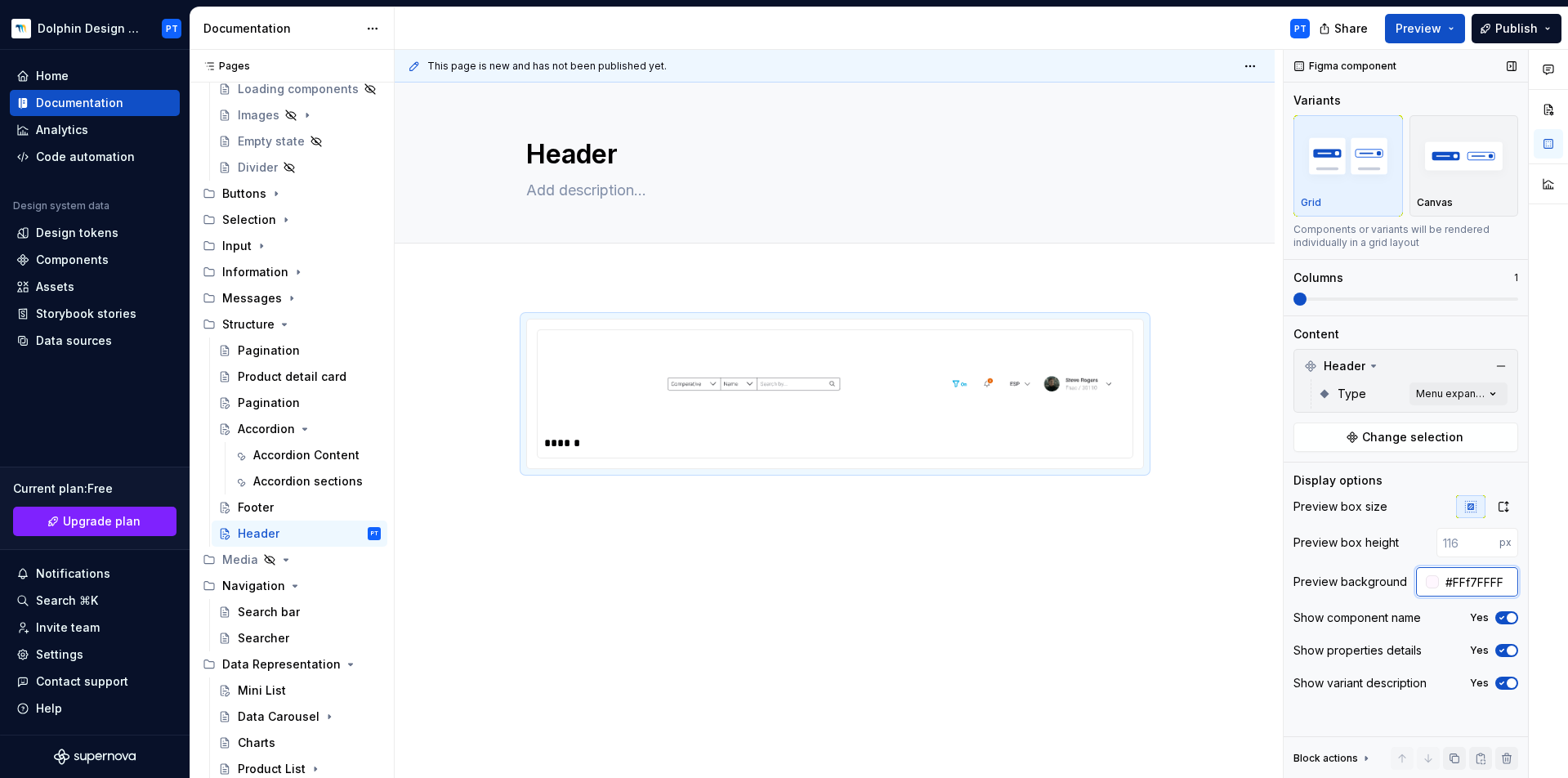
click at [1511, 586] on input "#FFf7FFFF" at bounding box center [1479, 582] width 79 height 30
type input "#F7F7F7"
click at [1505, 618] on icon "button" at bounding box center [1502, 617] width 13 height 10
click at [667, 517] on div at bounding box center [835, 492] width 880 height 427
click at [543, 488] on div at bounding box center [835, 492] width 880 height 427
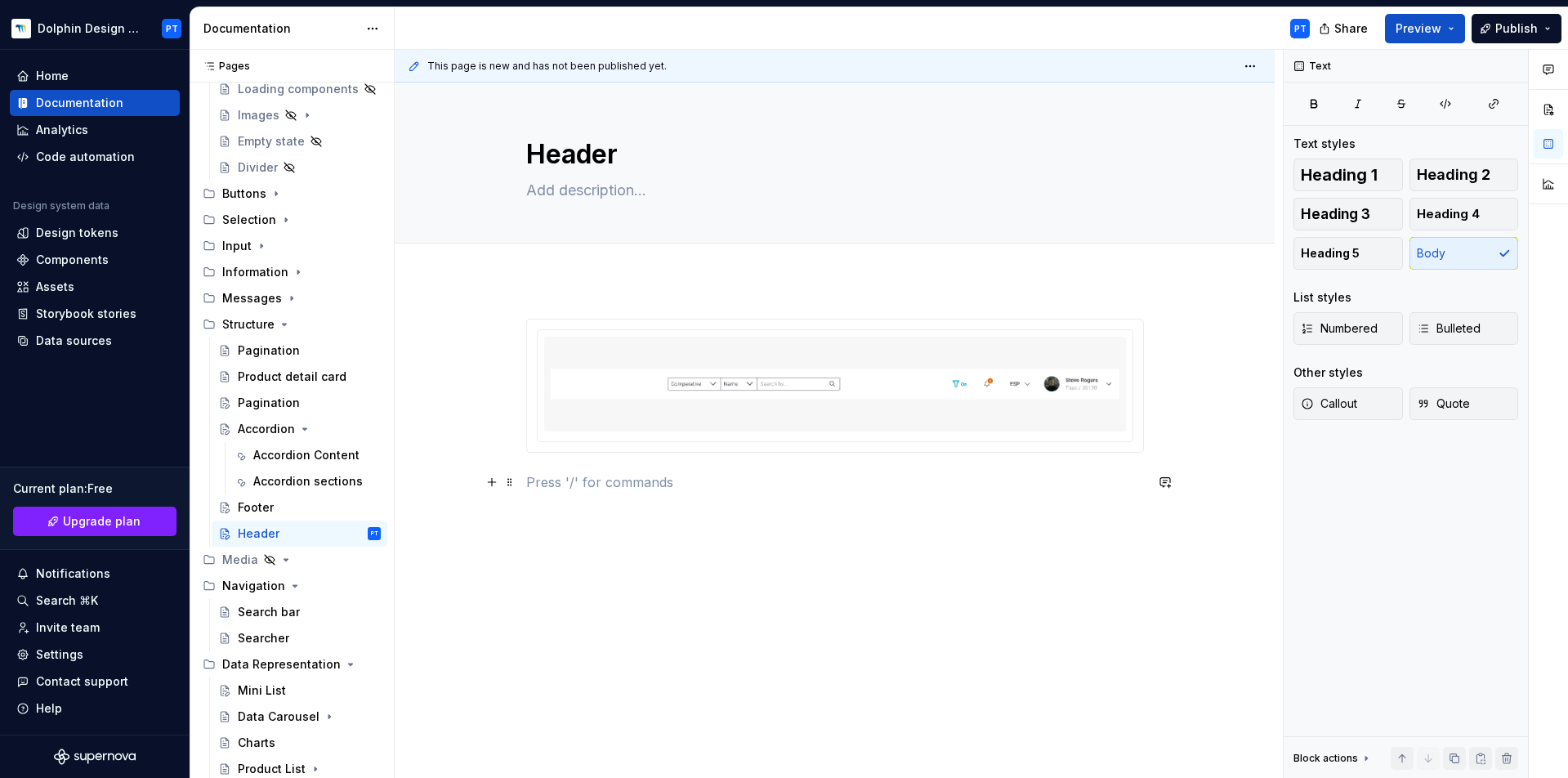
click at [593, 483] on p at bounding box center [835, 482] width 618 height 20
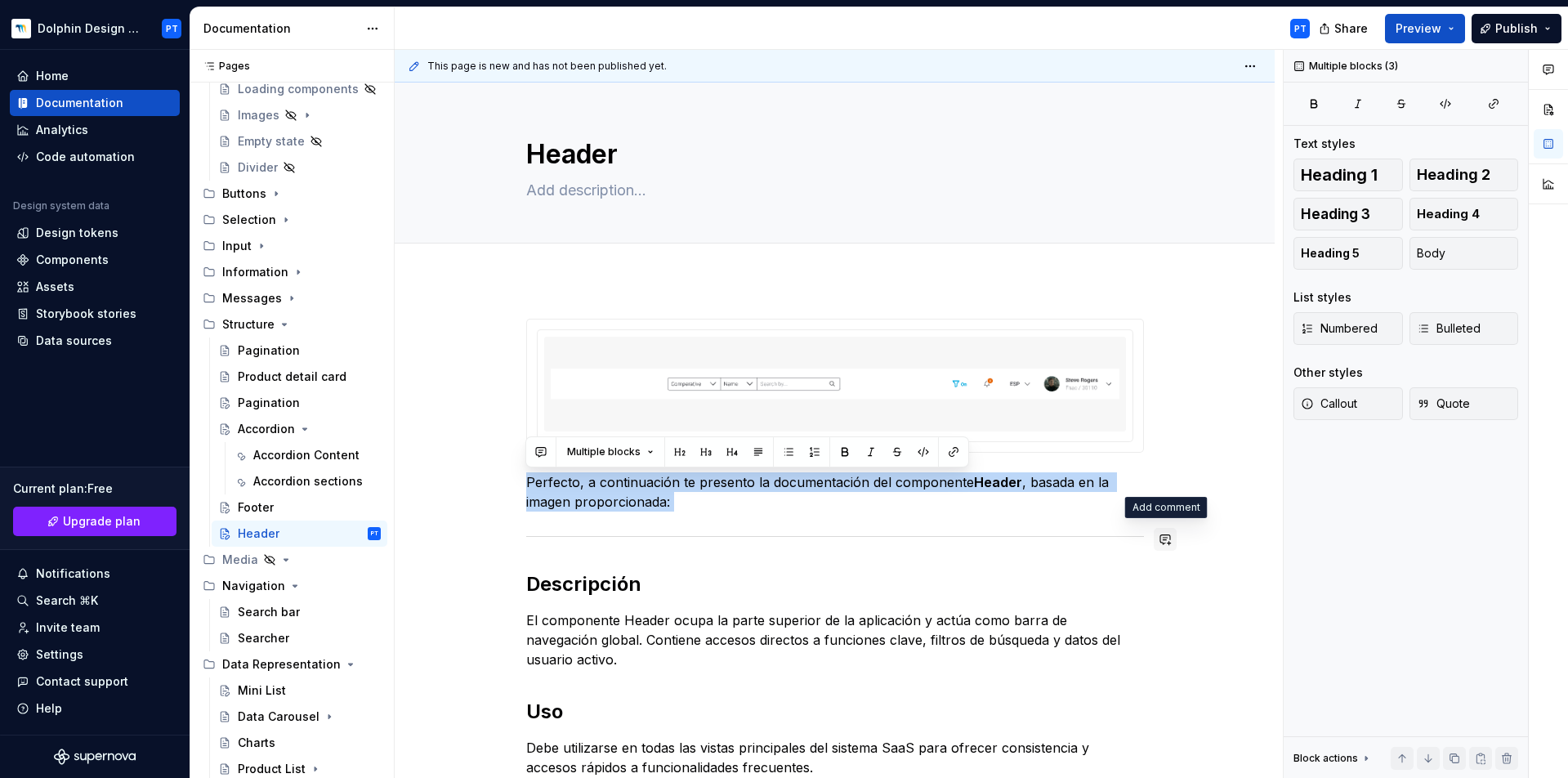
drag, startPoint x: 526, startPoint y: 484, endPoint x: 1155, endPoint y: 544, distance: 631.9
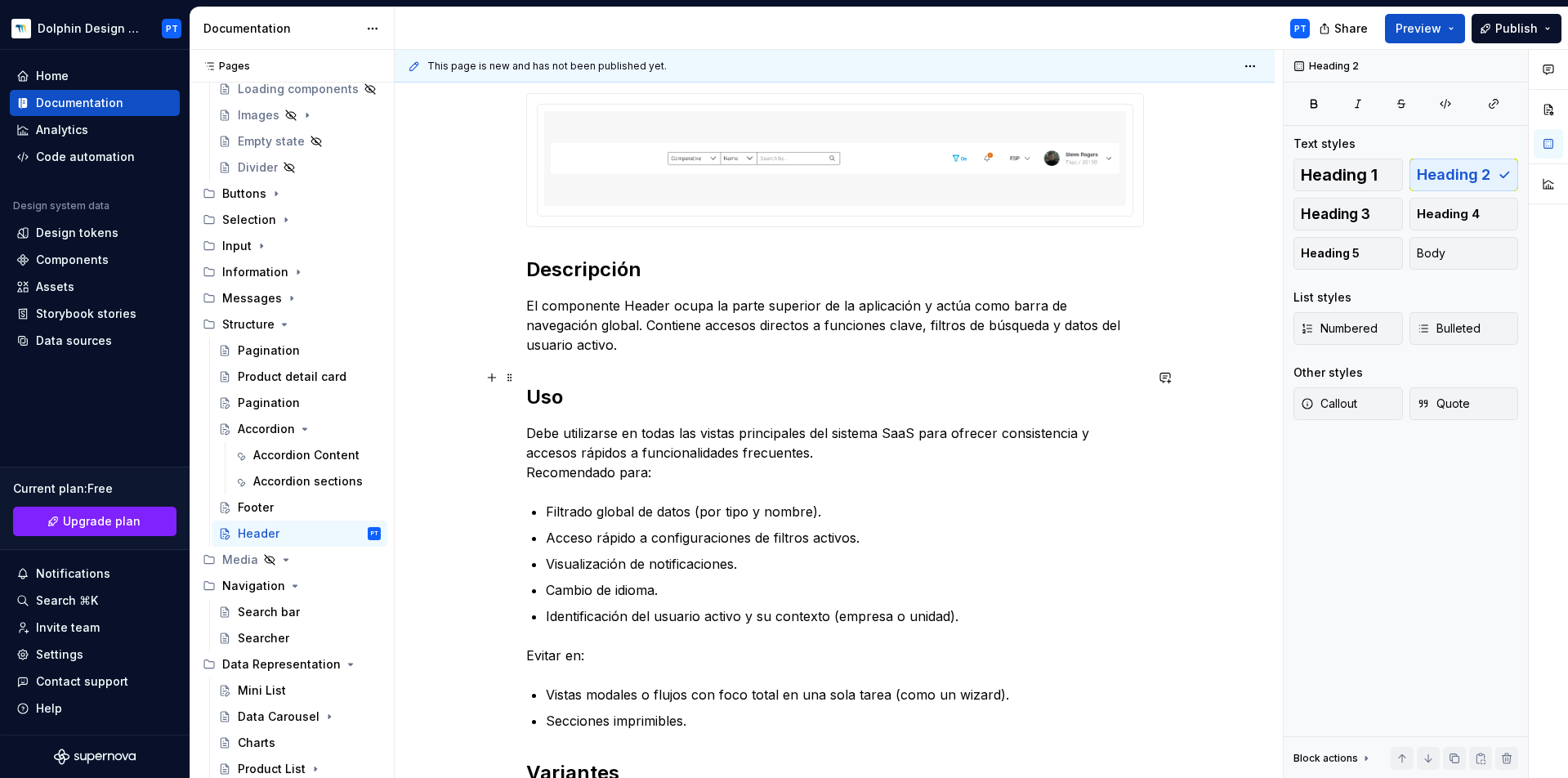
scroll to position [266, 0]
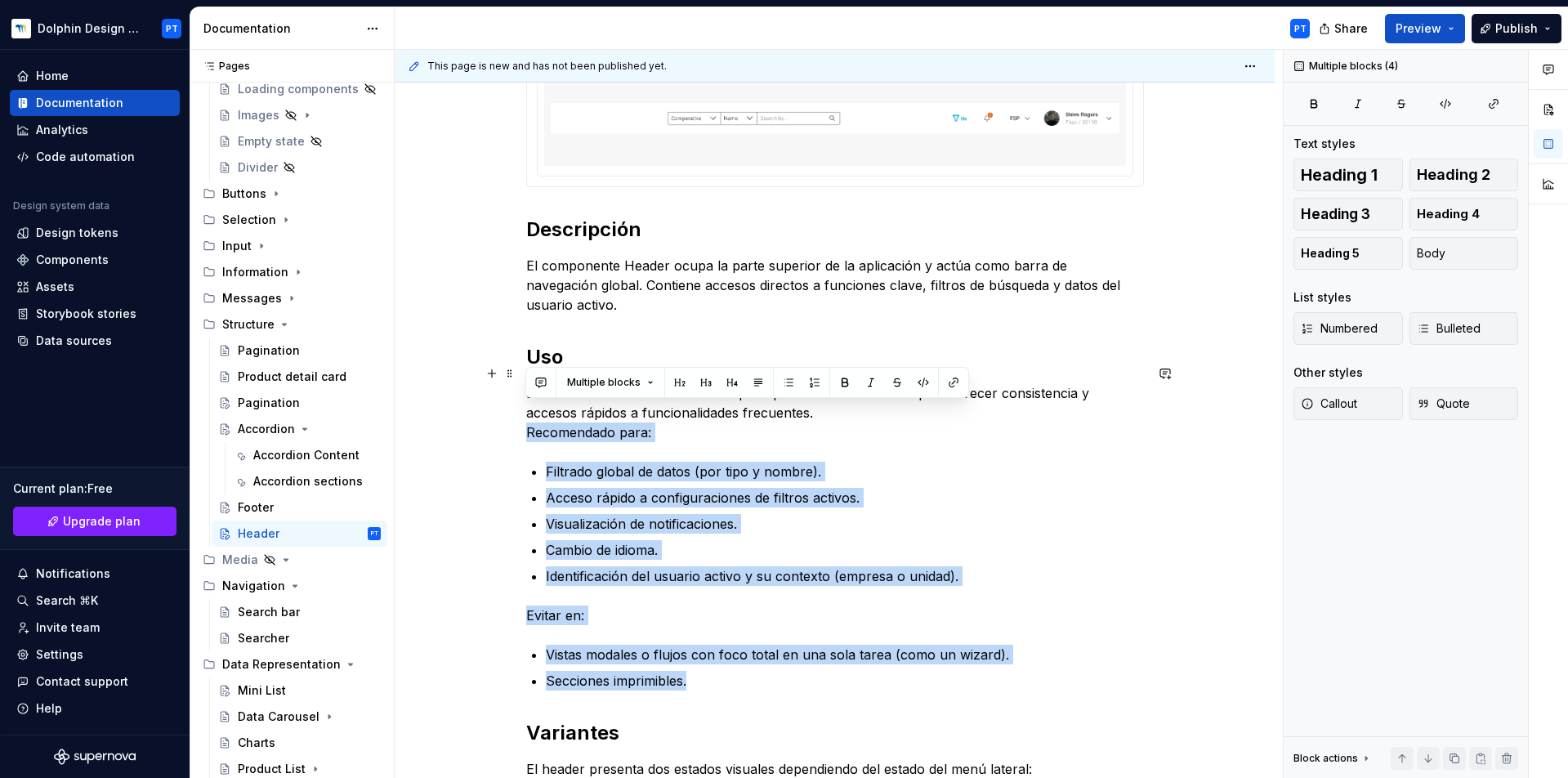
drag, startPoint x: 713, startPoint y: 664, endPoint x: 515, endPoint y: 413, distance: 319.7
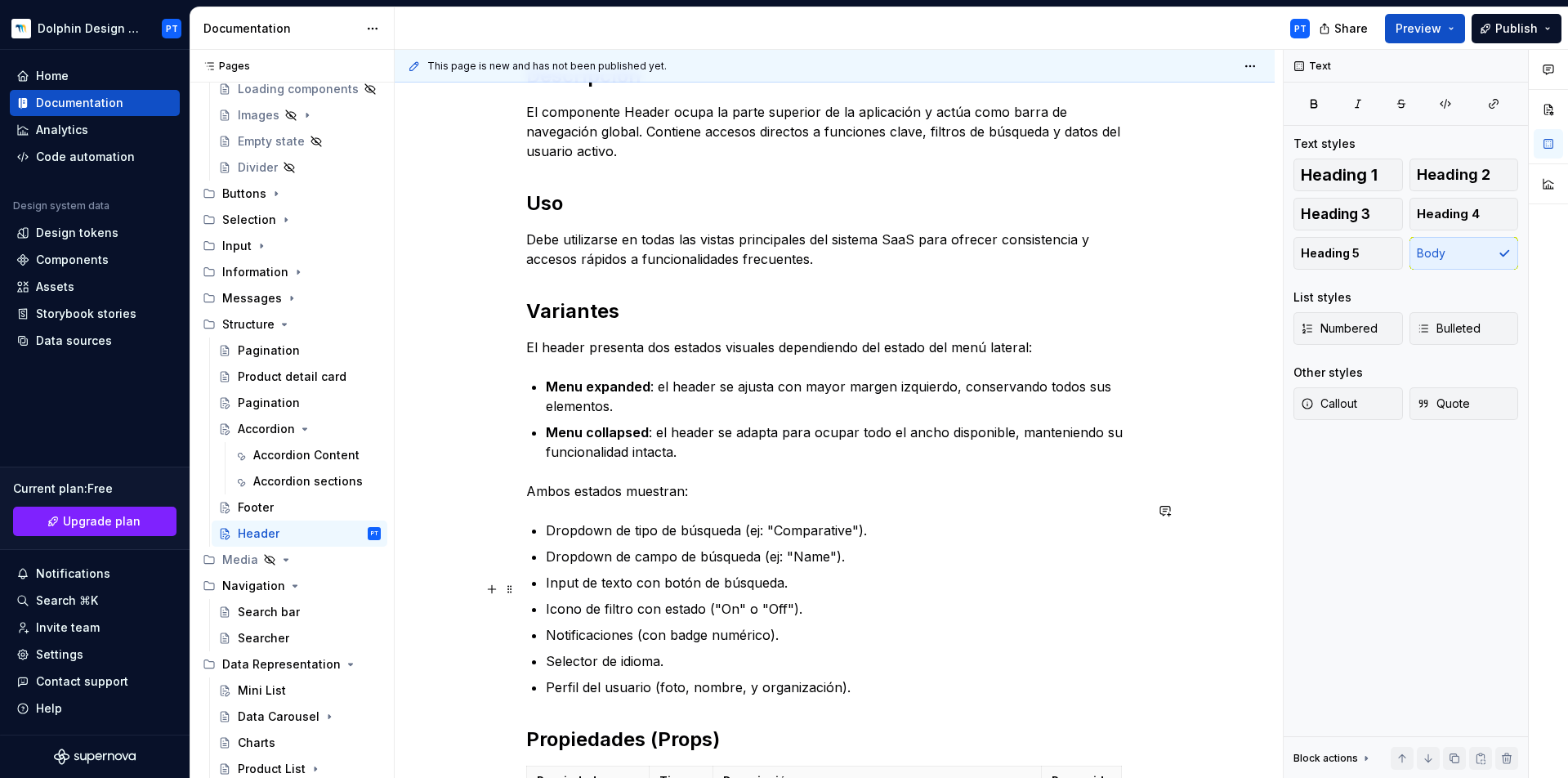
scroll to position [448, 0]
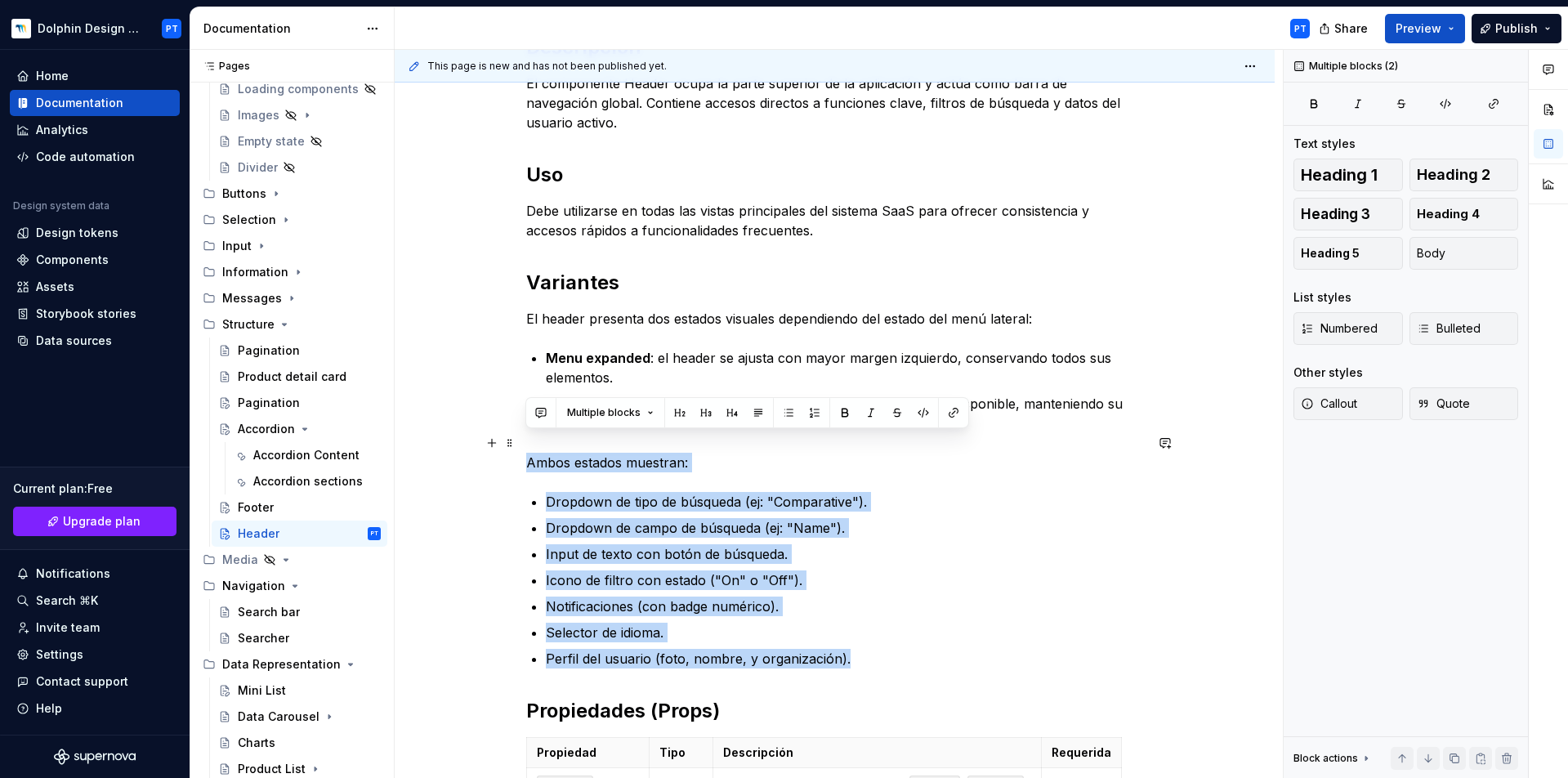
drag, startPoint x: 858, startPoint y: 641, endPoint x: 527, endPoint y: 440, distance: 387.2
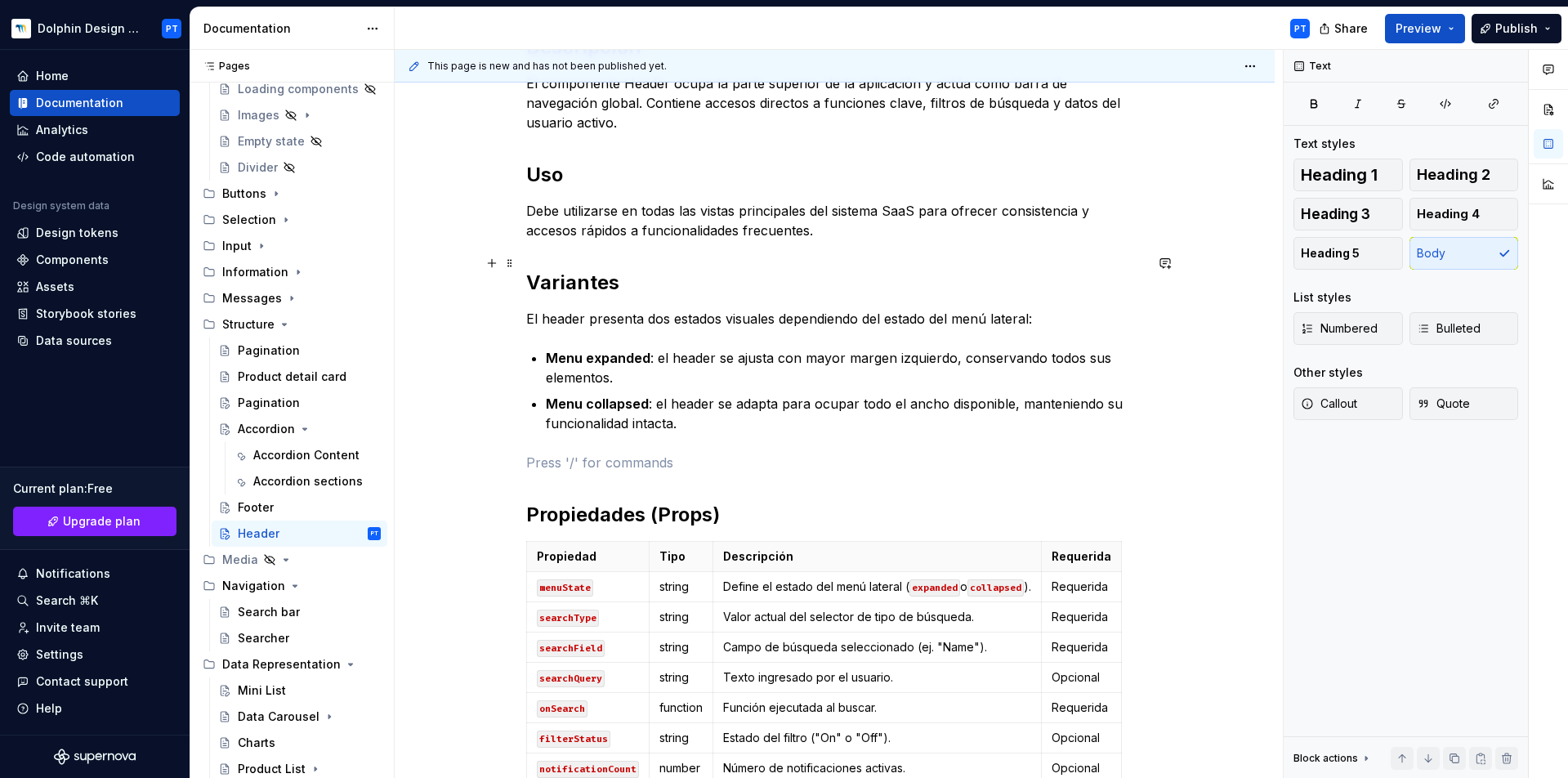
click at [854, 276] on h2 "Variantes" at bounding box center [835, 282] width 618 height 26
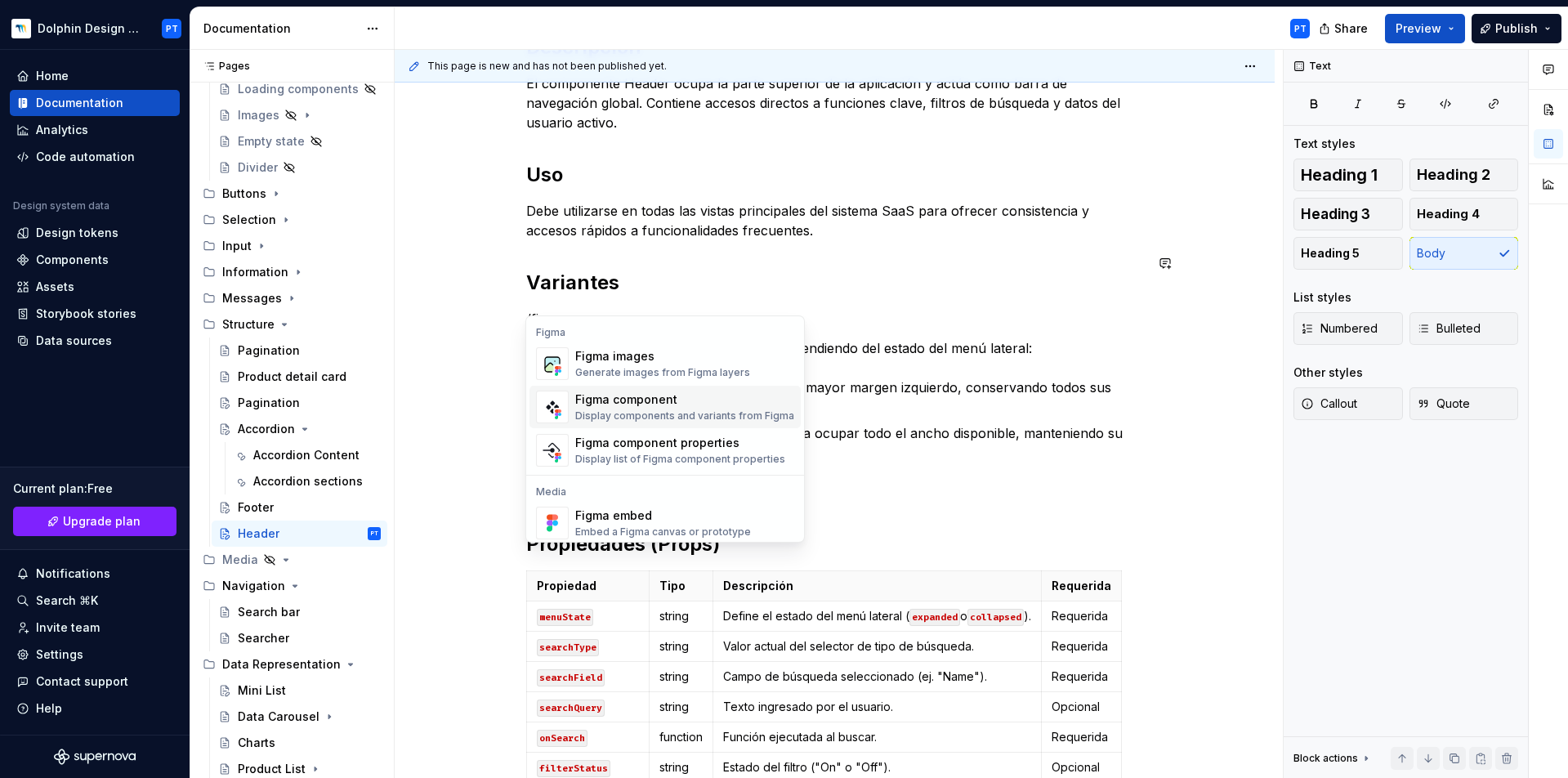
click at [662, 416] on div "Display components and variants from Figma" at bounding box center [685, 416] width 219 height 13
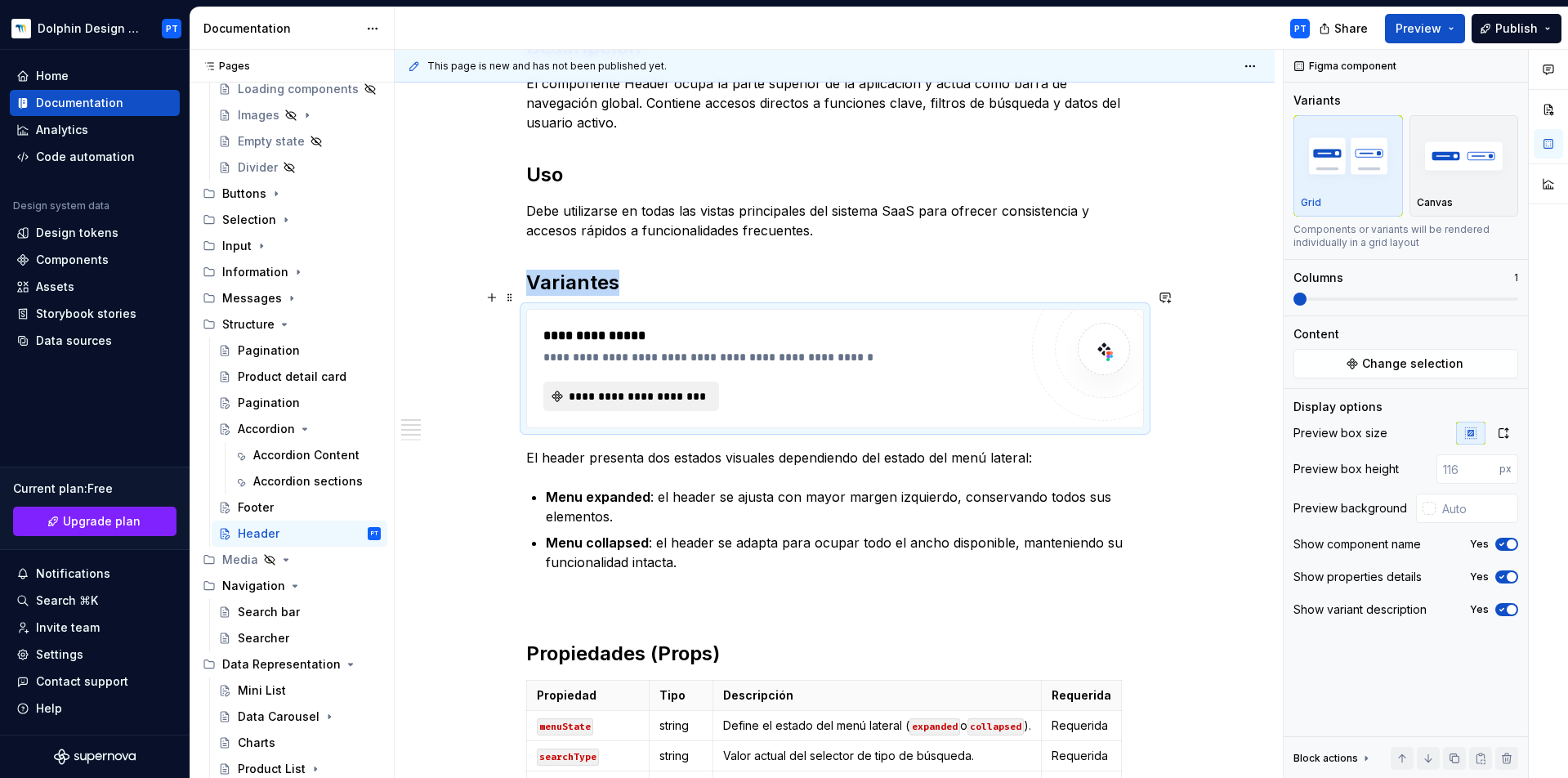
click at [680, 385] on button "**********" at bounding box center [631, 396] width 176 height 30
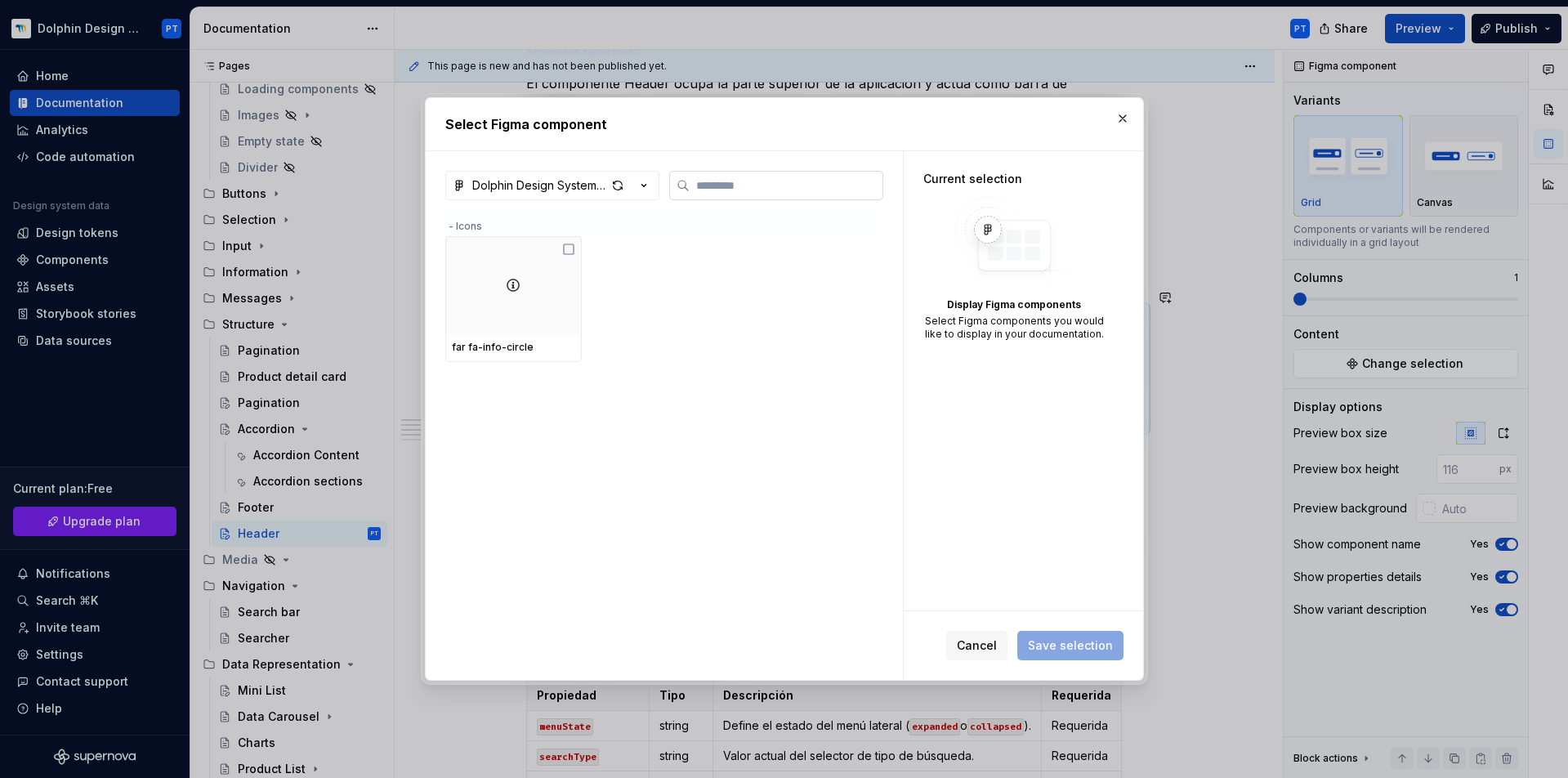
type textarea "*"
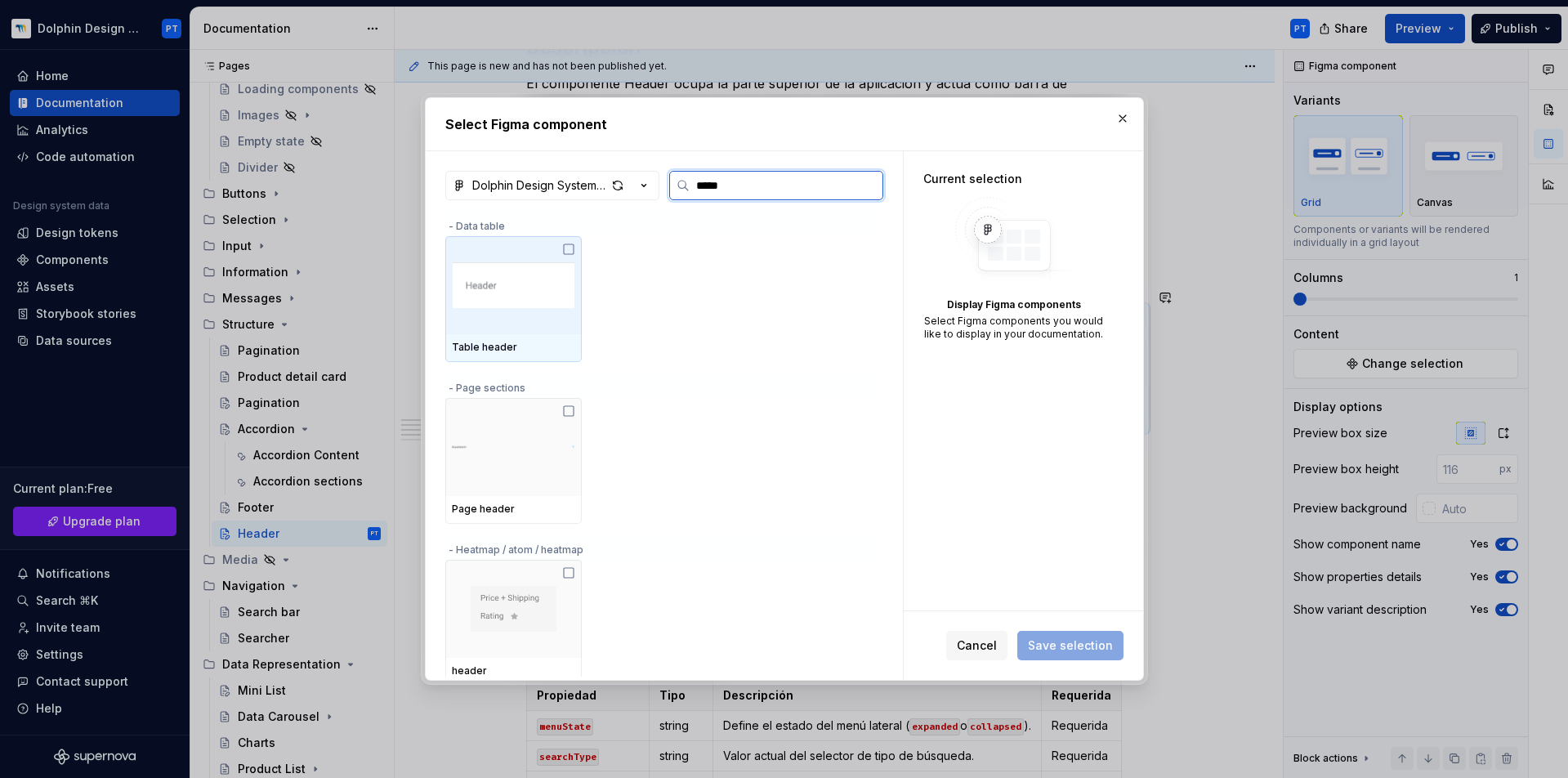
type input "******"
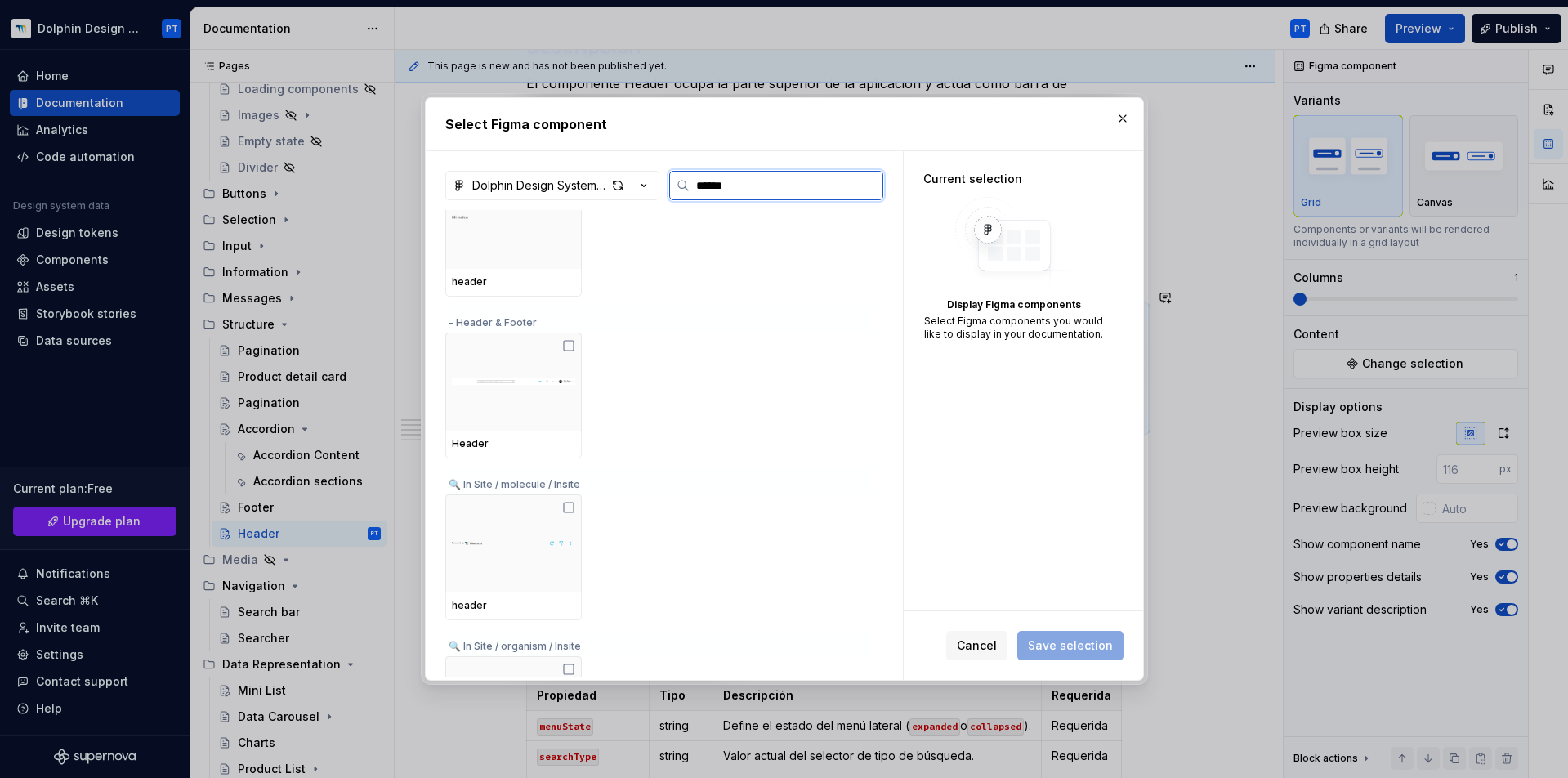
scroll to position [550, 0]
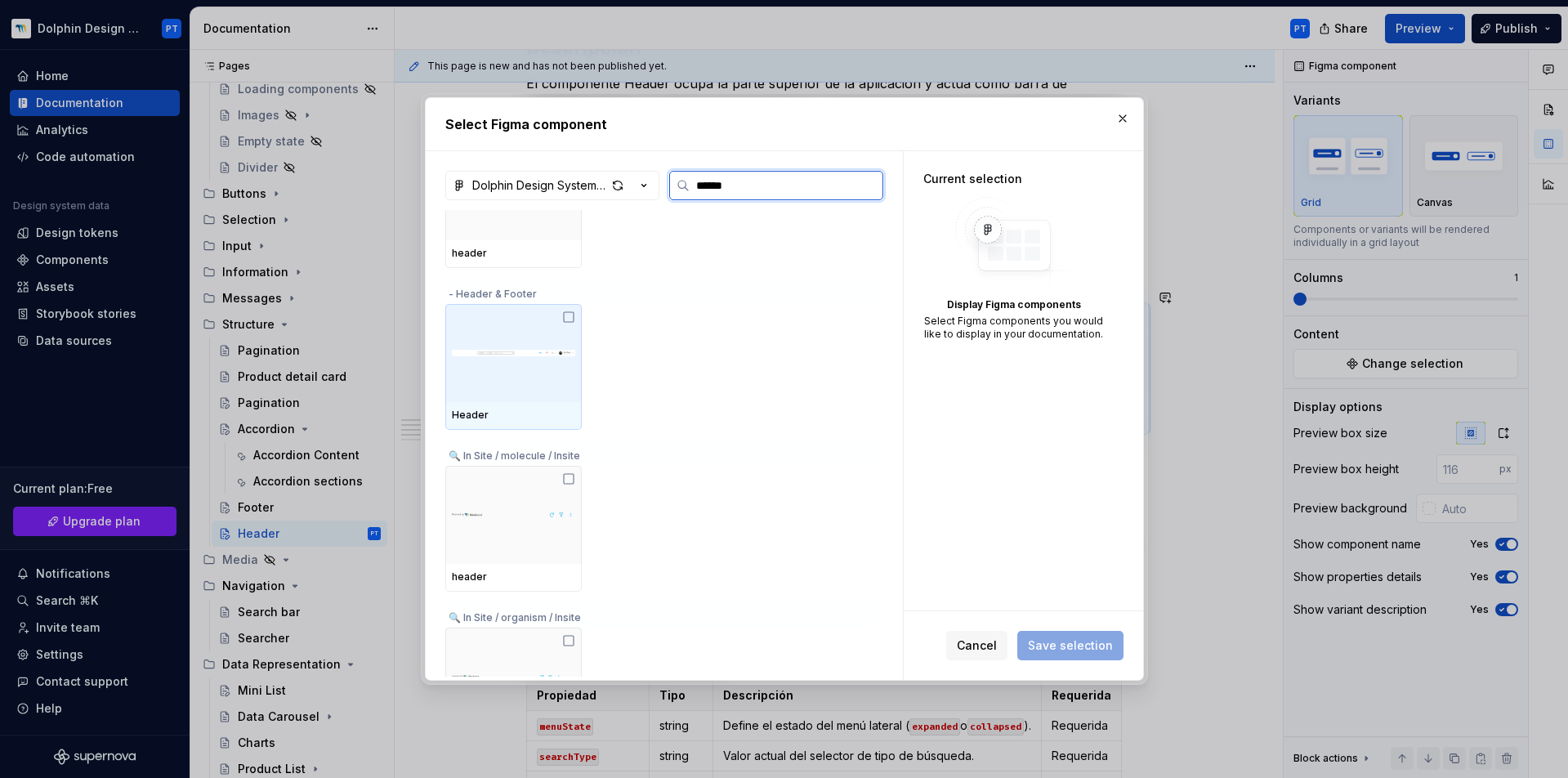
click at [484, 385] on img at bounding box center [513, 353] width 123 height 66
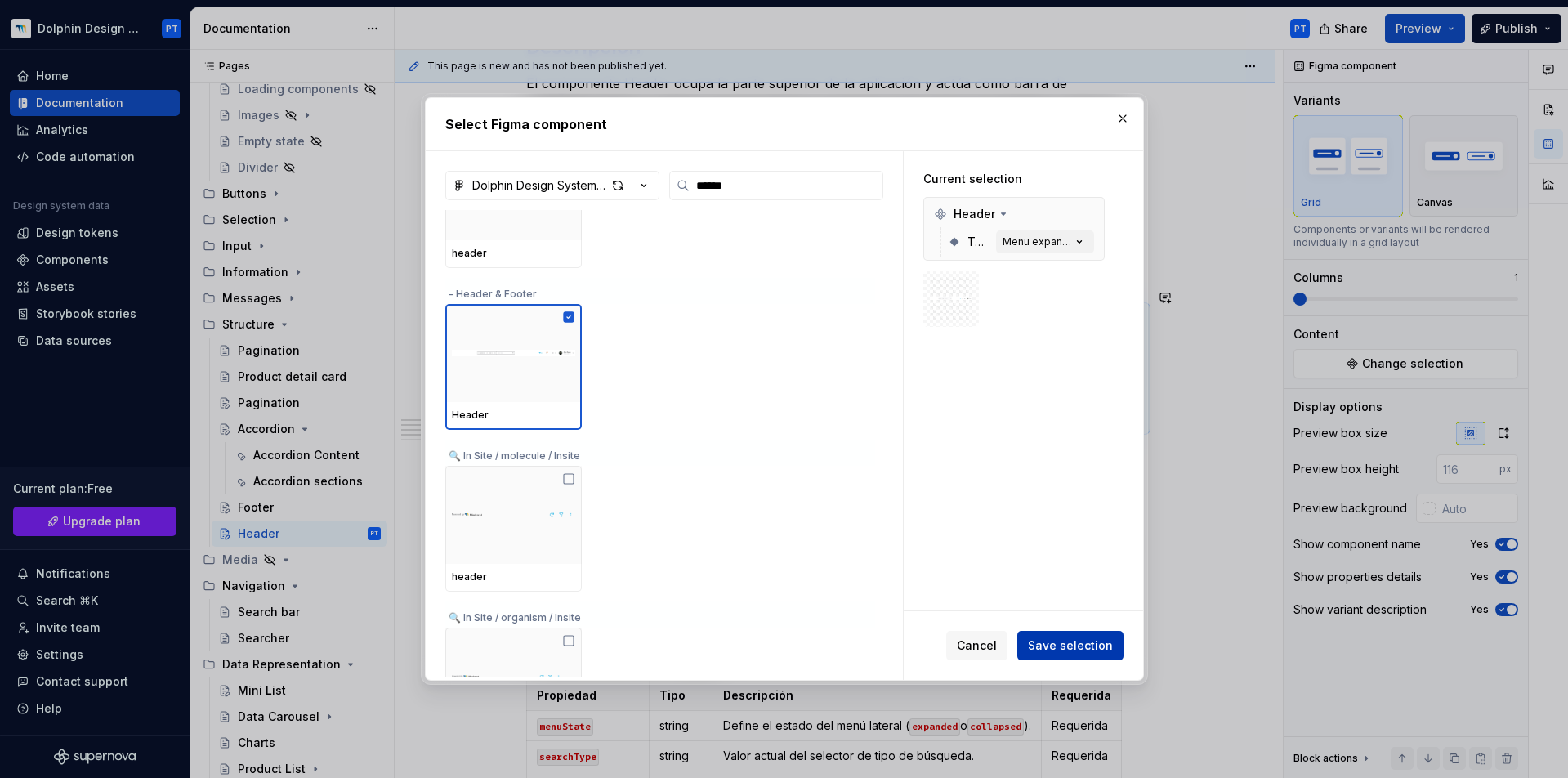
click at [1089, 650] on span "Save selection" at bounding box center [1070, 646] width 85 height 16
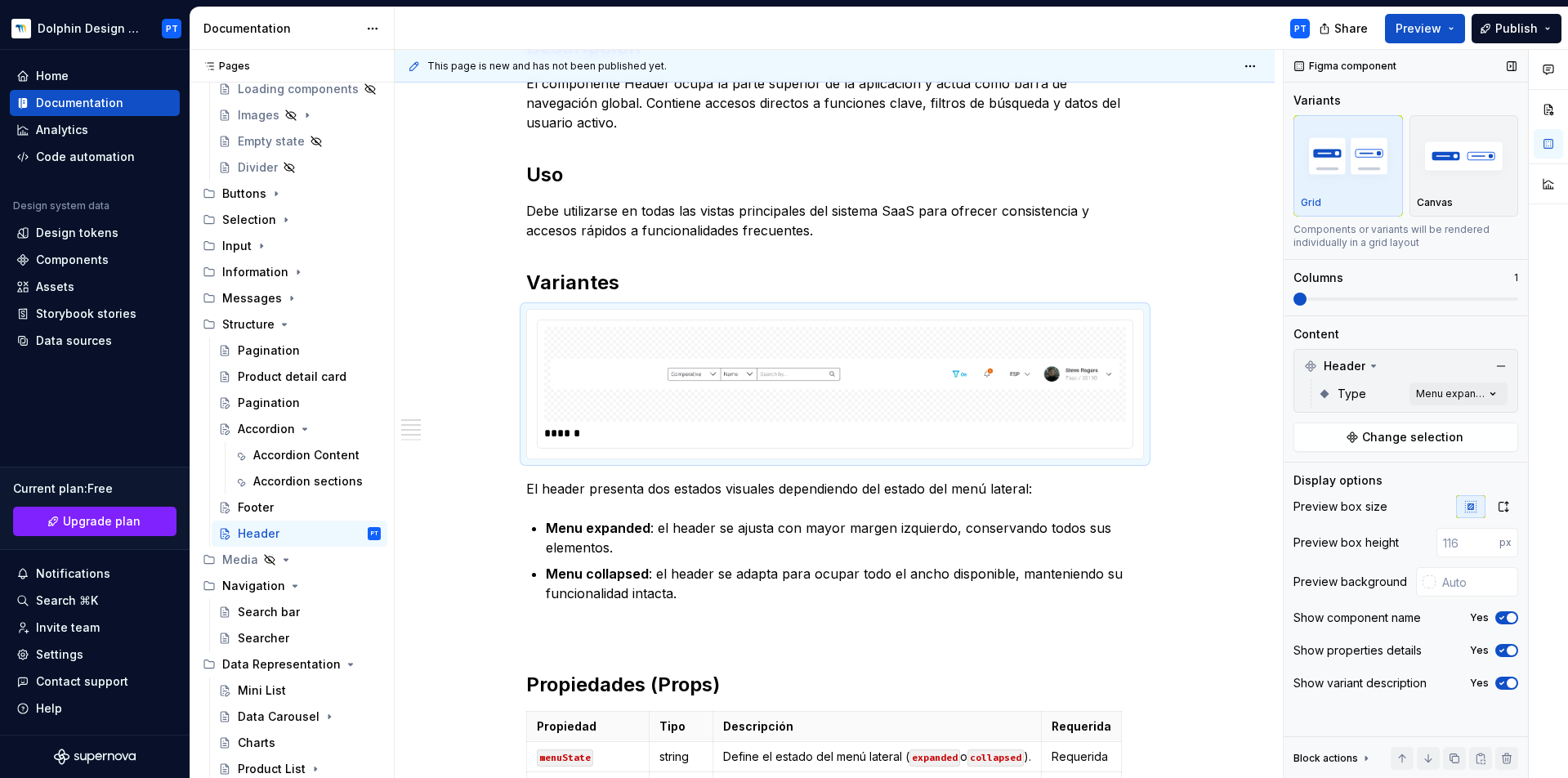
type textarea "*"
click at [889, 387] on img at bounding box center [834, 374] width 568 height 82
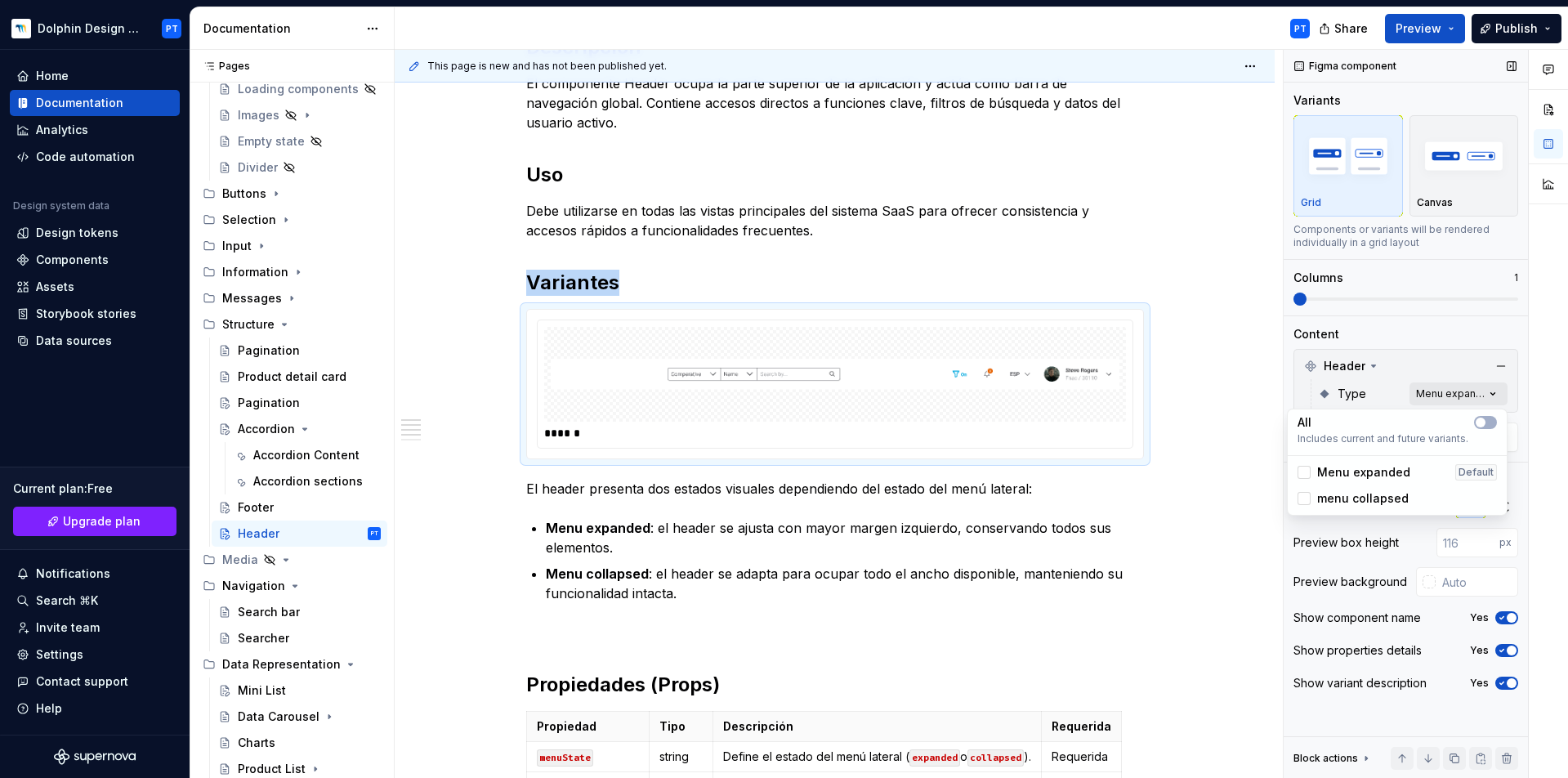
click at [1475, 393] on div "Comments Open comments No comments yet Select ‘Comment’ from the block context …" at bounding box center [1426, 415] width 285 height 729
click at [1493, 427] on button "button" at bounding box center [1485, 422] width 22 height 13
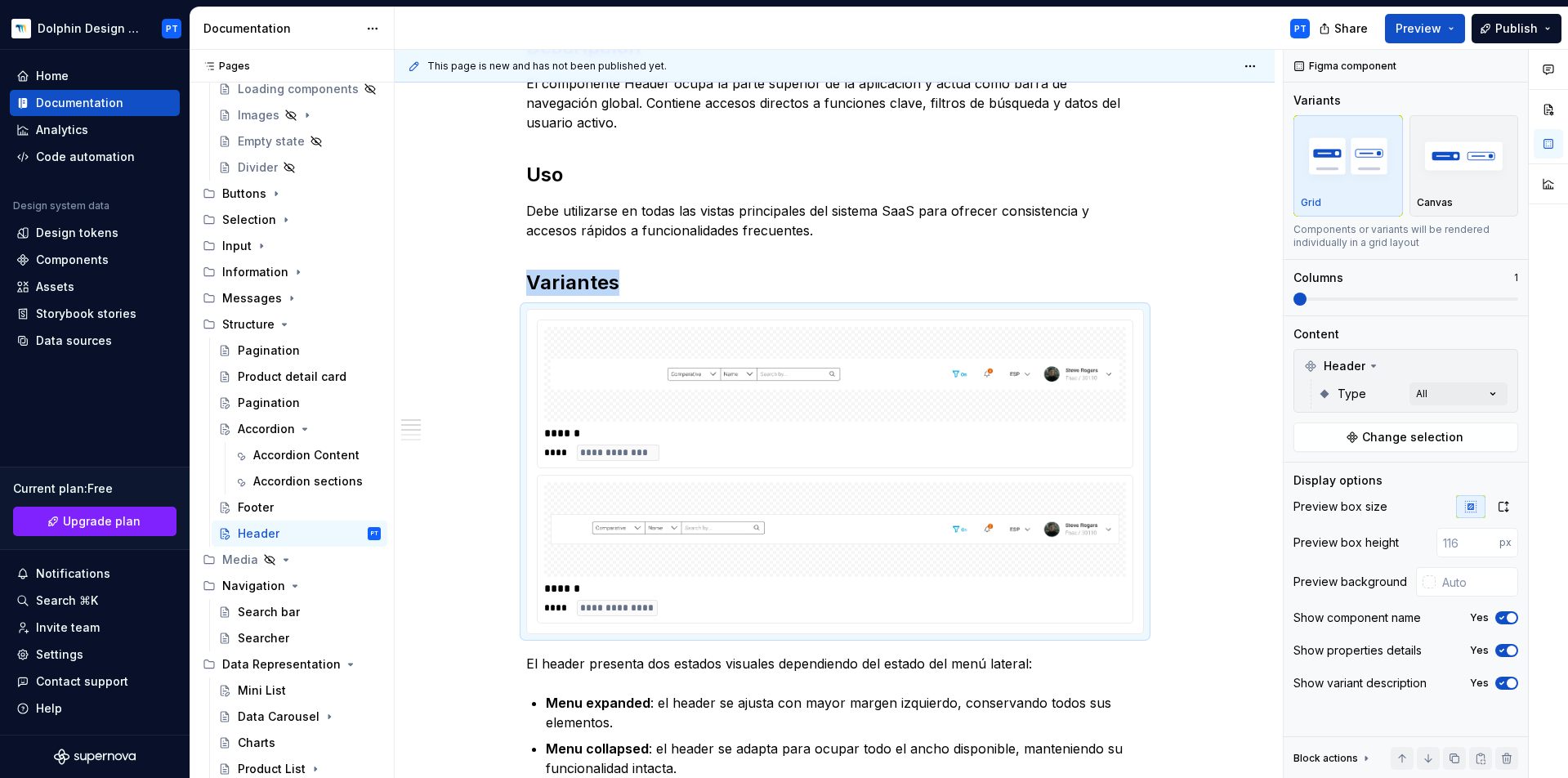
click at [1364, 298] on div "Comments Open comments No comments yet Select ‘Comment’ from the block context …" at bounding box center [1426, 415] width 285 height 729
click at [1399, 300] on span at bounding box center [1406, 299] width 225 height 4
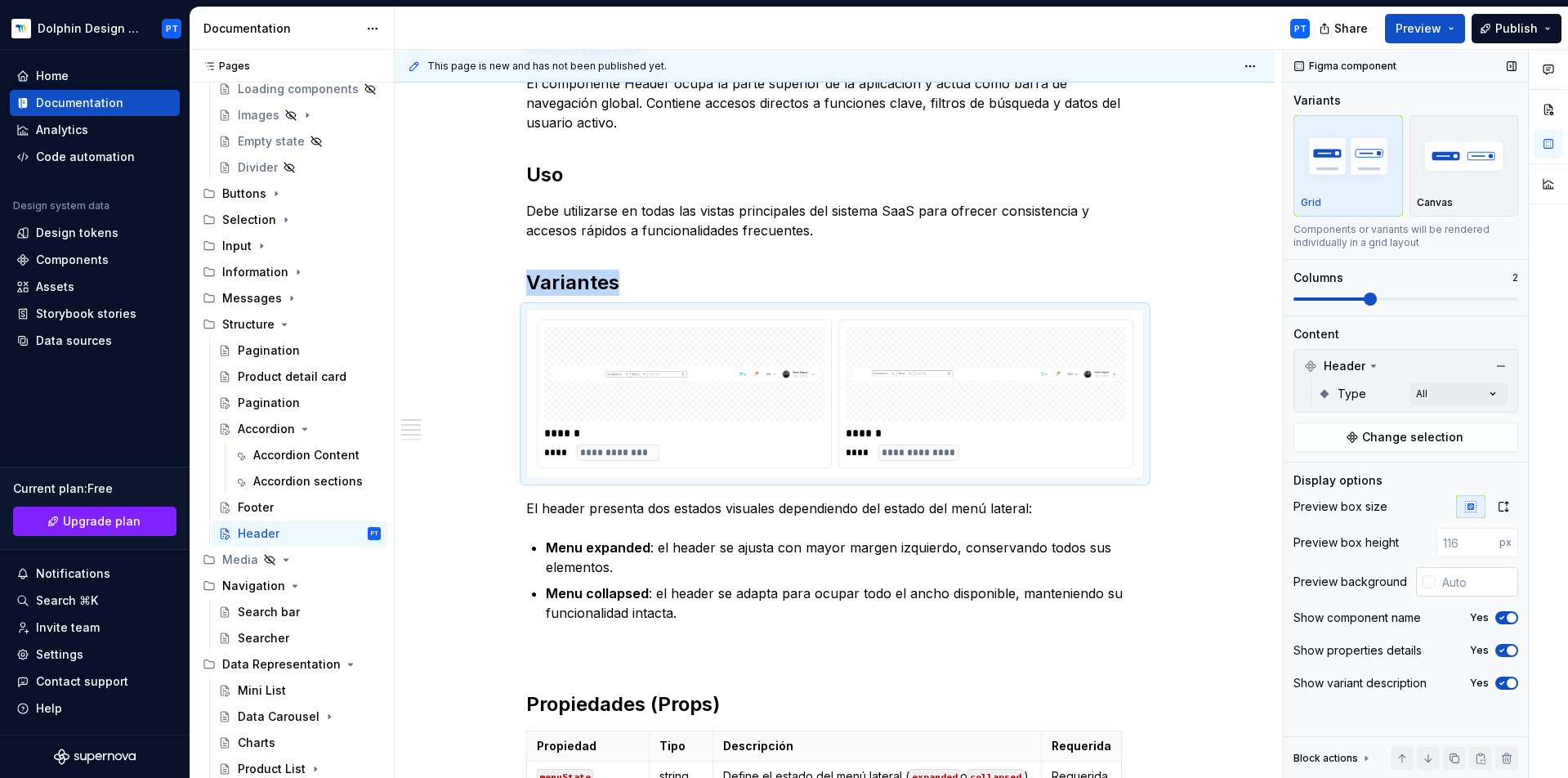
click at [1475, 584] on input "text" at bounding box center [1477, 582] width 83 height 30
type input "f7f7f7f"
click at [1475, 584] on input "text" at bounding box center [1477, 582] width 83 height 30
type input "#F7F7F7"
drag, startPoint x: 1241, startPoint y: 533, endPoint x: 1224, endPoint y: 532, distance: 17.0
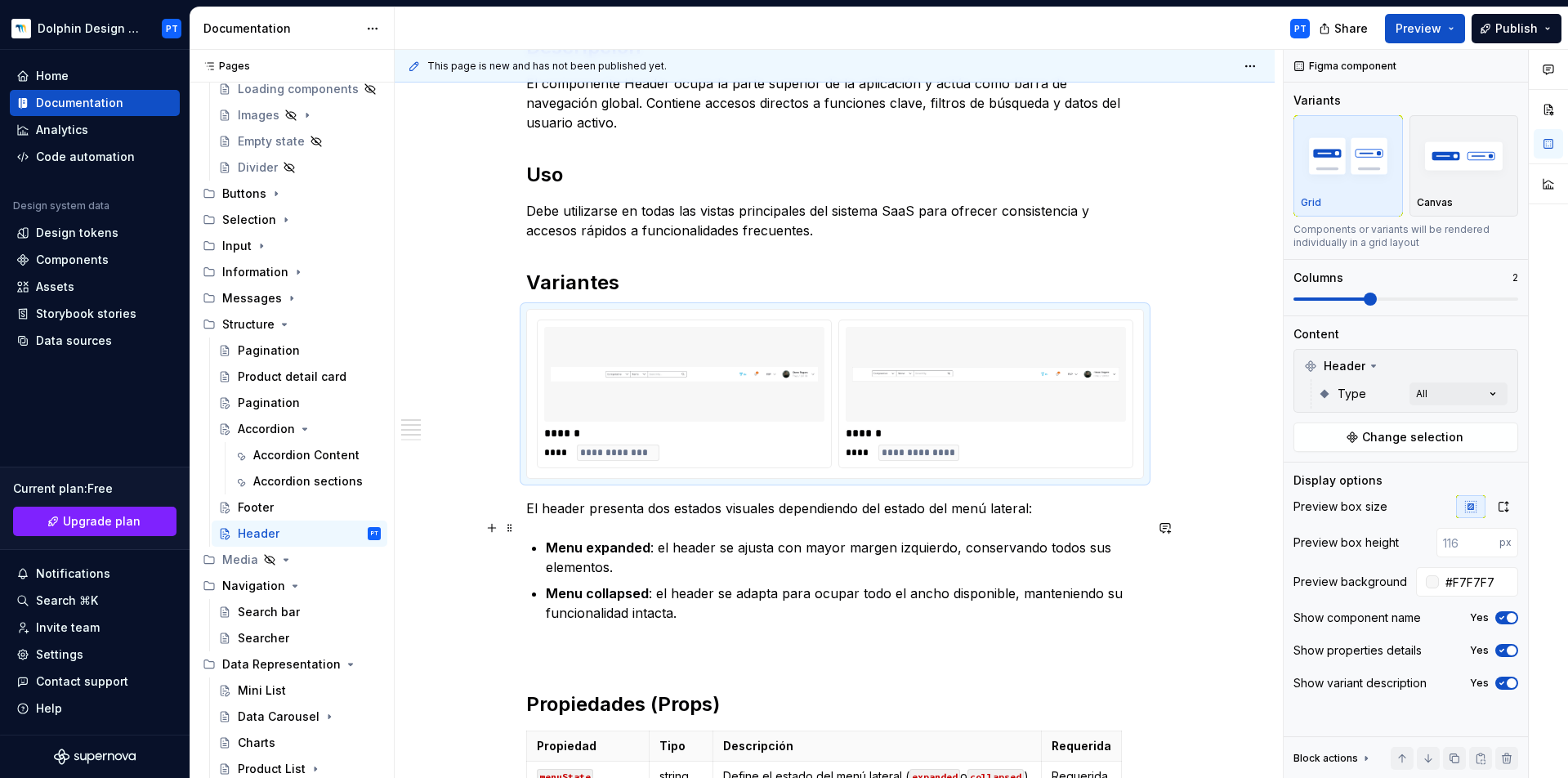
click at [1240, 533] on div "**********" at bounding box center [839, 415] width 888 height 729
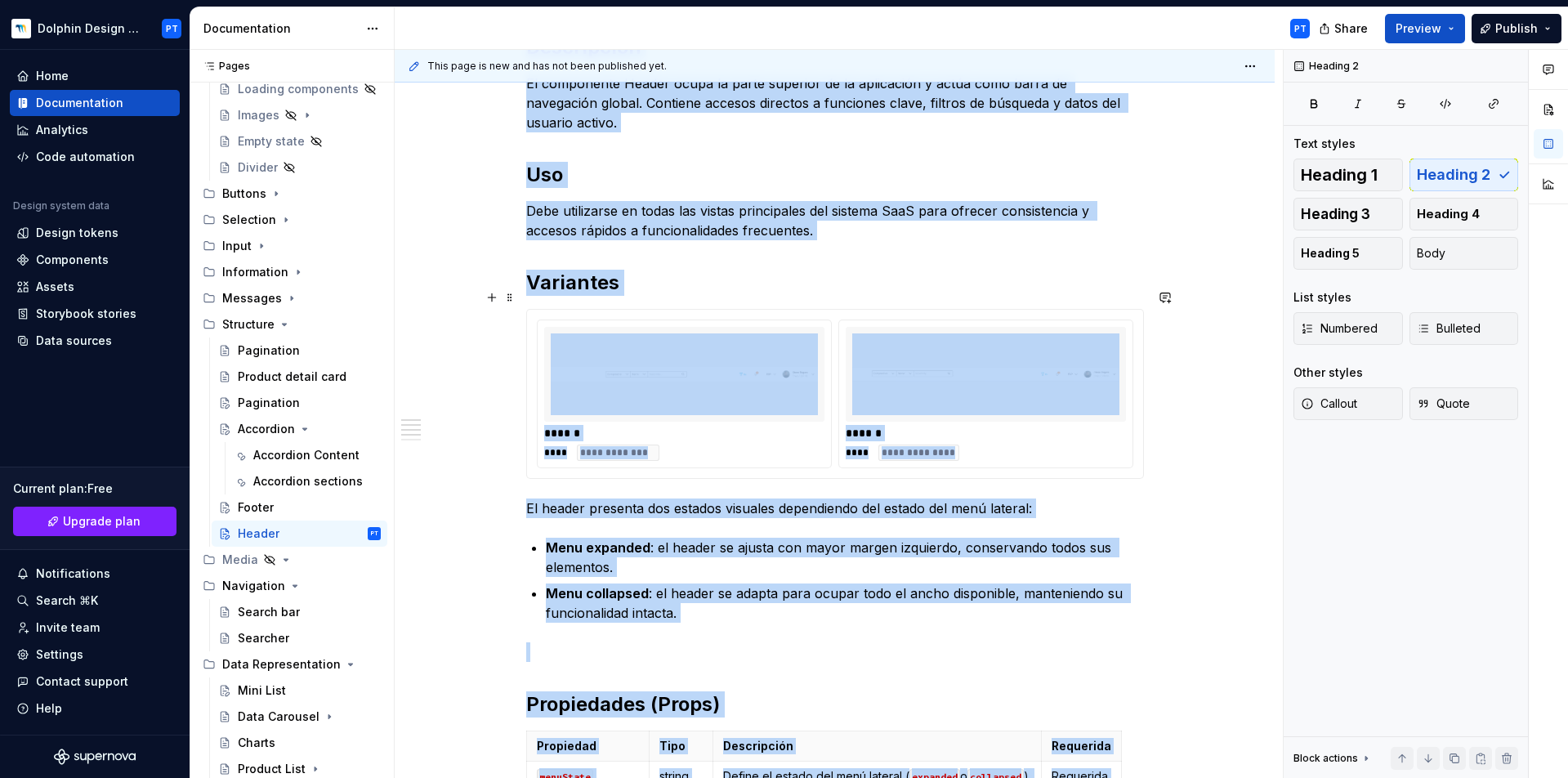
click at [978, 425] on div "******" at bounding box center [986, 433] width 280 height 16
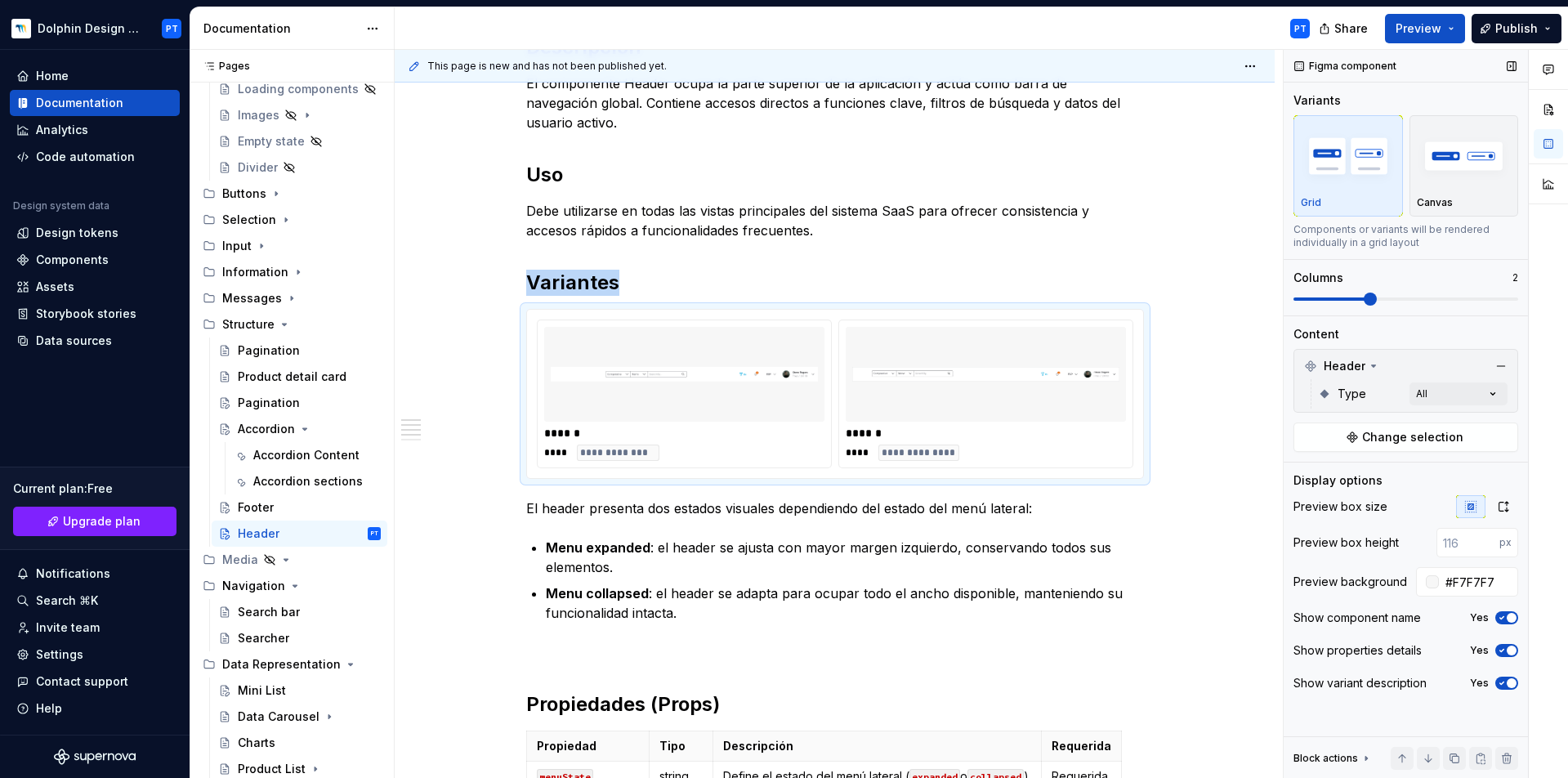
click at [1502, 620] on icon "button" at bounding box center [1502, 617] width 13 height 10
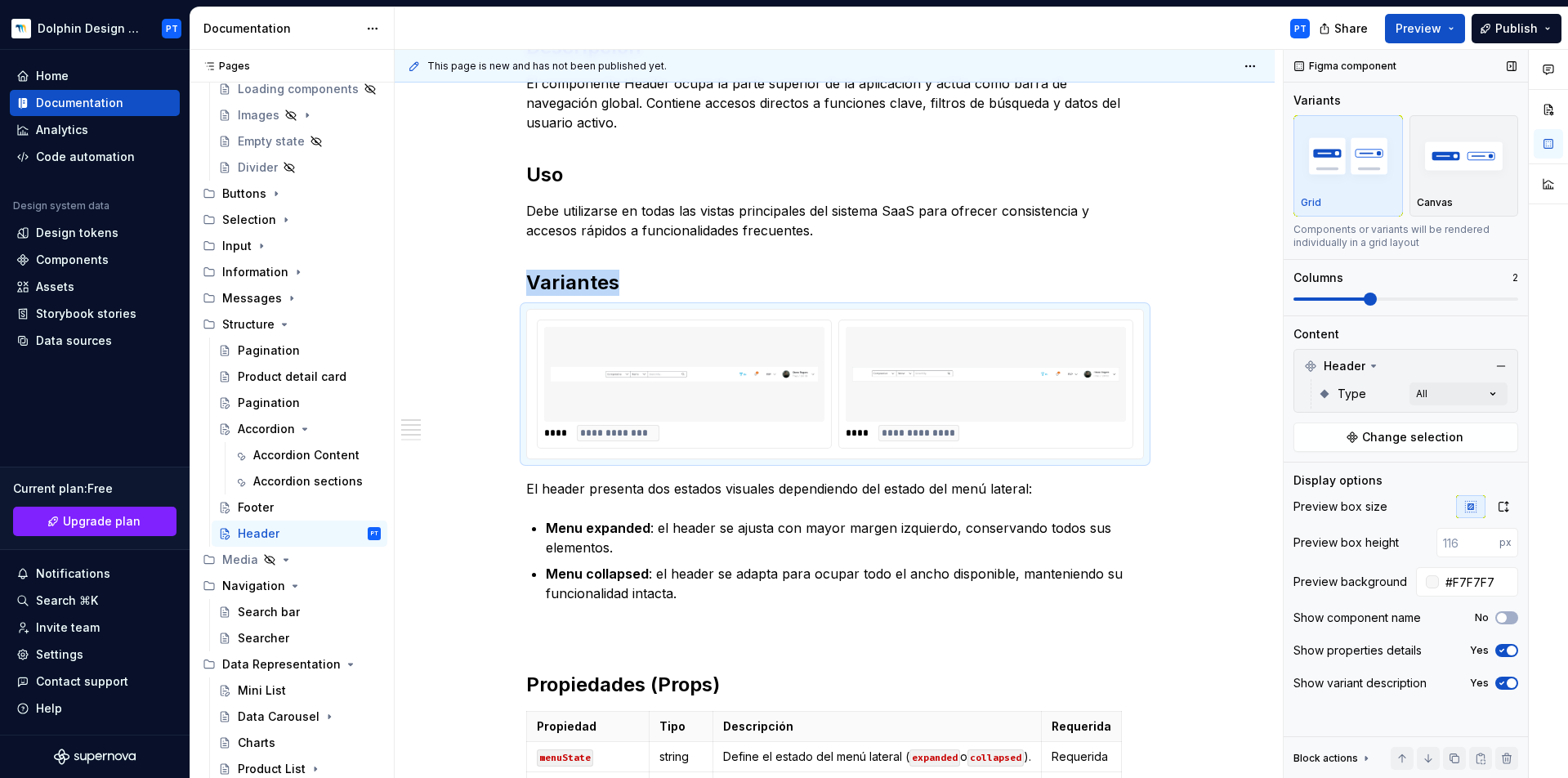
click at [1505, 685] on icon "button" at bounding box center [1502, 683] width 13 height 10
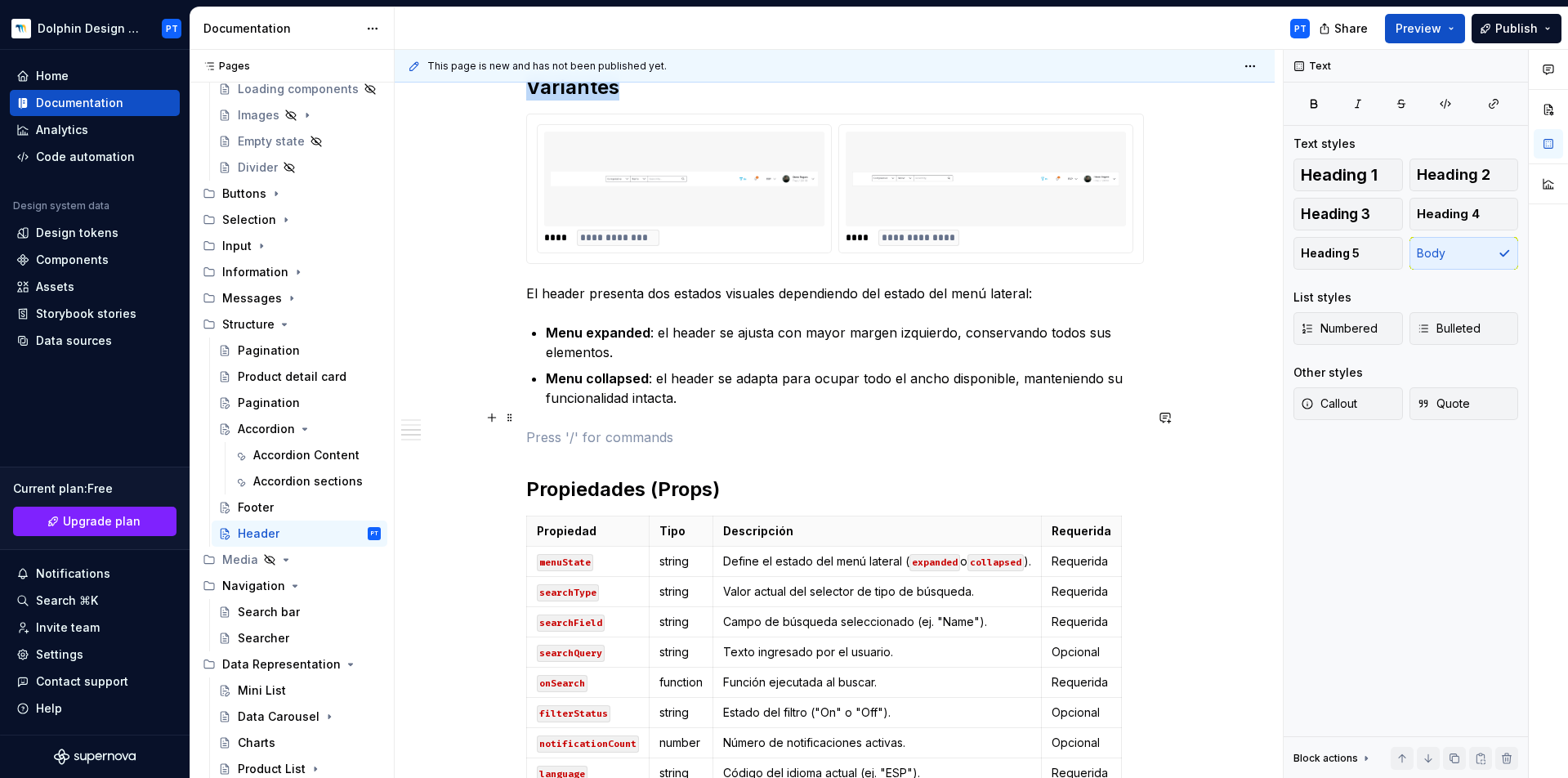
click at [567, 428] on p at bounding box center [835, 438] width 618 height 20
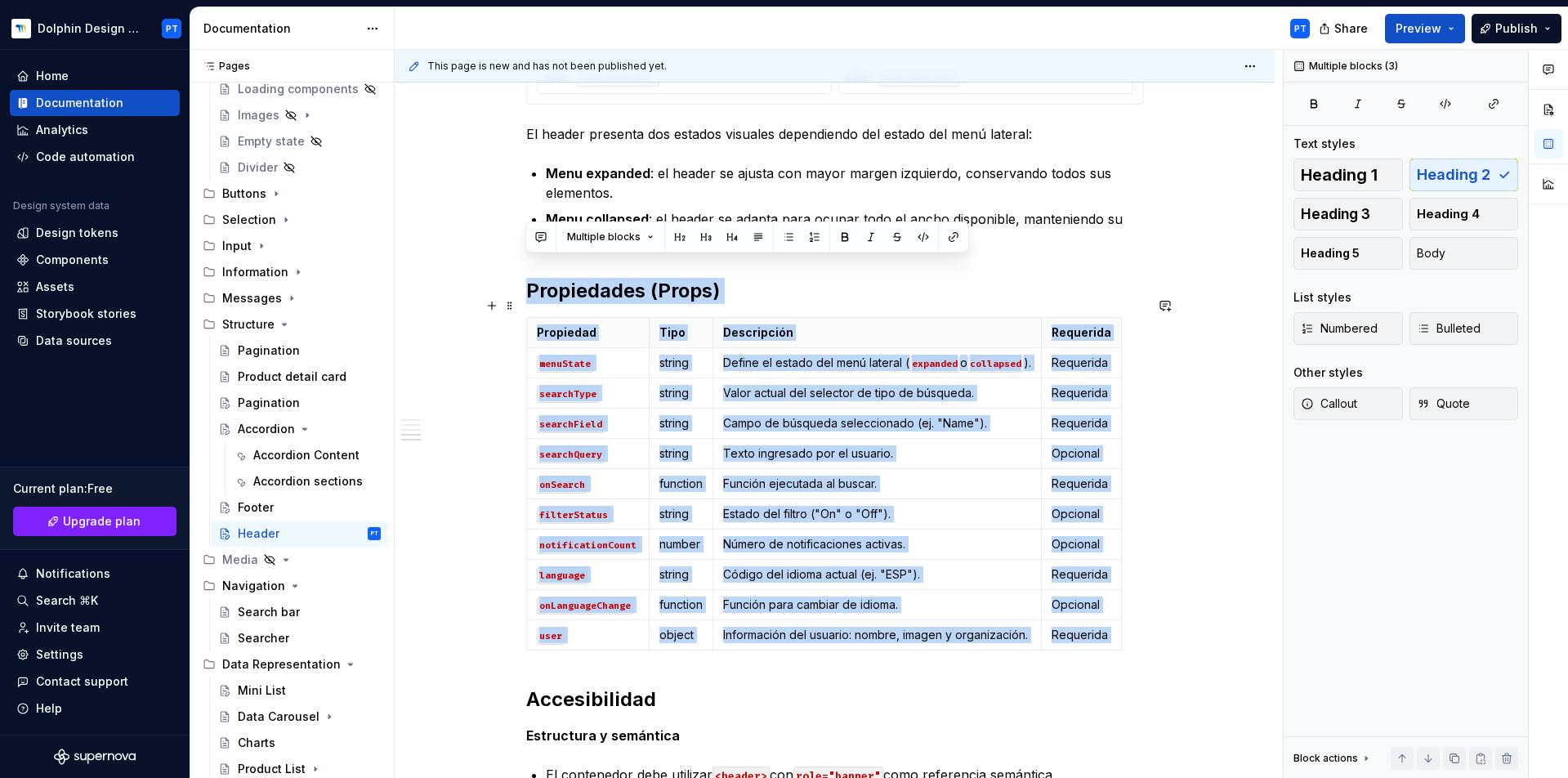
scroll to position [806, 0]
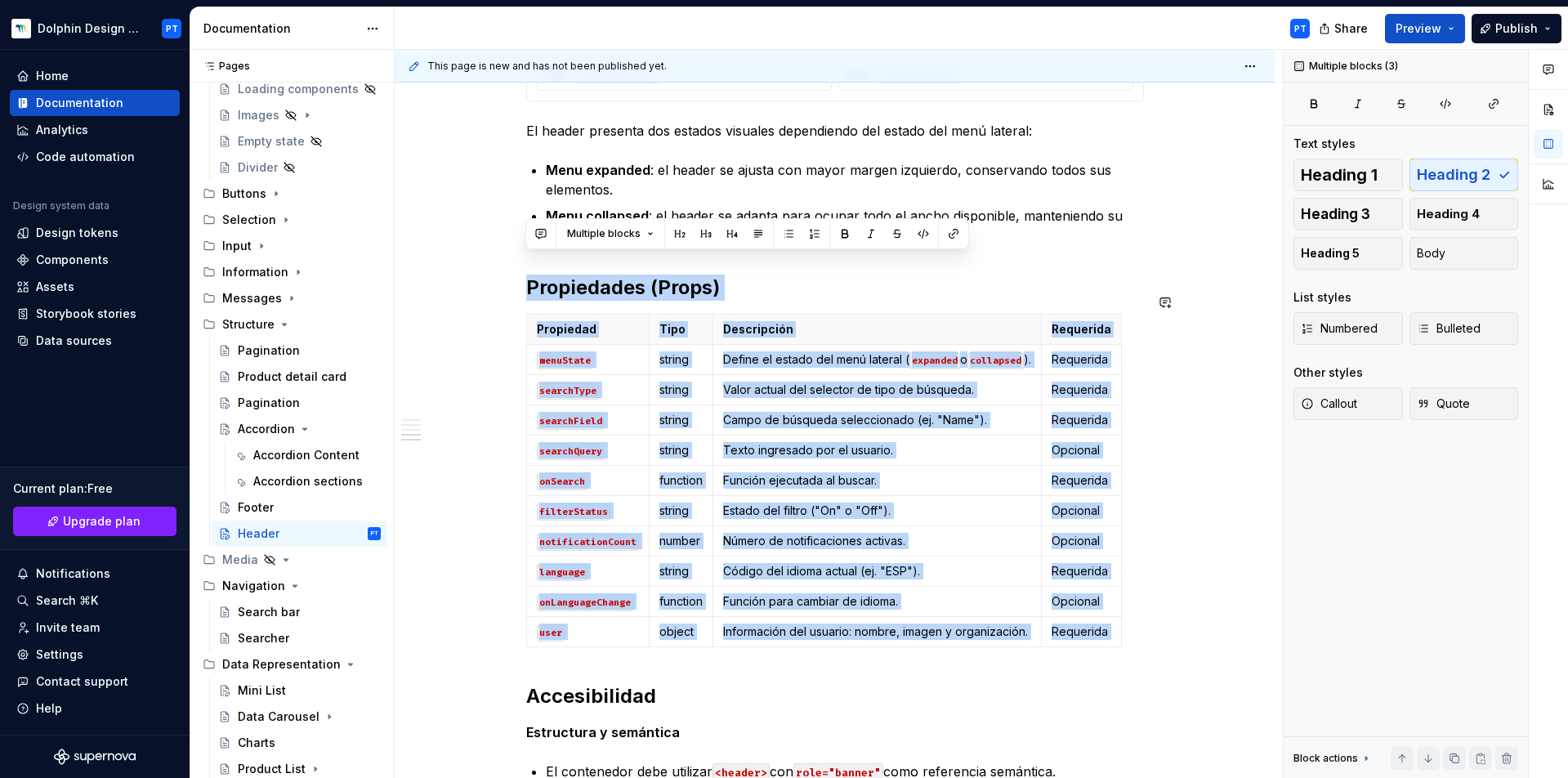
drag, startPoint x: 525, startPoint y: 429, endPoint x: 1068, endPoint y: 637, distance: 581.5
click at [1068, 637] on div "**********" at bounding box center [835, 482] width 618 height 1940
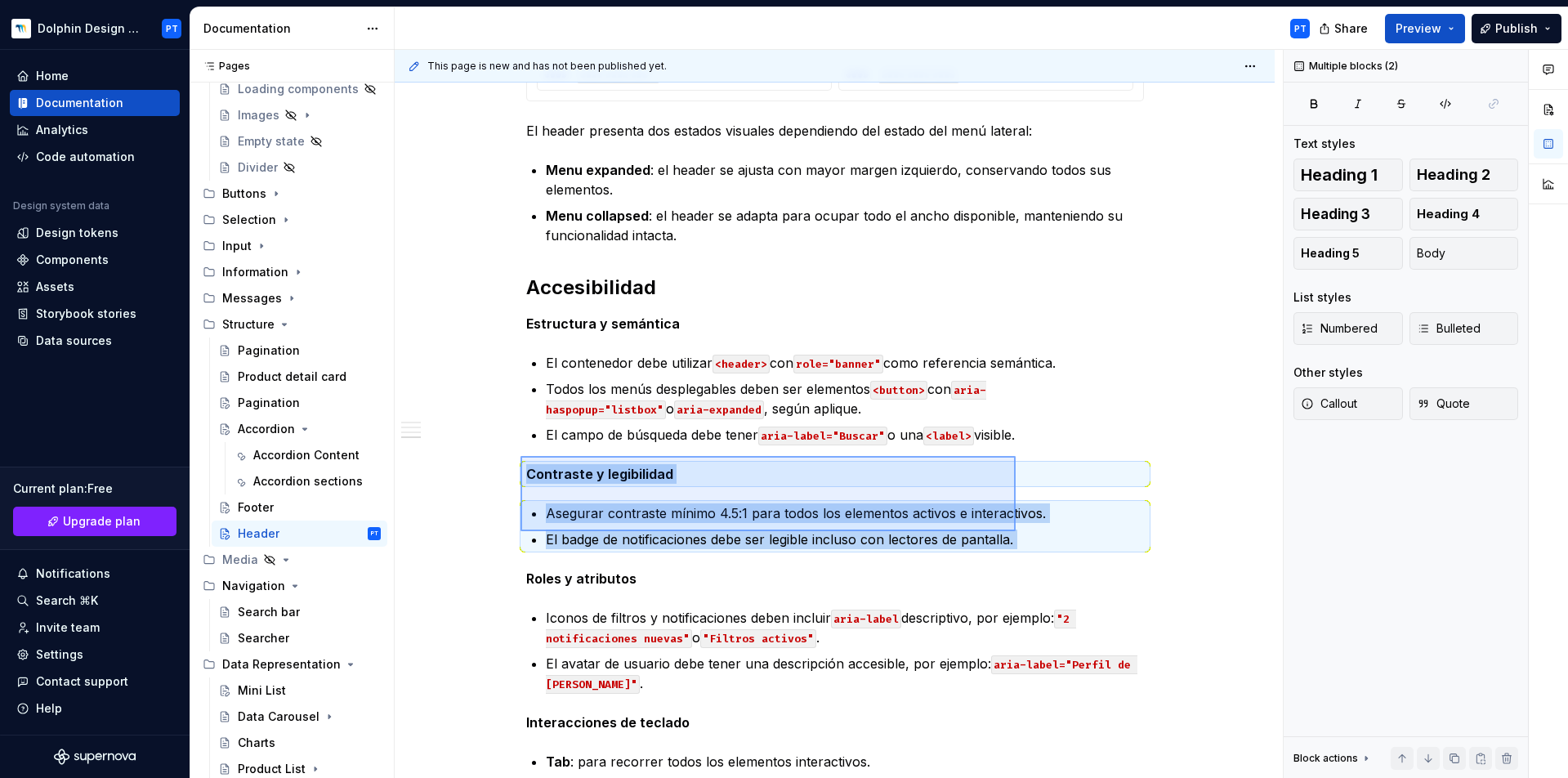
drag, startPoint x: 521, startPoint y: 456, endPoint x: 1028, endPoint y: 530, distance: 512.4
click at [1028, 530] on div "**********" at bounding box center [839, 415] width 888 height 729
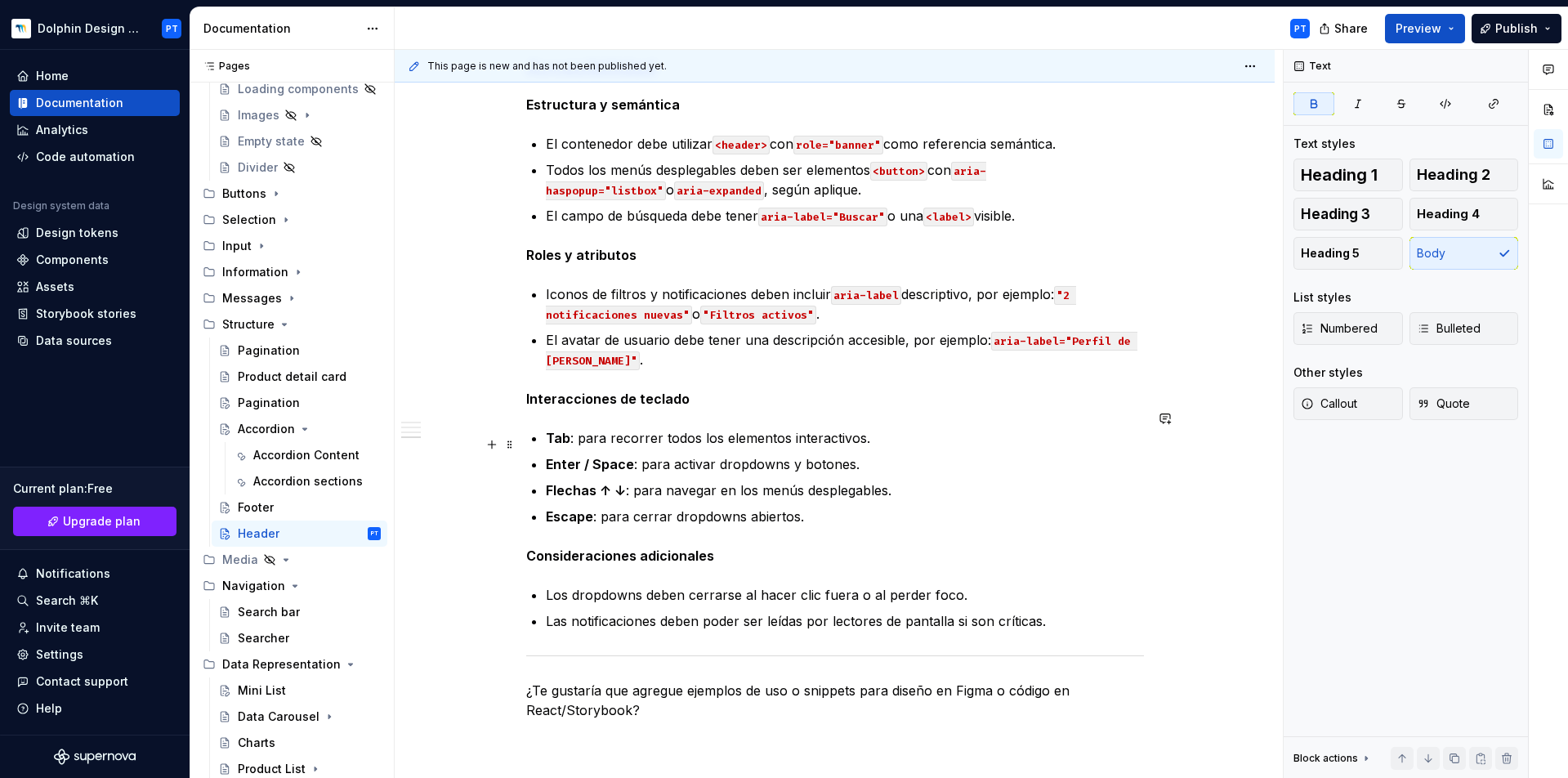
scroll to position [1065, 0]
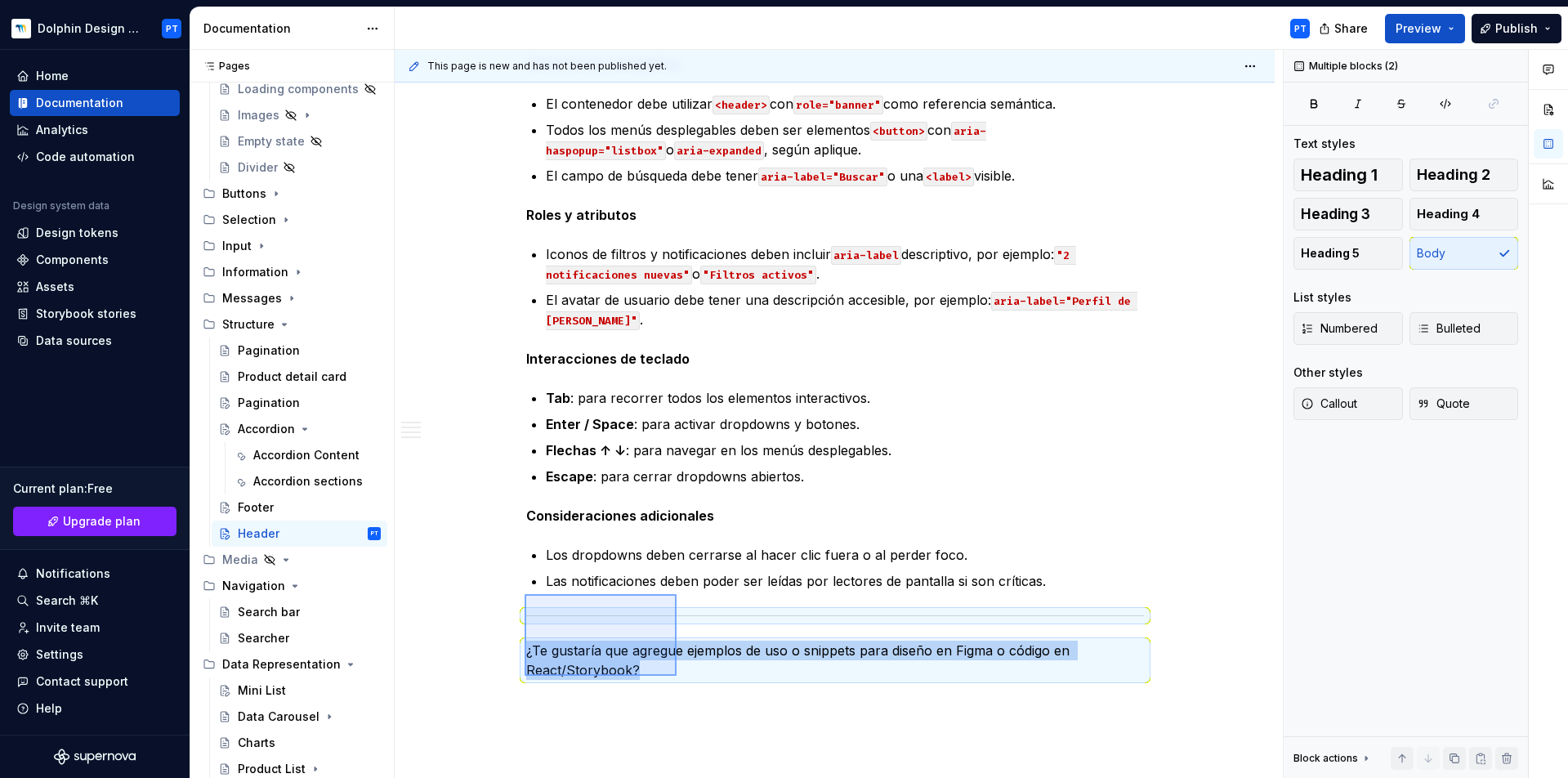
drag, startPoint x: 524, startPoint y: 595, endPoint x: 676, endPoint y: 676, distance: 172.2
click at [676, 676] on div "**********" at bounding box center [839, 415] width 888 height 729
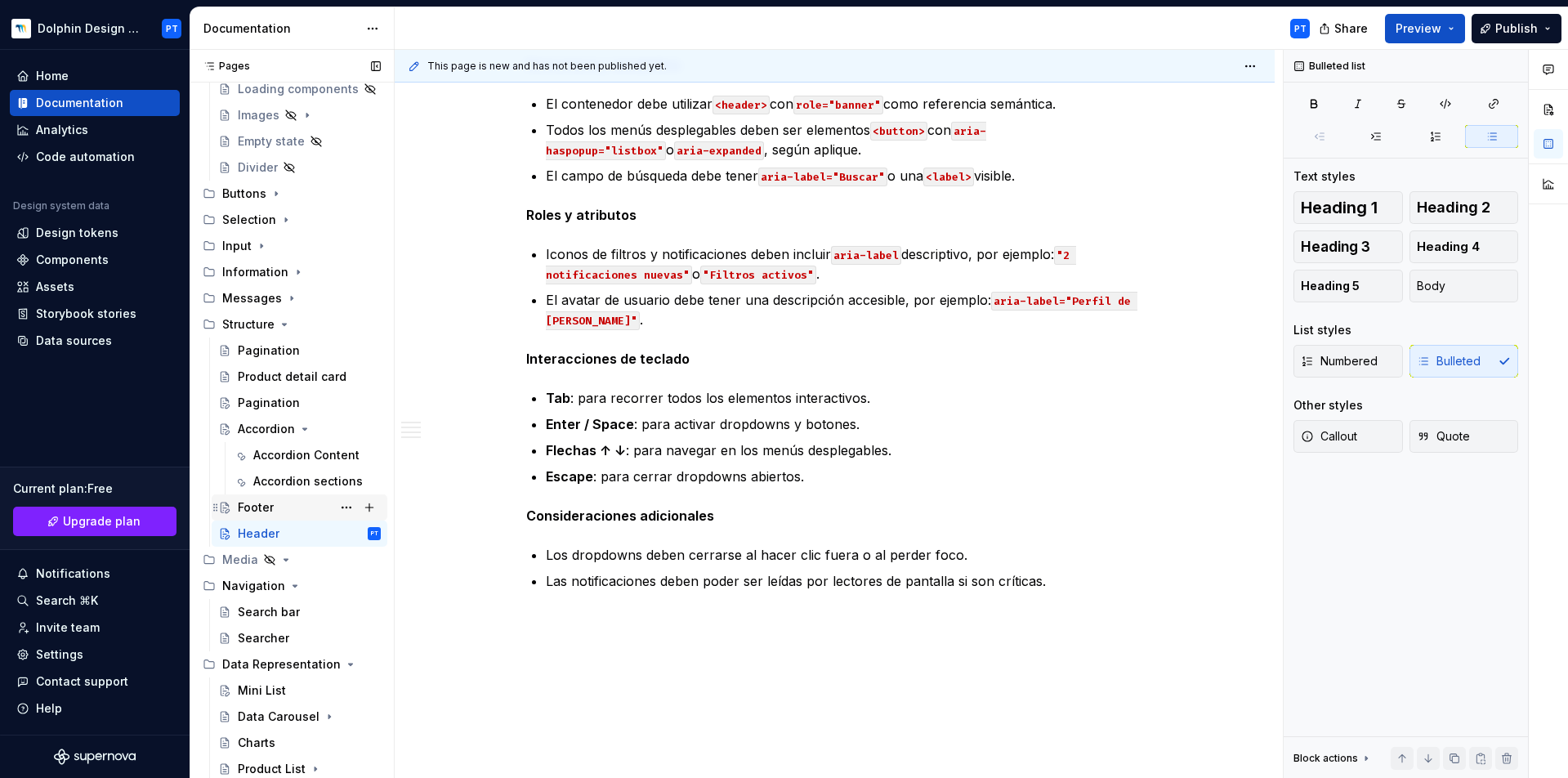
click at [283, 513] on div "Footer" at bounding box center [309, 507] width 143 height 22
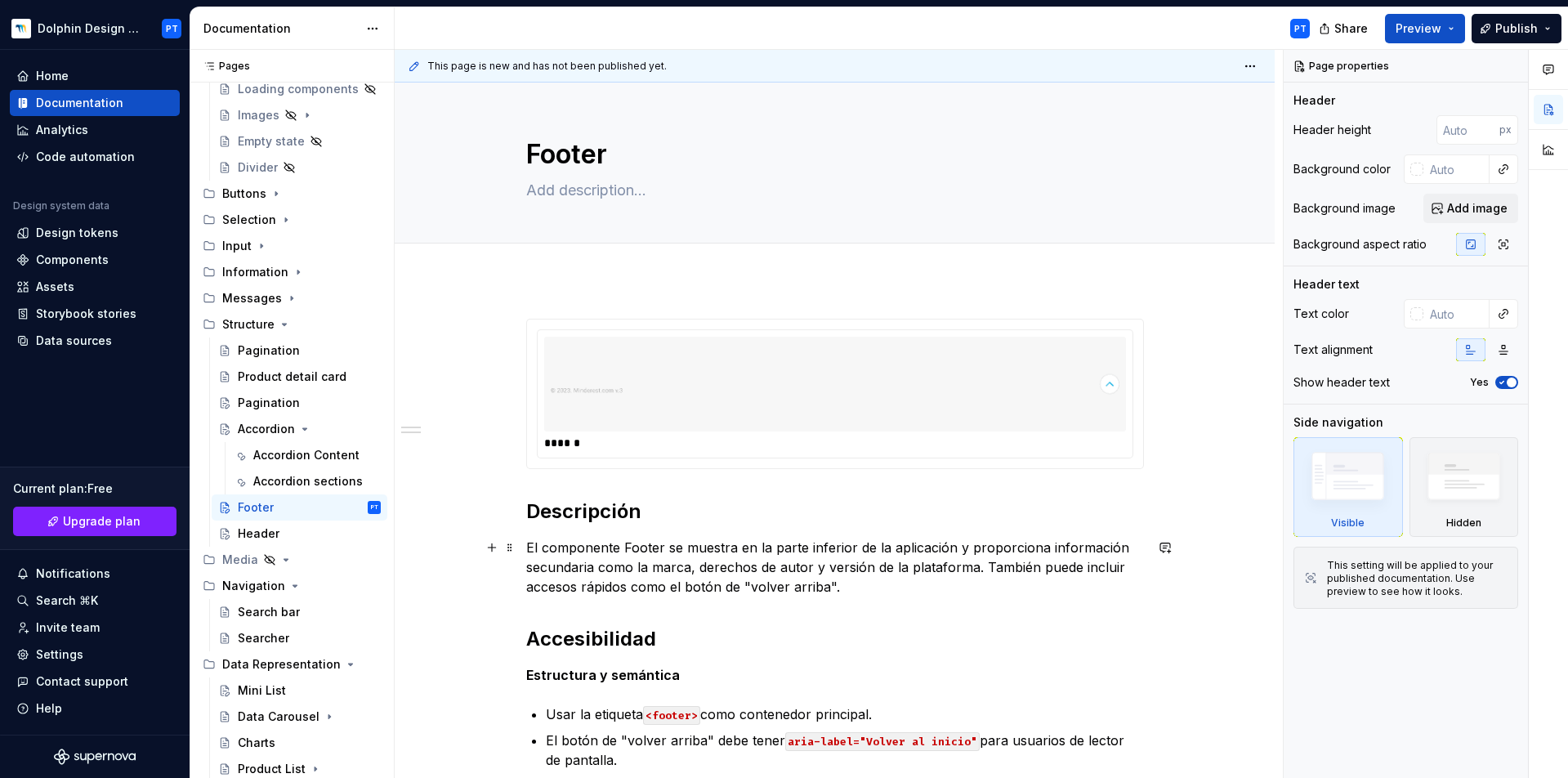
scroll to position [493, 0]
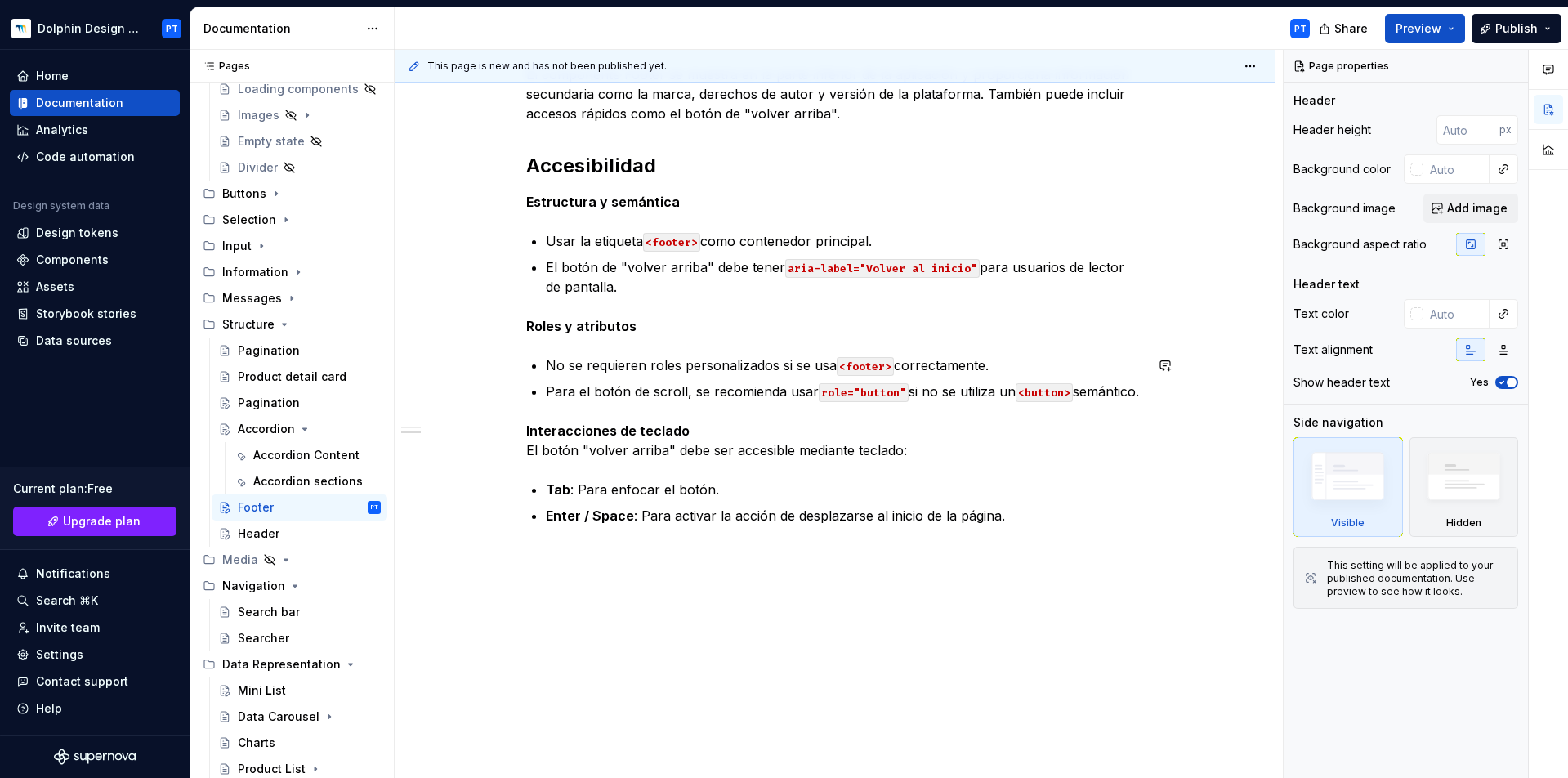
click at [544, 558] on div "****** Descripción El componente Footer se muestra en la parte inferior de la a…" at bounding box center [835, 292] width 880 height 973
type textarea "*"
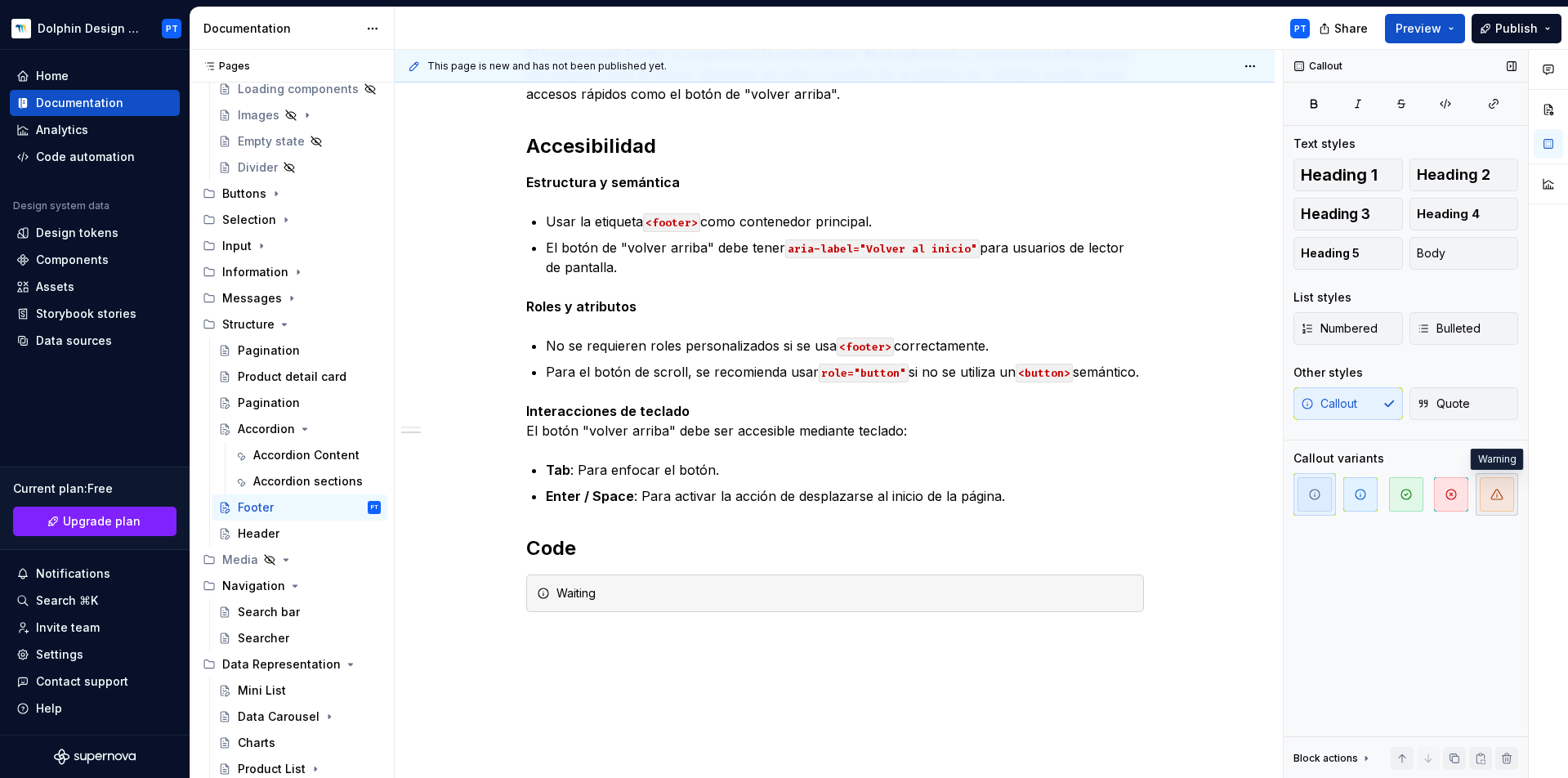
click at [1488, 489] on span "button" at bounding box center [1497, 494] width 34 height 34
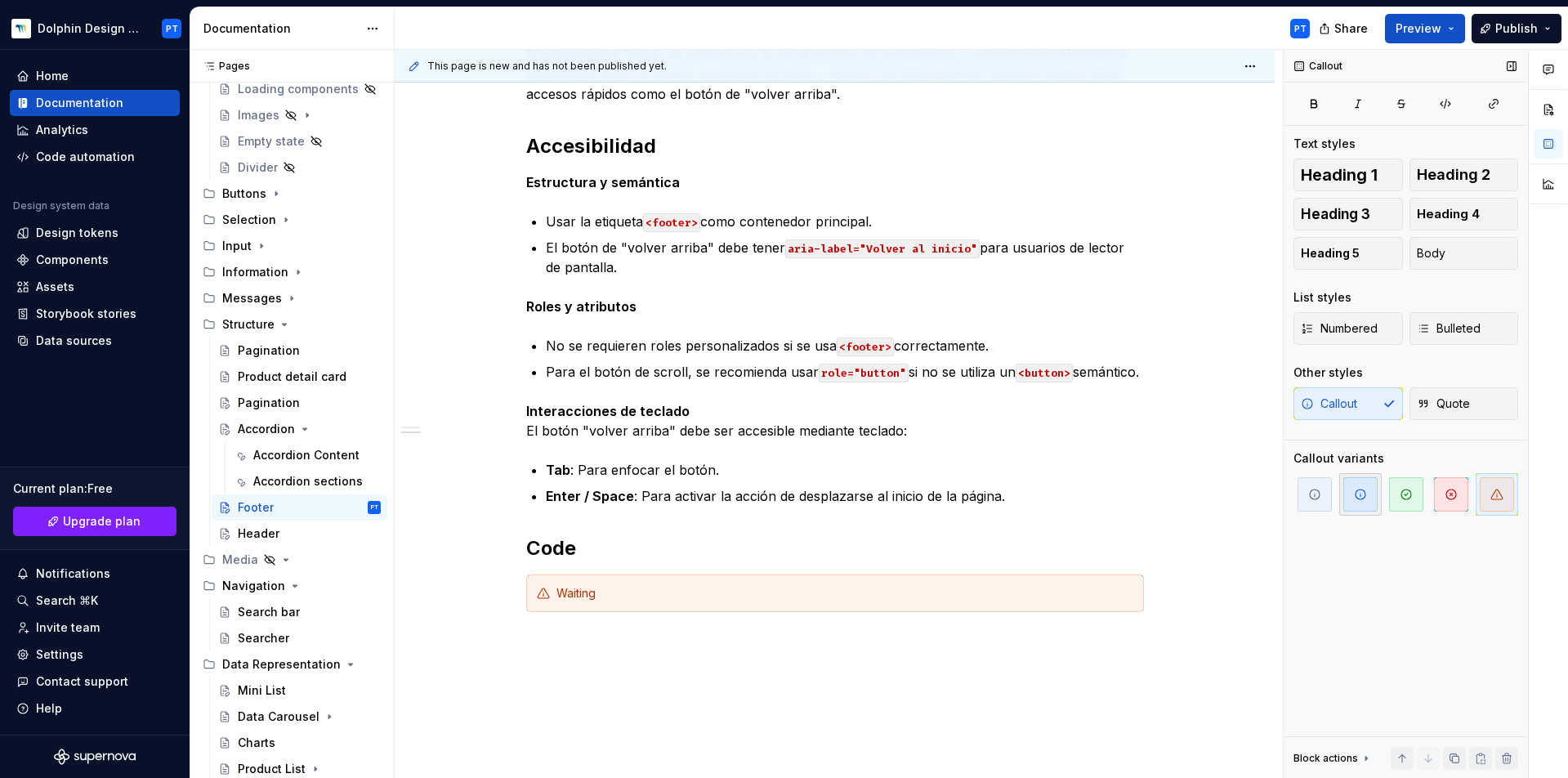
click at [1376, 499] on span "button" at bounding box center [1361, 494] width 34 height 34
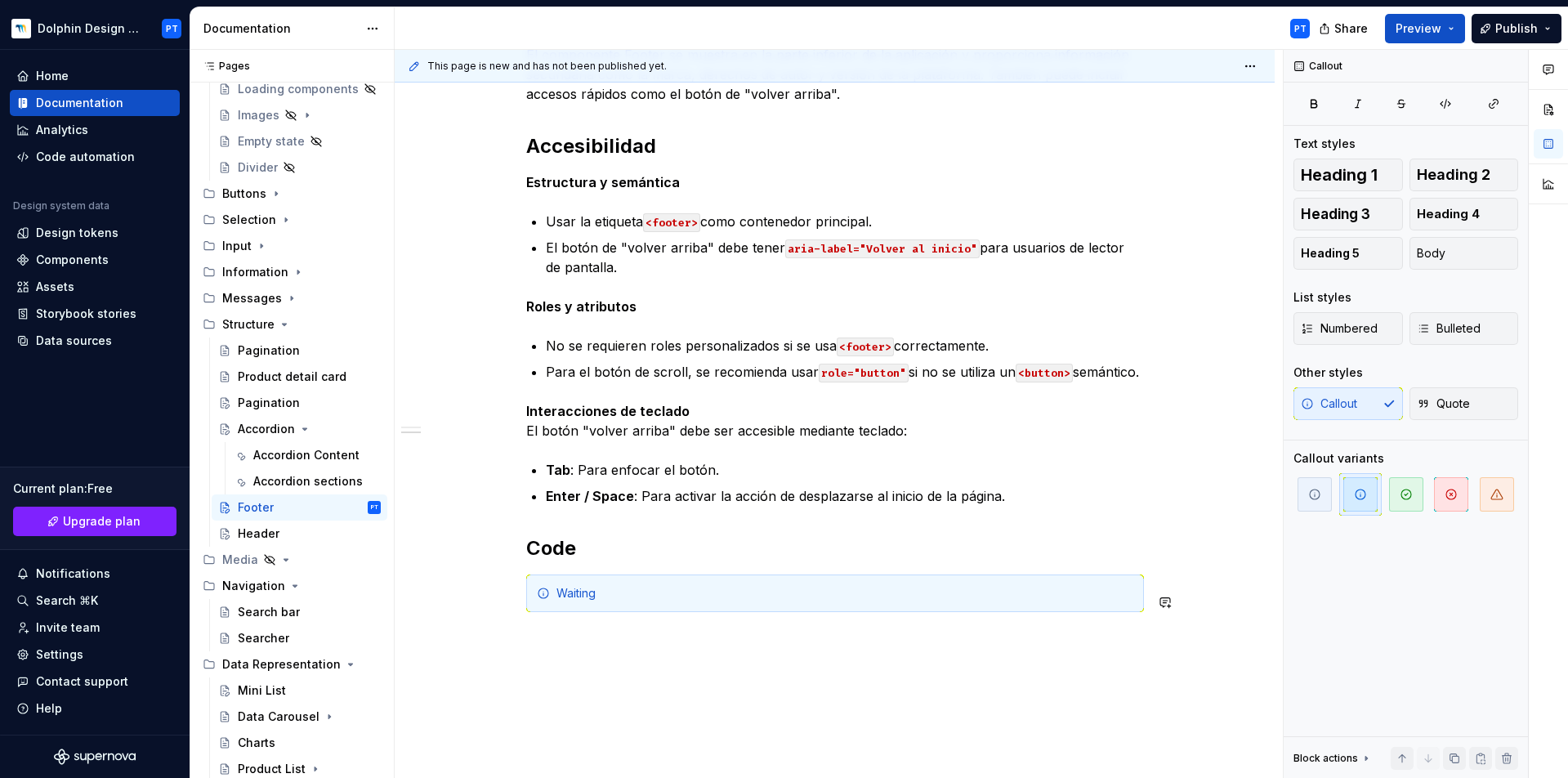
click at [1199, 636] on div "****** Descripción El componente Footer se muestra en la parte inferior de la a…" at bounding box center [835, 325] width 880 height 1079
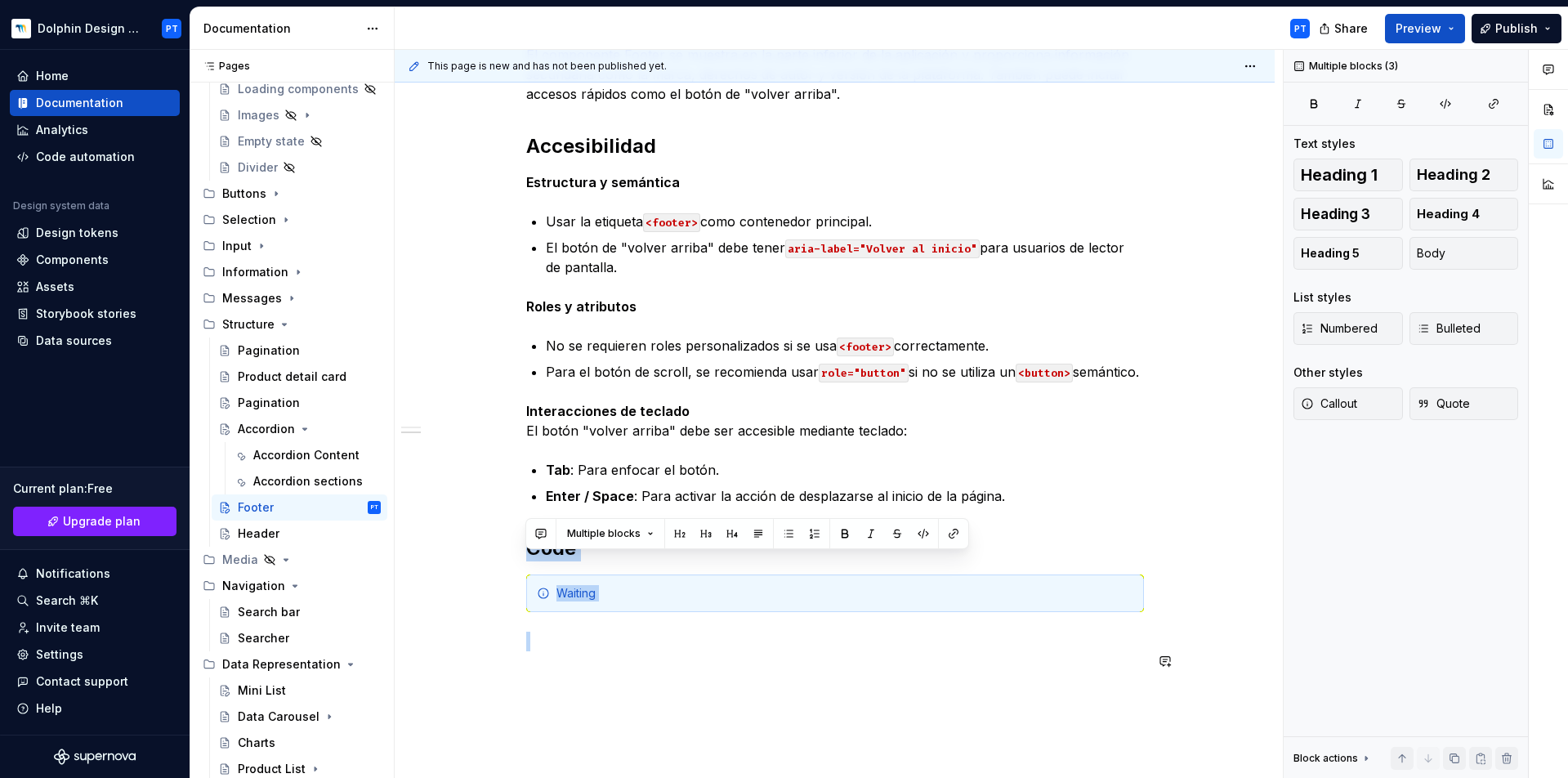
drag, startPoint x: 527, startPoint y: 566, endPoint x: 669, endPoint y: 679, distance: 181.5
click at [669, 671] on div "****** Descripción El componente Footer se muestra en la parte inferior de la a…" at bounding box center [835, 248] width 618 height 845
click at [274, 536] on div "Header" at bounding box center [259, 534] width 41 height 16
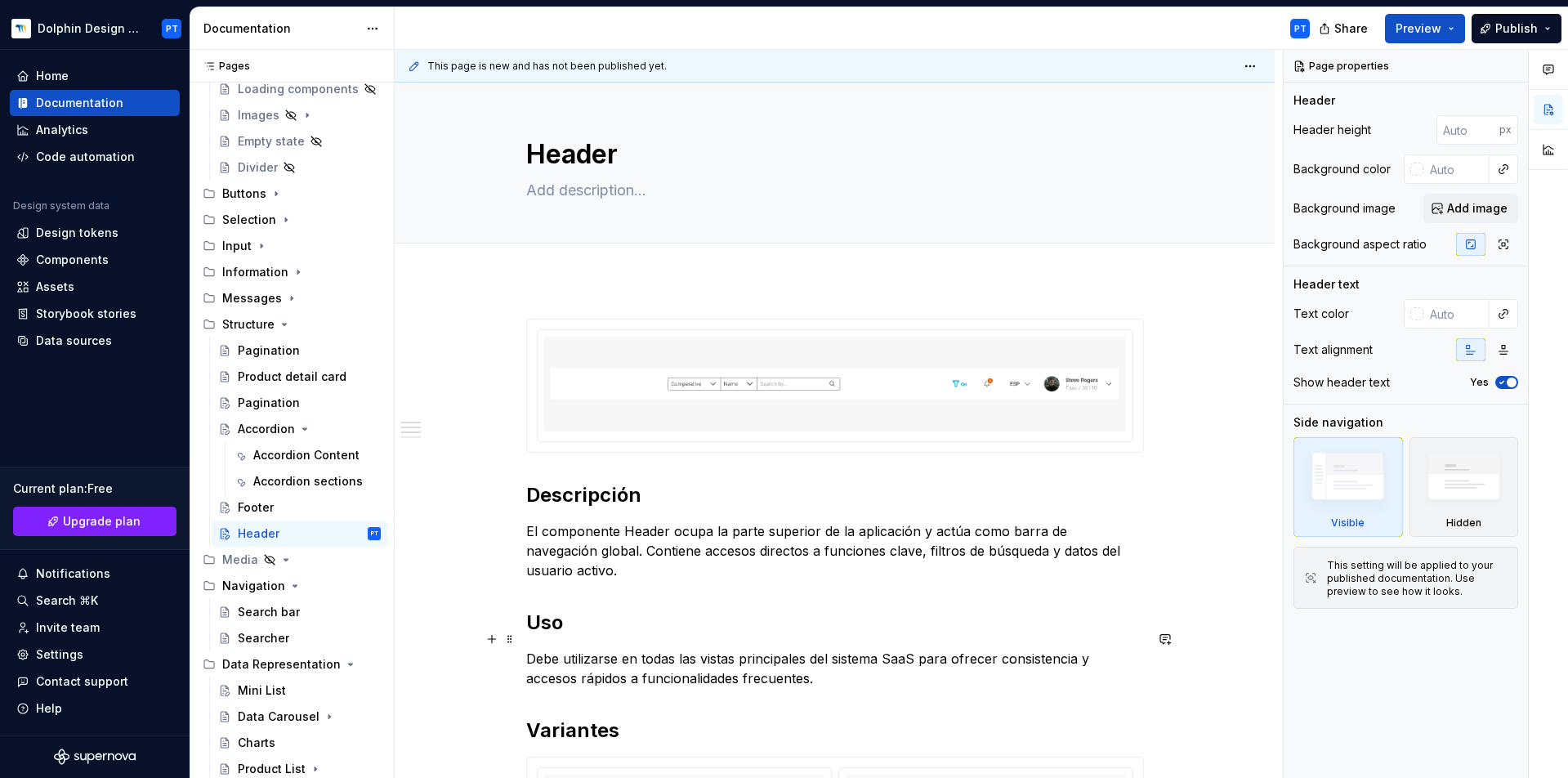
scroll to position [1111, 0]
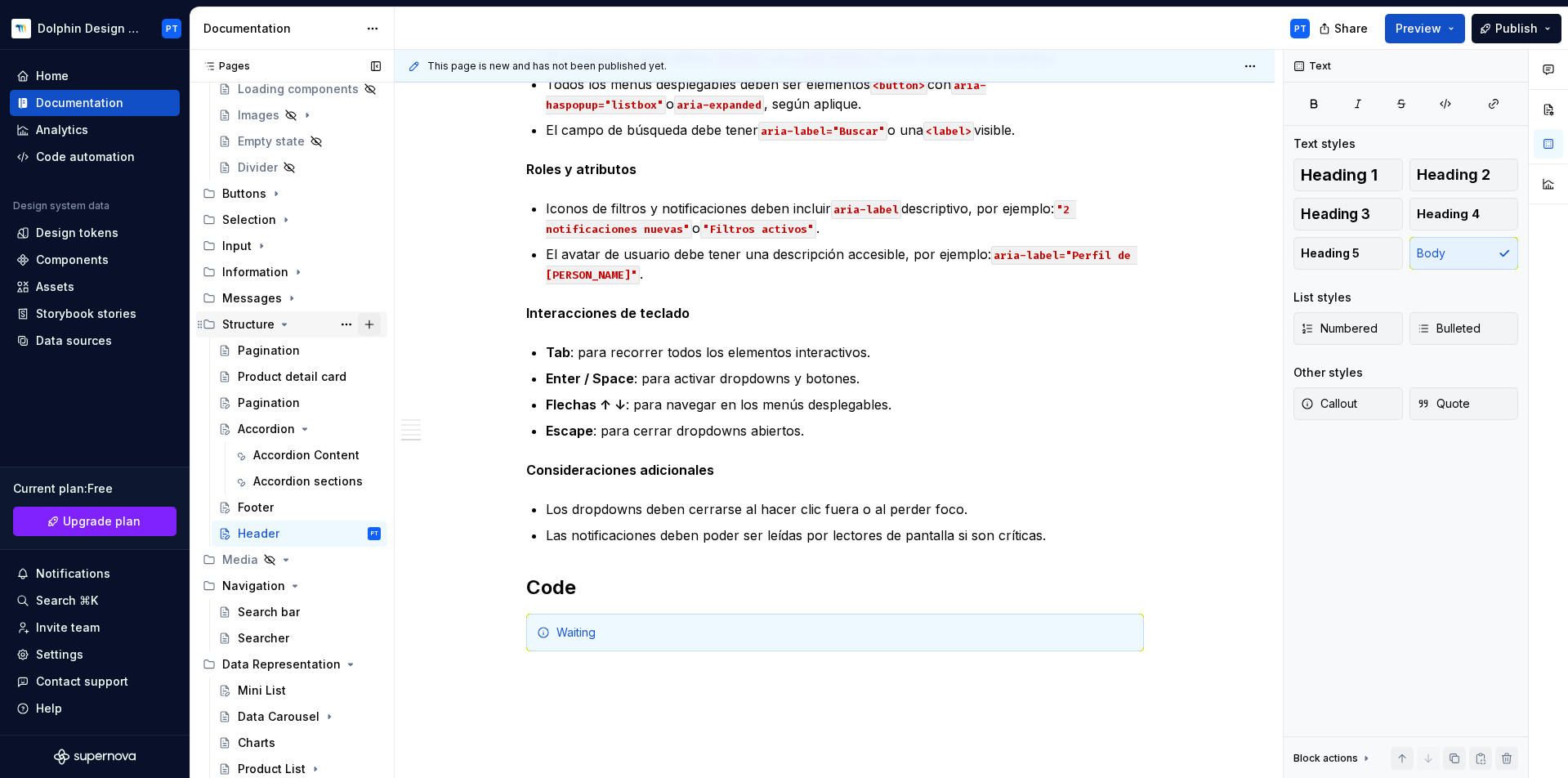
click at [360, 327] on button "Page tree" at bounding box center [369, 324] width 22 height 22
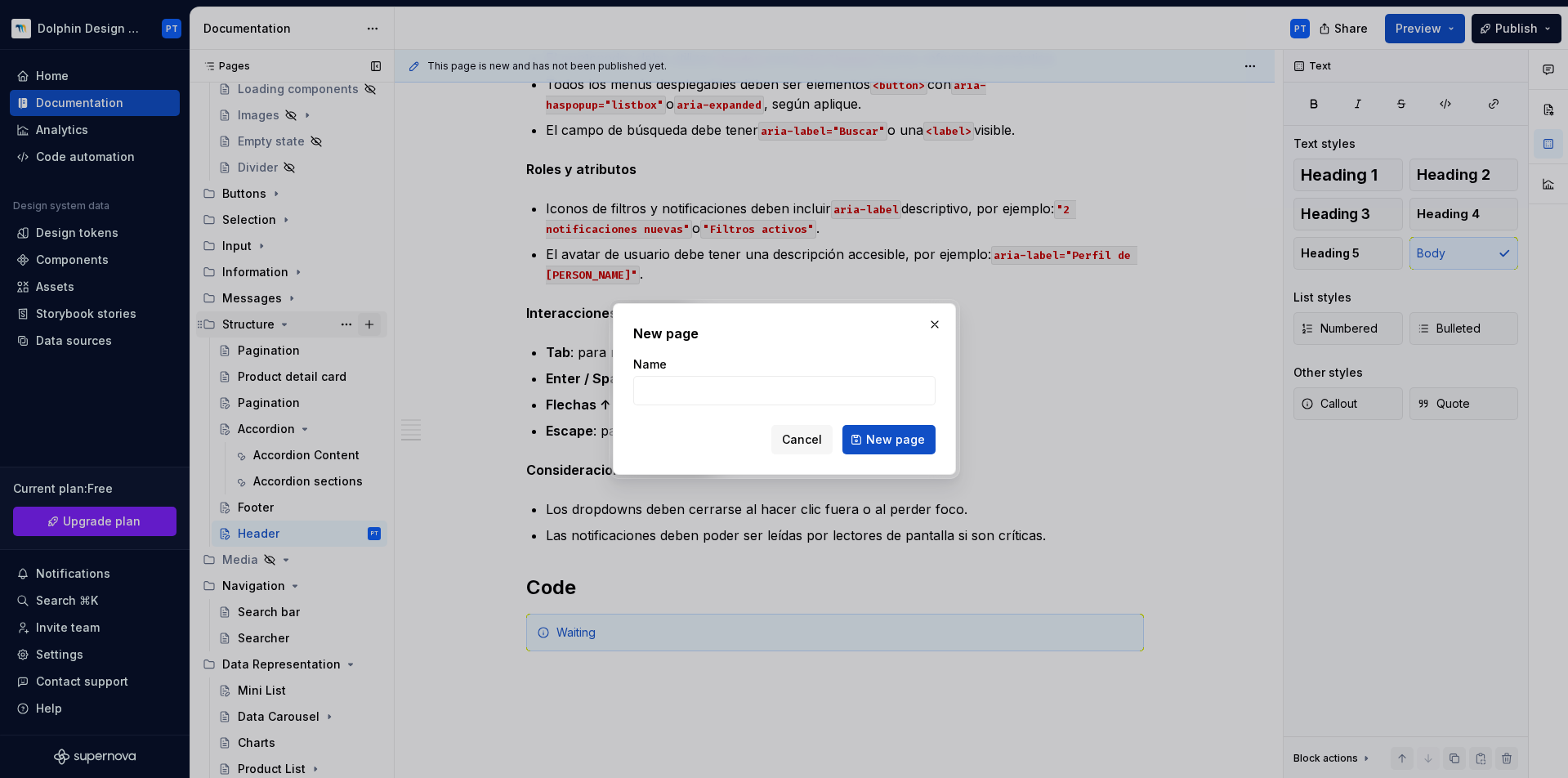
type textarea "*"
type input "Divider"
click at [867, 438] on button "New page" at bounding box center [889, 439] width 93 height 30
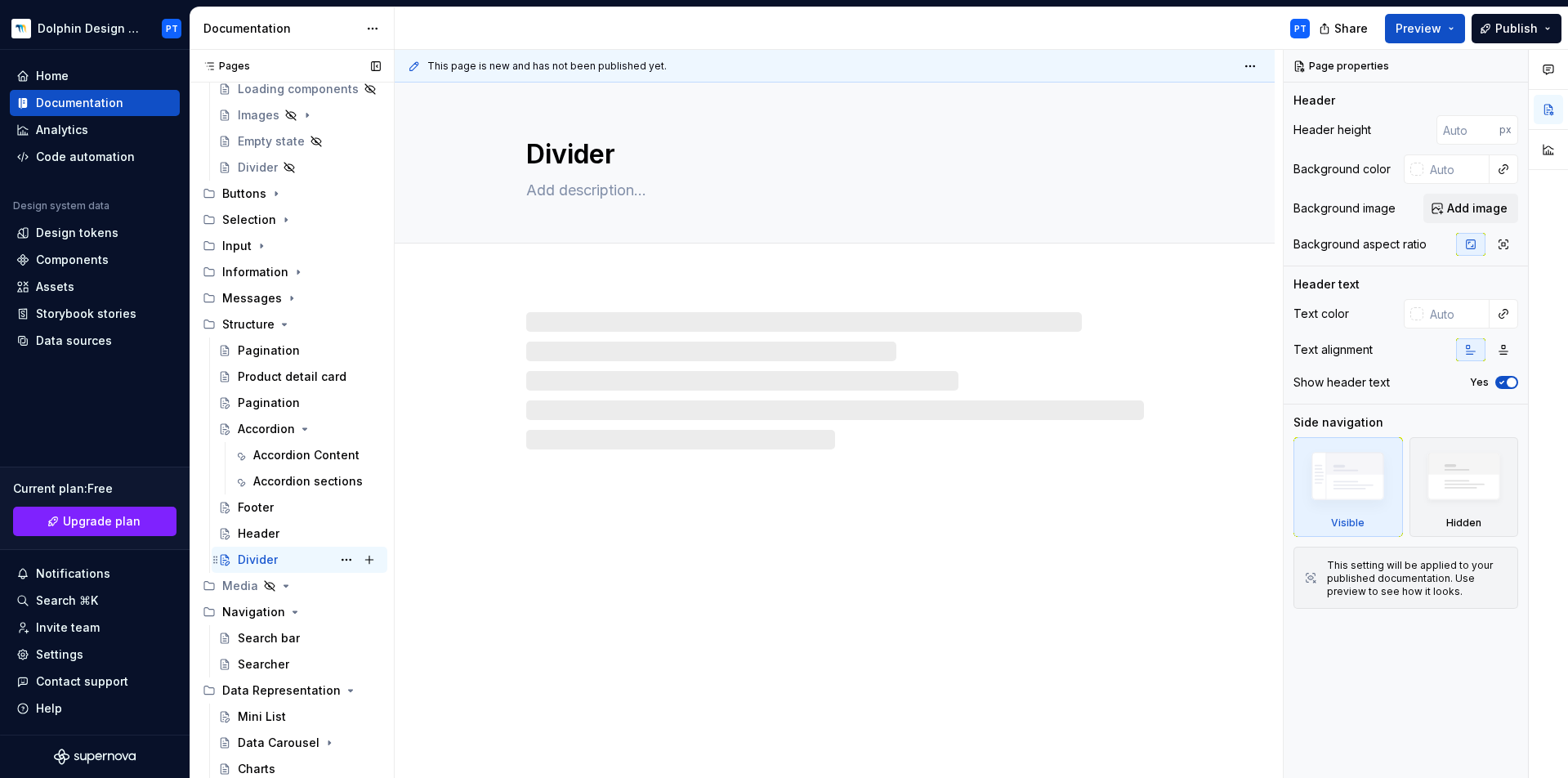
click at [284, 556] on div "Divider PT" at bounding box center [309, 560] width 143 height 22
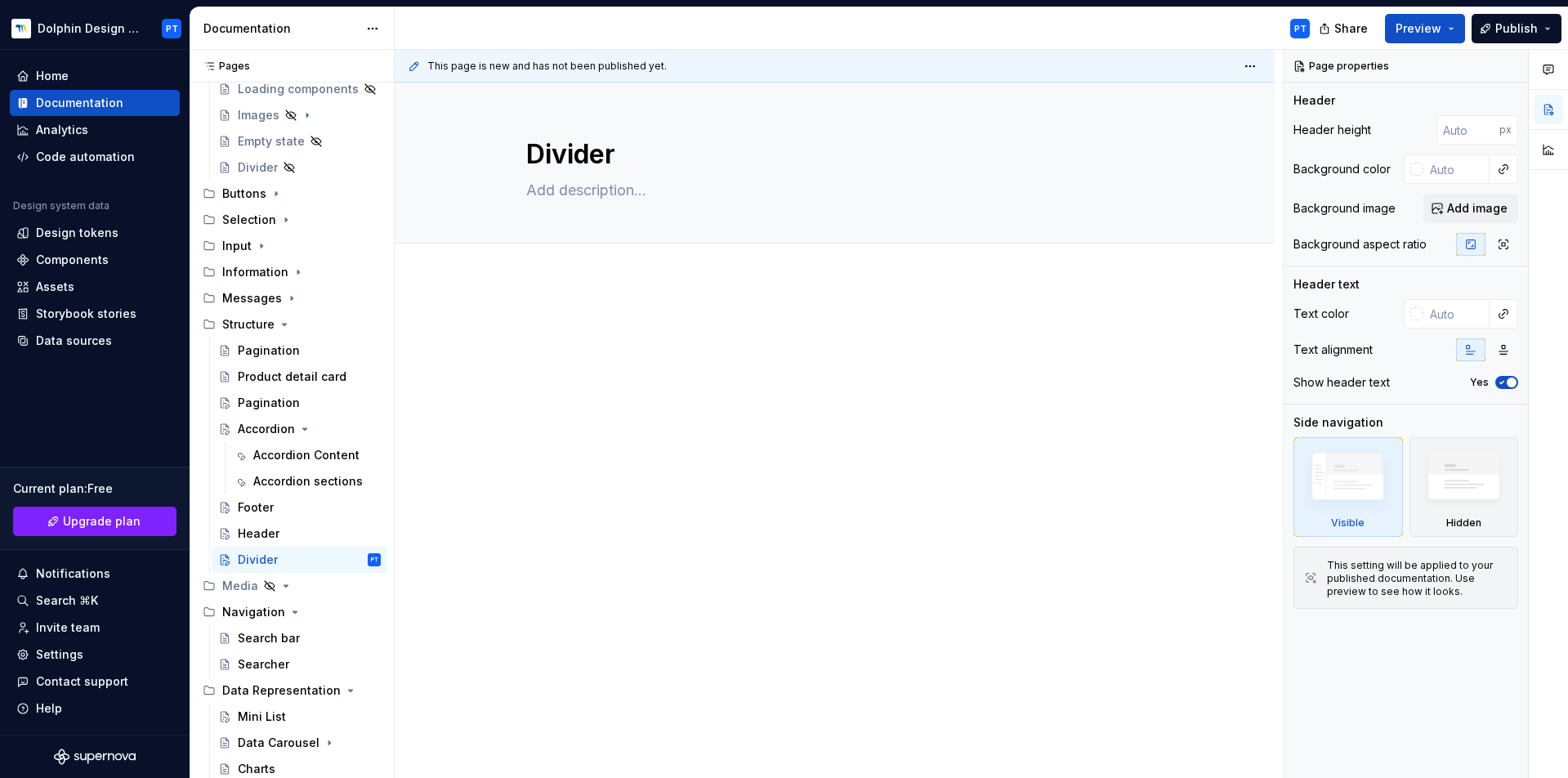
click at [495, 326] on div at bounding box center [835, 456] width 880 height 355
type textarea "*"
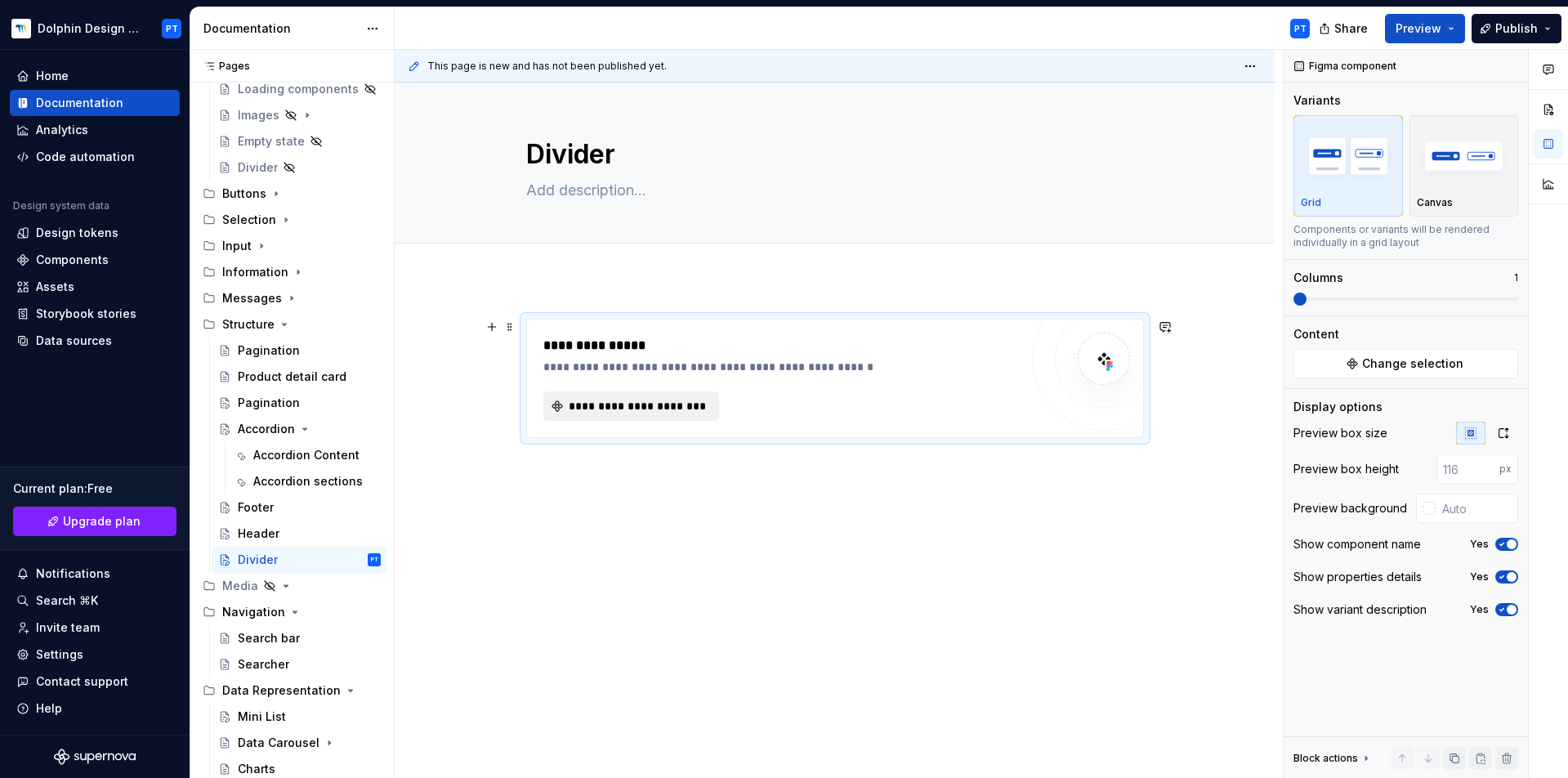
click at [601, 411] on span "**********" at bounding box center [638, 406] width 141 height 16
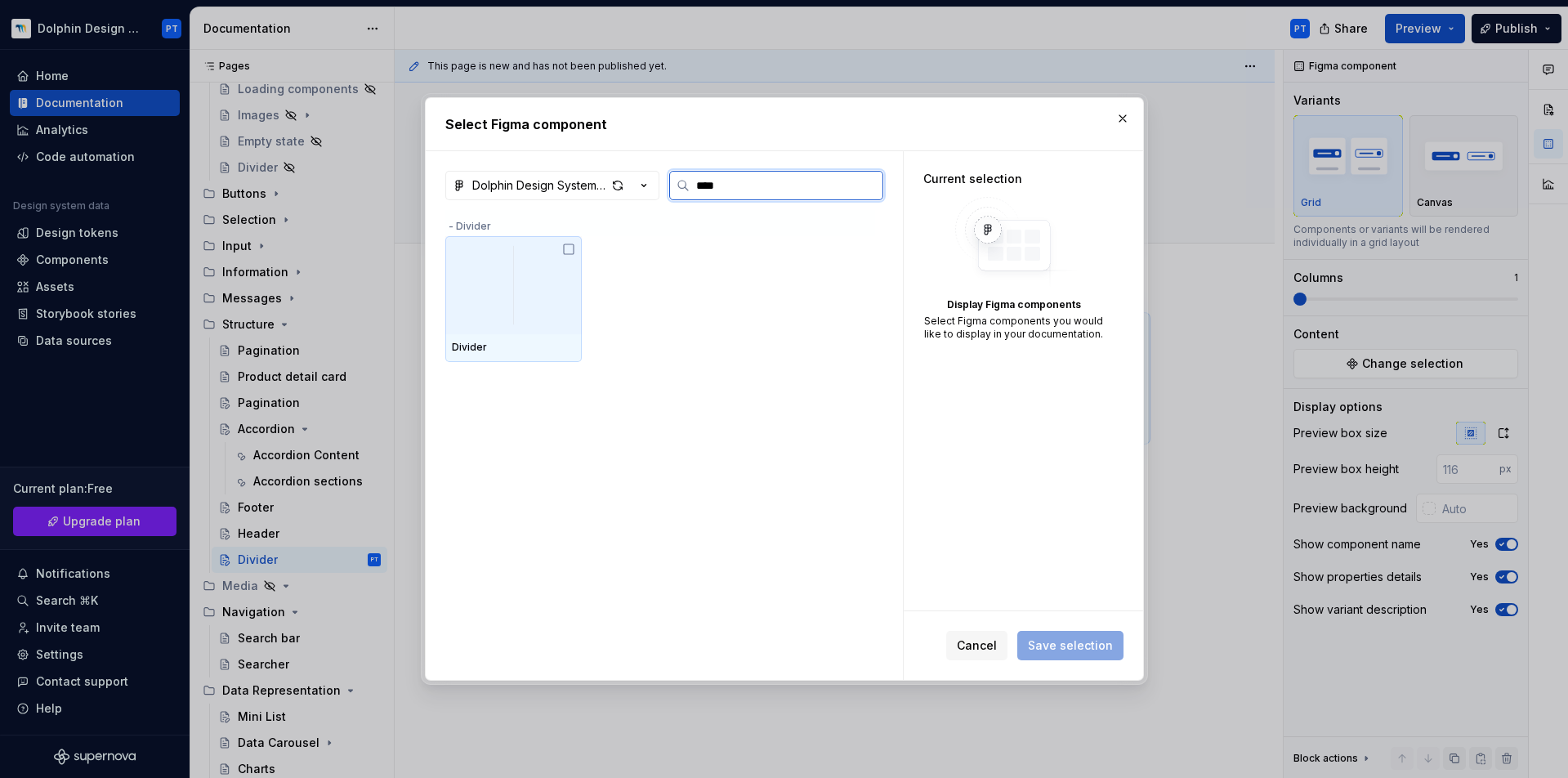
type input "*****"
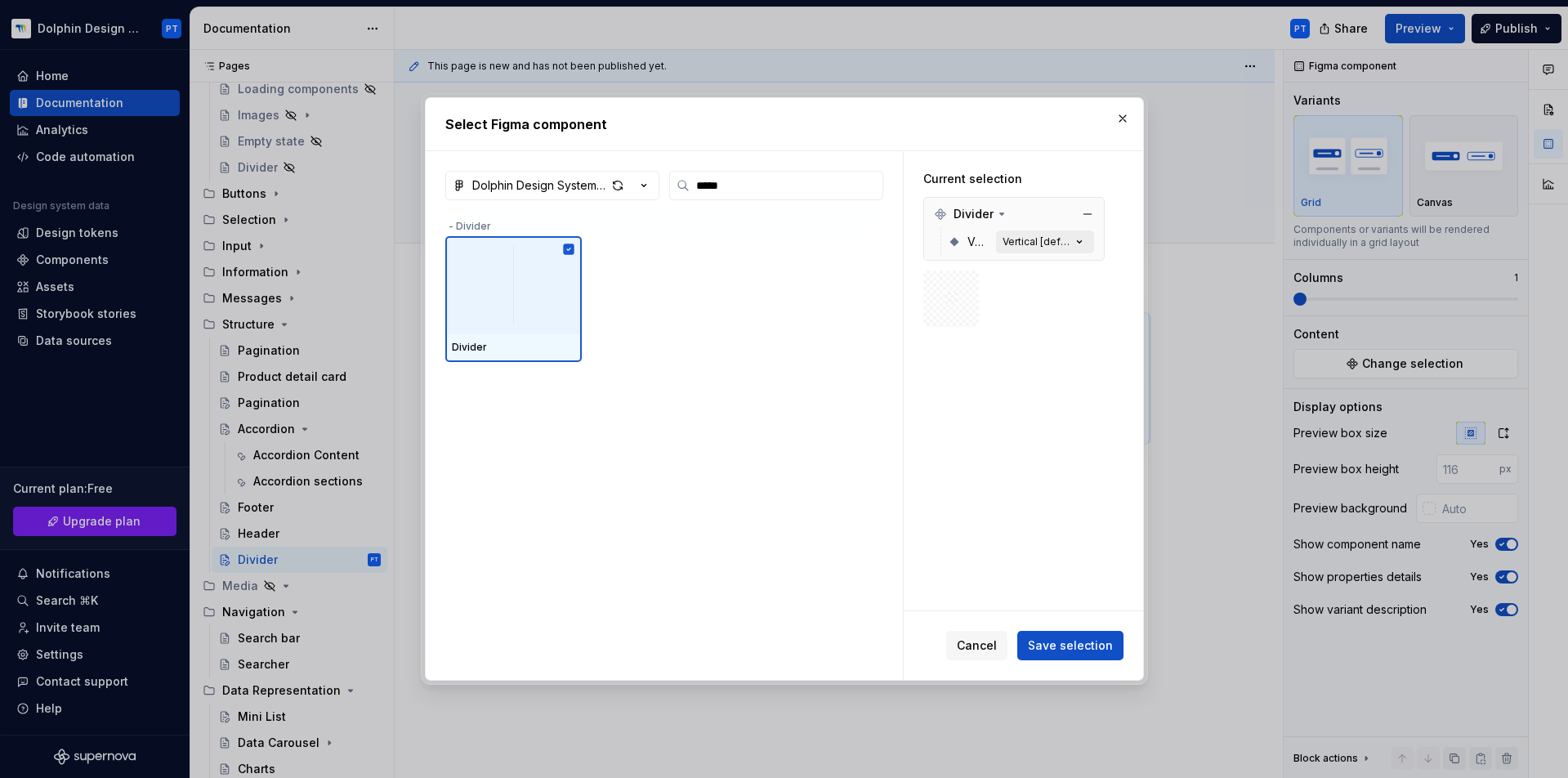
click at [1058, 250] on button "Vertical [default]" at bounding box center [1044, 242] width 98 height 22
click at [1063, 241] on div "Vertical [default]" at bounding box center [1037, 242] width 68 height 13
click at [1074, 242] on icon "button" at bounding box center [1079, 242] width 16 height 16
click at [1022, 314] on div at bounding box center [1014, 298] width 181 height 57
click at [1079, 236] on icon "button" at bounding box center [1079, 242] width 16 height 16
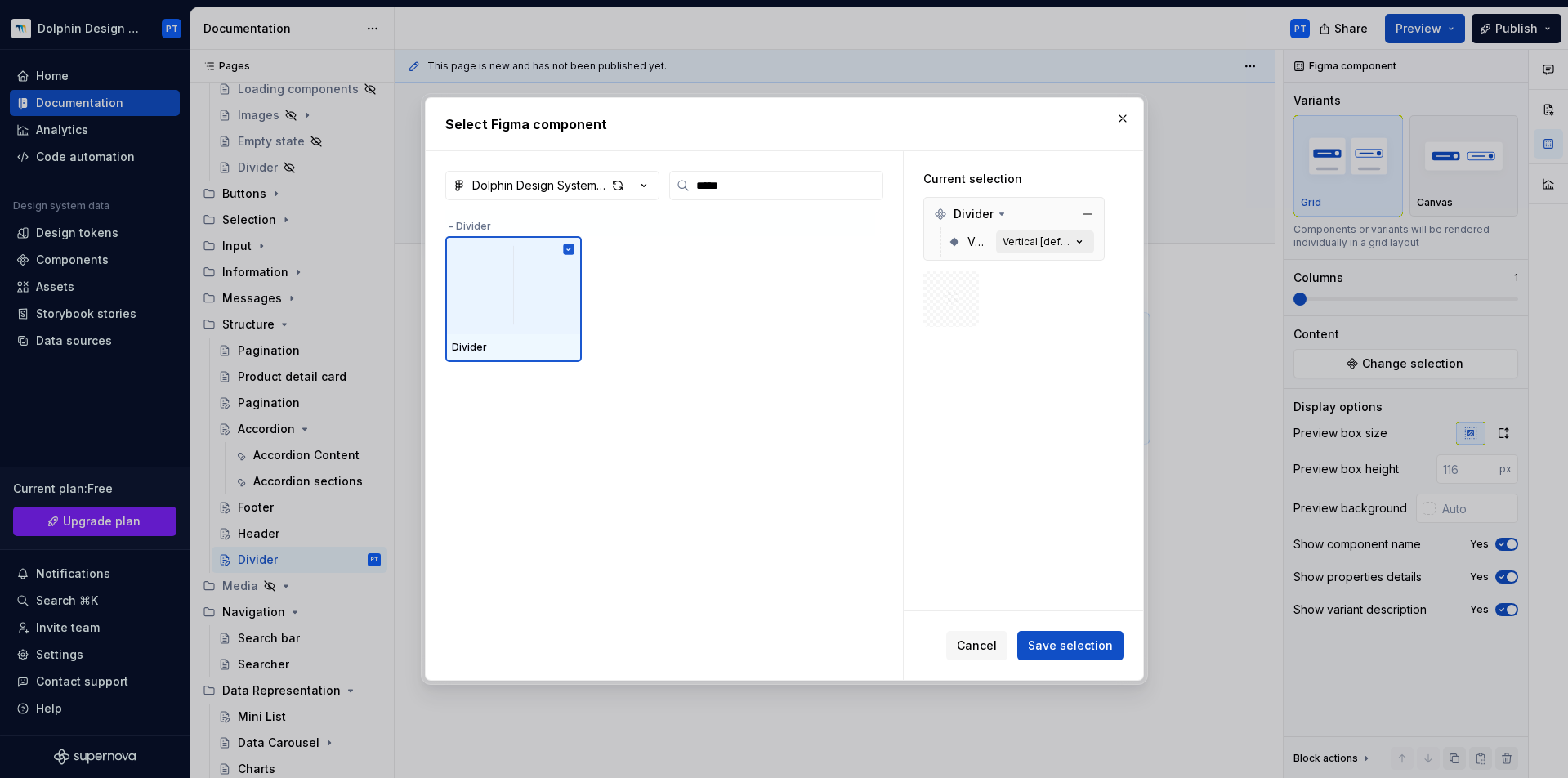
click at [1079, 236] on icon "button" at bounding box center [1079, 242] width 16 height 16
click at [1081, 242] on icon "button" at bounding box center [1079, 242] width 16 height 16
click at [976, 209] on span "Divider" at bounding box center [973, 214] width 40 height 16
click at [1088, 243] on button "Vertical [default]" at bounding box center [1044, 242] width 98 height 22
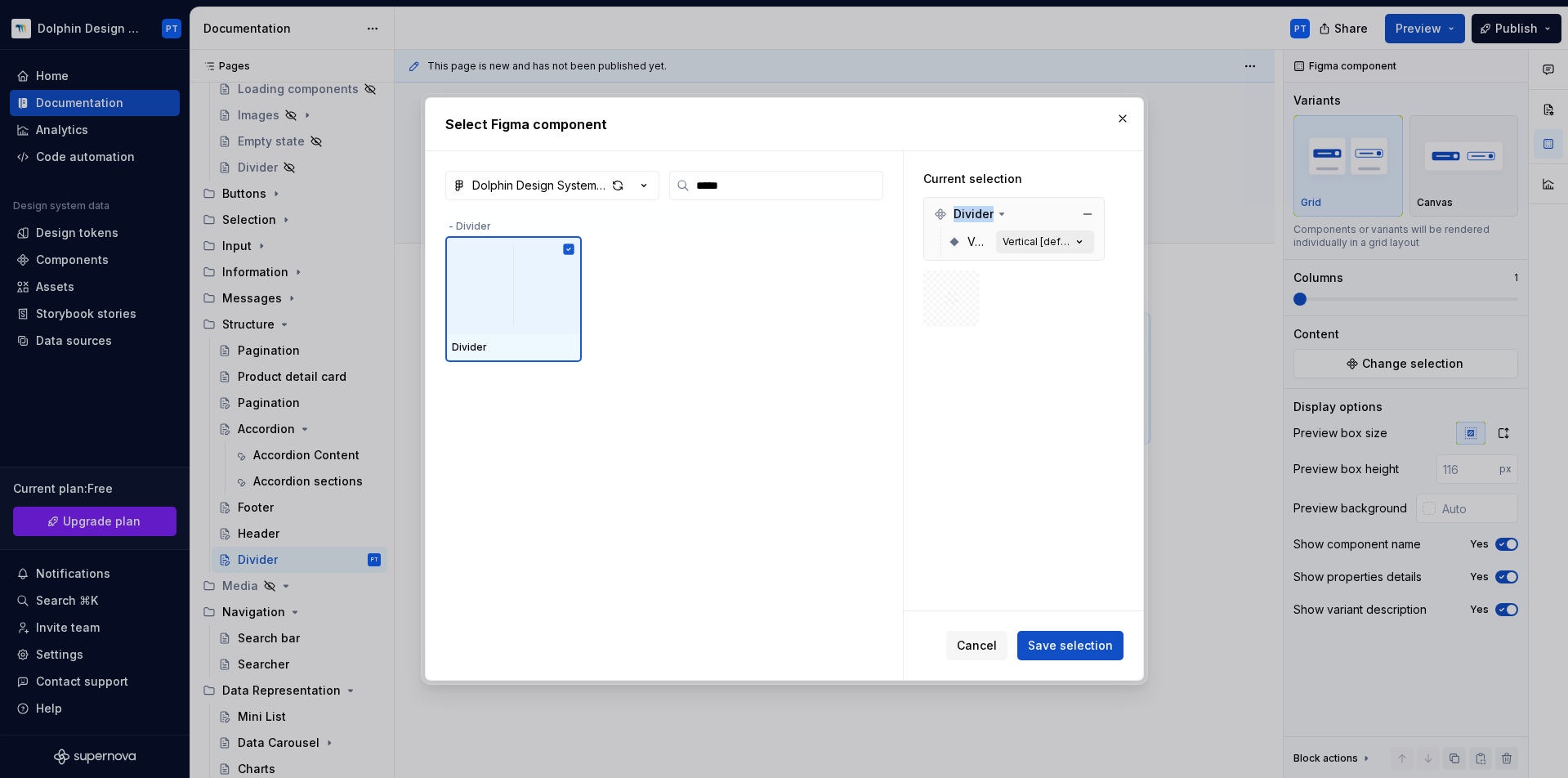
click at [1088, 243] on button "Vertical [default]" at bounding box center [1044, 242] width 98 height 22
click at [1084, 639] on span "Save selection" at bounding box center [1070, 646] width 85 height 16
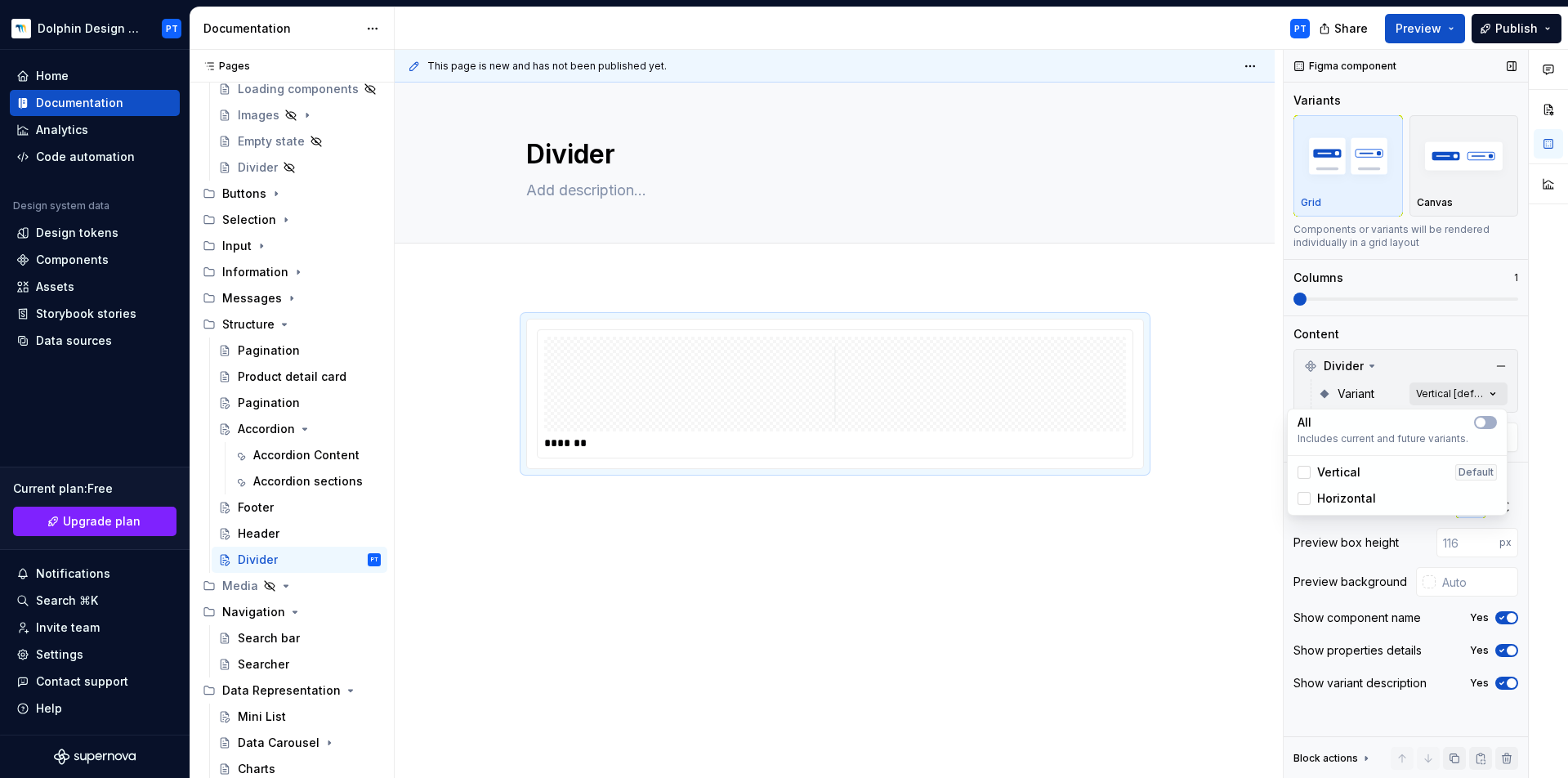
click at [1478, 393] on div "Comments Open comments No comments yet Select ‘Comment’ from the block context …" at bounding box center [1426, 415] width 285 height 729
click at [1314, 502] on div "Horizontal" at bounding box center [1336, 499] width 78 height 16
click at [1321, 477] on span "Vertical" at bounding box center [1339, 473] width 43 height 16
click at [1385, 300] on div "Comments Open comments No comments yet Select ‘Comment’ from the block context …" at bounding box center [1426, 415] width 285 height 729
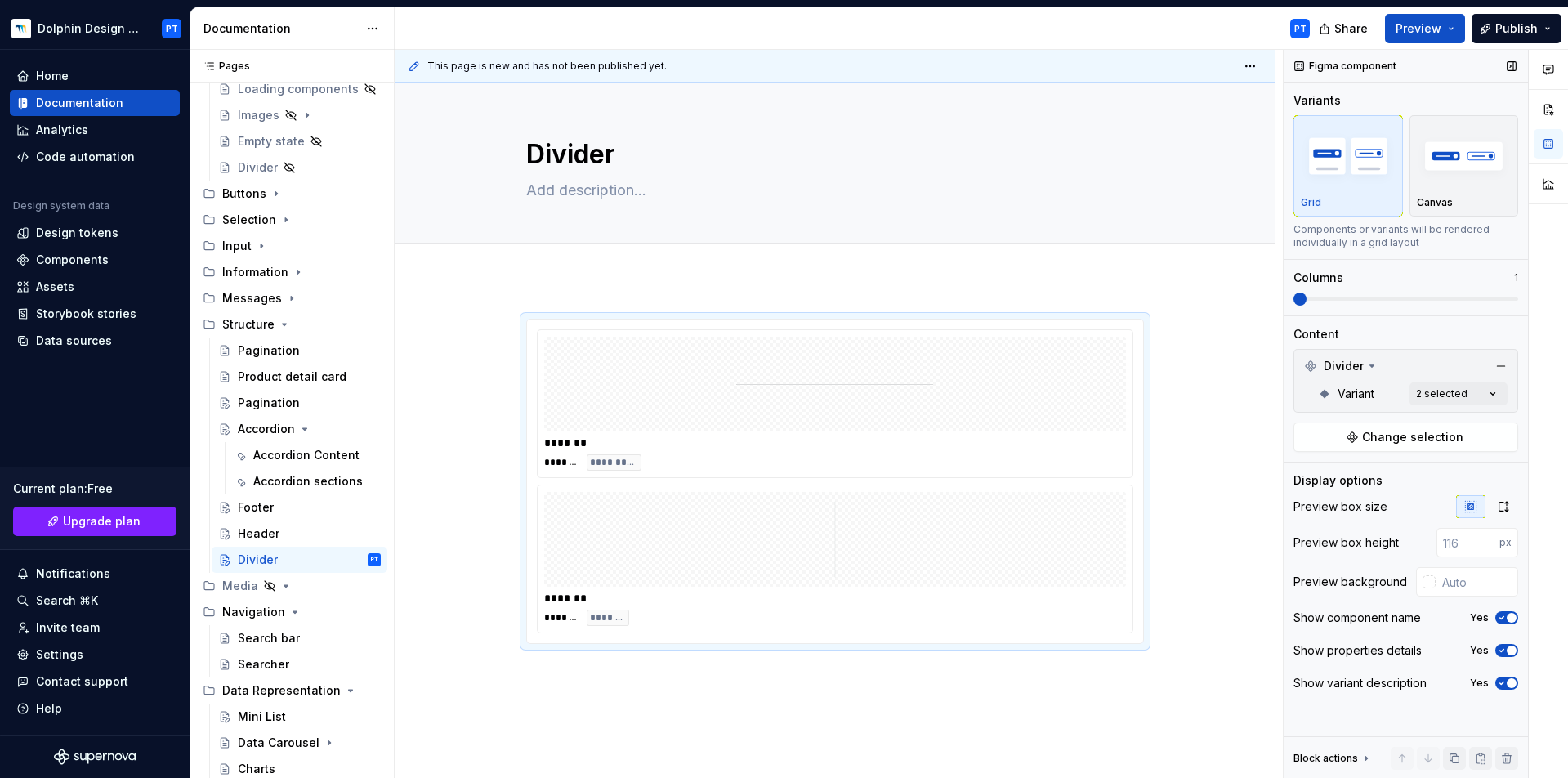
click at [1377, 297] on span at bounding box center [1406, 299] width 225 height 13
click at [1469, 587] on input "text" at bounding box center [1477, 582] width 83 height 30
type input "#FFFFFF"
click at [1495, 614] on icon "button" at bounding box center [1502, 617] width 13 height 10
click at [977, 504] on div "**********" at bounding box center [835, 500] width 880 height 443
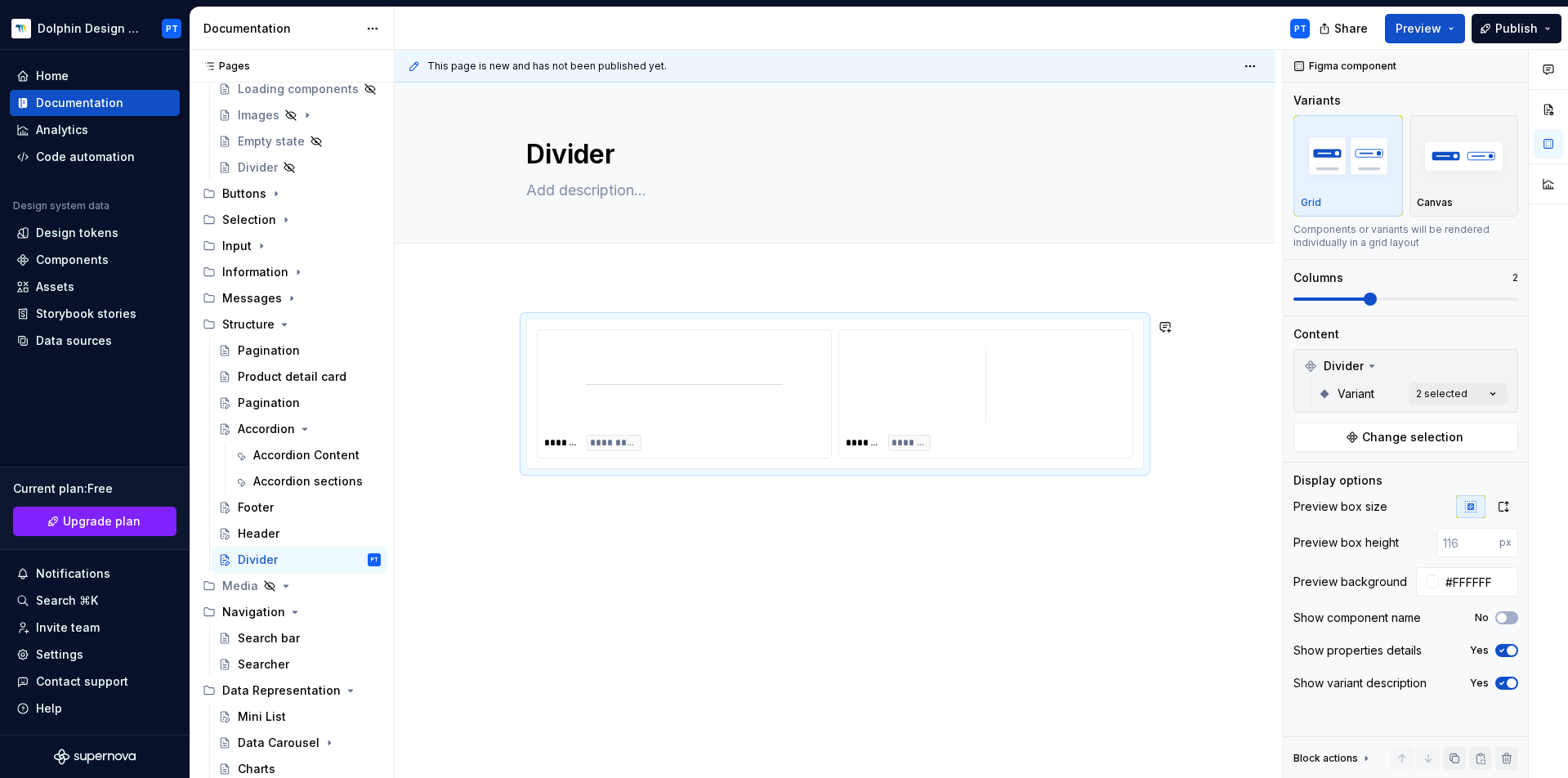
click at [490, 289] on div "**********" at bounding box center [835, 500] width 880 height 443
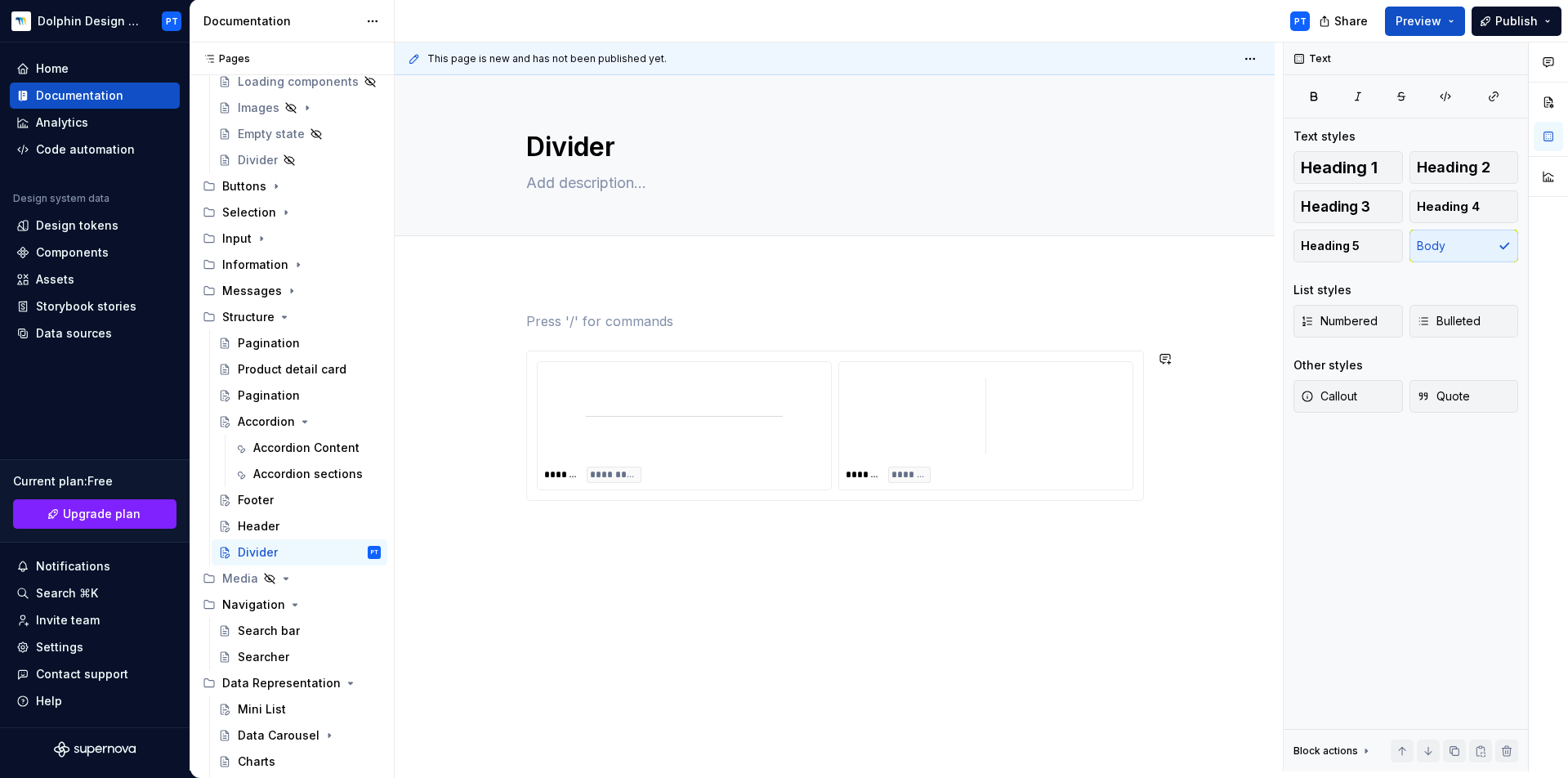
click at [573, 536] on div "**********" at bounding box center [835, 513] width 880 height 482
click at [595, 533] on p at bounding box center [835, 531] width 618 height 20
click at [558, 535] on p at bounding box center [835, 531] width 618 height 20
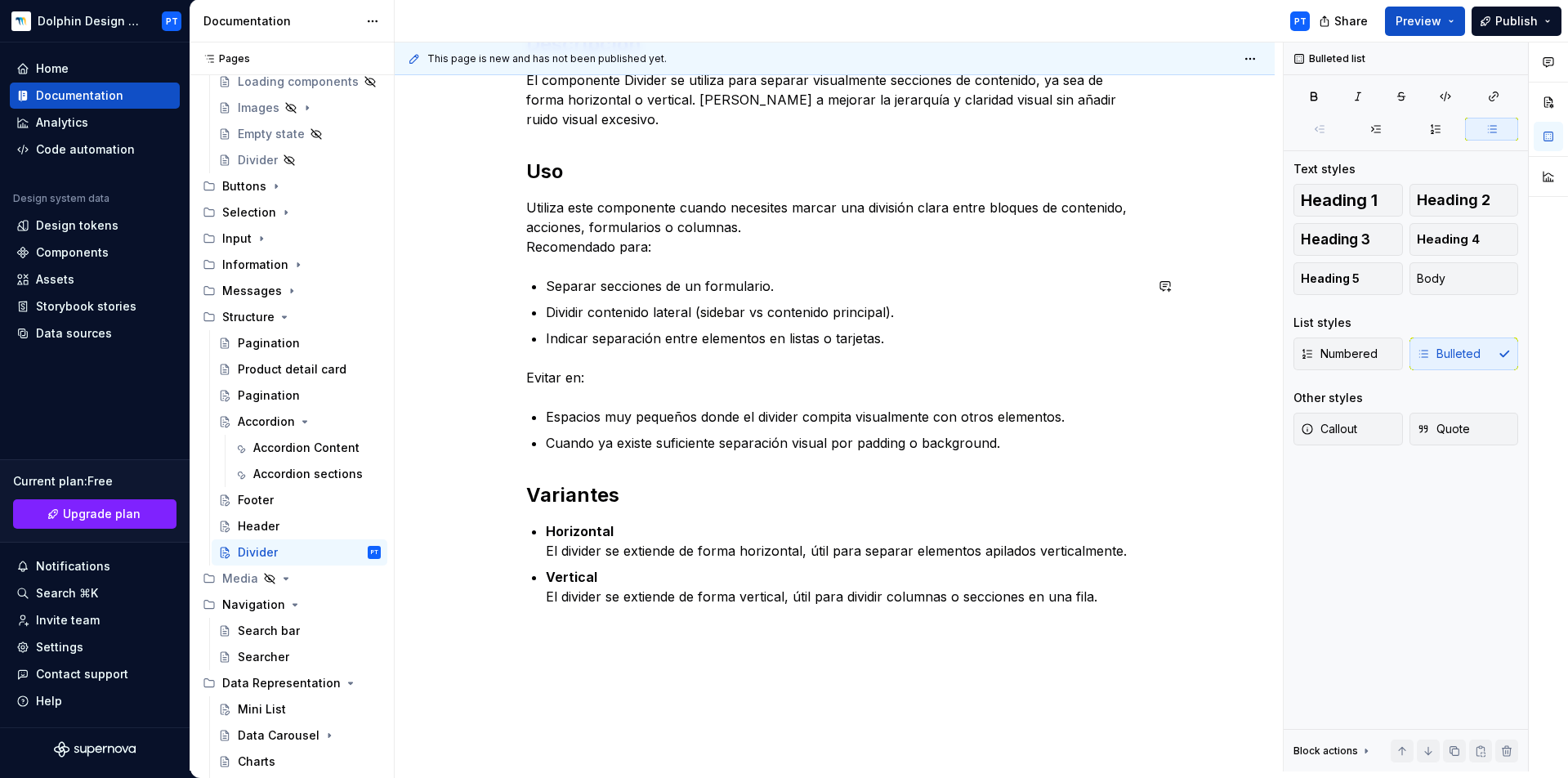
scroll to position [503, 0]
click at [559, 642] on div "**********" at bounding box center [835, 313] width 880 height 1087
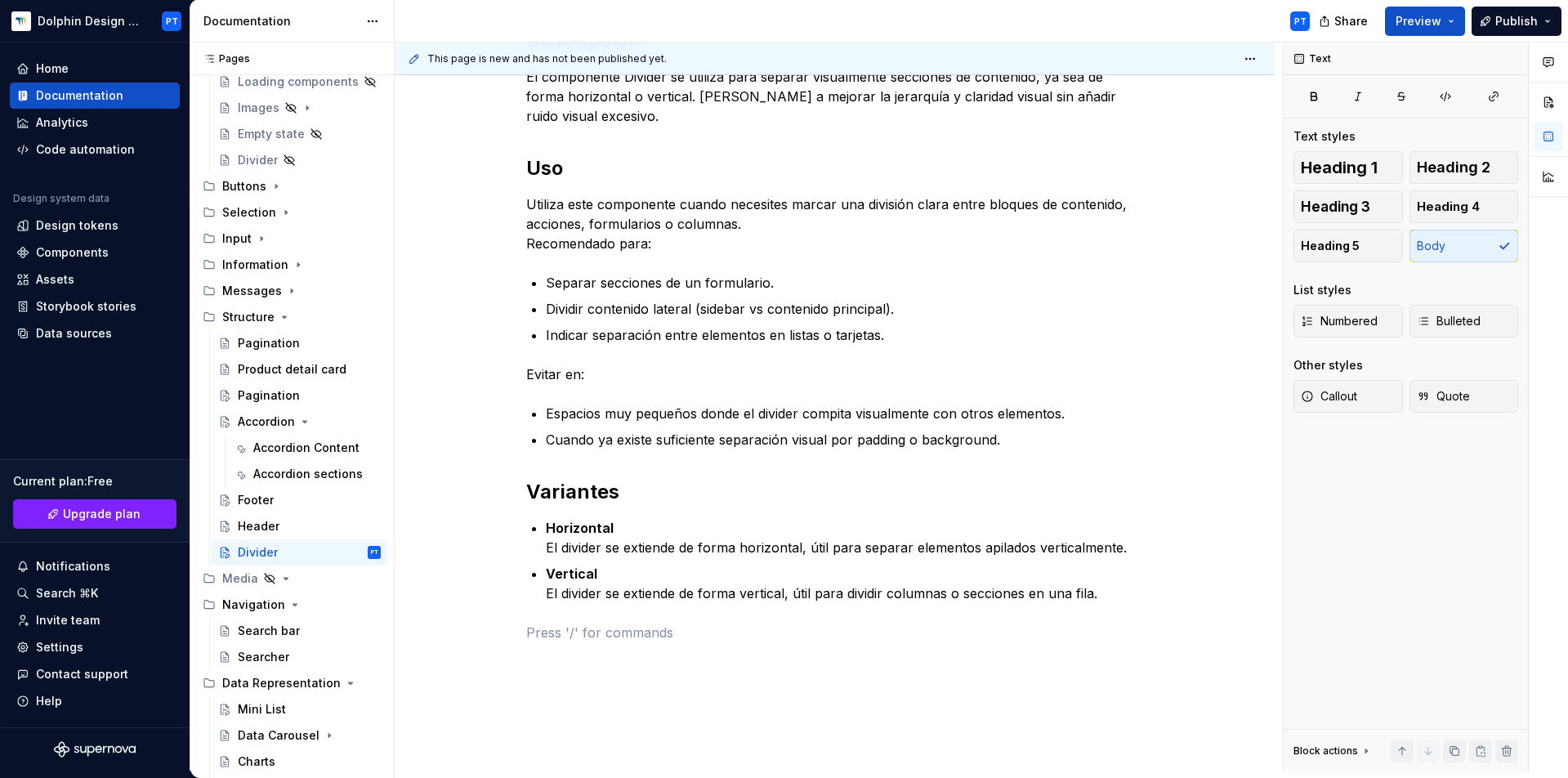
click at [541, 616] on div "**********" at bounding box center [835, 225] width 618 height 834
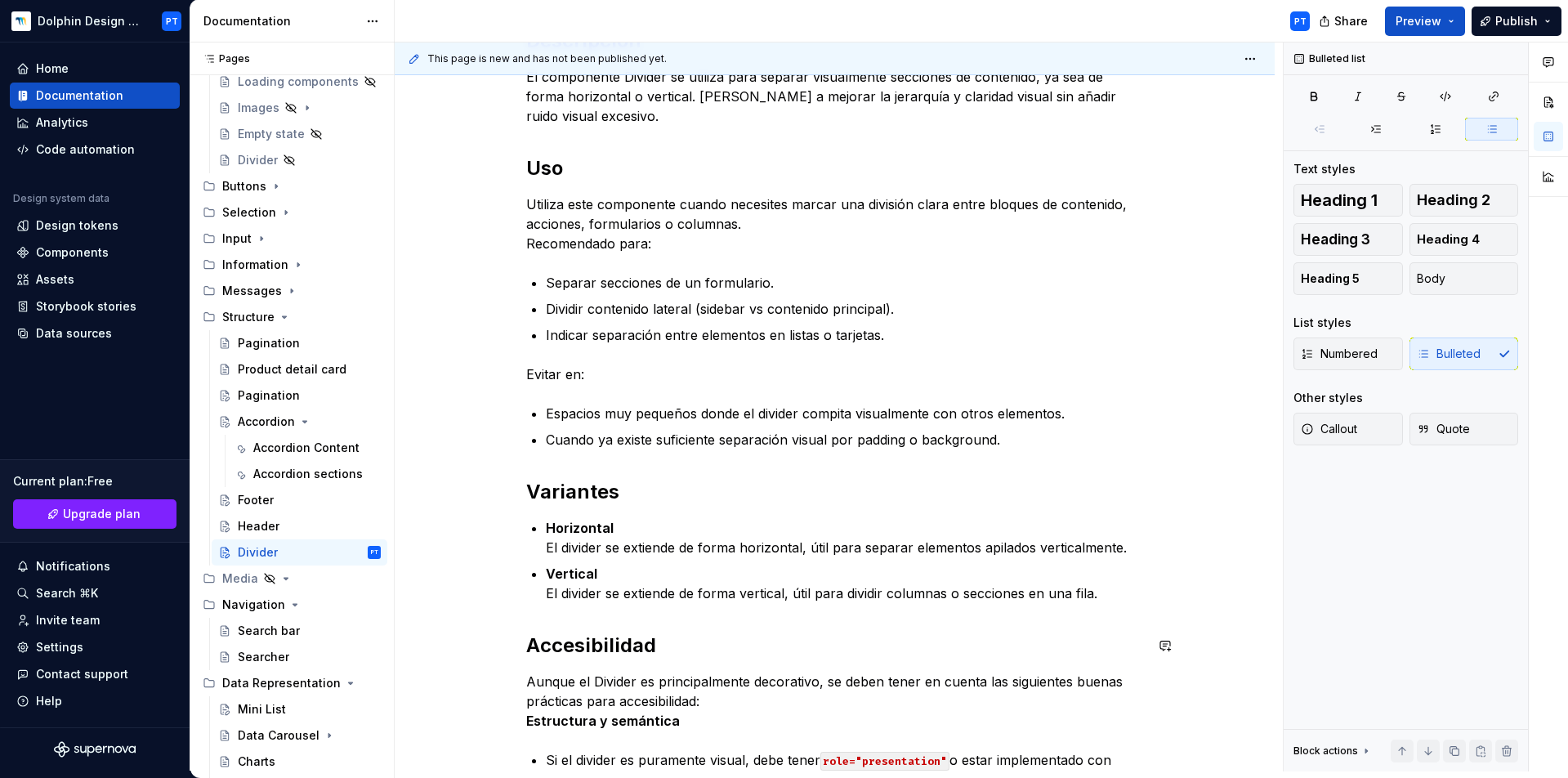
scroll to position [1022, 0]
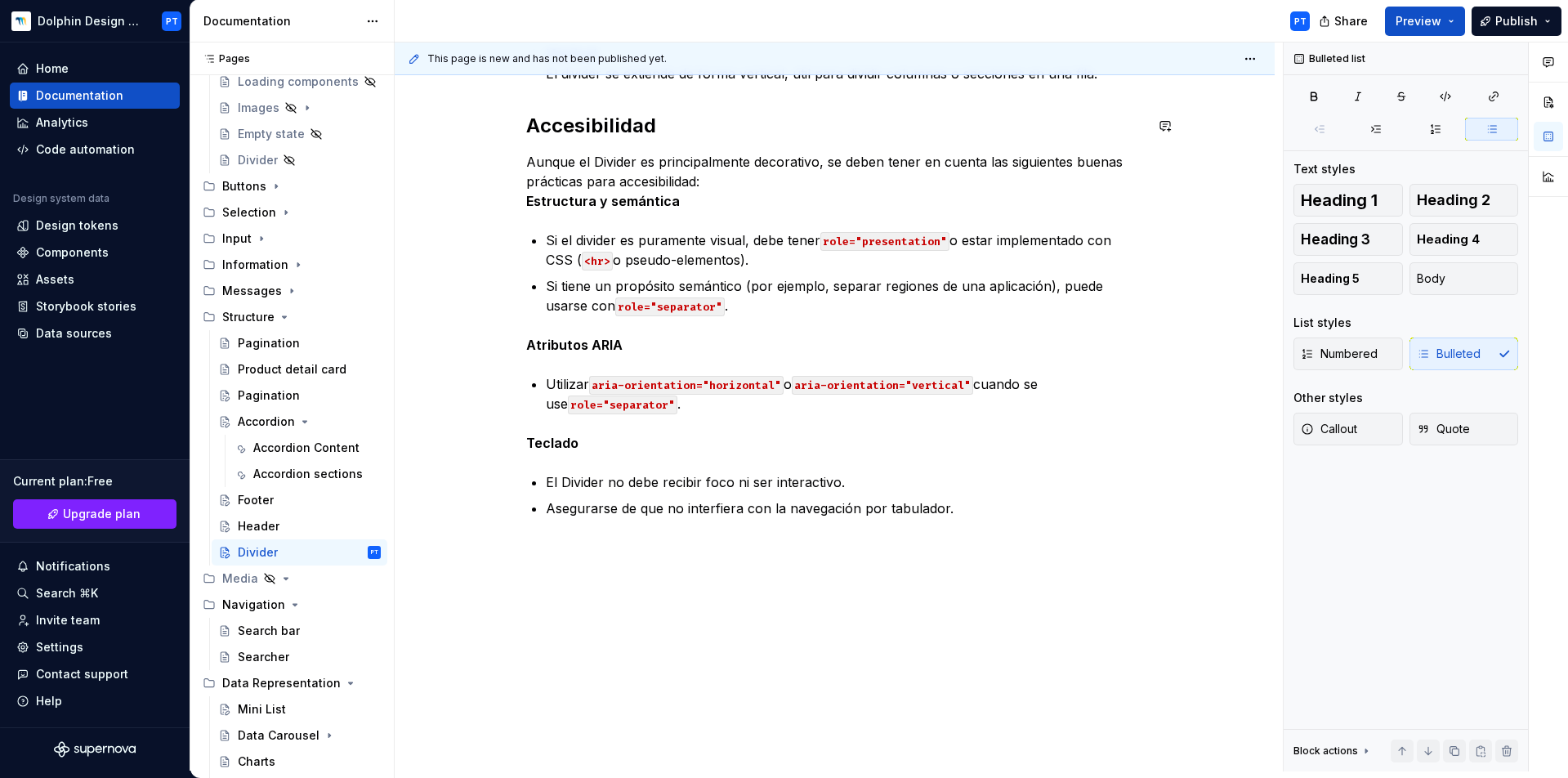
click at [568, 570] on div "**********" at bounding box center [835, 11] width 880 height 1522
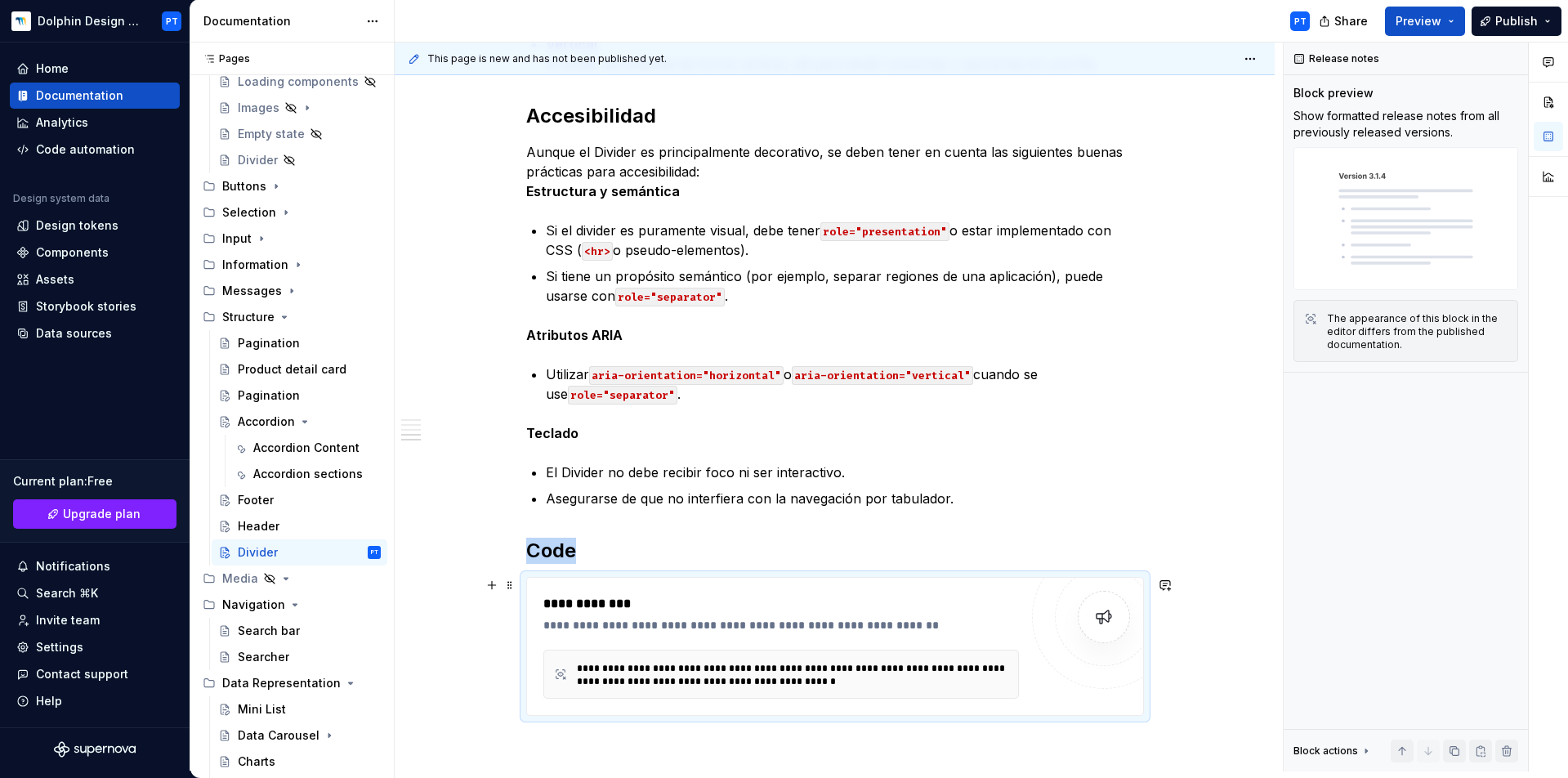
scroll to position [1036, 0]
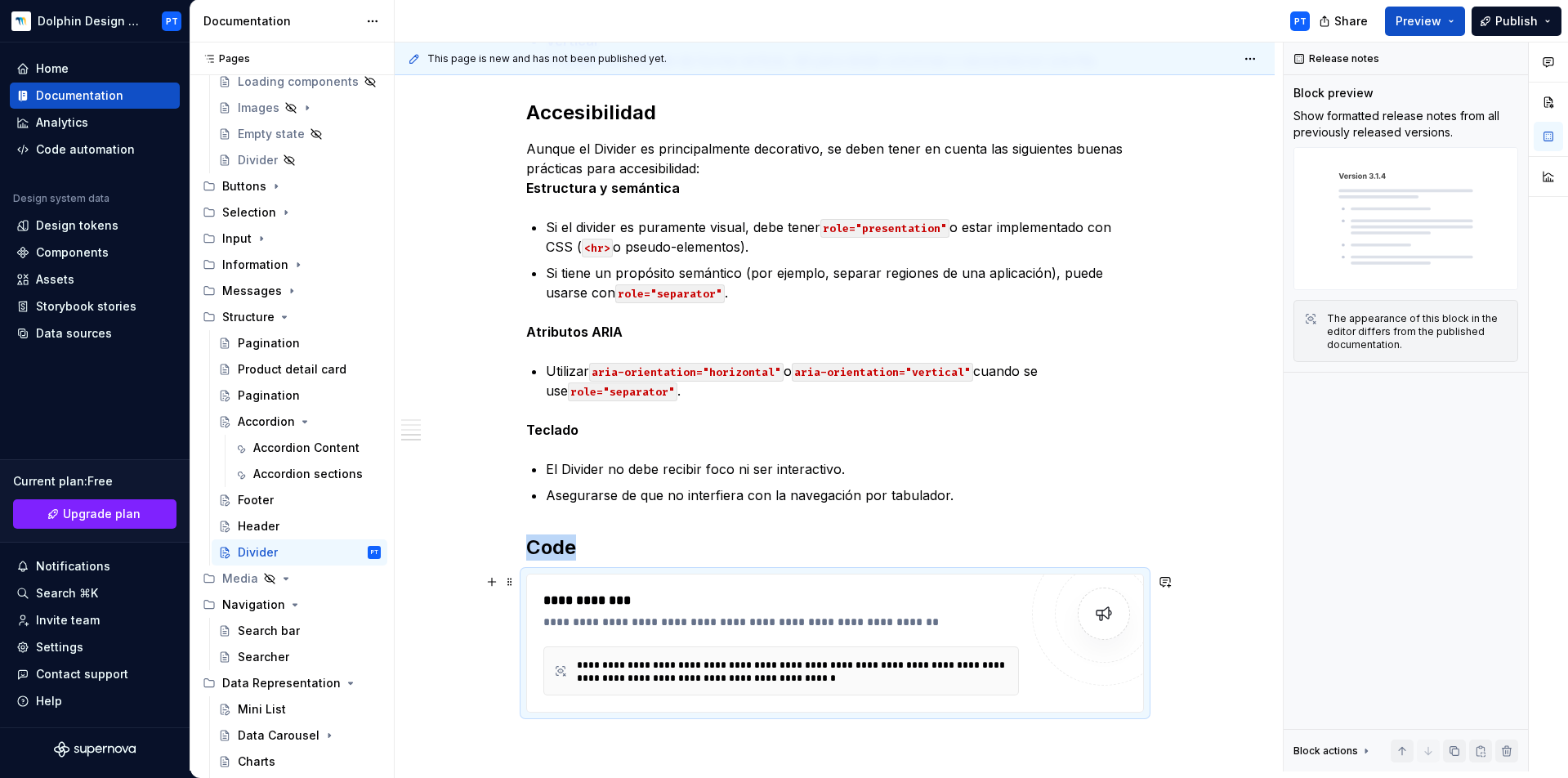
click at [649, 626] on div "**********" at bounding box center [781, 622] width 476 height 16
click at [510, 581] on span at bounding box center [510, 581] width 13 height 22
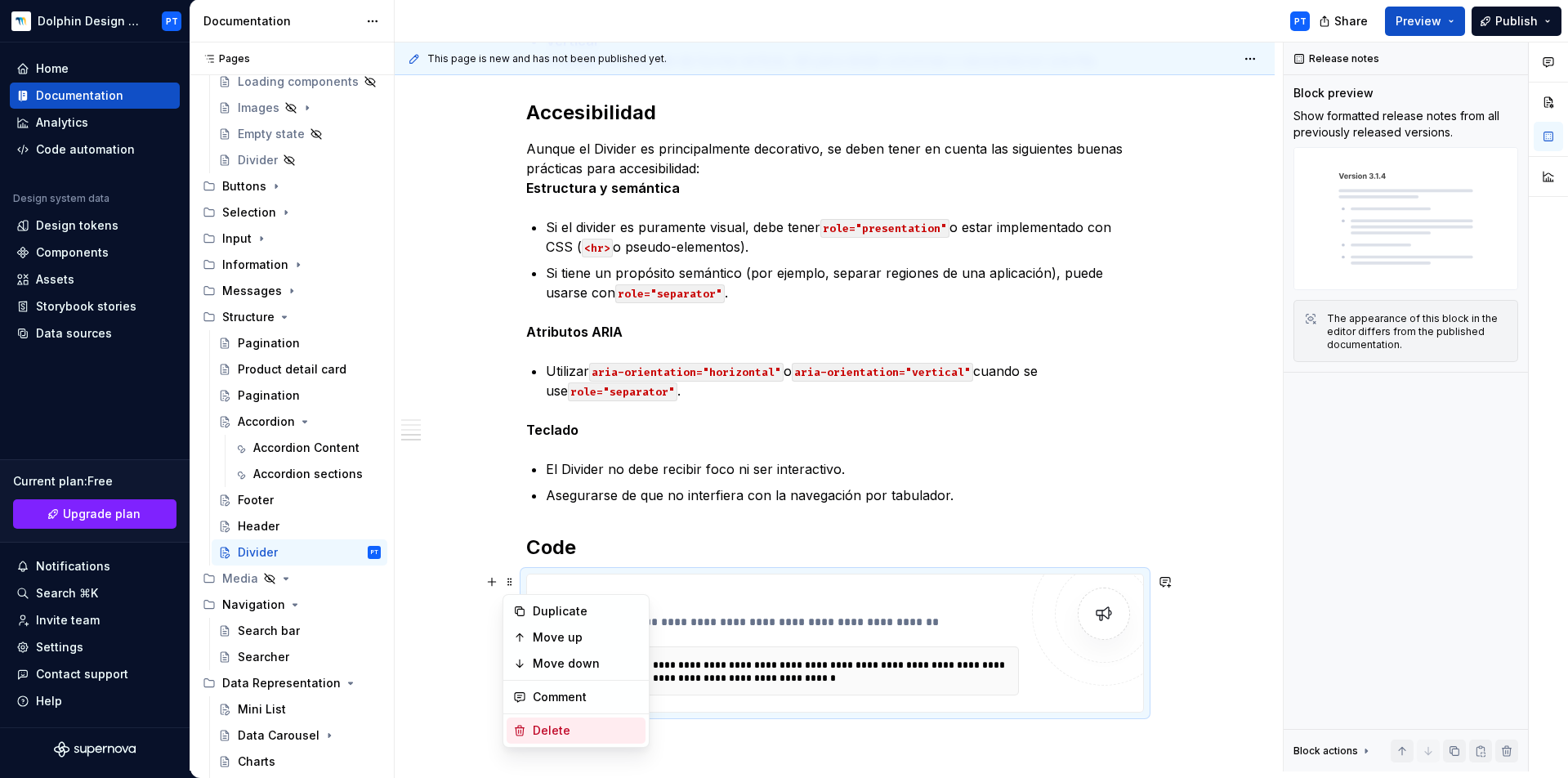
click at [565, 729] on div "Delete" at bounding box center [586, 730] width 106 height 16
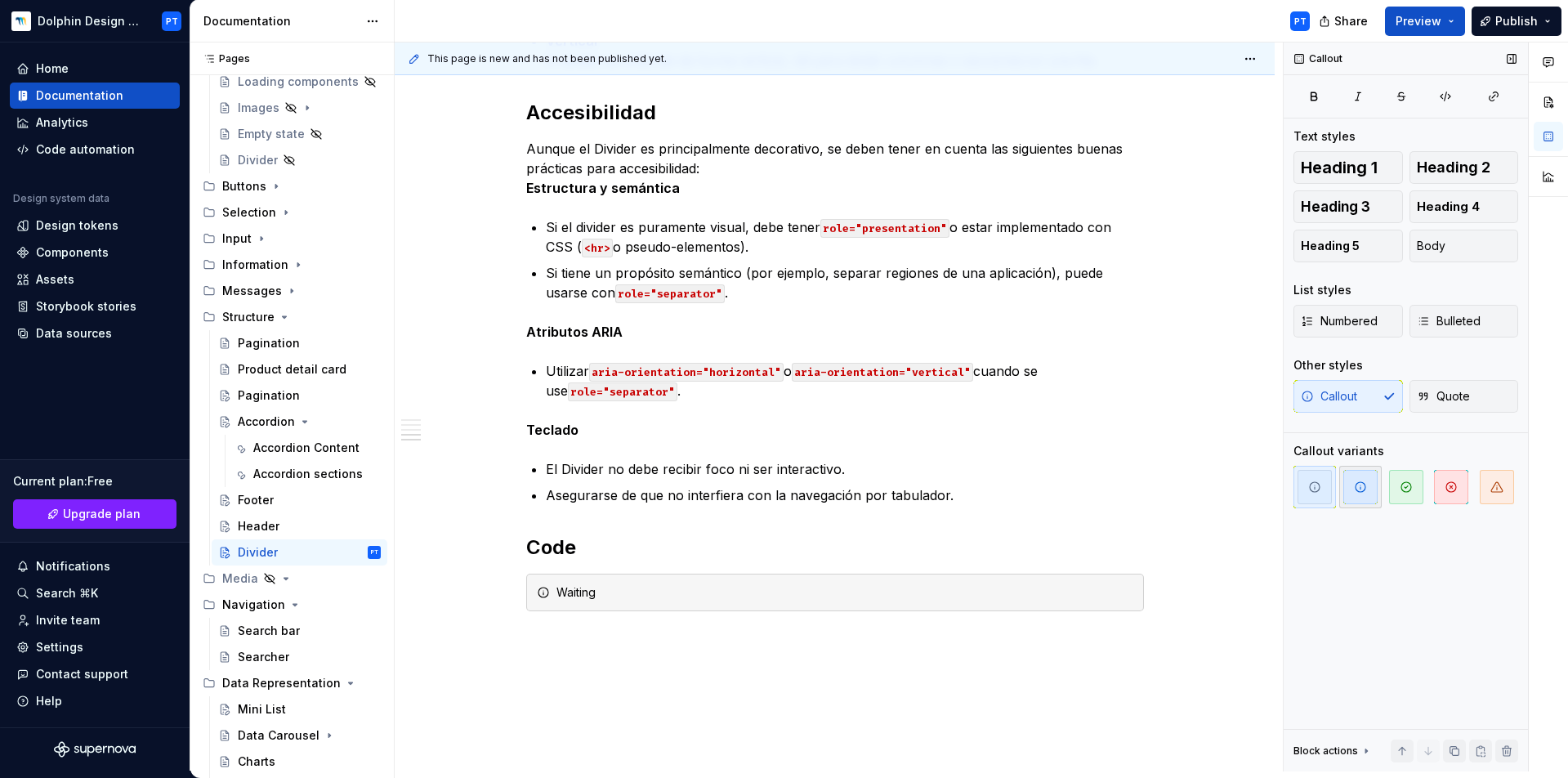
click at [1359, 490] on icon "button" at bounding box center [1361, 487] width 13 height 13
click at [627, 640] on div "**********" at bounding box center [835, 50] width 880 height 1629
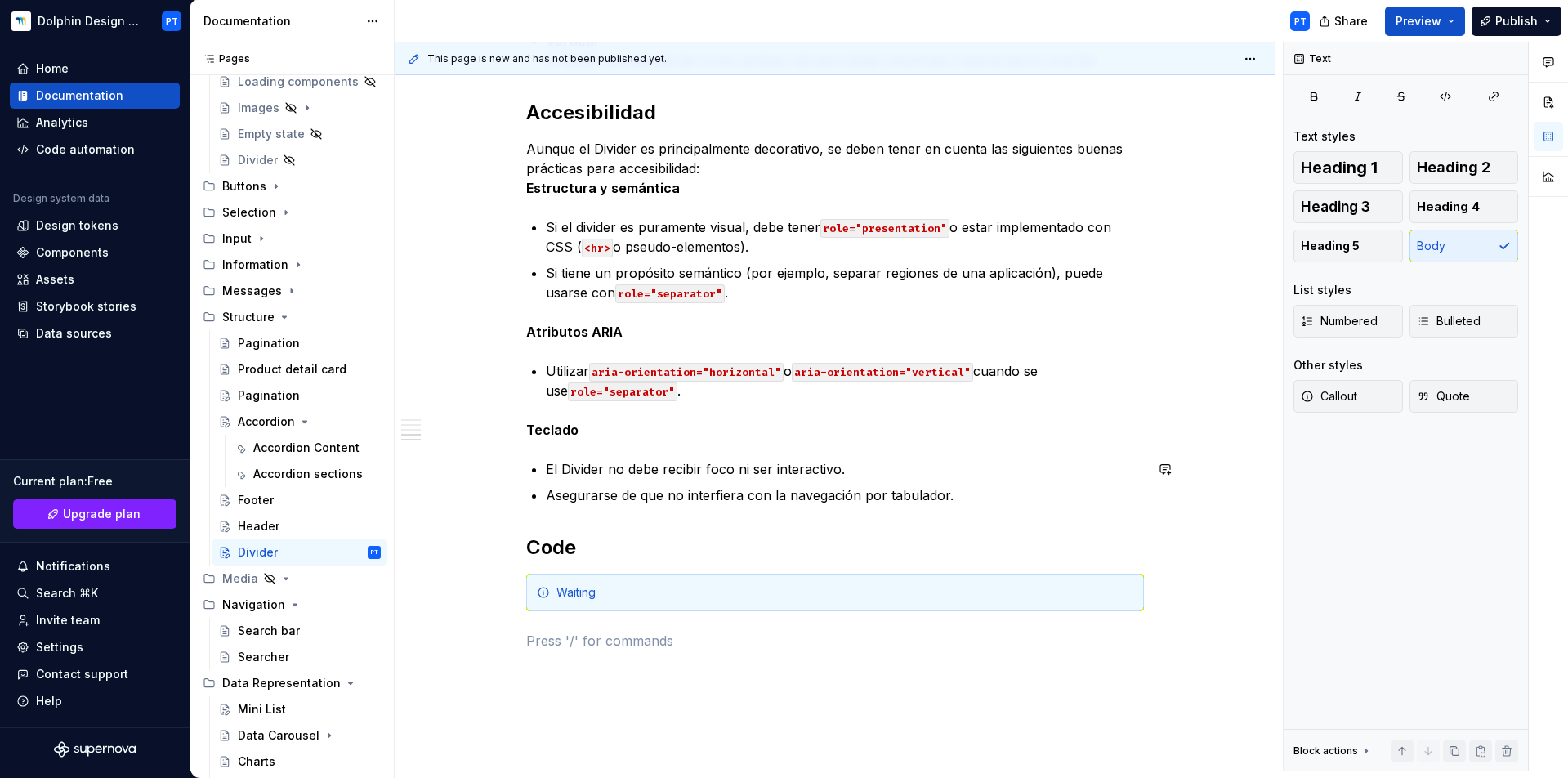
scroll to position [1039, 0]
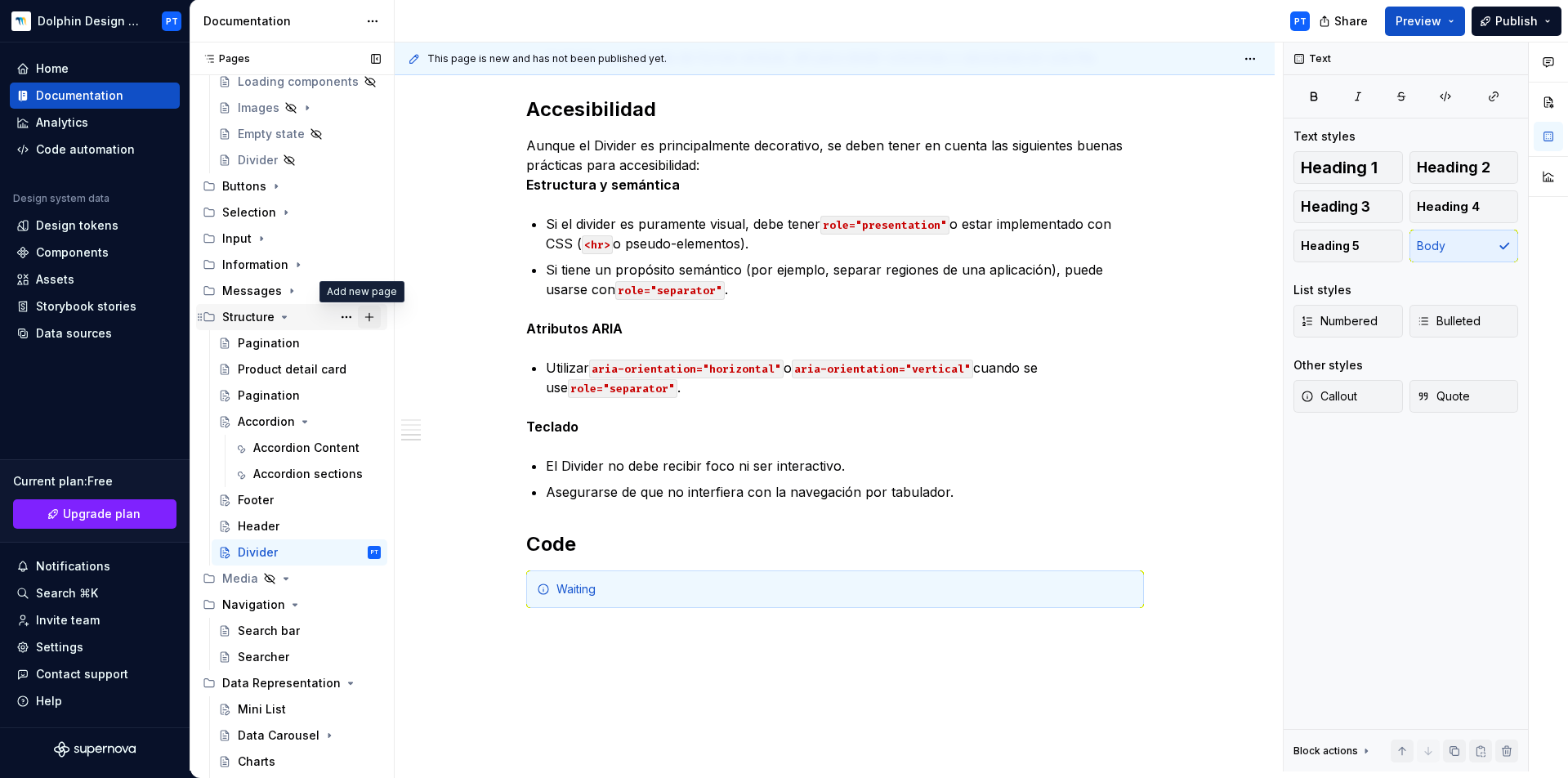
click at [359, 316] on button "Page tree" at bounding box center [369, 316] width 22 height 22
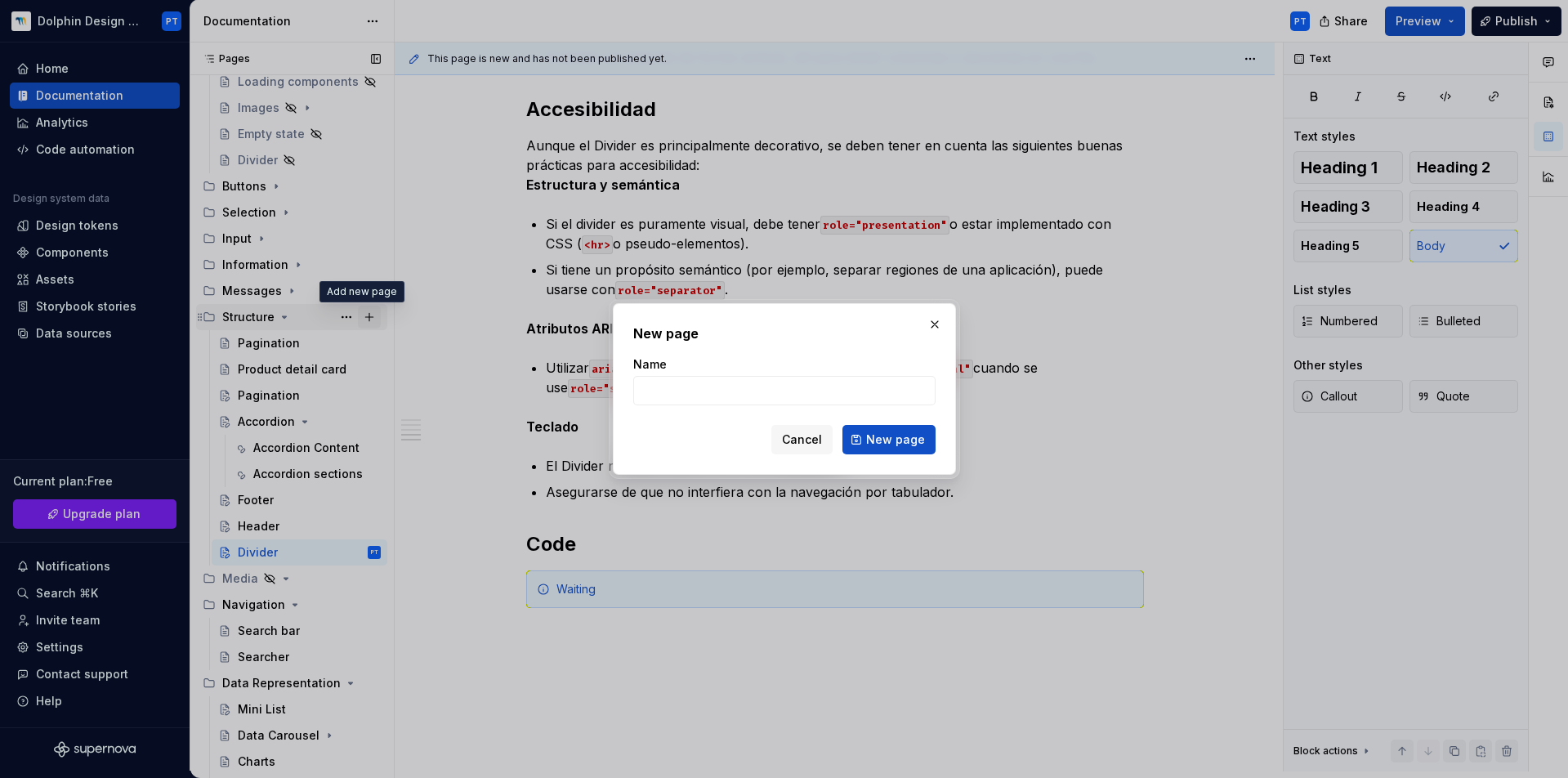
type textarea "*"
click at [669, 397] on input "Name" at bounding box center [784, 391] width 303 height 30
type input "Page header"
click at [877, 446] on span "New page" at bounding box center [896, 439] width 59 height 16
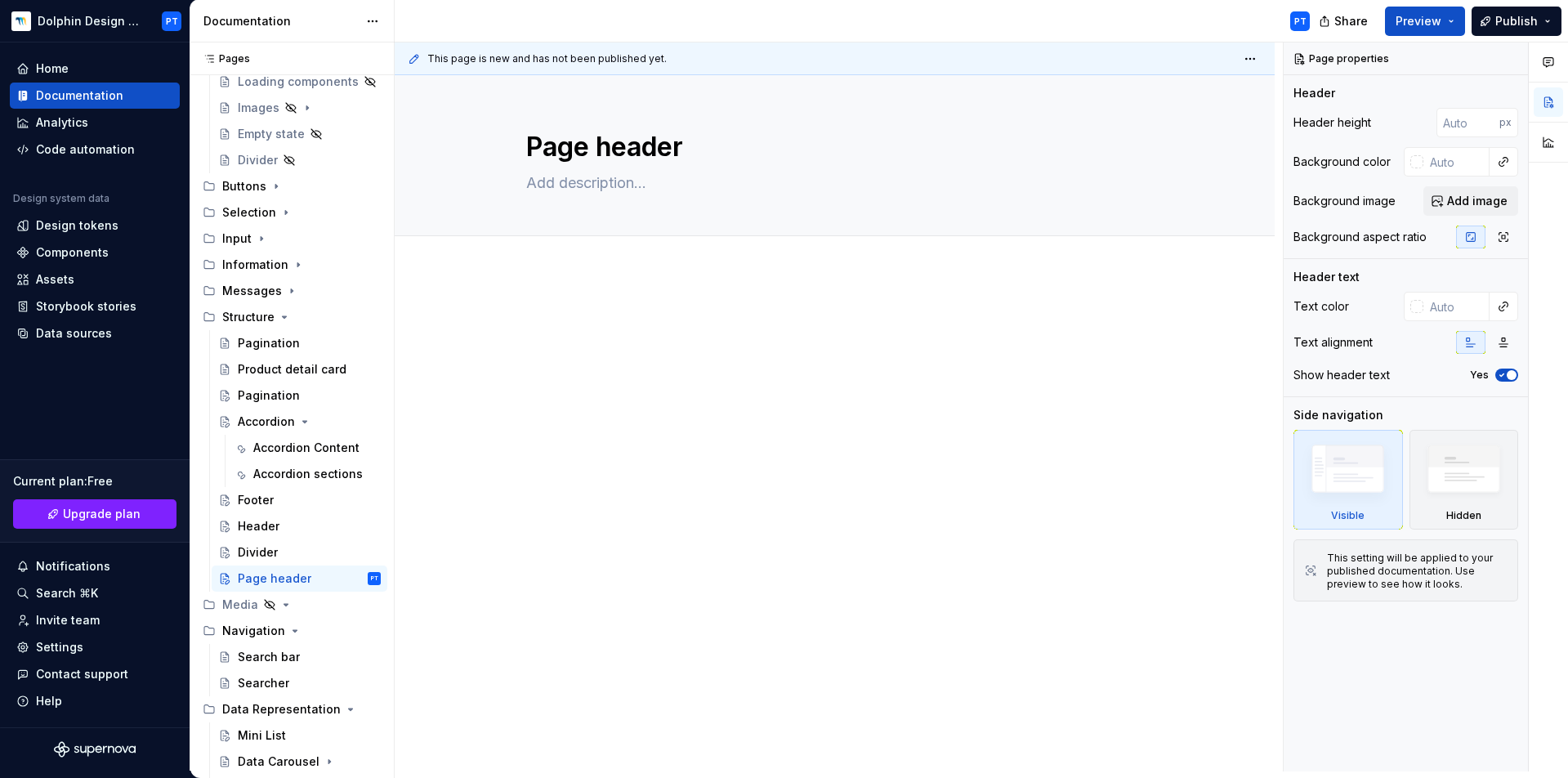
type textarea "*"
click at [551, 322] on p at bounding box center [835, 322] width 618 height 20
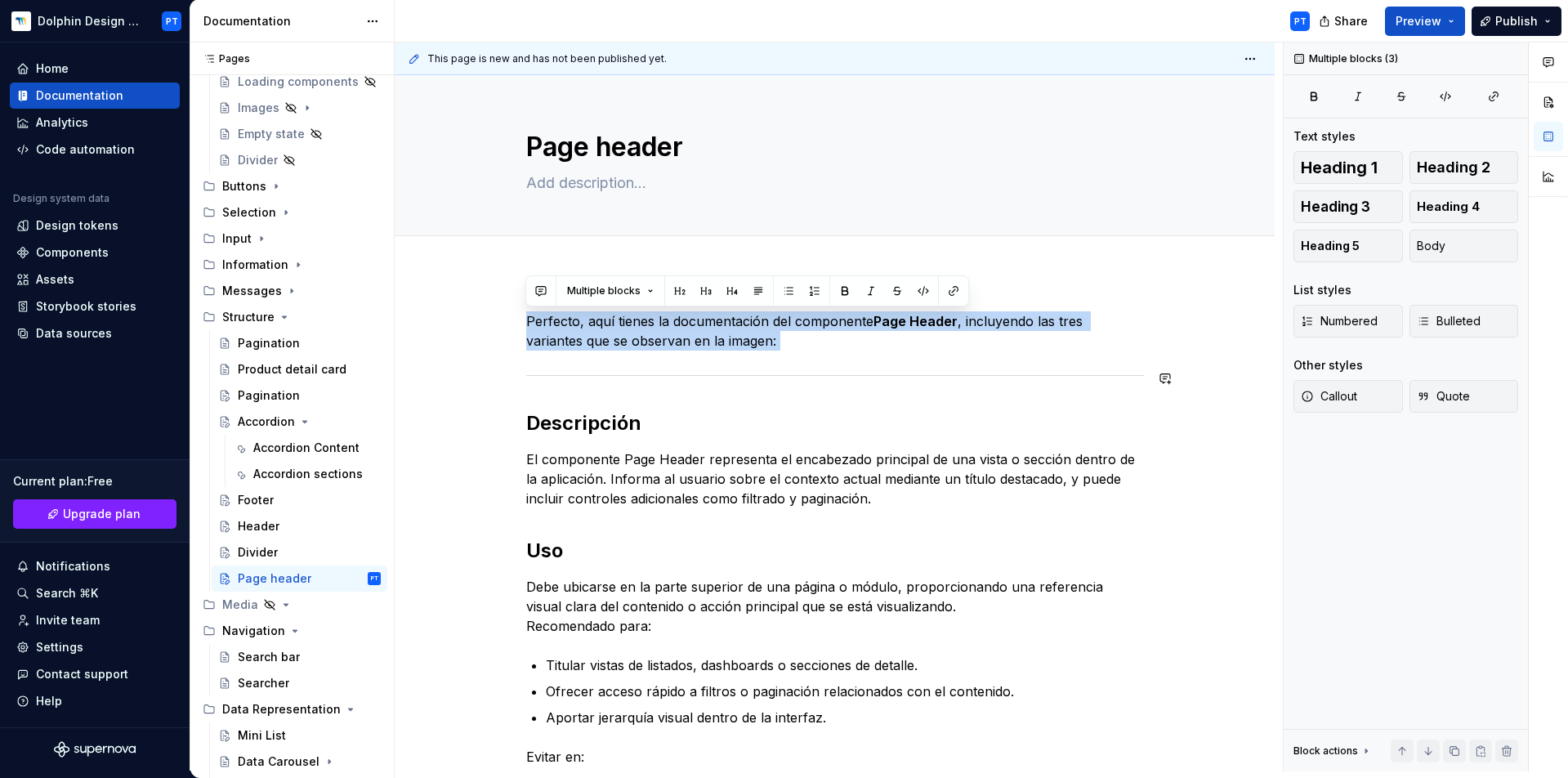
drag, startPoint x: 528, startPoint y: 318, endPoint x: 903, endPoint y: 395, distance: 382.8
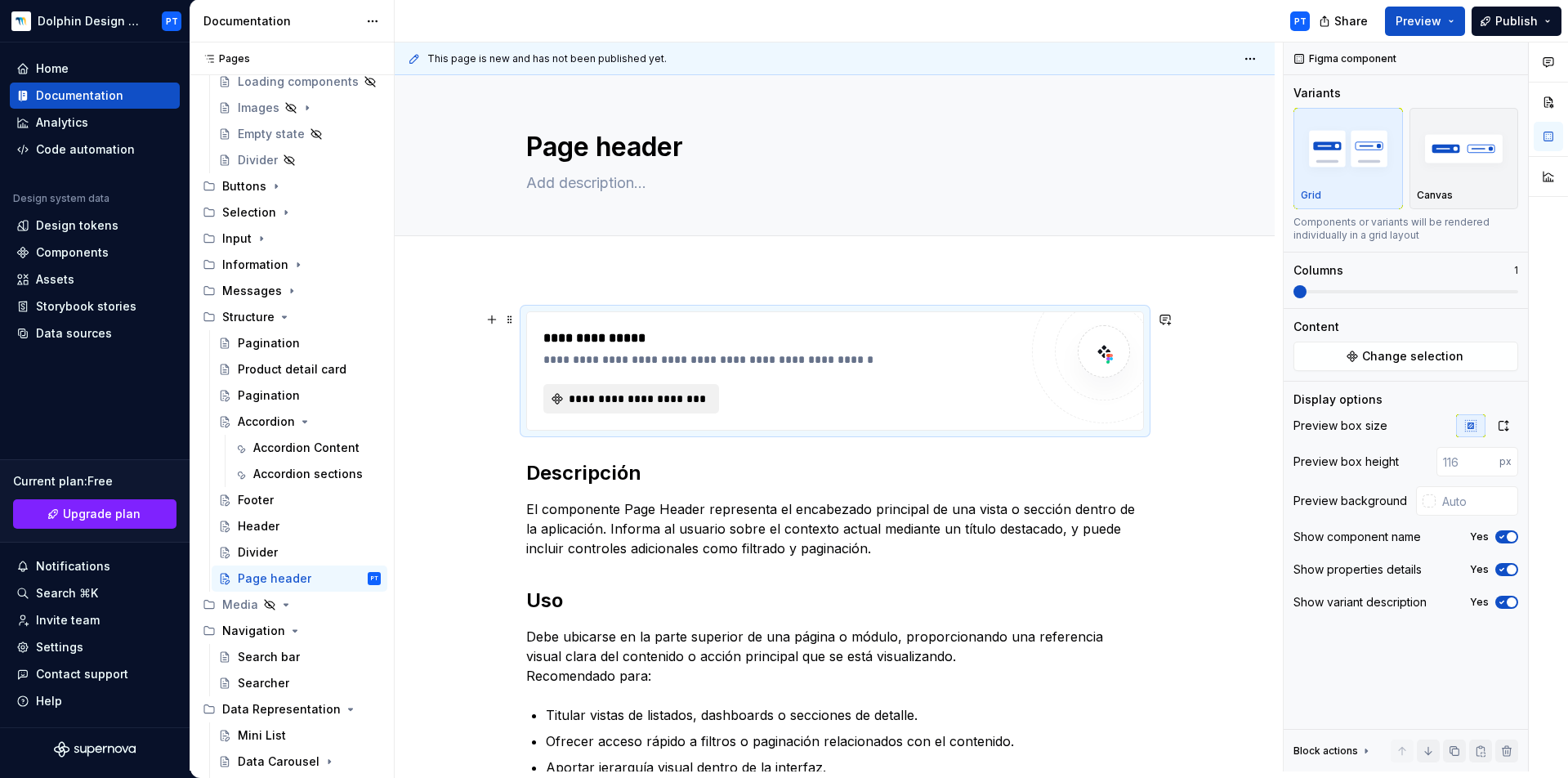
click at [604, 392] on span "**********" at bounding box center [638, 399] width 141 height 16
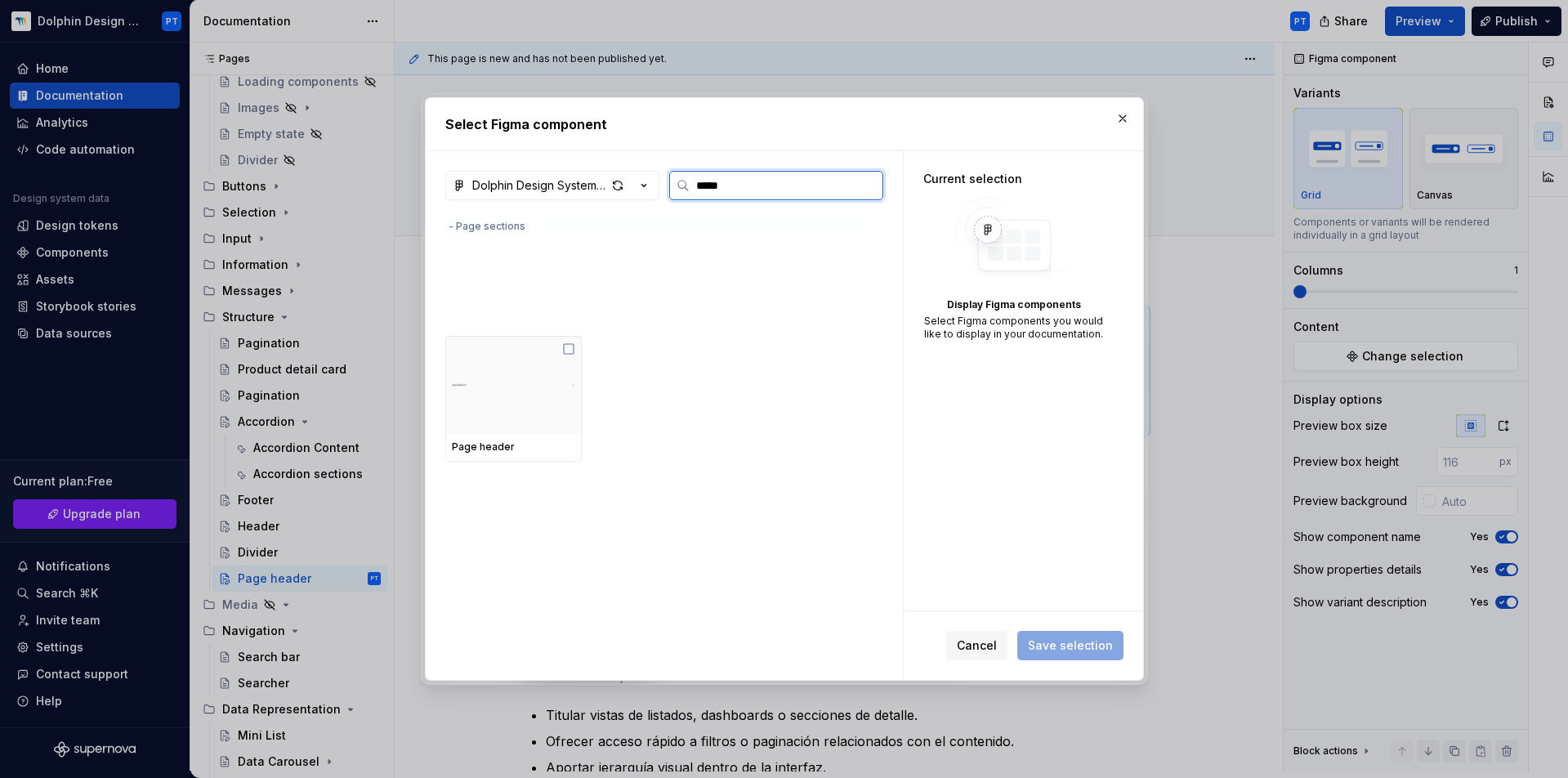
type input "****"
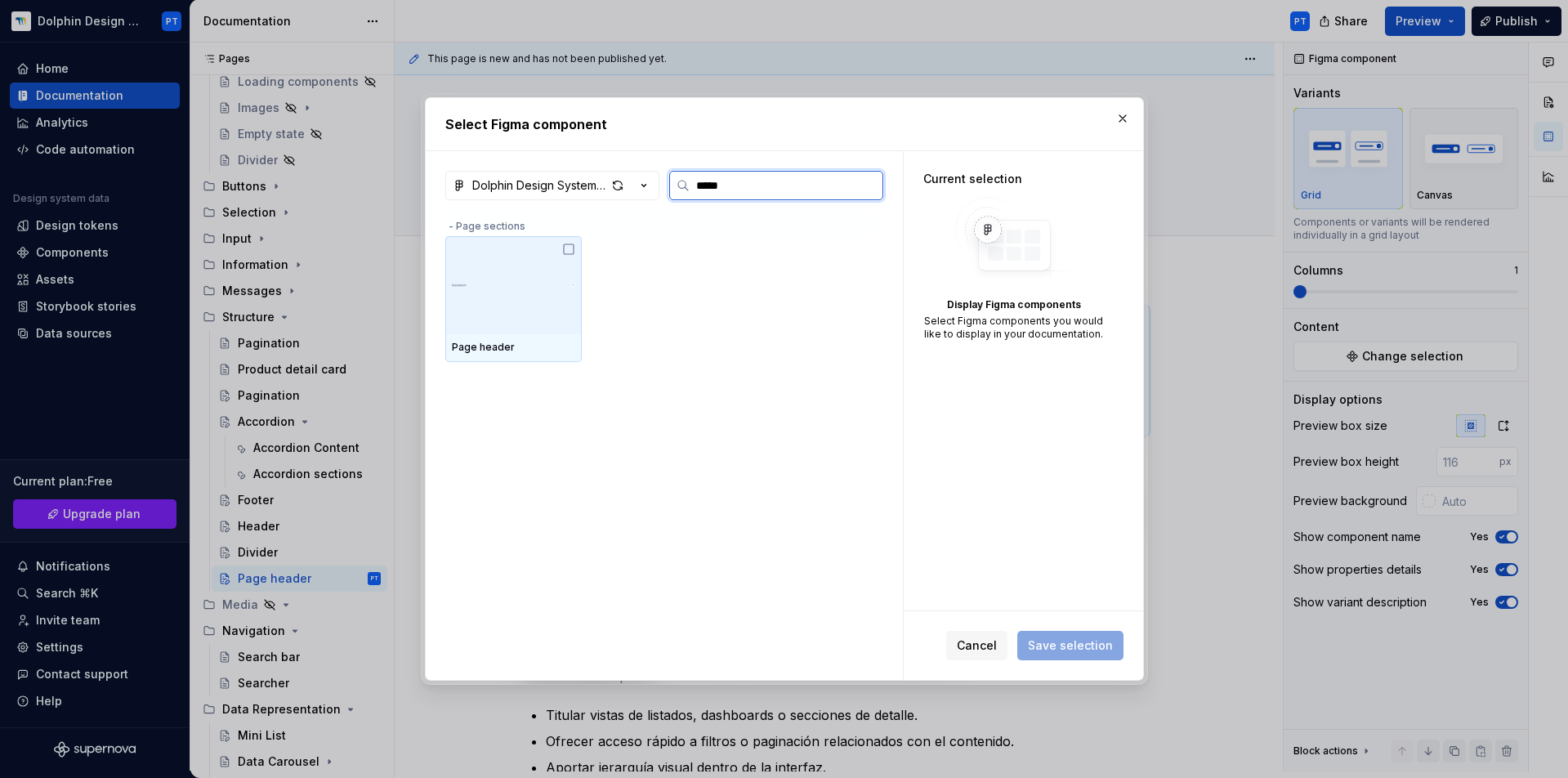
click at [526, 288] on img at bounding box center [513, 285] width 123 height 32
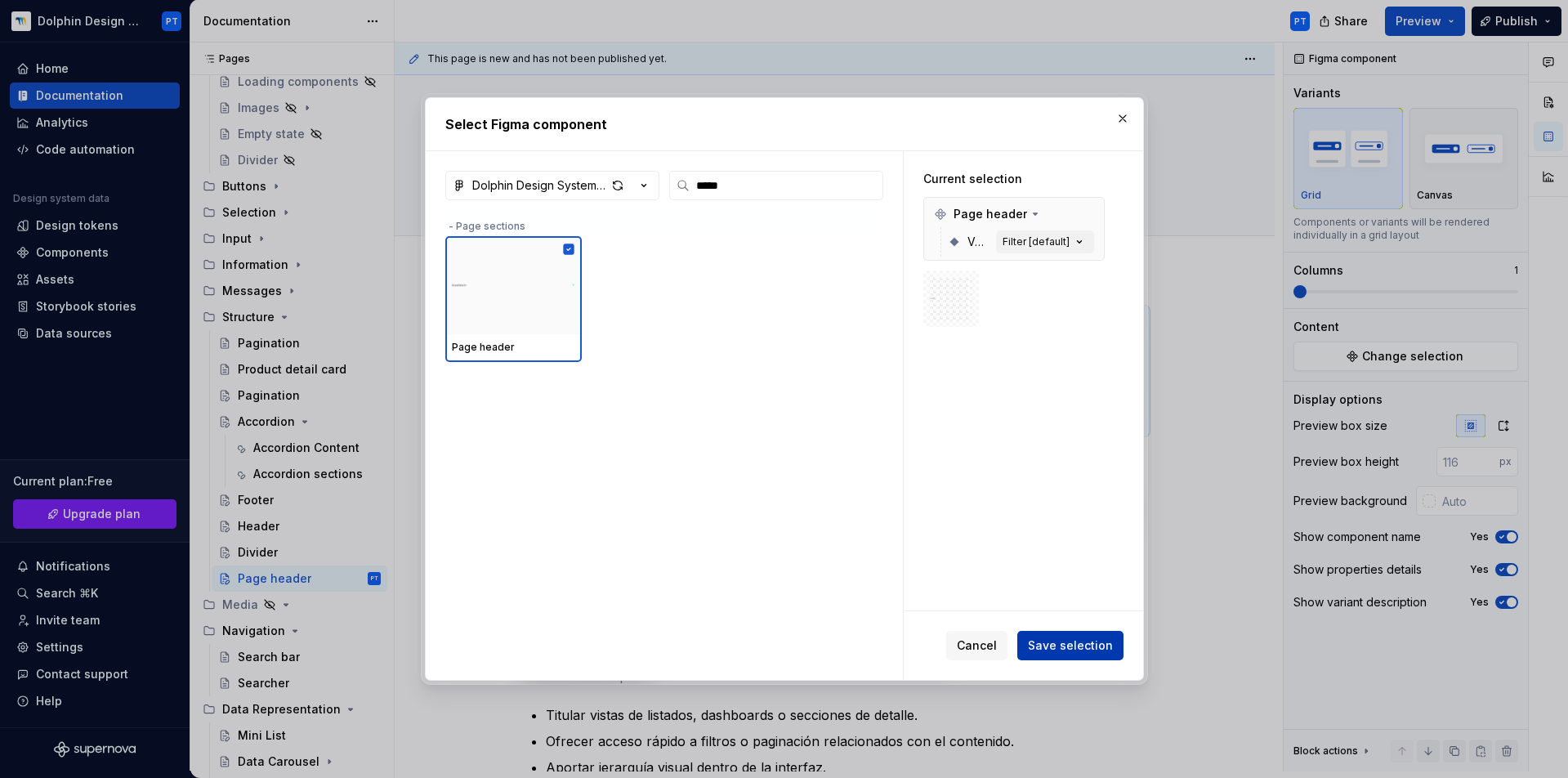
click at [1059, 650] on span "Save selection" at bounding box center [1070, 646] width 85 height 16
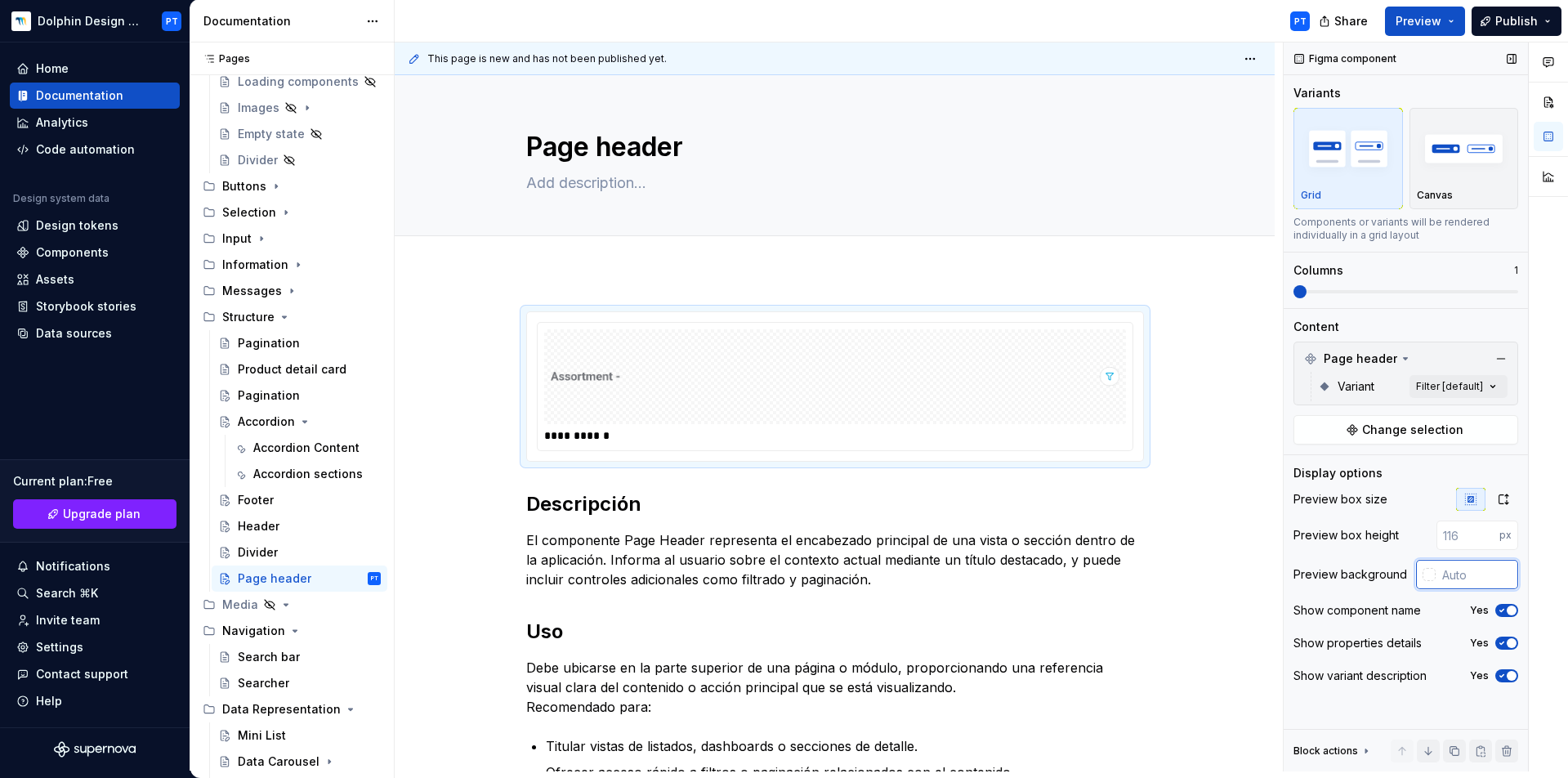
click at [1449, 568] on input "text" at bounding box center [1477, 574] width 83 height 30
type input "#FFFFFF"
click at [1499, 611] on icon "button" at bounding box center [1502, 610] width 13 height 10
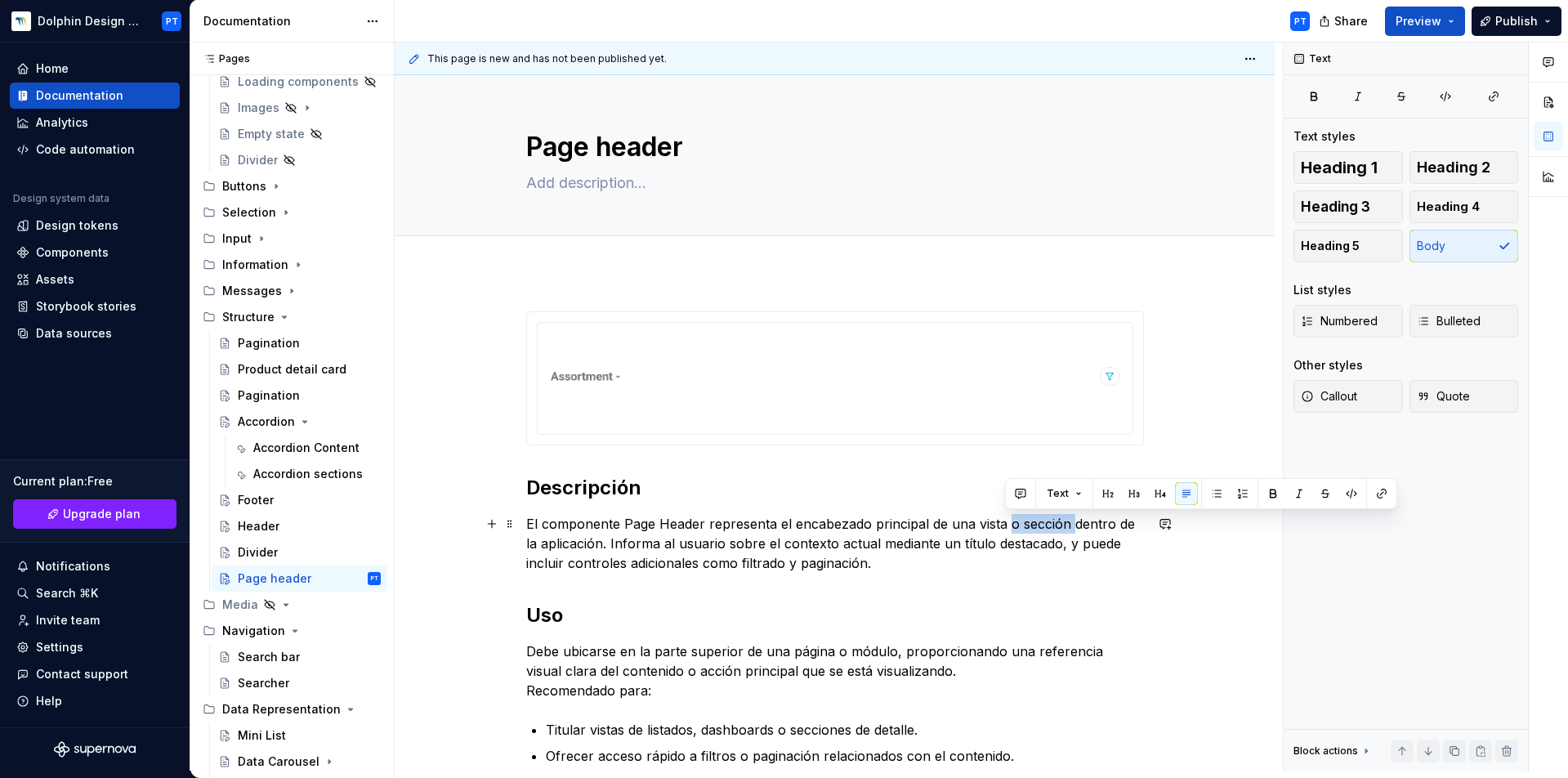
drag, startPoint x: 1006, startPoint y: 524, endPoint x: 1067, endPoint y: 526, distance: 61.0
click at [1067, 526] on p "El componente Page Header representa el encabezado principal de una vista o sec…" at bounding box center [835, 544] width 618 height 59
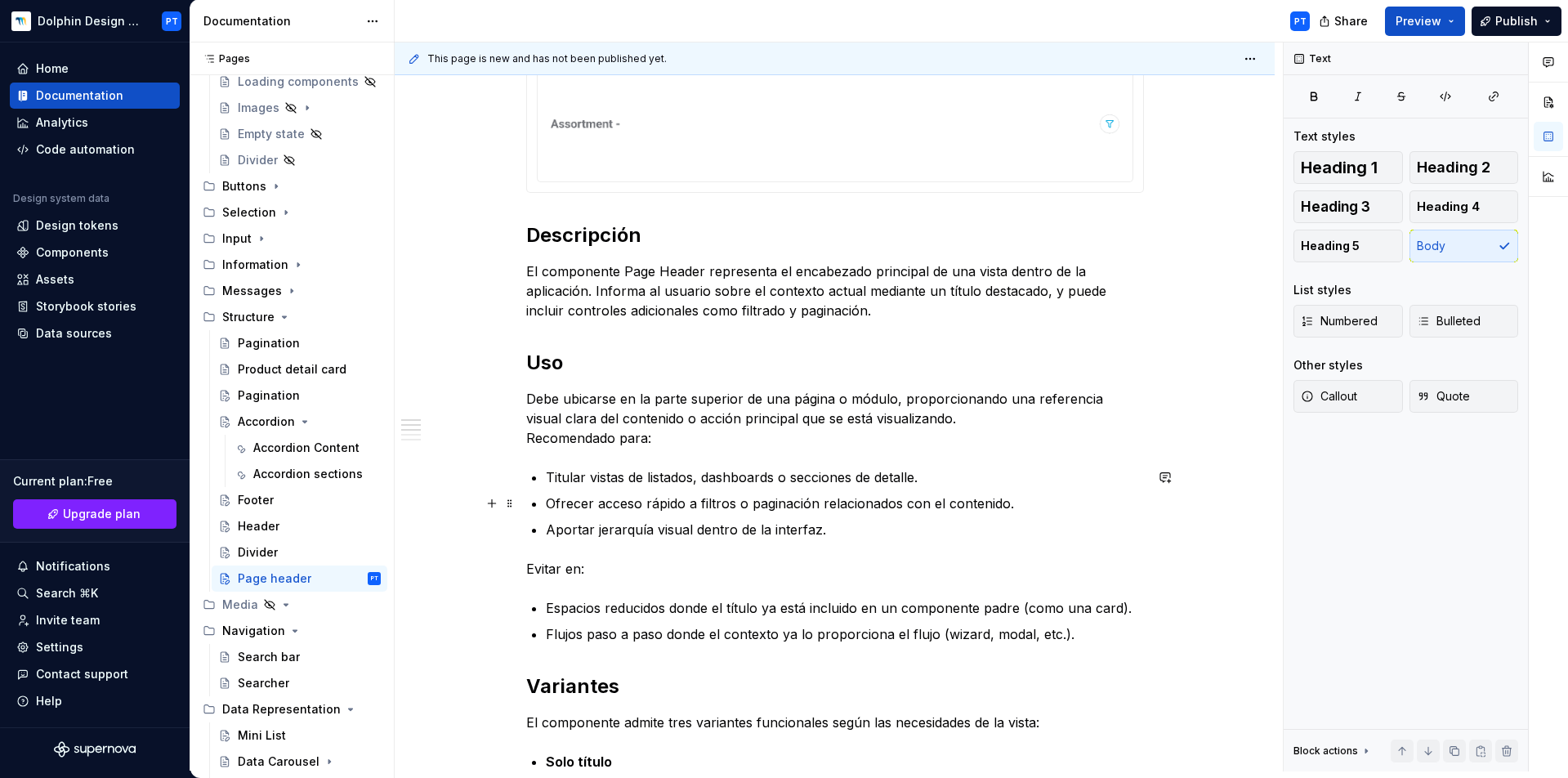
scroll to position [286, 0]
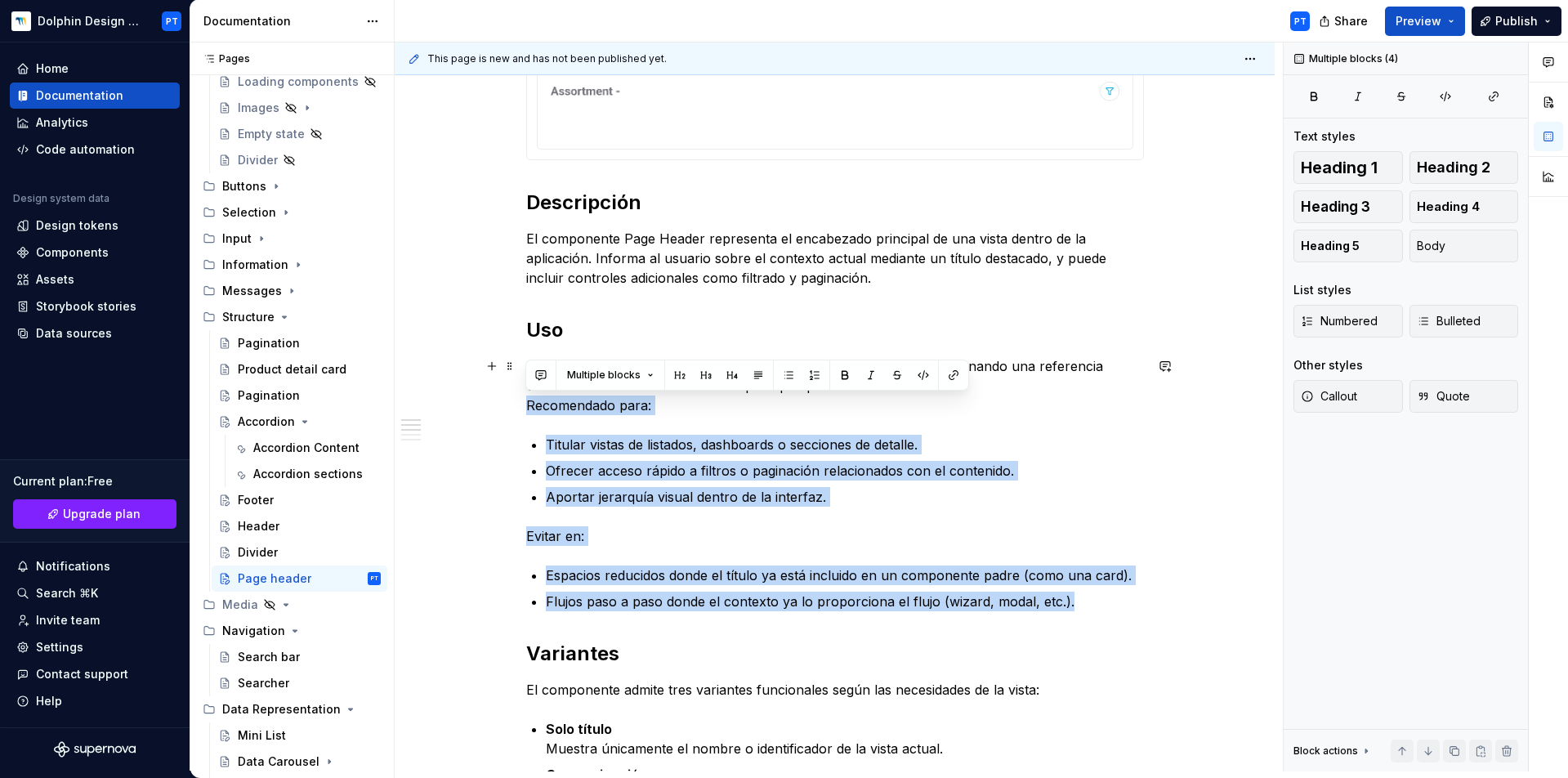
drag, startPoint x: 1072, startPoint y: 606, endPoint x: 527, endPoint y: 404, distance: 581.2
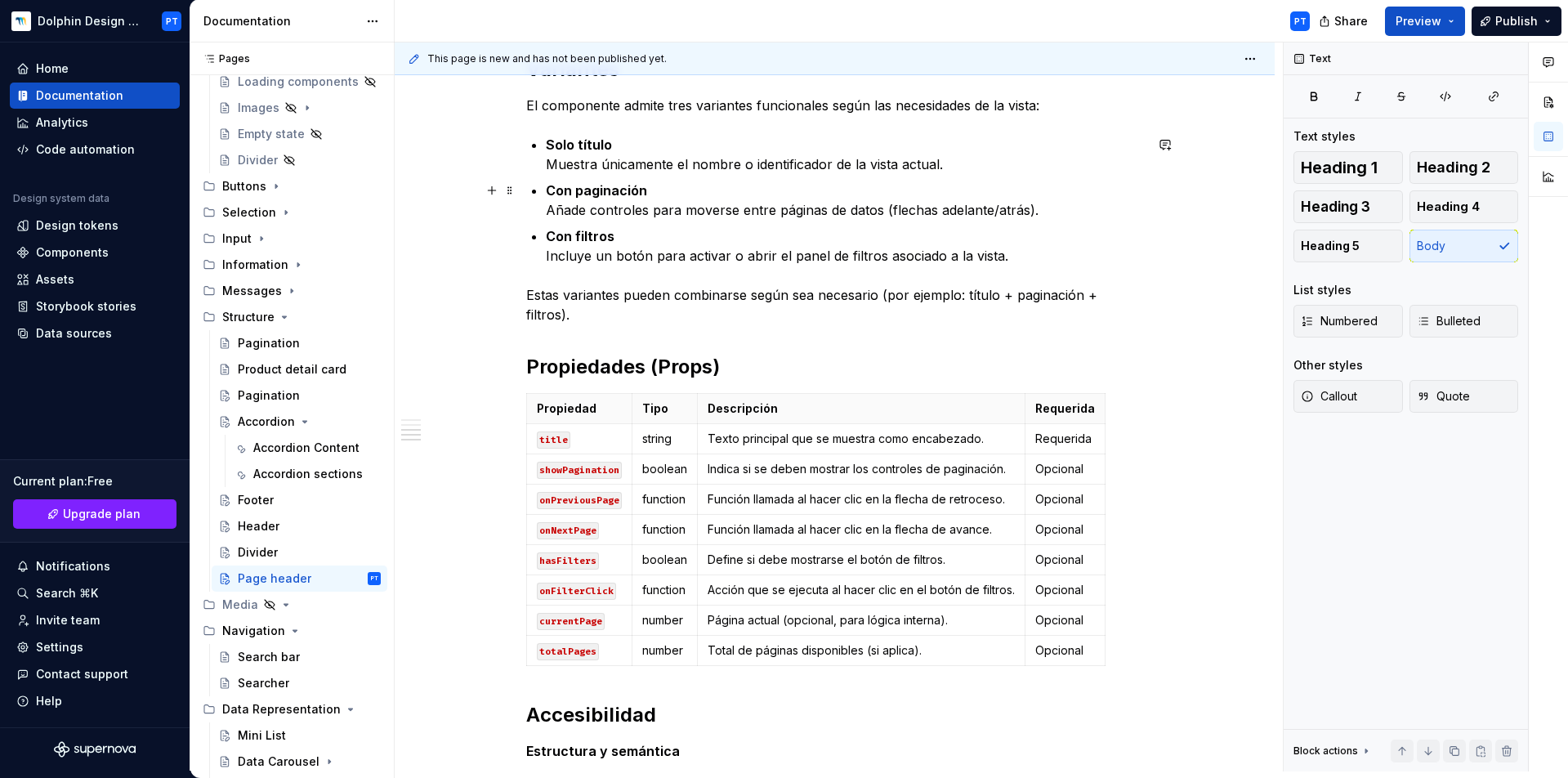
scroll to position [455, 0]
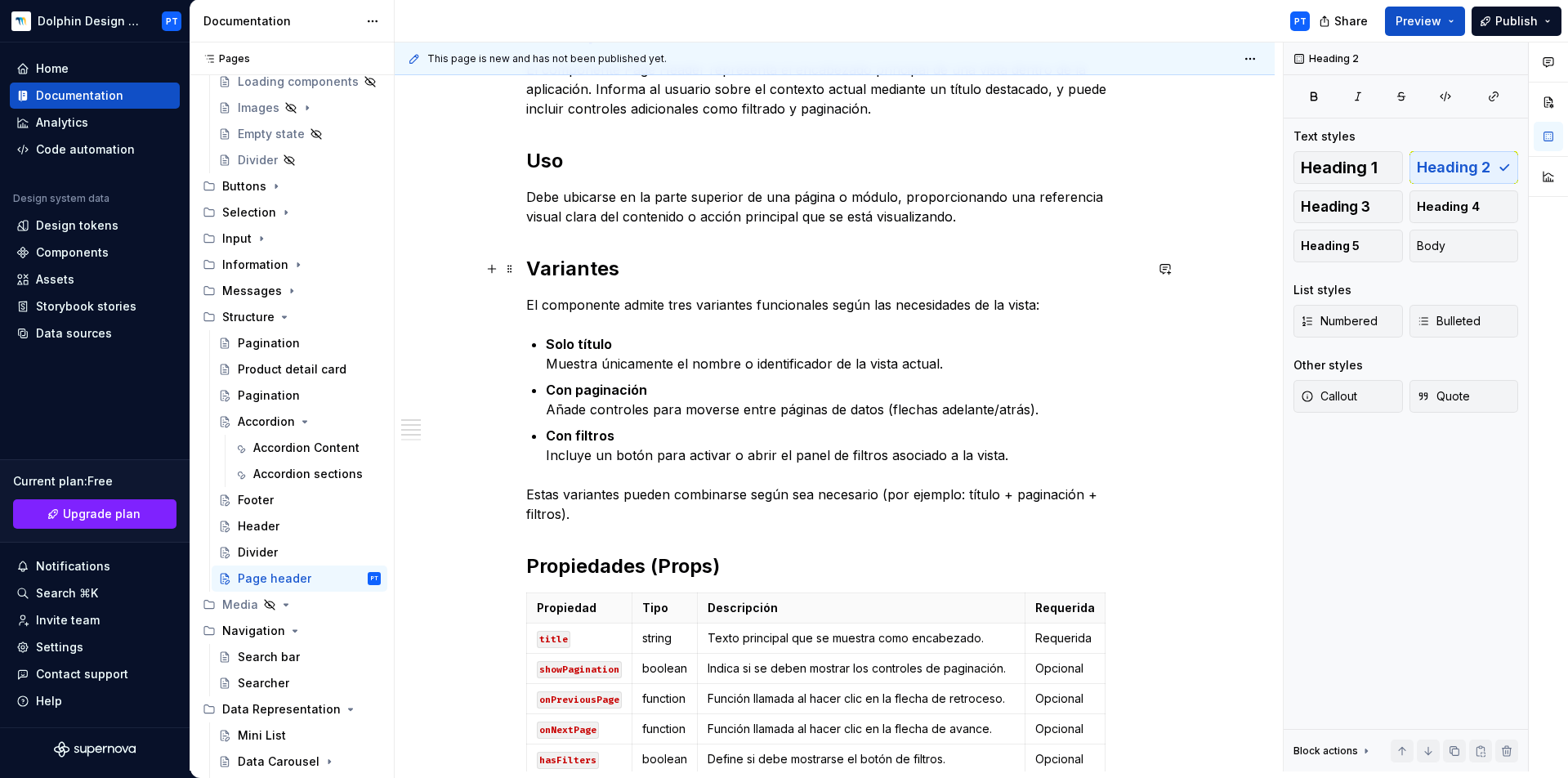
click at [625, 270] on h2 "Variantes" at bounding box center [835, 269] width 618 height 26
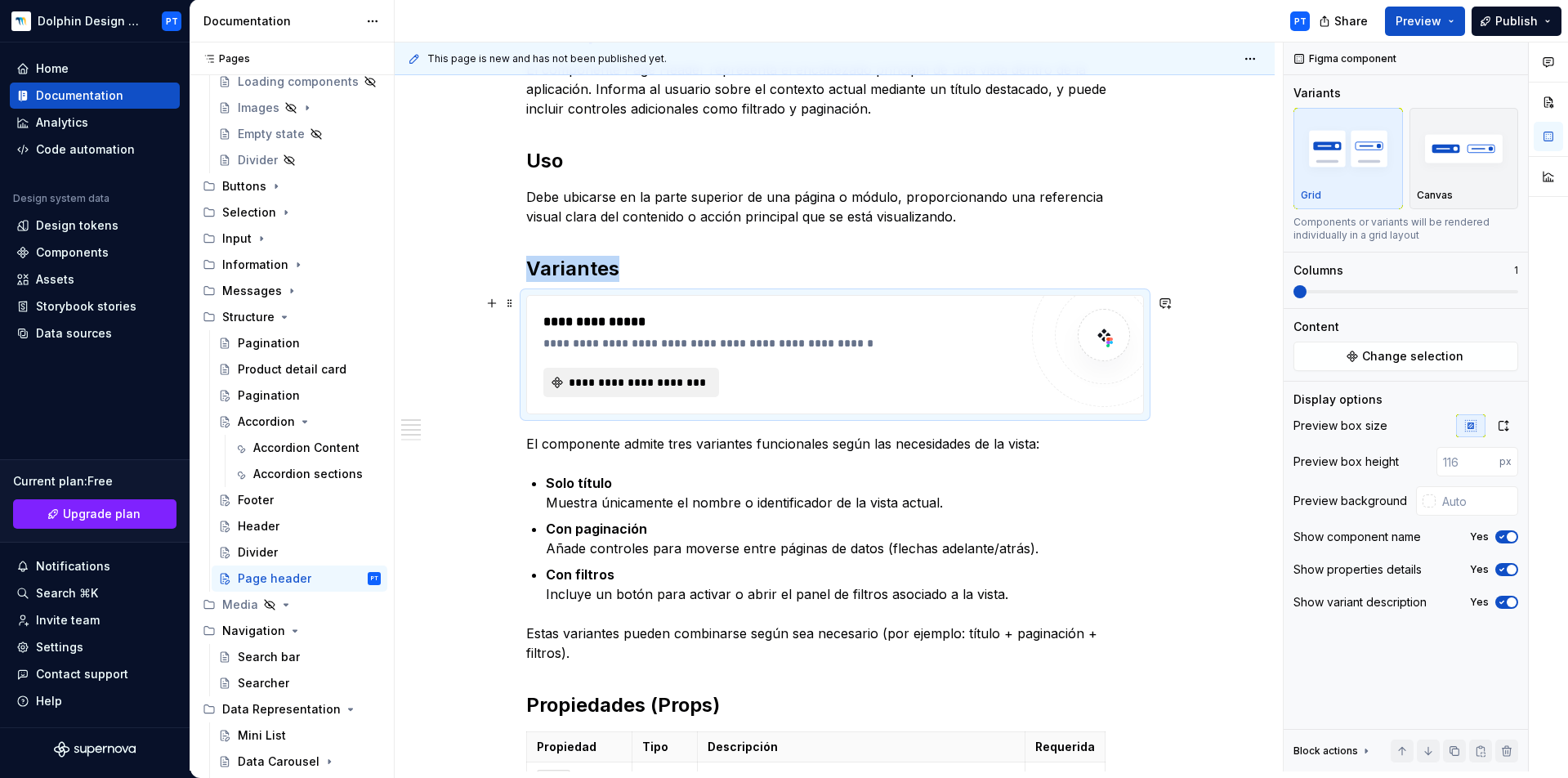
click at [633, 372] on button "**********" at bounding box center [631, 382] width 176 height 30
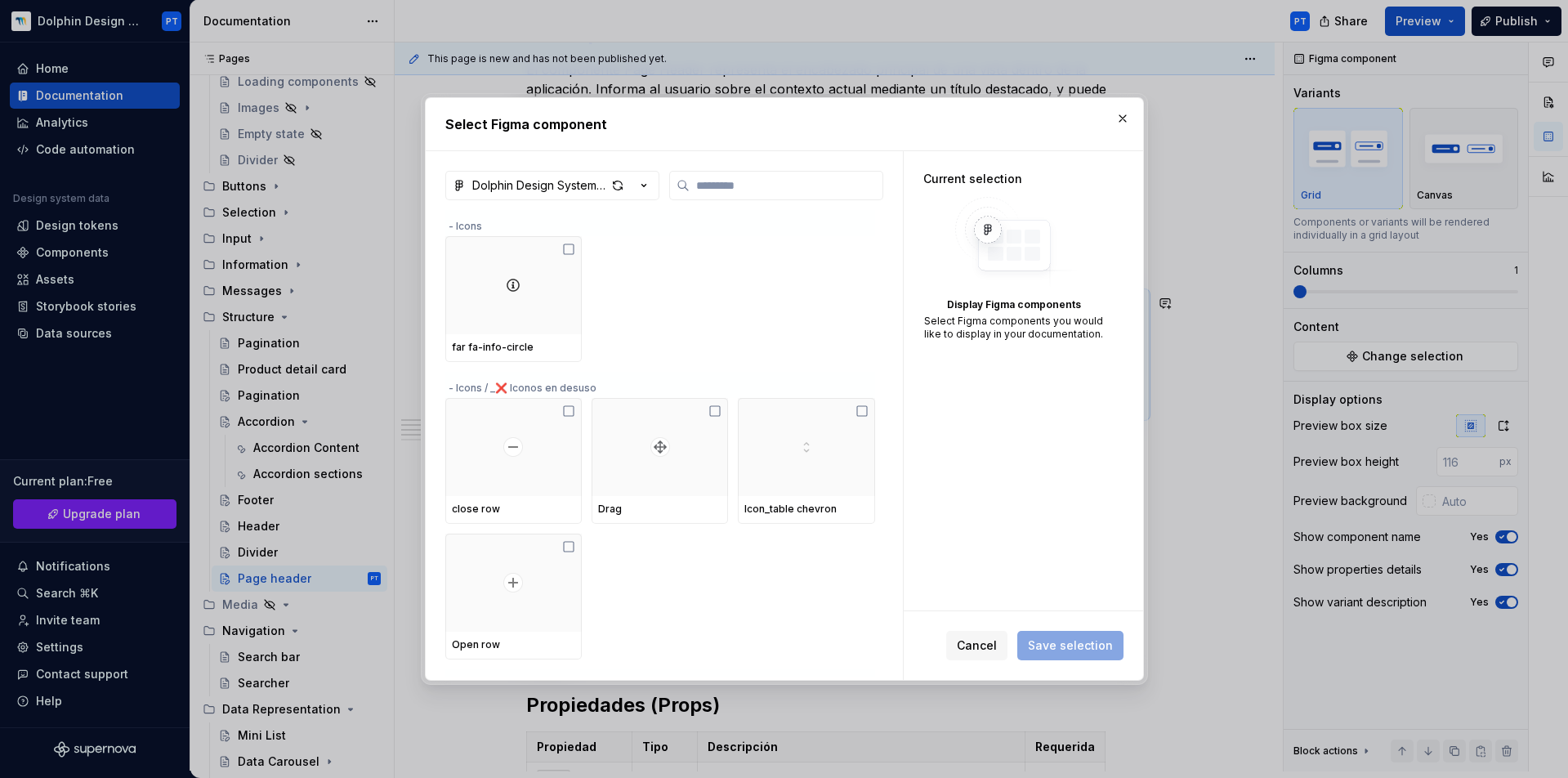
type textarea "*"
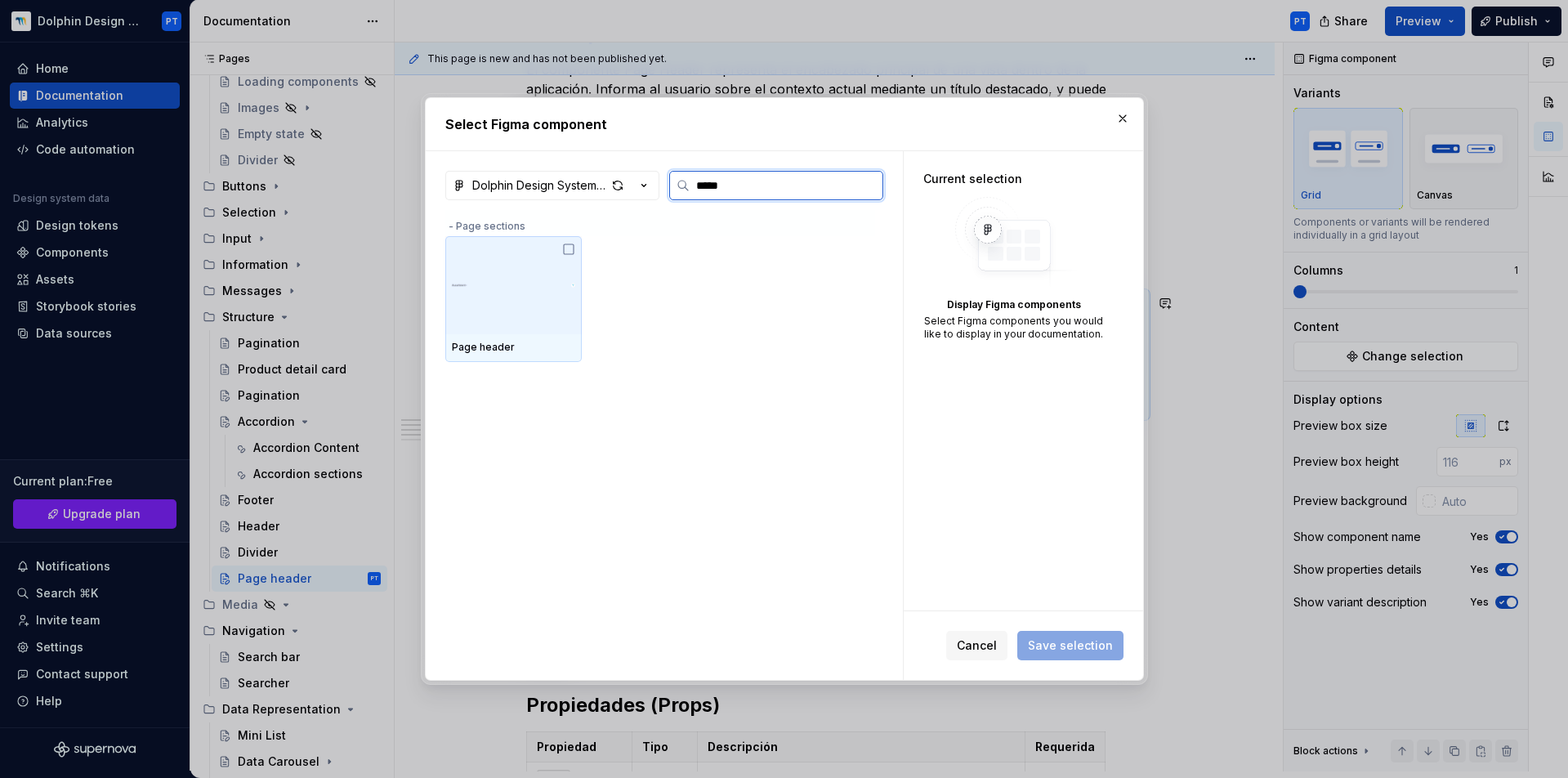
type input "******"
click at [499, 285] on img at bounding box center [513, 285] width 123 height 32
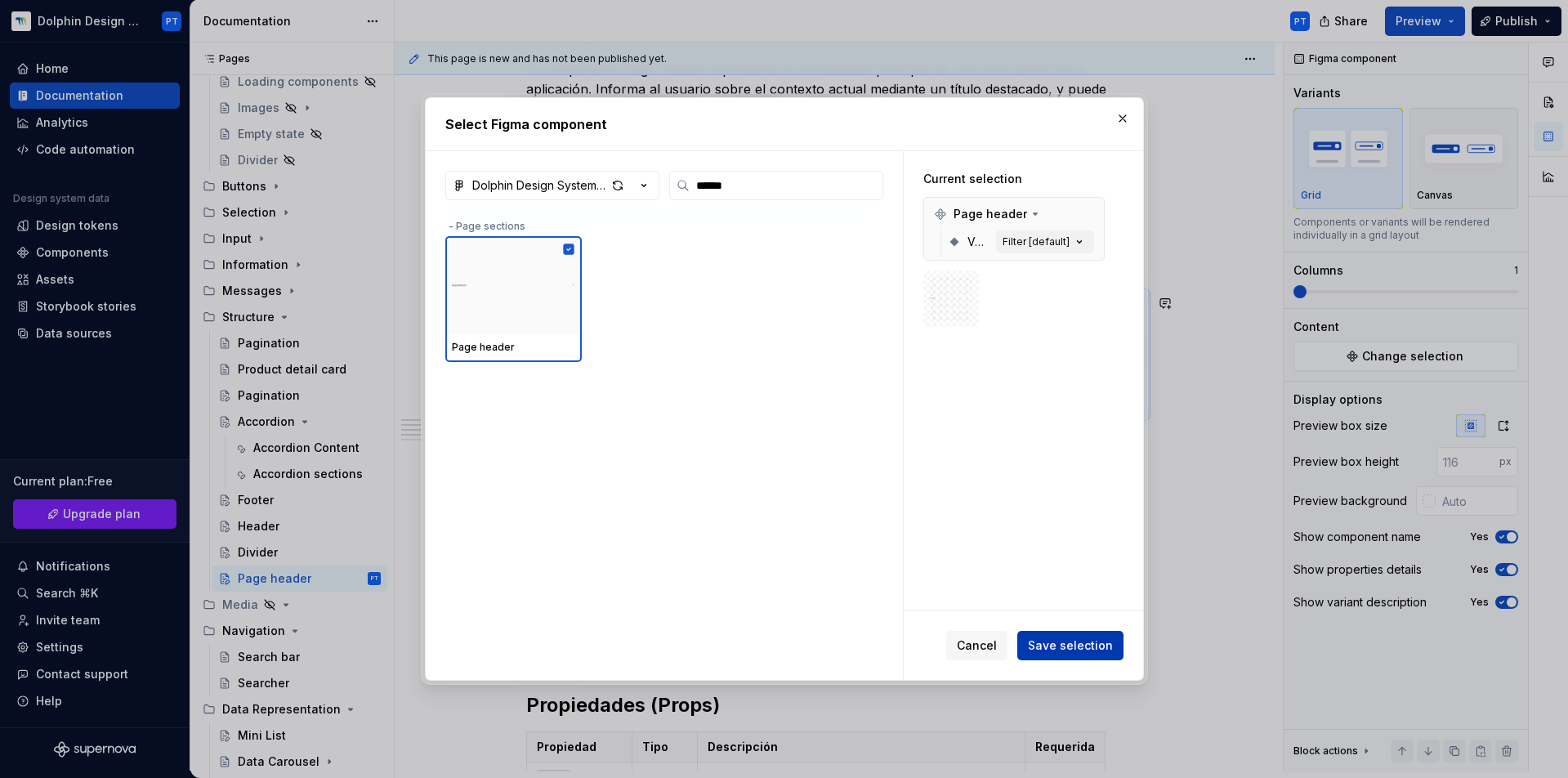
click at [1070, 645] on span "Save selection" at bounding box center [1070, 646] width 85 height 16
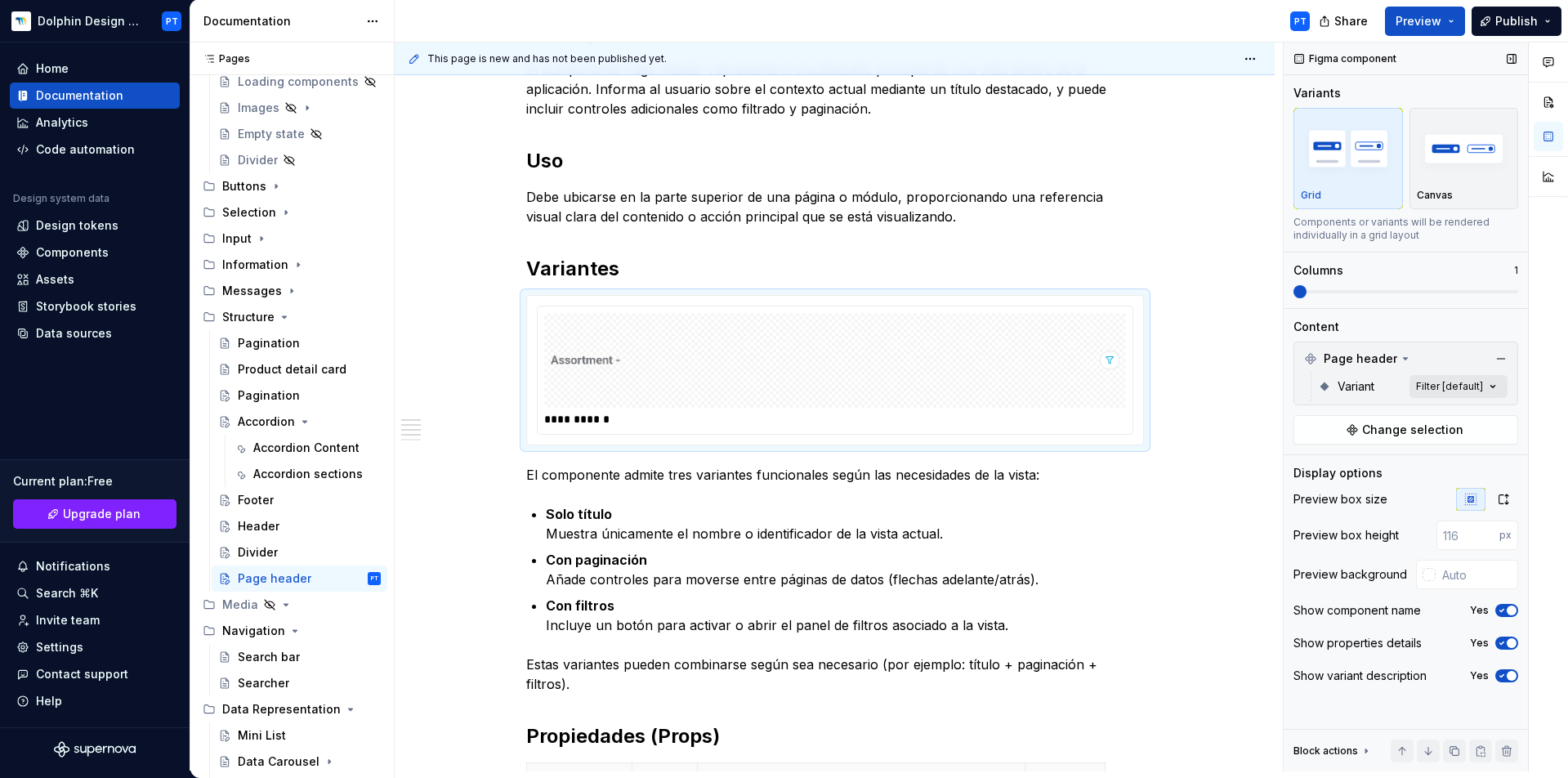
click at [1462, 379] on div "Comments Open comments No comments yet Select ‘Comment’ from the block context …" at bounding box center [1426, 407] width 285 height 729
click at [1482, 409] on button "button" at bounding box center [1485, 415] width 22 height 13
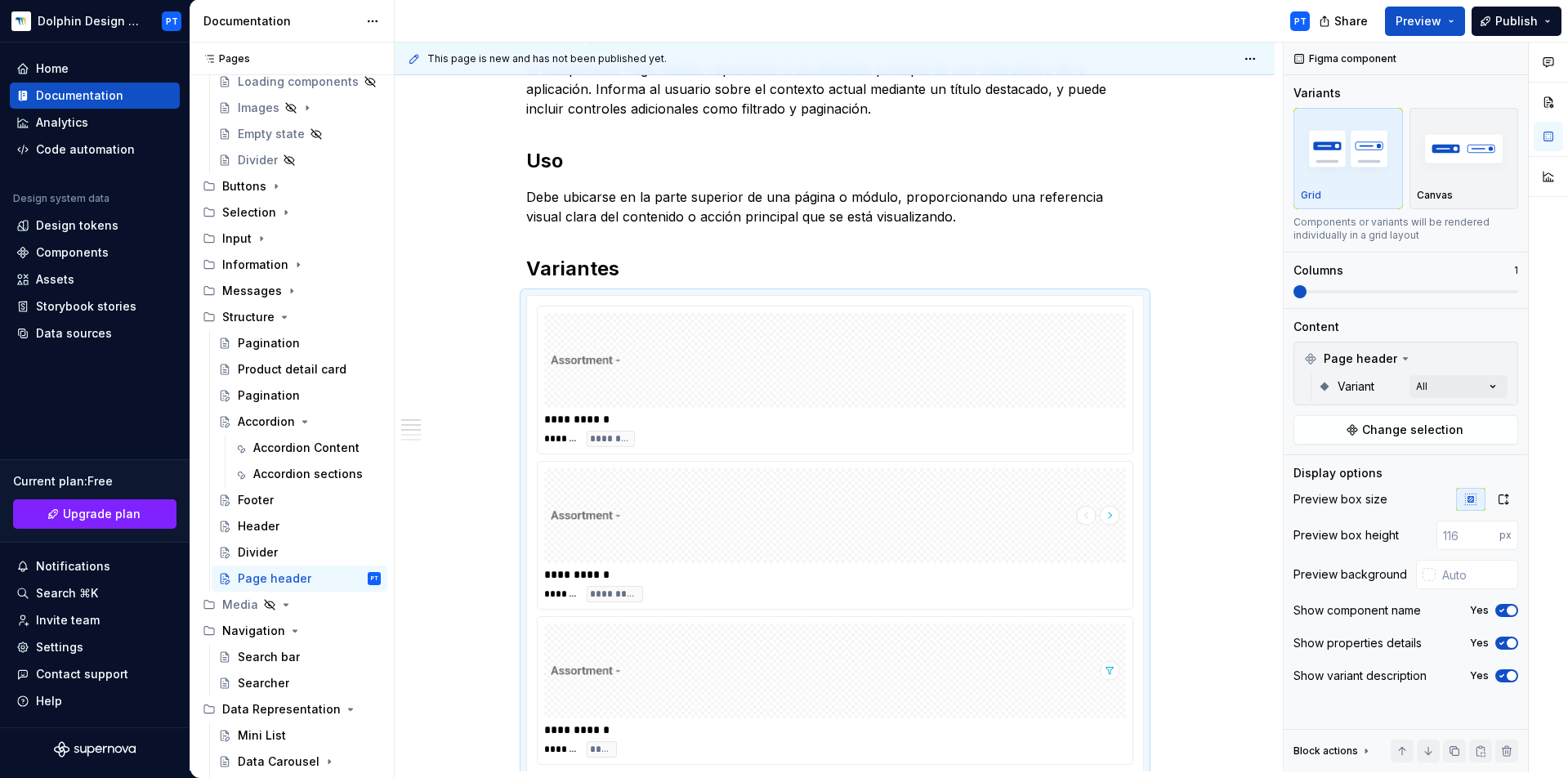
click at [1414, 290] on div "Comments Open comments No comments yet Select ‘Comment’ from the block context …" at bounding box center [1426, 407] width 285 height 729
click at [1440, 289] on span at bounding box center [1406, 292] width 225 height 13
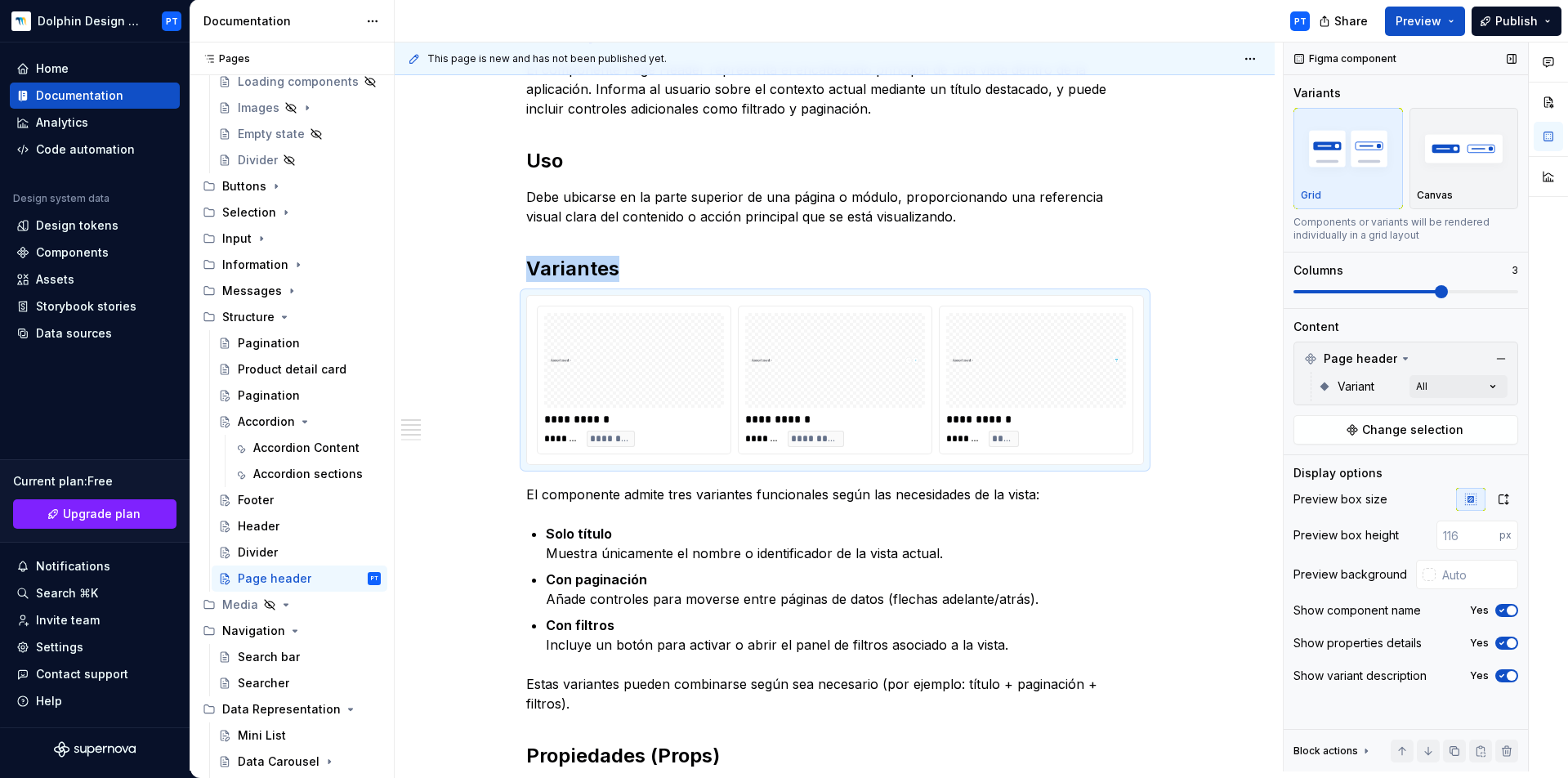
click at [1390, 293] on span at bounding box center [1406, 292] width 225 height 4
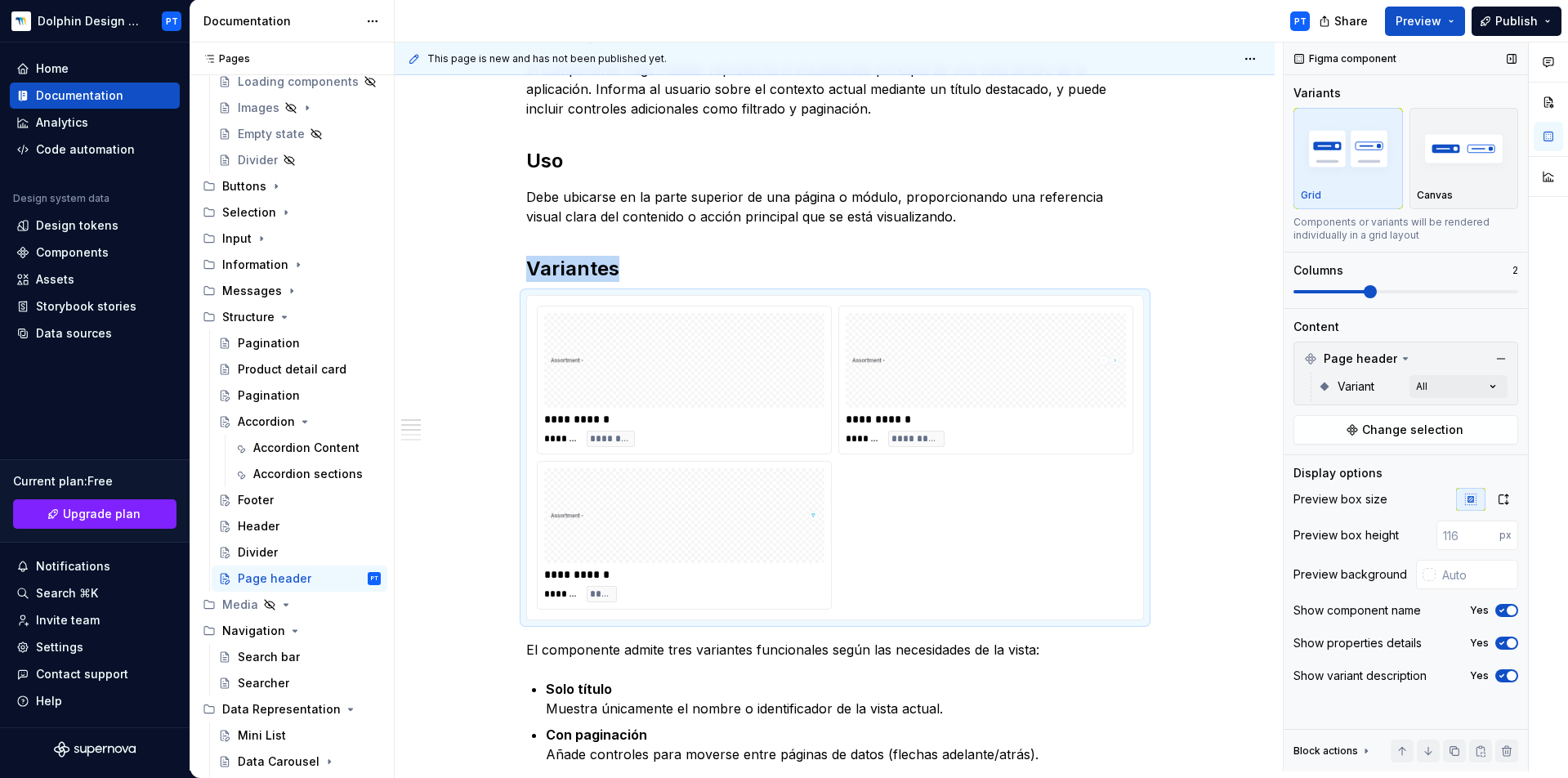
click at [1314, 292] on span at bounding box center [1406, 292] width 225 height 4
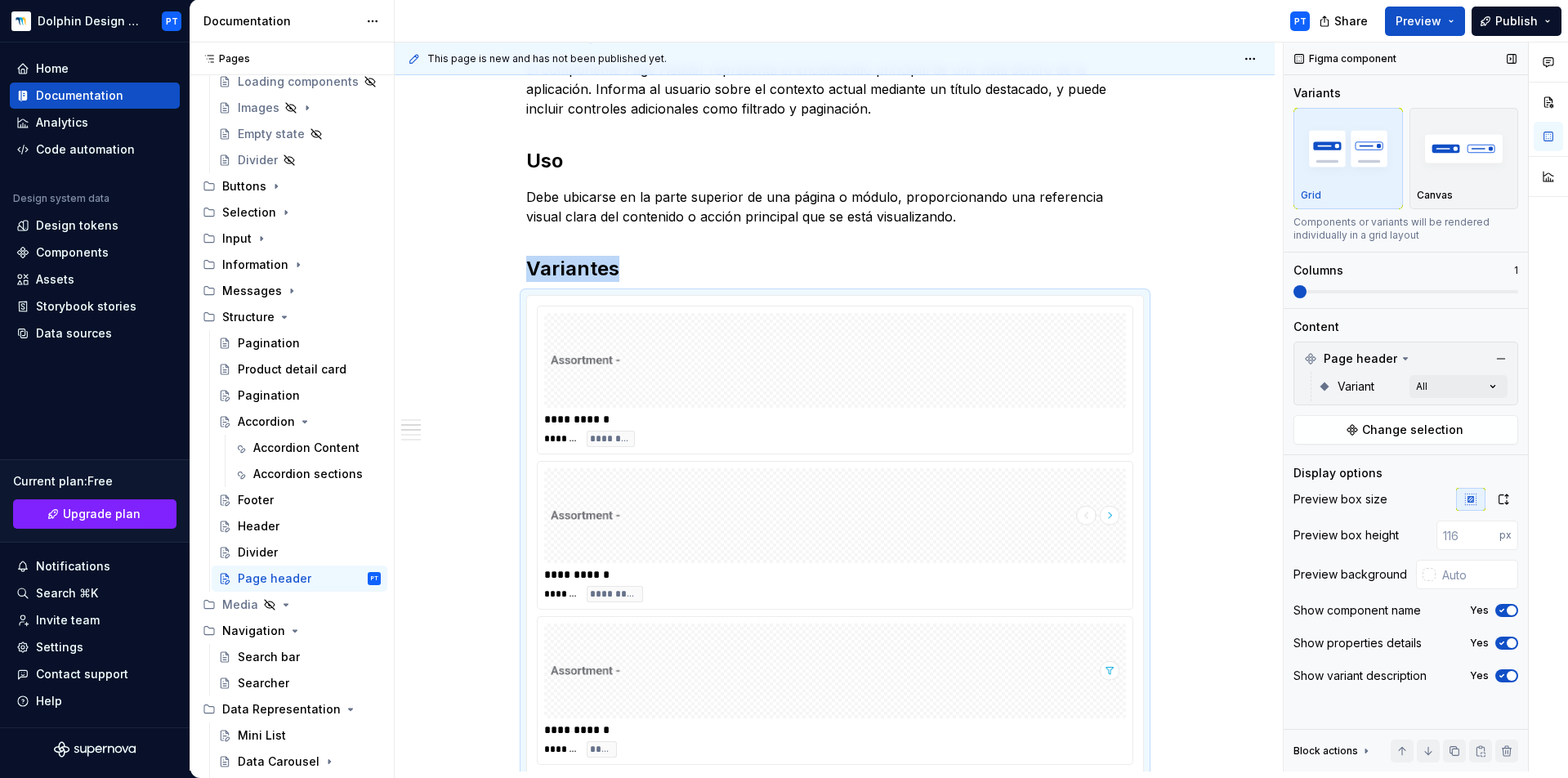
scroll to position [459, 0]
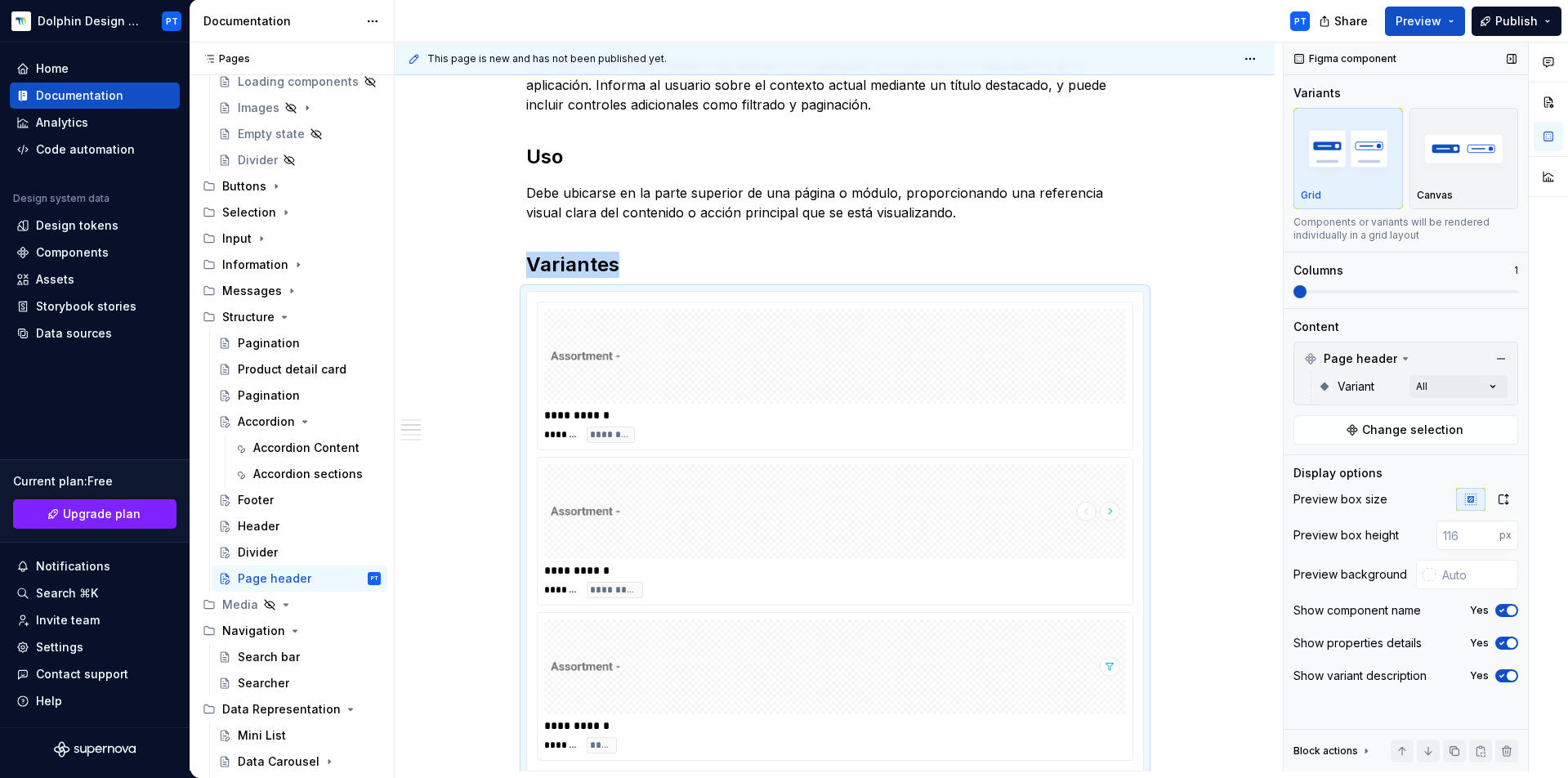
click at [1449, 294] on span at bounding box center [1406, 292] width 225 height 13
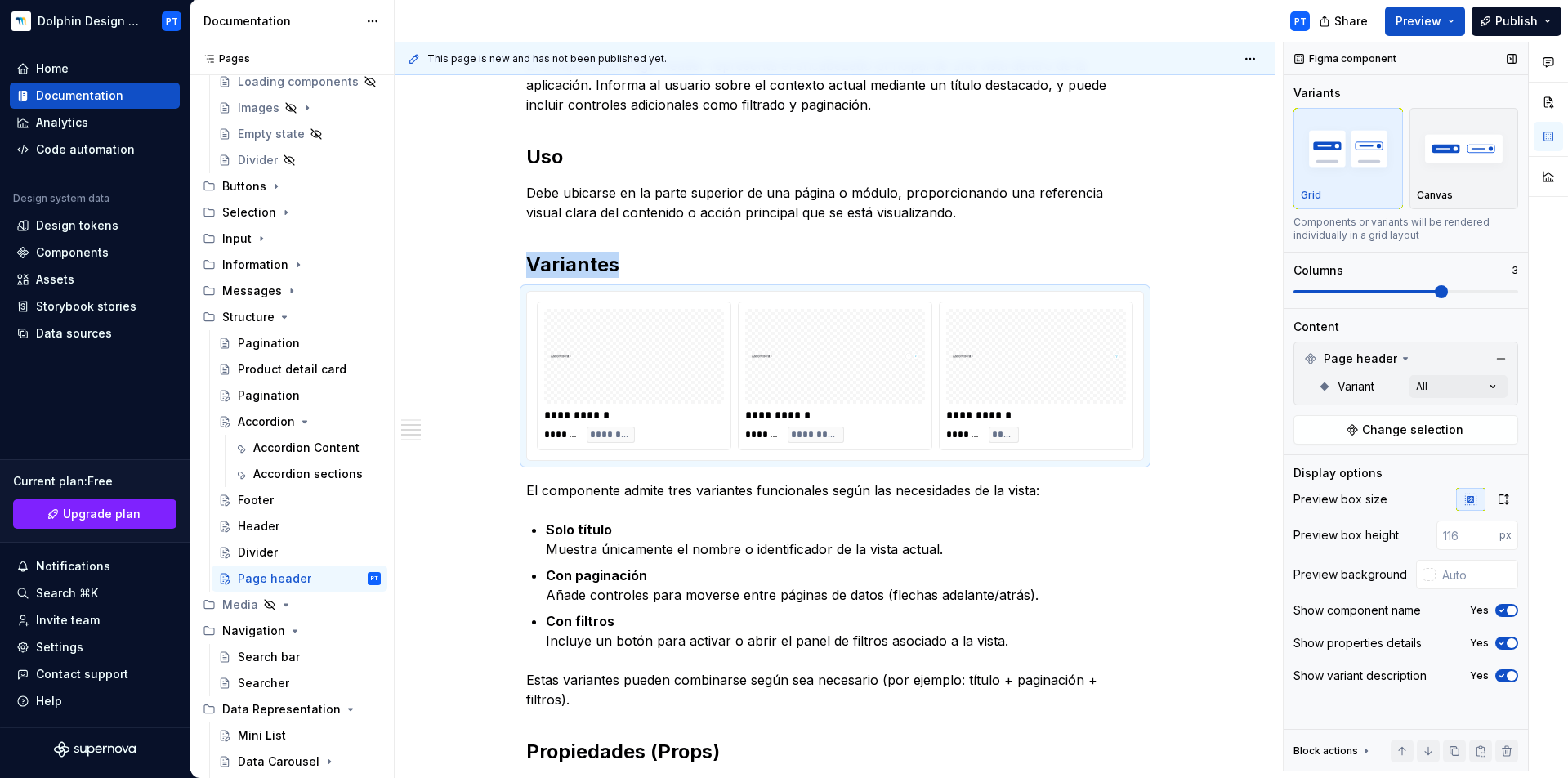
click at [1394, 290] on span at bounding box center [1406, 292] width 225 height 4
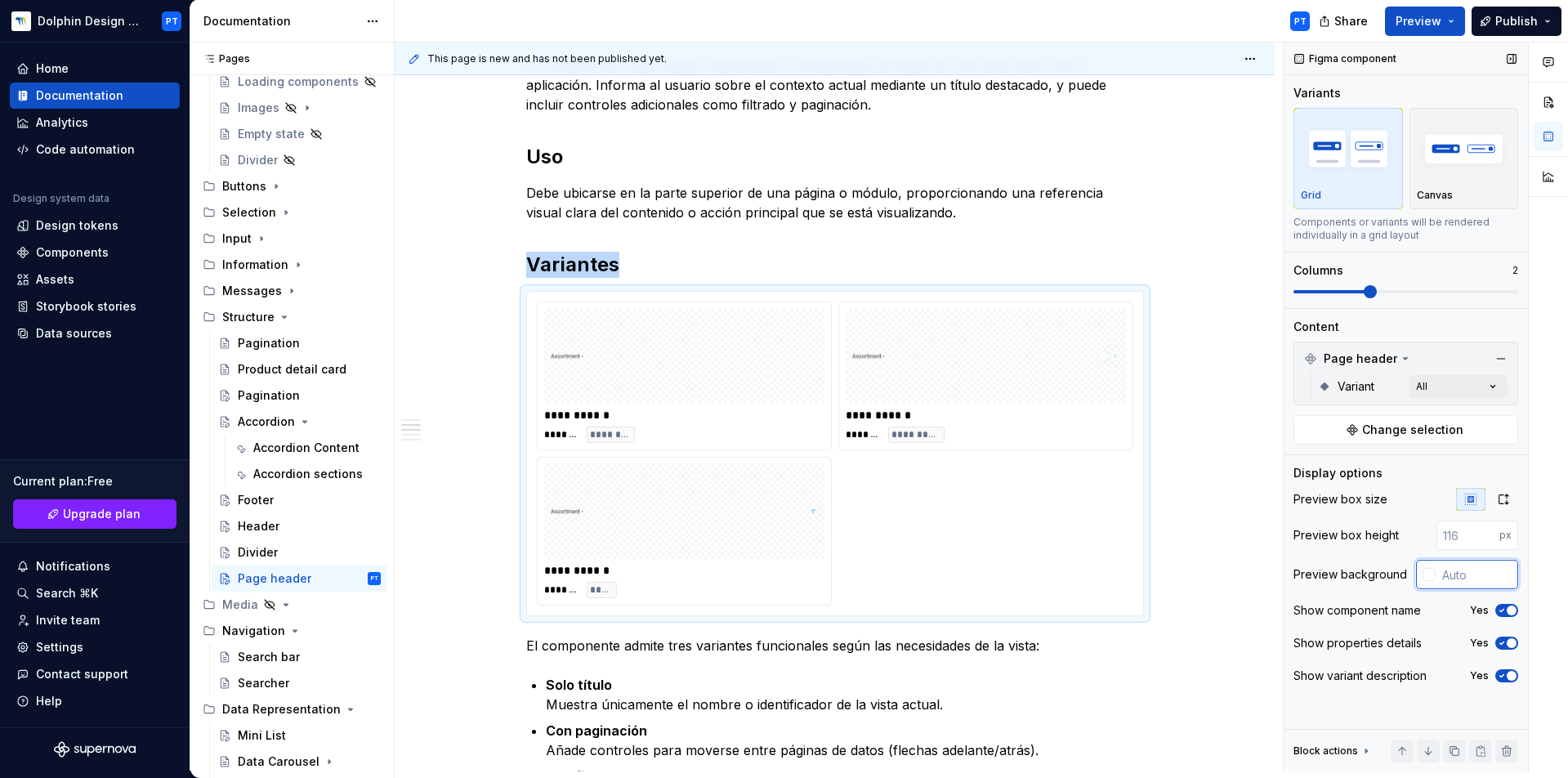
click at [1456, 571] on input "text" at bounding box center [1477, 574] width 83 height 30
type input "#F7F7F7F7"
click at [1499, 614] on icon "button" at bounding box center [1502, 610] width 13 height 10
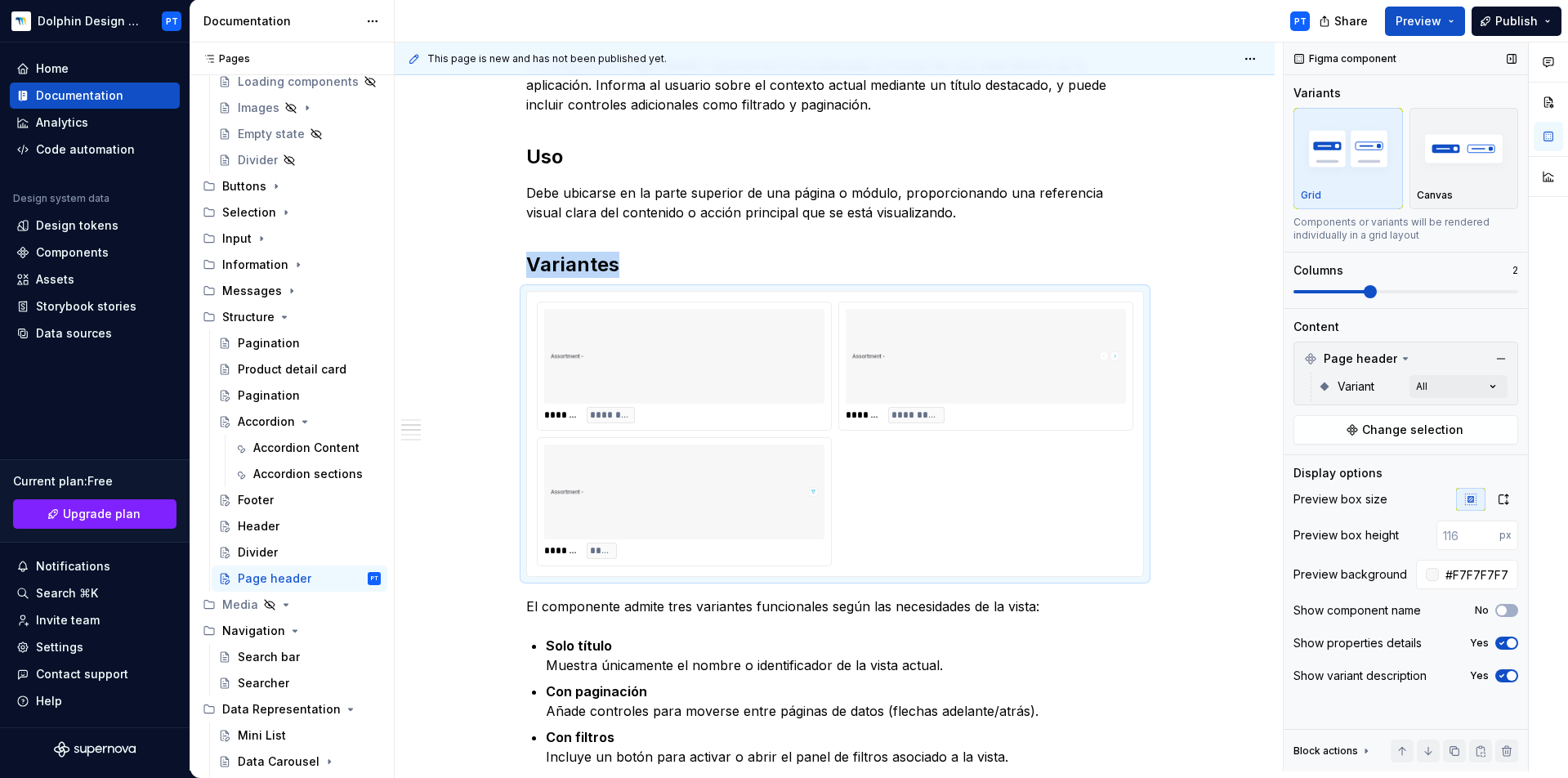
click at [1327, 292] on span at bounding box center [1406, 292] width 225 height 4
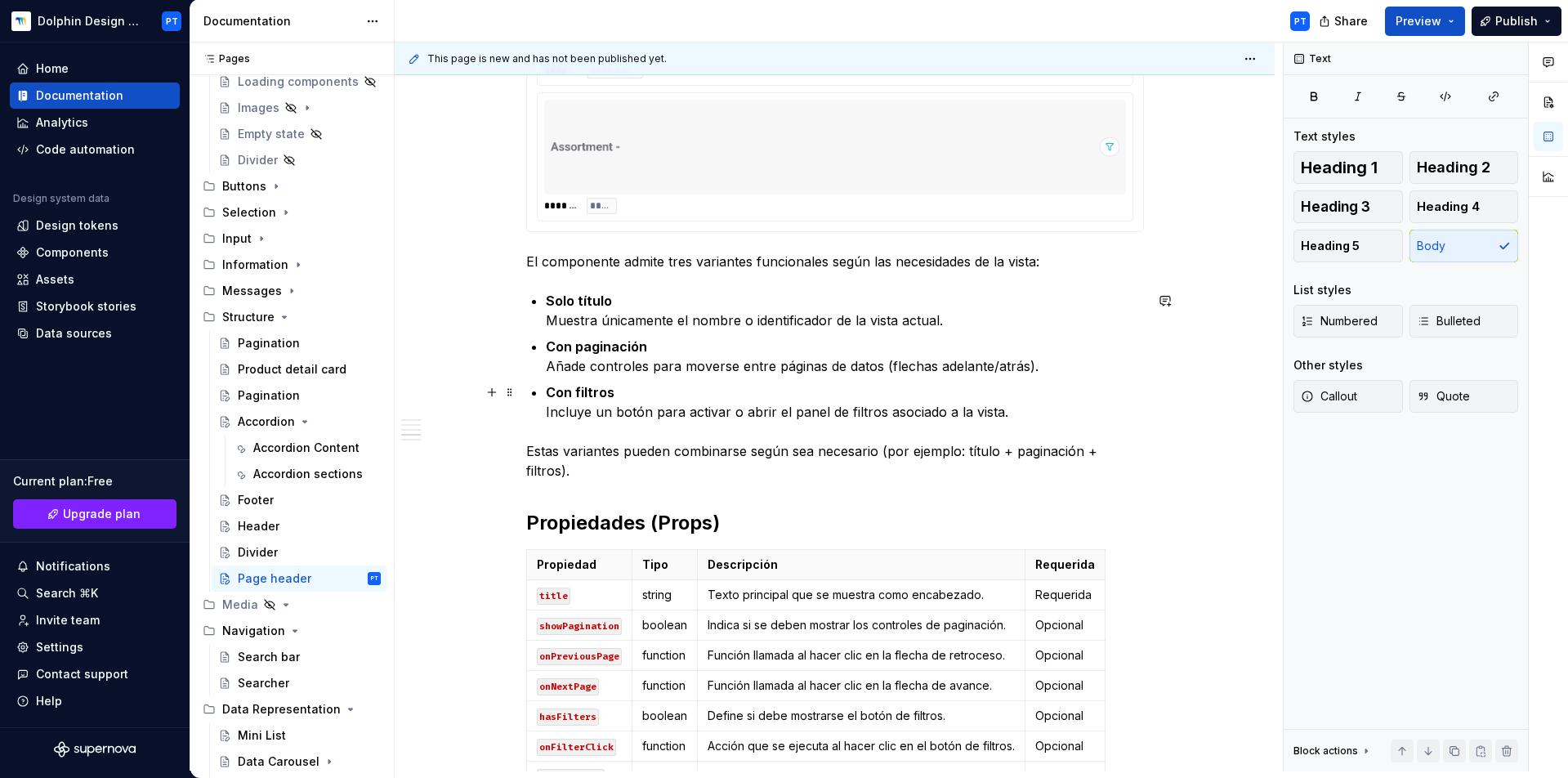
scroll to position [936, 0]
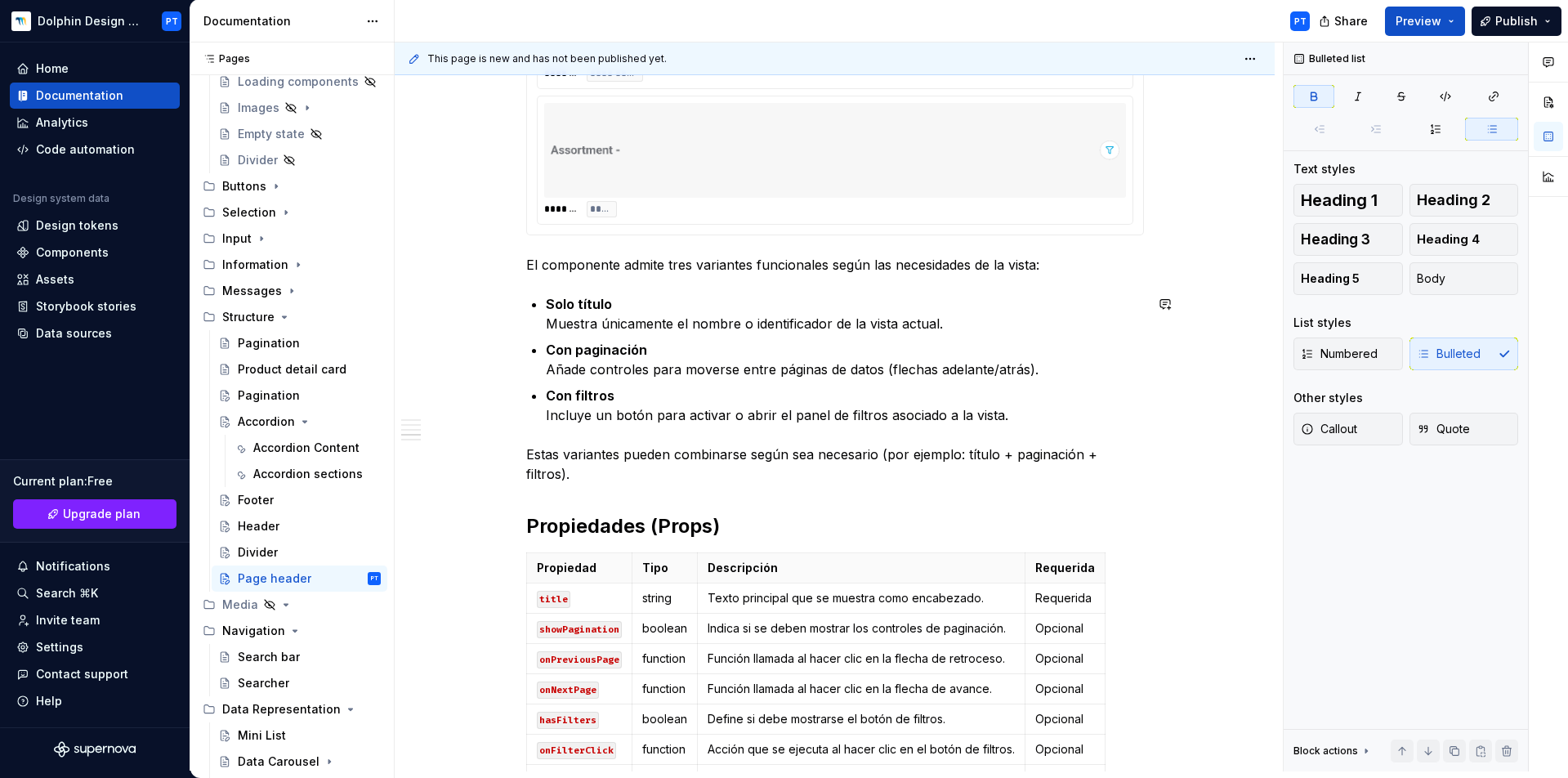
click at [540, 285] on div "**********" at bounding box center [835, 464] width 618 height 2177
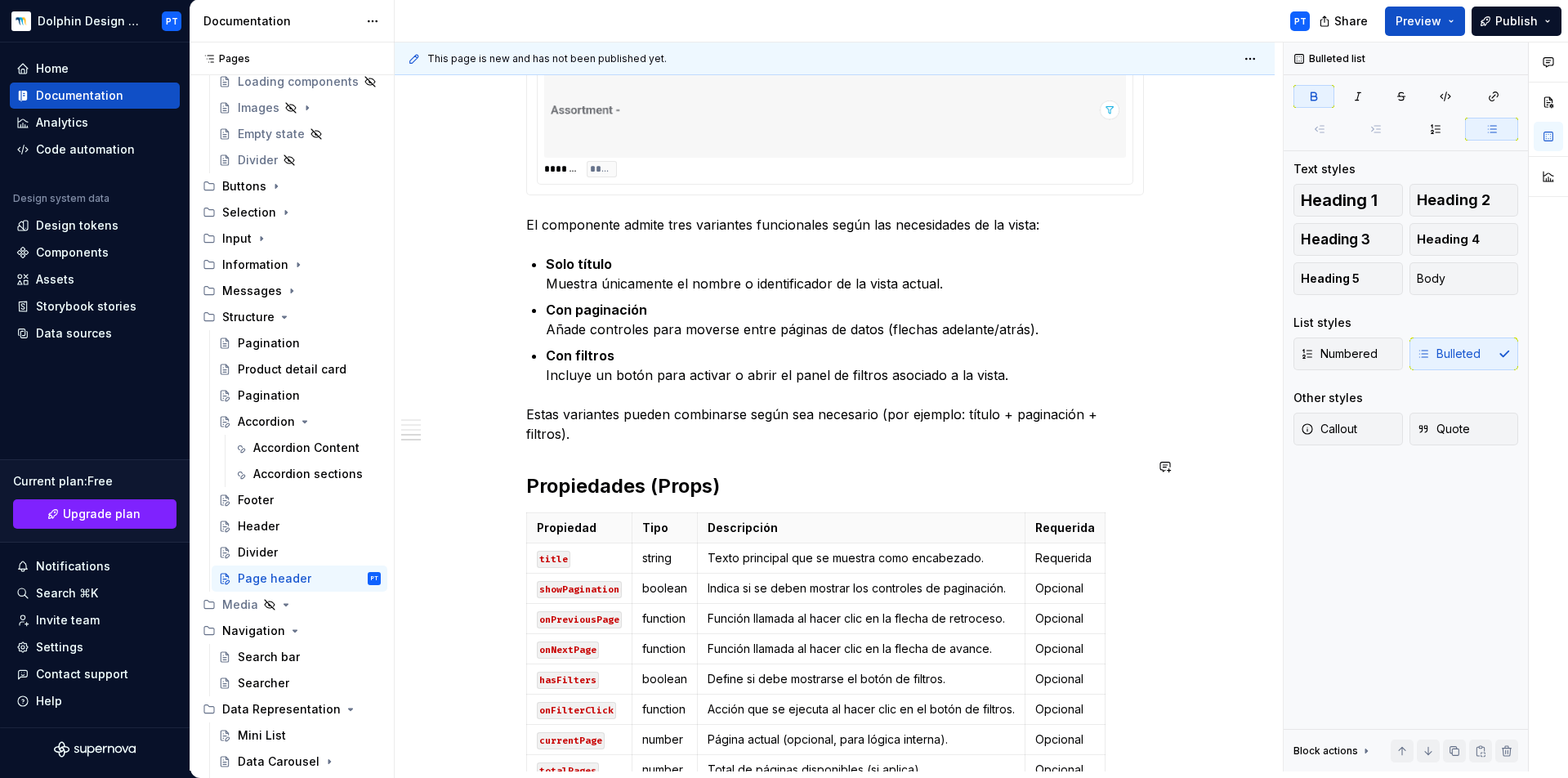
scroll to position [1091, 0]
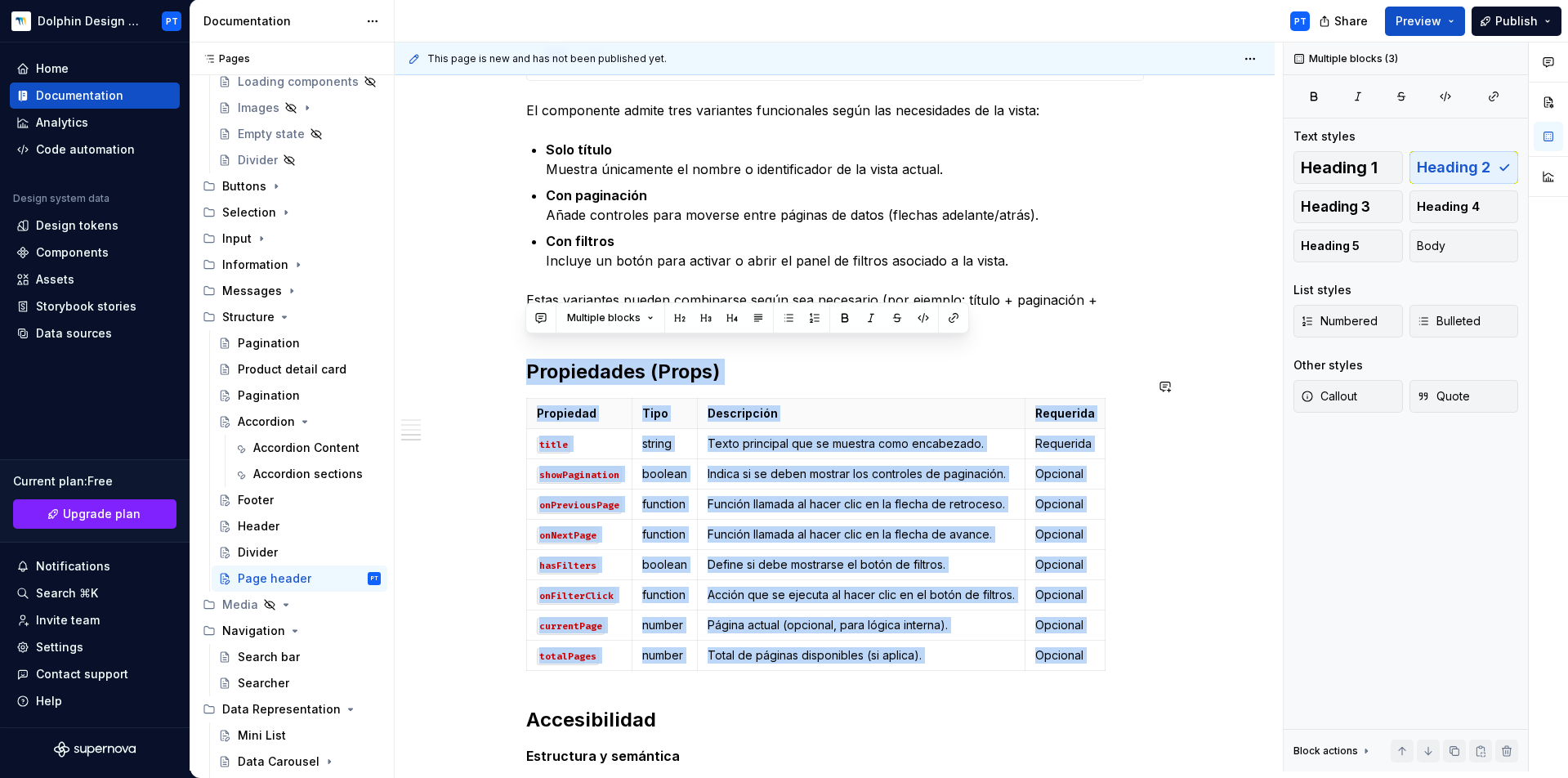
drag, startPoint x: 525, startPoint y: 347, endPoint x: 918, endPoint y: 659, distance: 501.8
click at [918, 659] on div "**********" at bounding box center [835, 309] width 618 height 2177
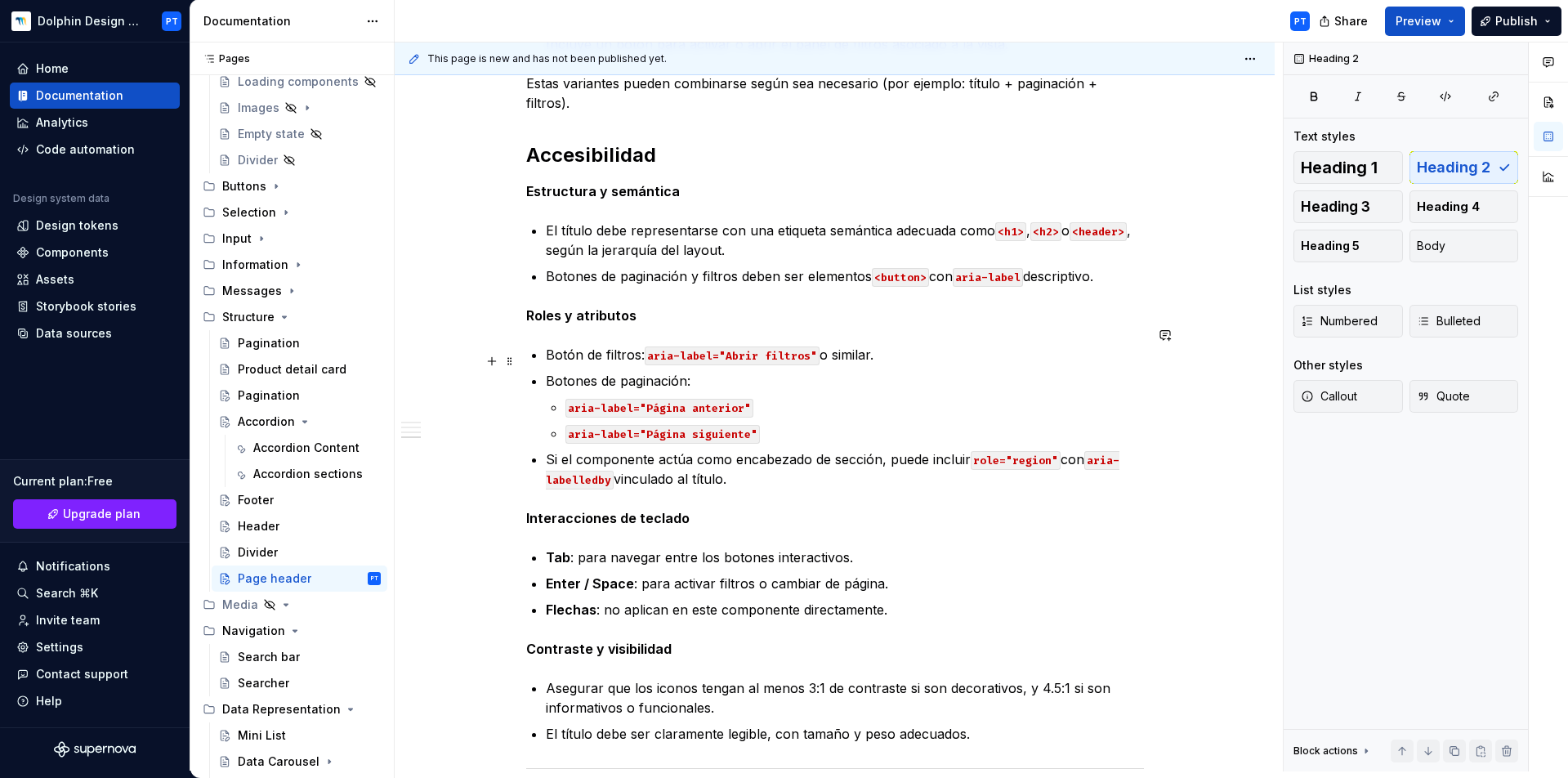
scroll to position [1311, 0]
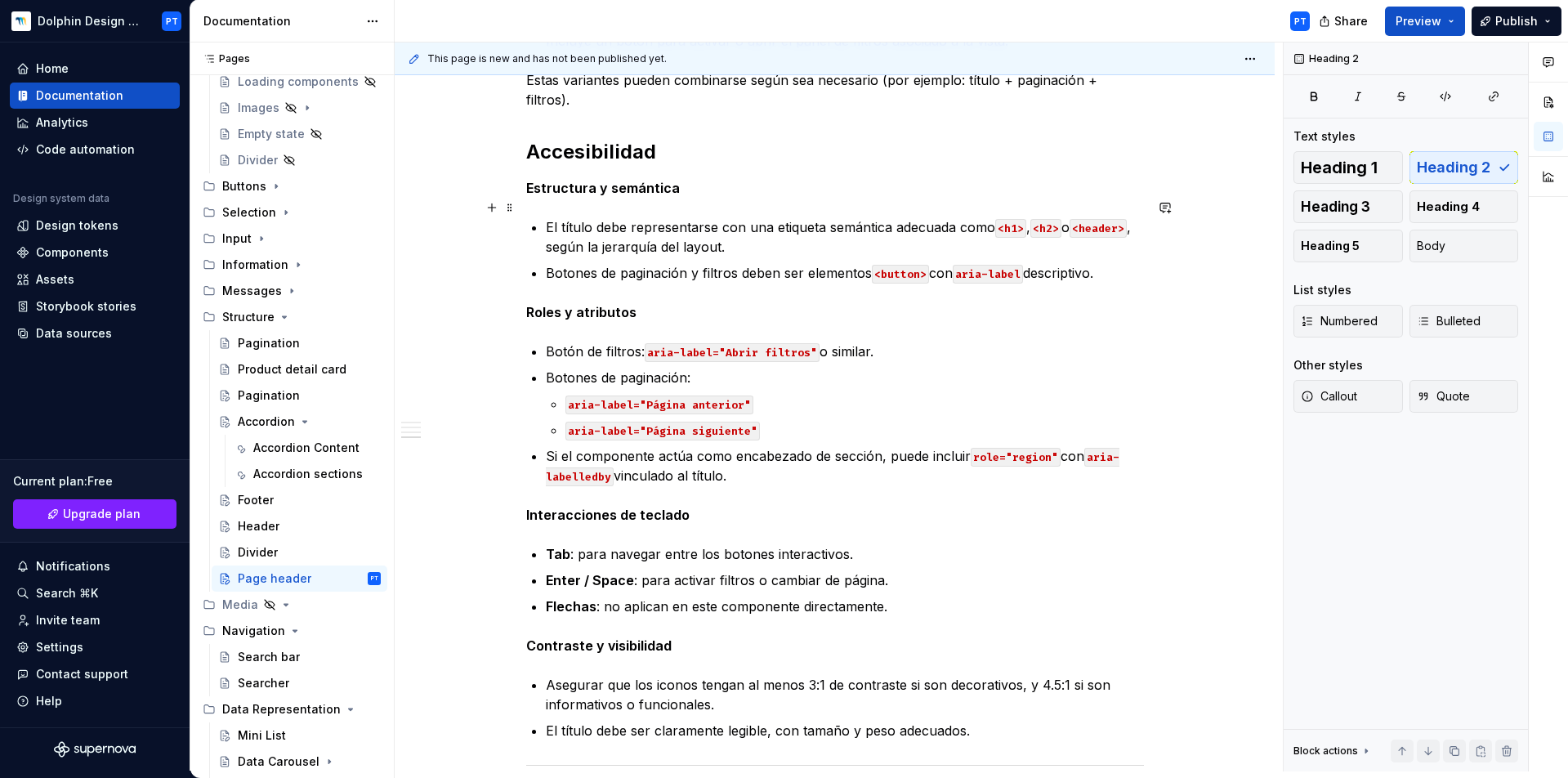
click at [583, 217] on p "El título debe representarse con una etiqueta semántica adecuada como <h1> , <h…" at bounding box center [845, 237] width 598 height 40
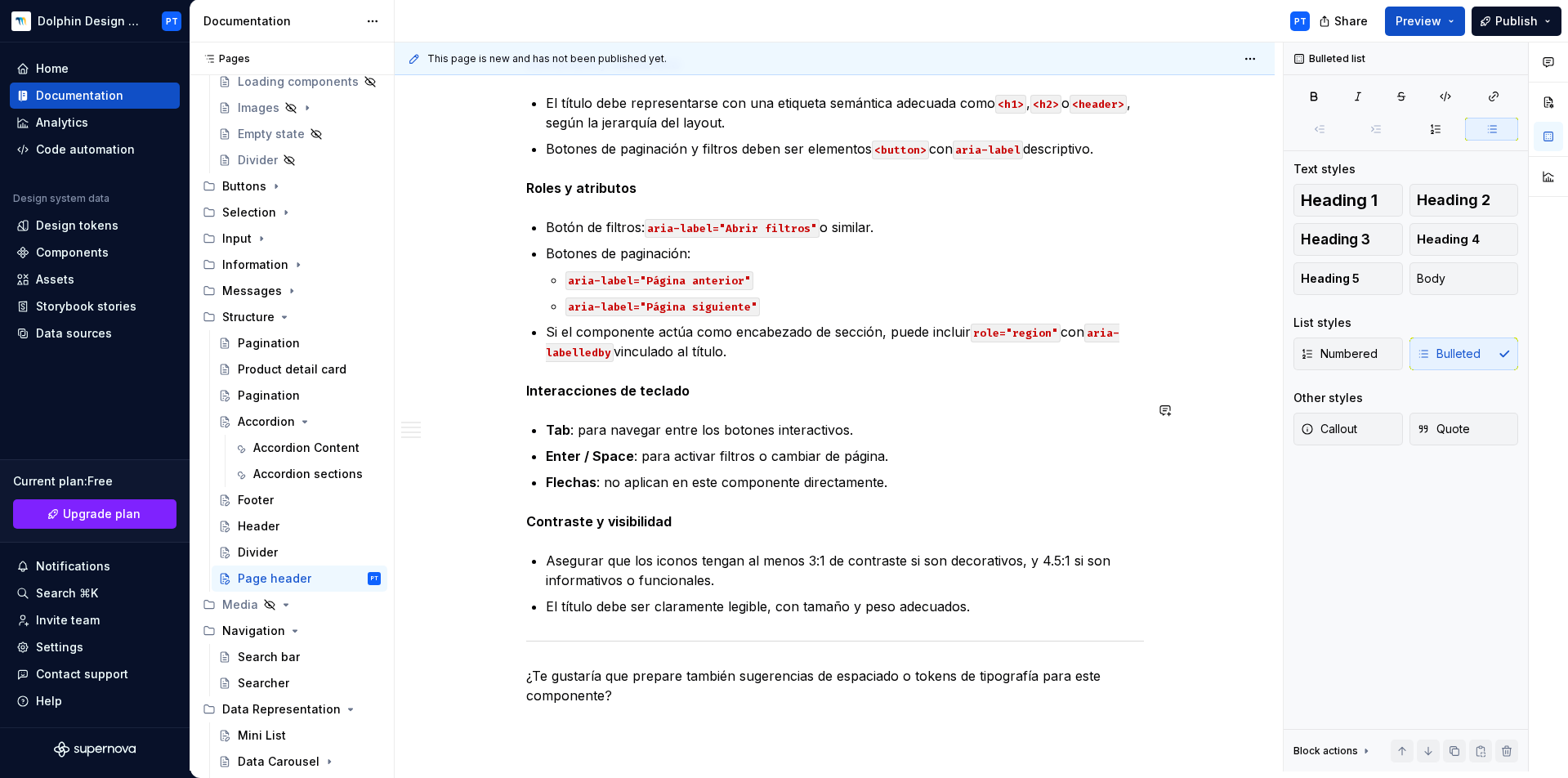
scroll to position [1486, 0]
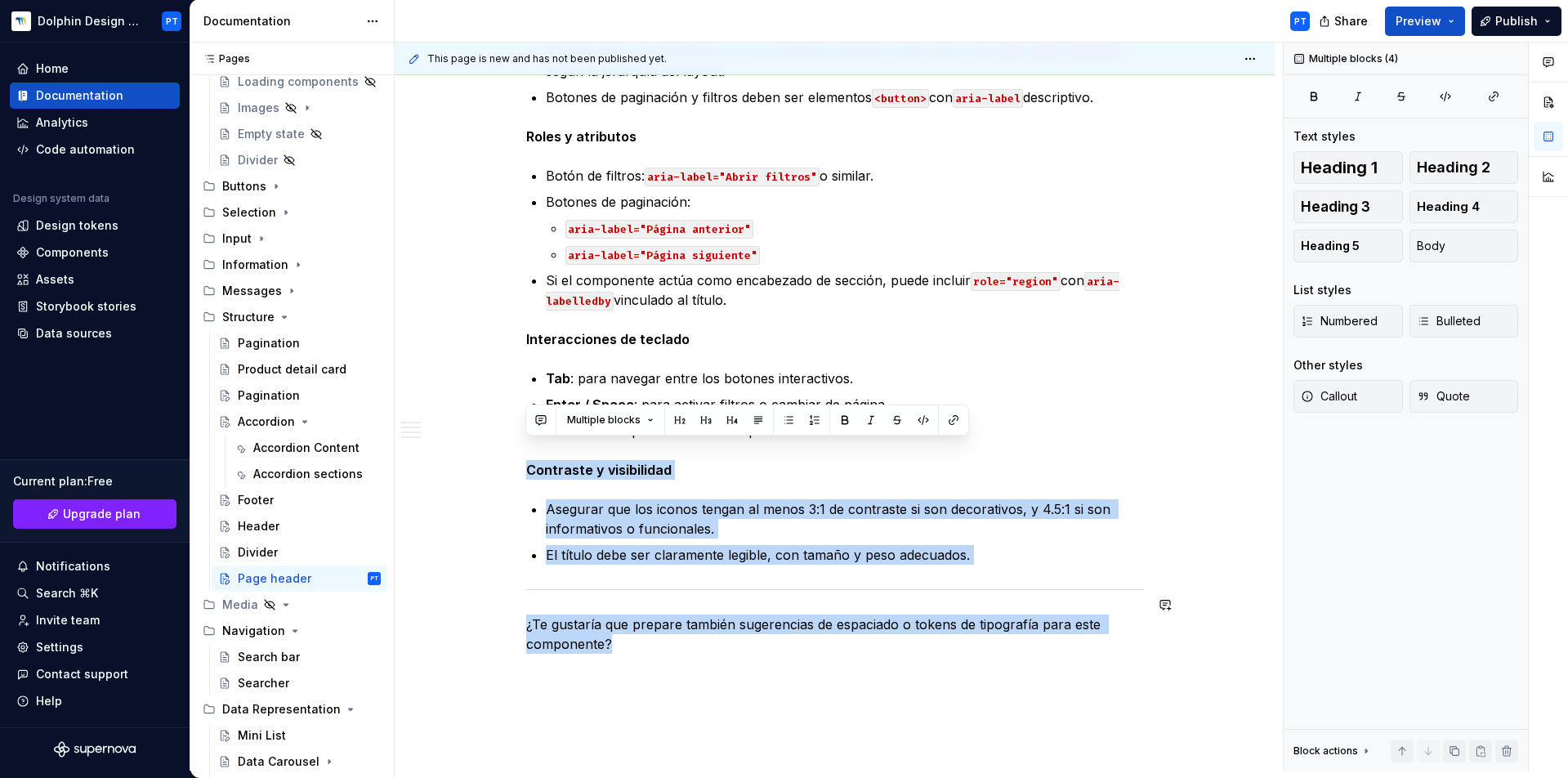
drag, startPoint x: 526, startPoint y: 453, endPoint x: 660, endPoint y: 664, distance: 250.0
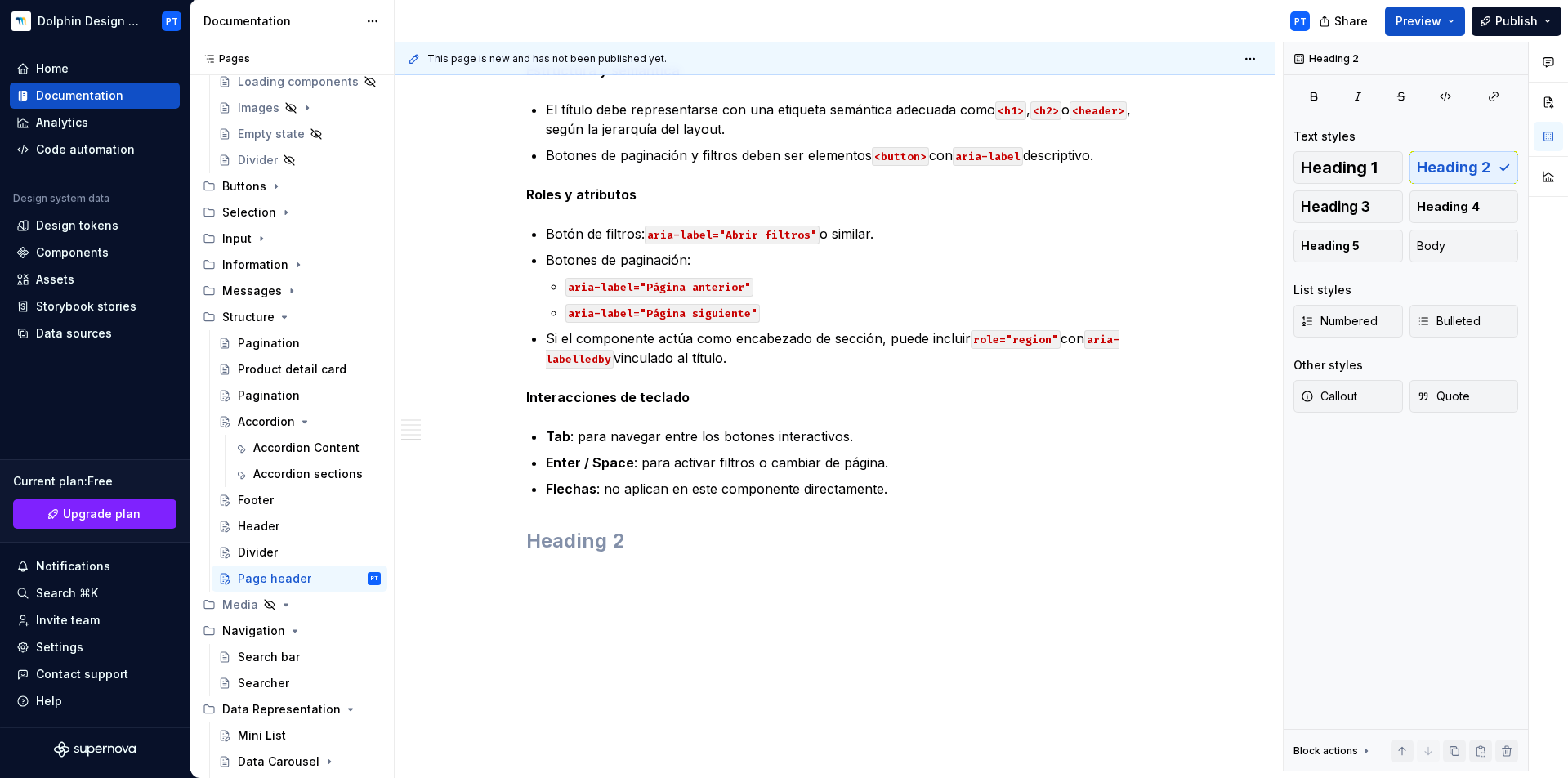
scroll to position [1419, 0]
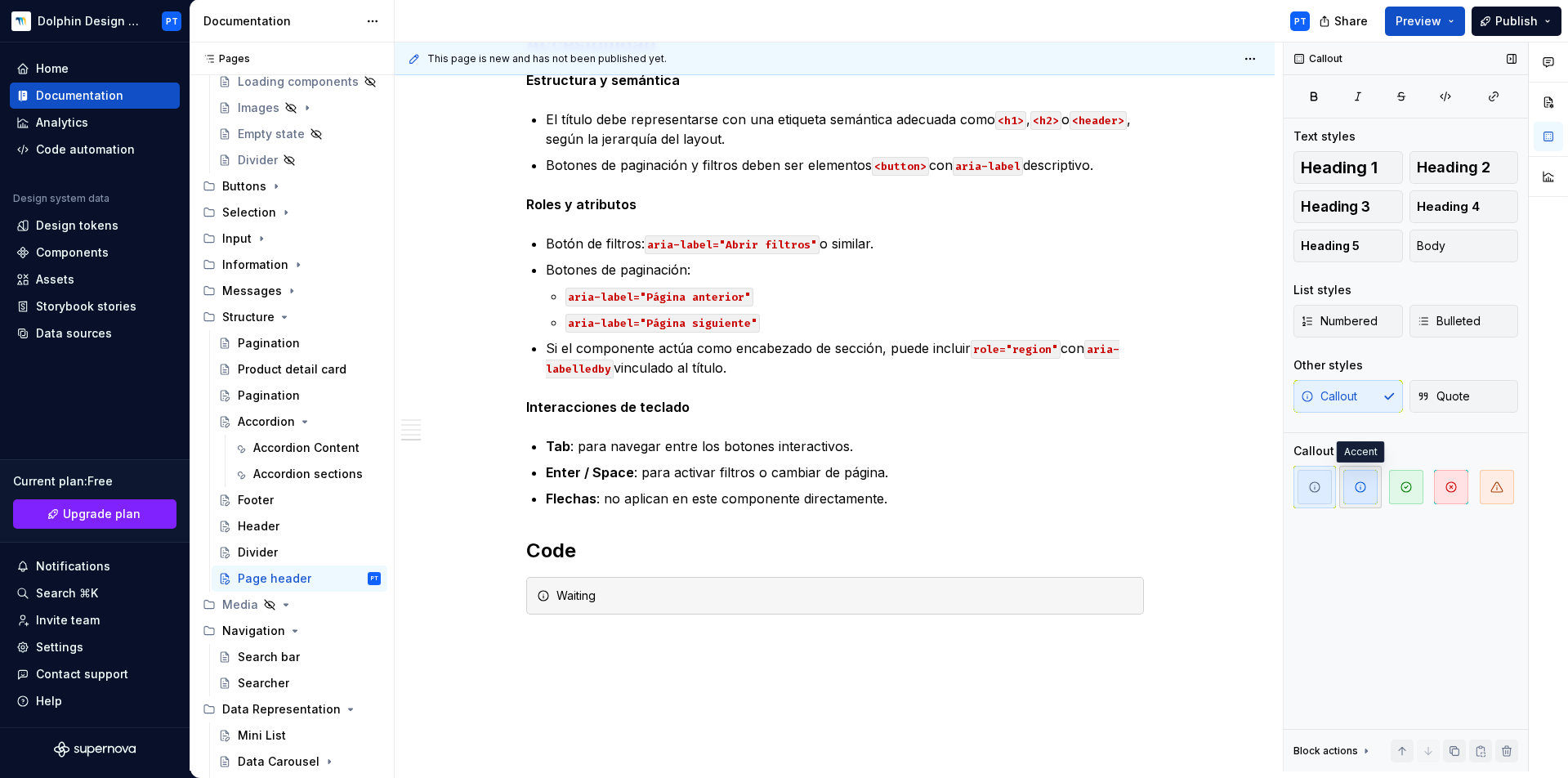
click at [1371, 491] on span "button" at bounding box center [1361, 487] width 34 height 34
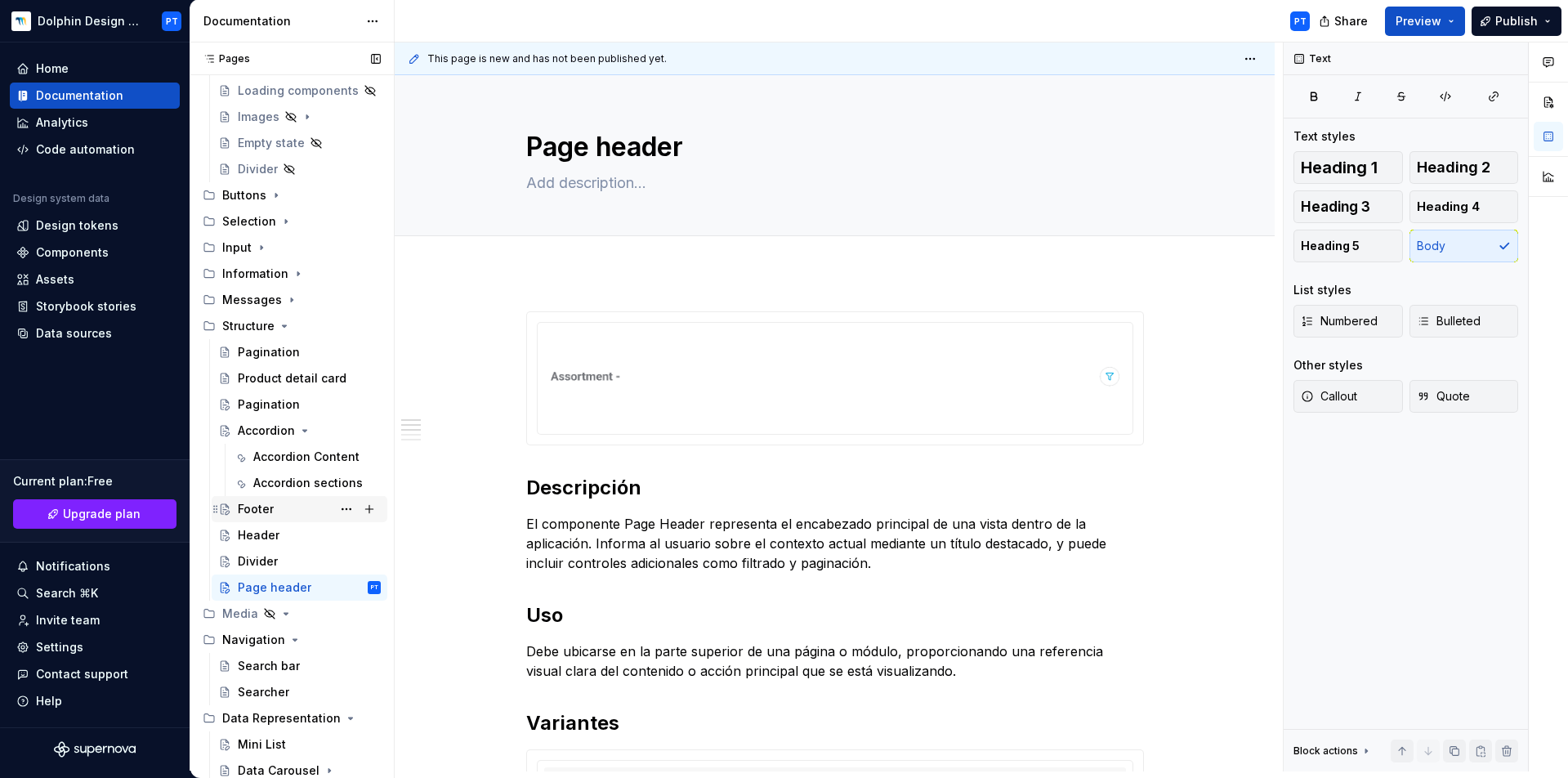
scroll to position [667, 0]
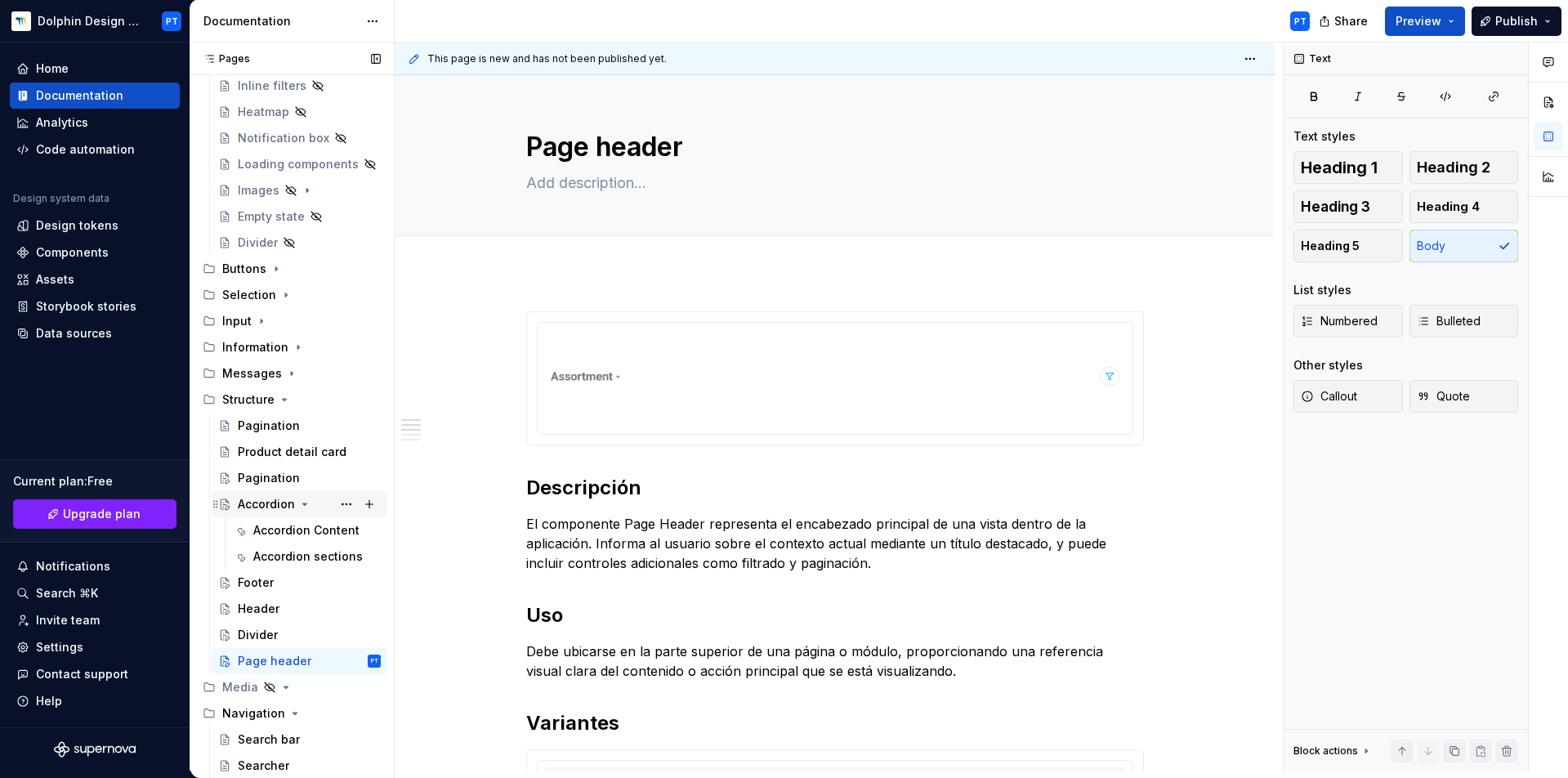
click at [304, 506] on icon "Page tree" at bounding box center [304, 504] width 13 height 13
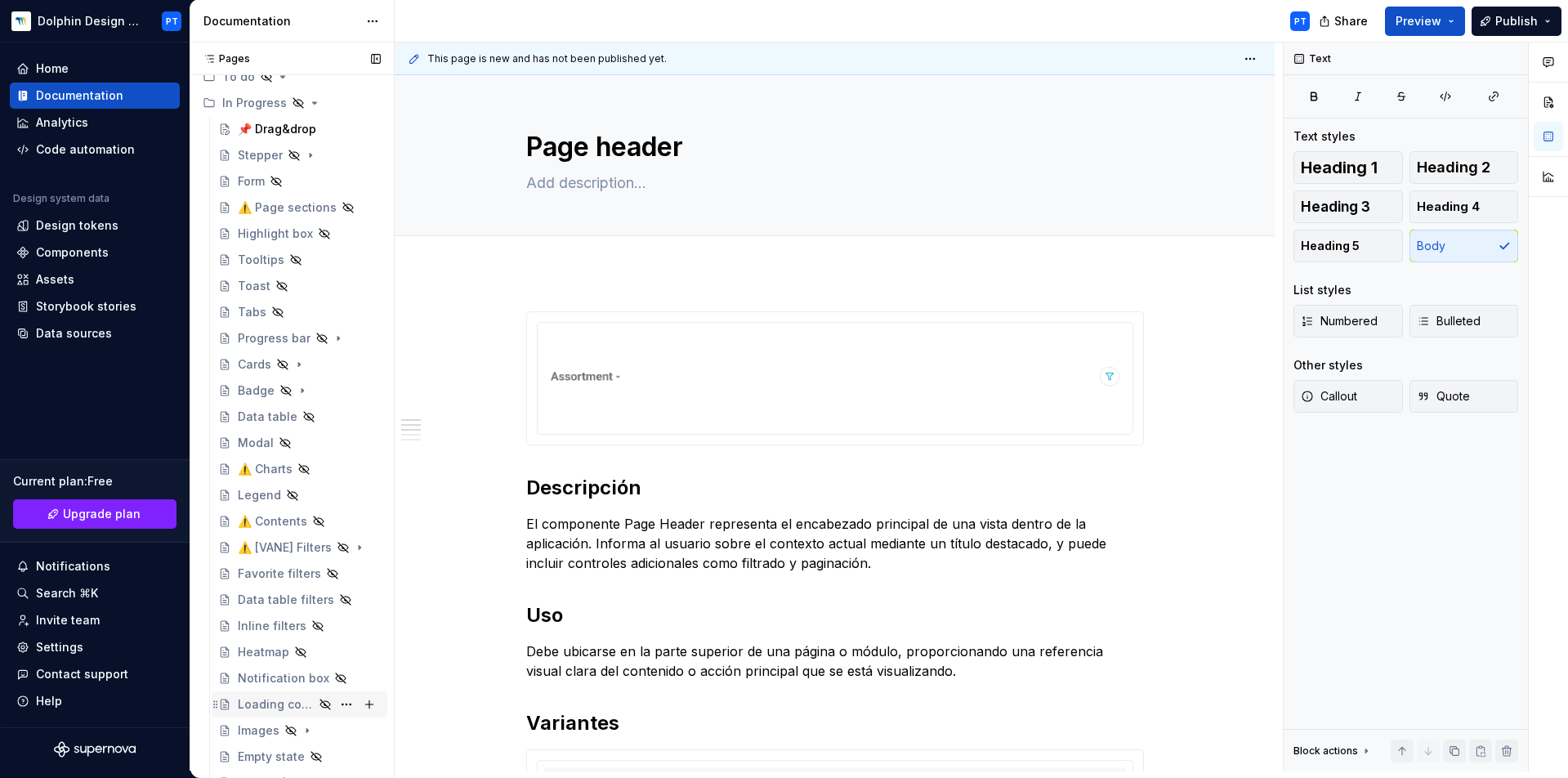
scroll to position [0, 0]
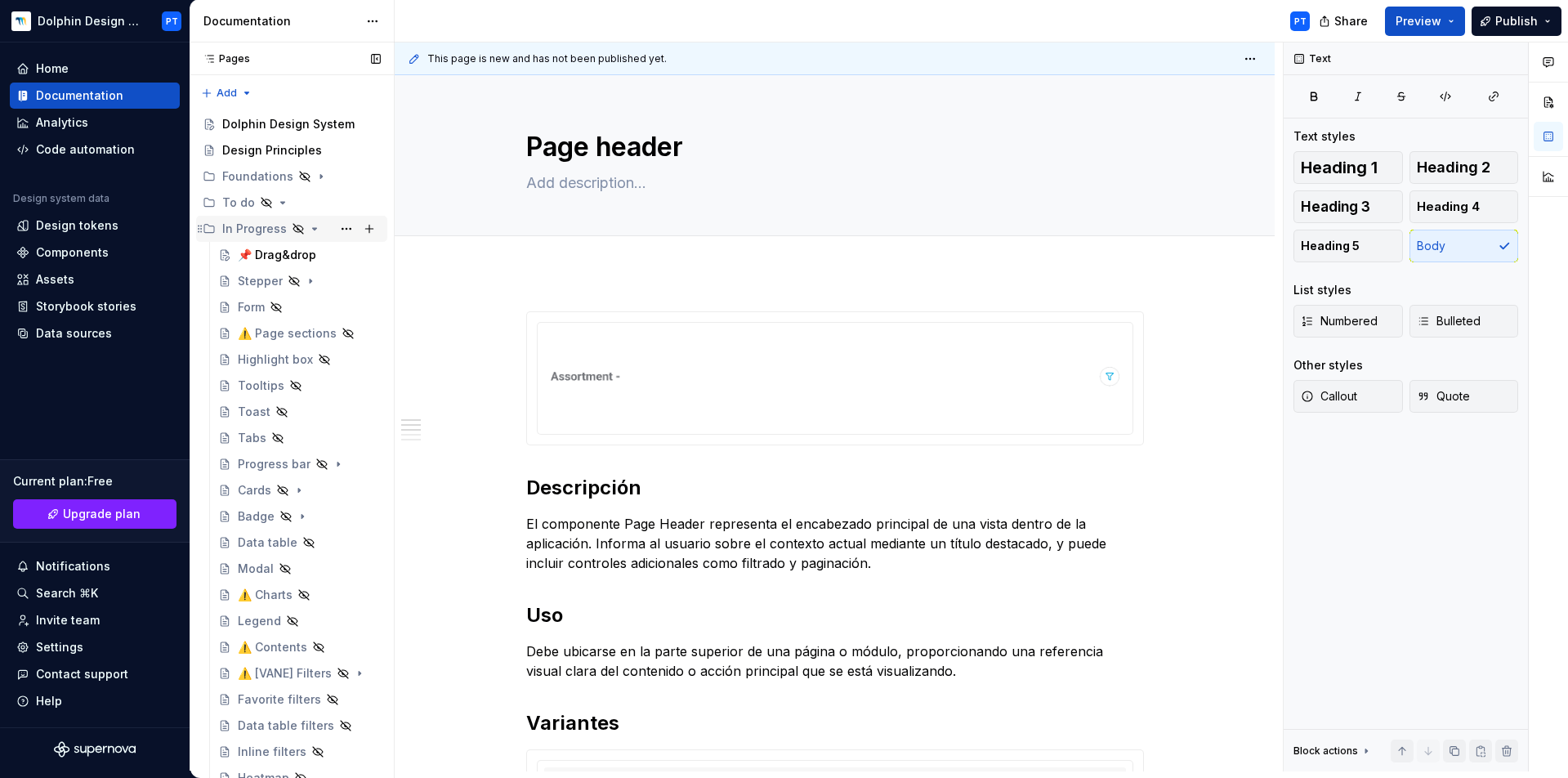
click at [313, 228] on icon "Page tree" at bounding box center [315, 229] width 4 height 2
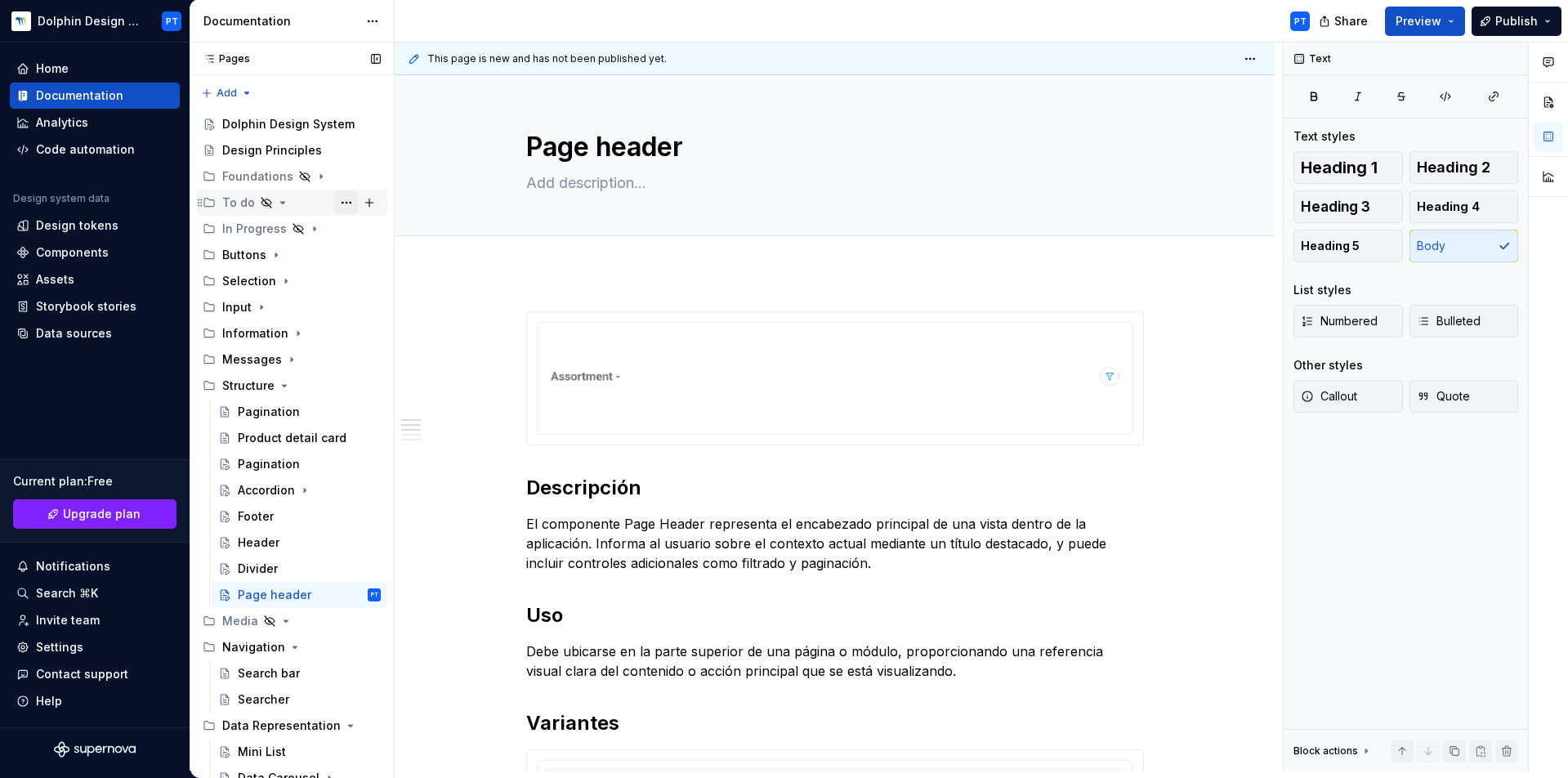
click at [341, 202] on button "Page tree" at bounding box center [346, 202] width 22 height 22
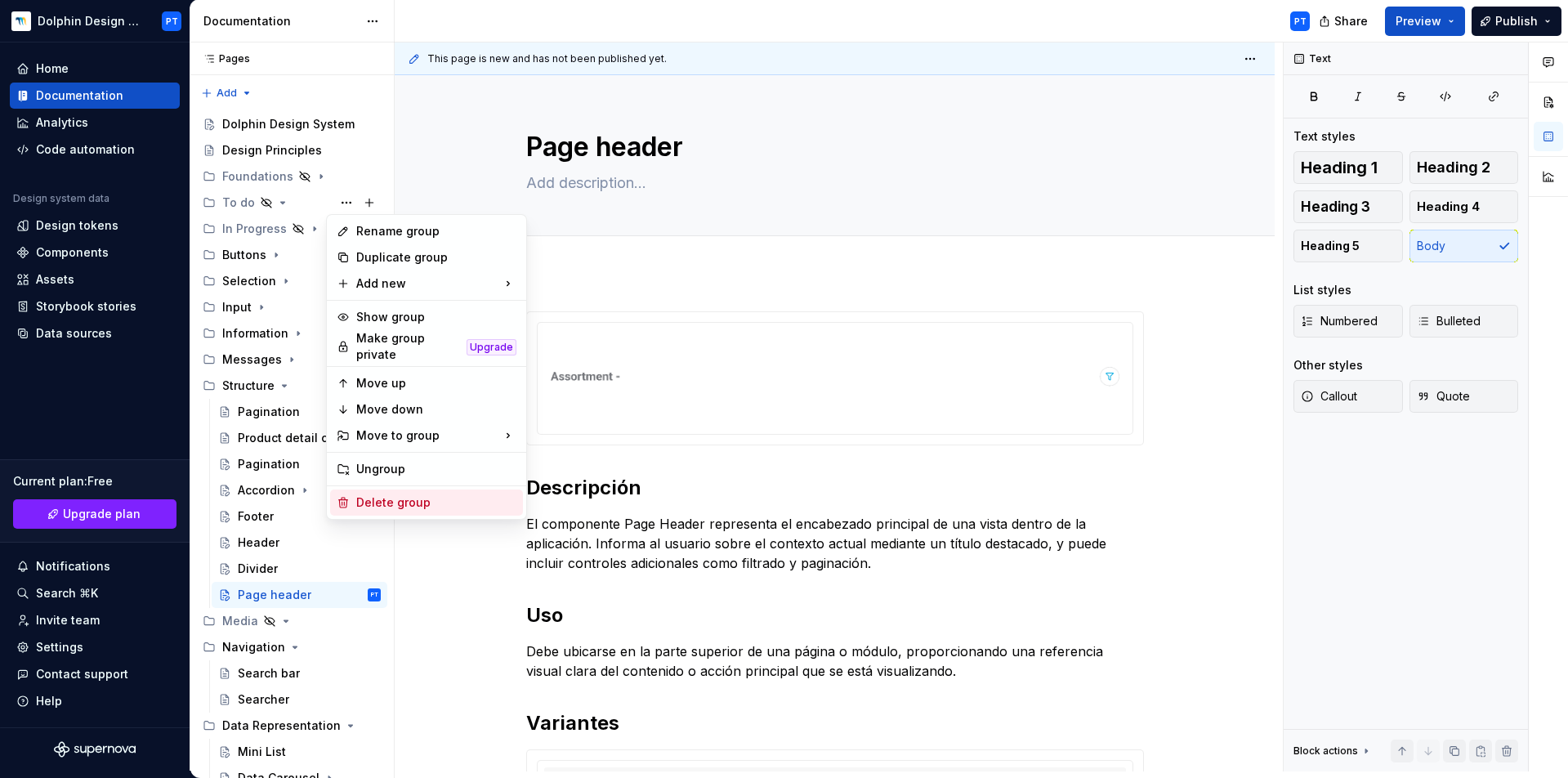
click at [383, 497] on div "Delete group" at bounding box center [436, 503] width 160 height 16
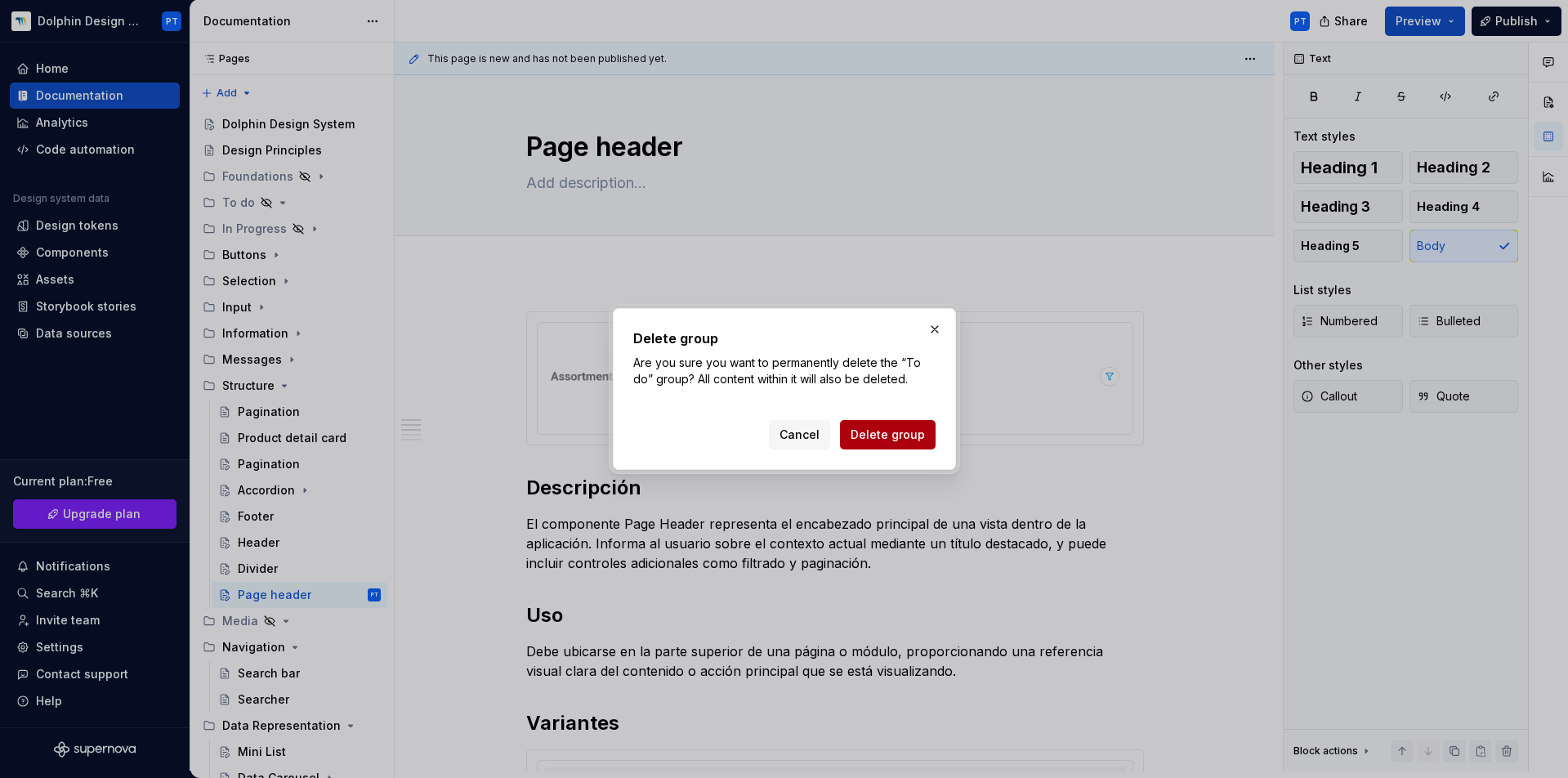
click at [876, 436] on span "Delete group" at bounding box center [887, 435] width 75 height 16
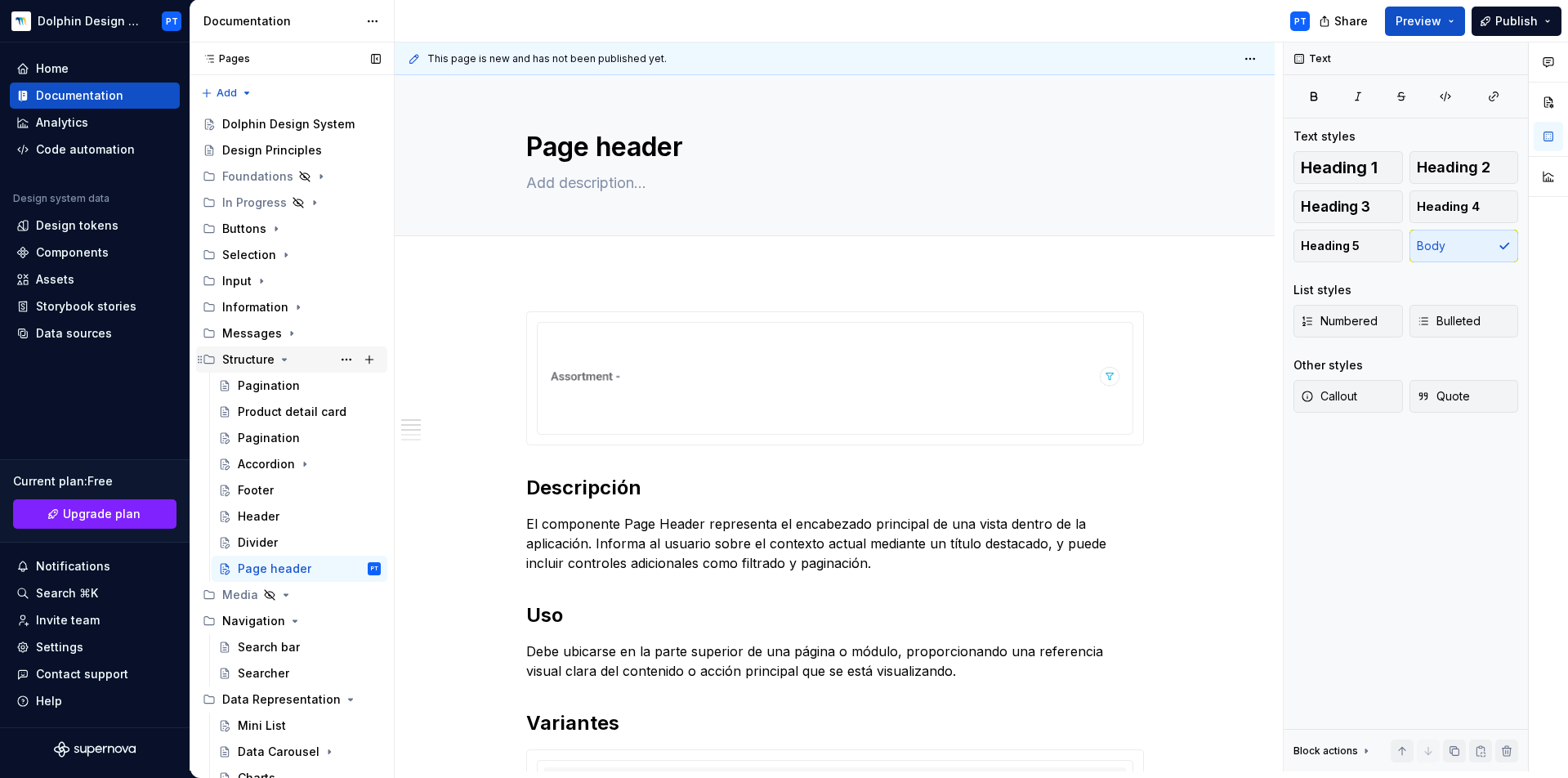
scroll to position [4, 0]
type textarea "*"
